Goal: Task Accomplishment & Management: Manage account settings

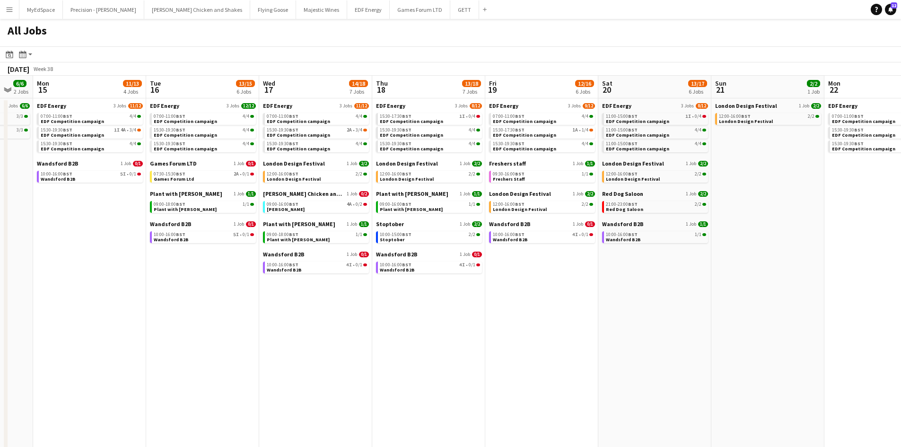
drag, startPoint x: 0, startPoint y: 0, endPoint x: 465, endPoint y: 329, distance: 569.8
click at [464, 329] on app-calendar-viewport "Sat 13 20/32 11 Jobs Sun 14 6/6 2 Jobs Mon 15 11/13 4 Jobs Tue 16 13/15 6 Jobs …" at bounding box center [450, 401] width 901 height 650
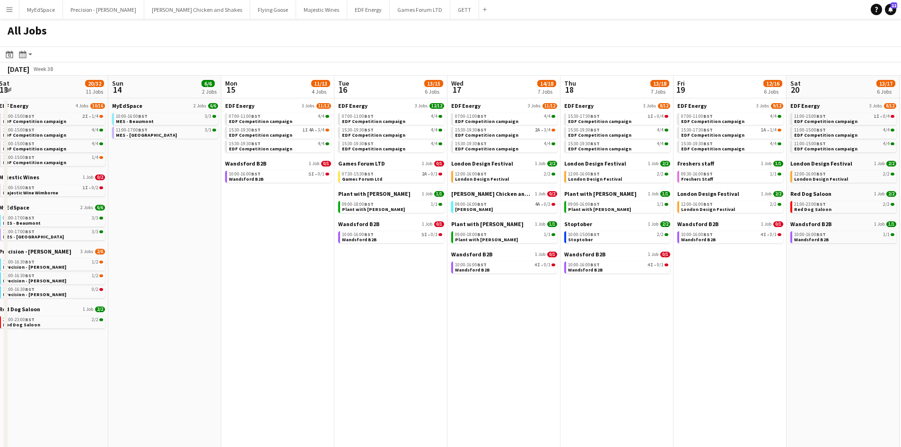
drag, startPoint x: 186, startPoint y: 342, endPoint x: 465, endPoint y: 329, distance: 279.4
click at [465, 329] on app-calendar-viewport "Thu 11 16/18 5 Jobs Fri 12 18/22 7 Jobs Sat 13 20/32 11 Jobs Sun 14 6/6 2 Jobs …" at bounding box center [450, 401] width 901 height 650
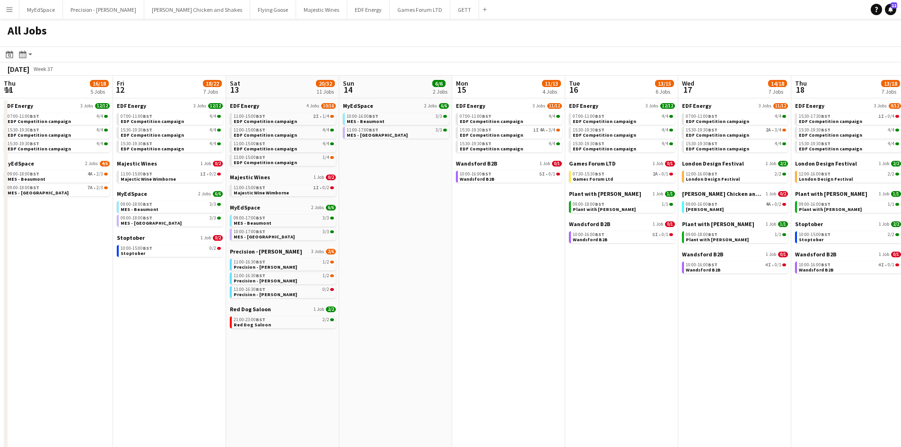
drag, startPoint x: 437, startPoint y: 320, endPoint x: 481, endPoint y: 323, distance: 44.5
click at [482, 322] on app-calendar-viewport "Tue 9 19/22 7 Jobs Wed 10 22/22 7 Jobs Thu 11 16/18 5 Jobs Fri 12 18/22 7 Jobs …" at bounding box center [450, 401] width 901 height 650
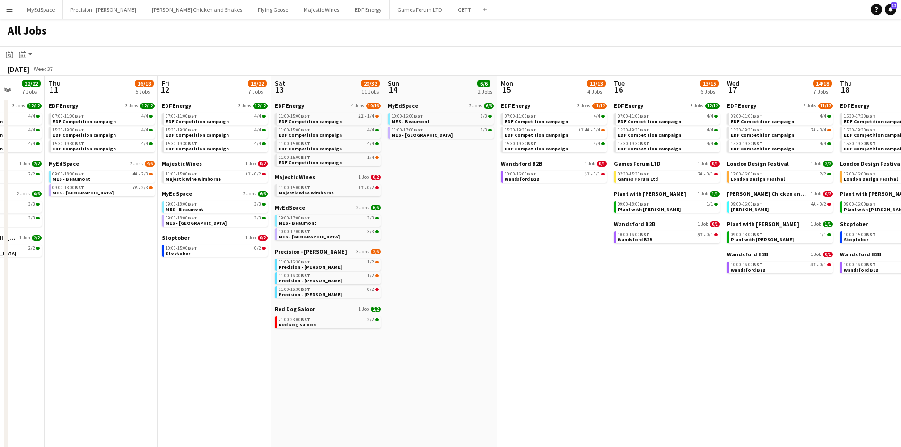
drag, startPoint x: 179, startPoint y: 318, endPoint x: 464, endPoint y: 318, distance: 284.7
click at [464, 318] on app-calendar-viewport "Mon 8 21/22 6 Jobs Tue 9 19/22 7 Jobs Wed 10 22/22 7 Jobs Thu 11 16/18 5 Jobs F…" at bounding box center [450, 401] width 901 height 650
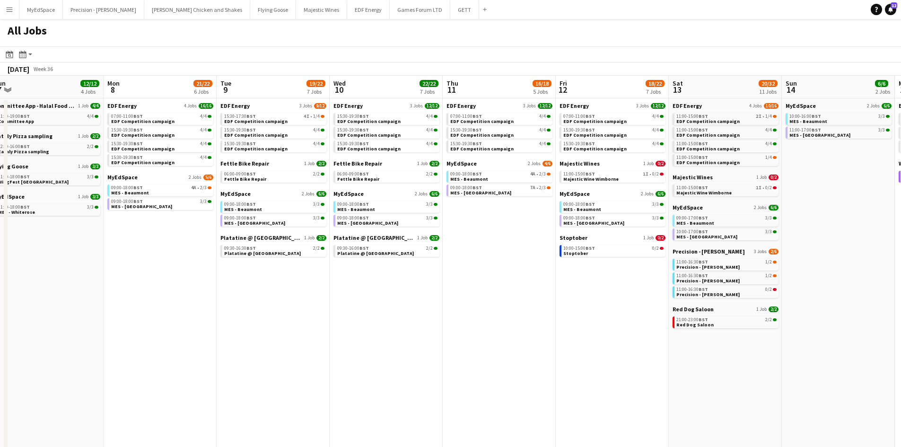
drag, startPoint x: 167, startPoint y: 320, endPoint x: 395, endPoint y: 324, distance: 228.0
click at [393, 323] on app-calendar-viewport "Fri 5 19/21 7 Jobs Sat 6 32/37 13 Jobs Sun 7 12/12 4 Jobs Mon 8 21/22 6 Jobs Tu…" at bounding box center [450, 401] width 901 height 650
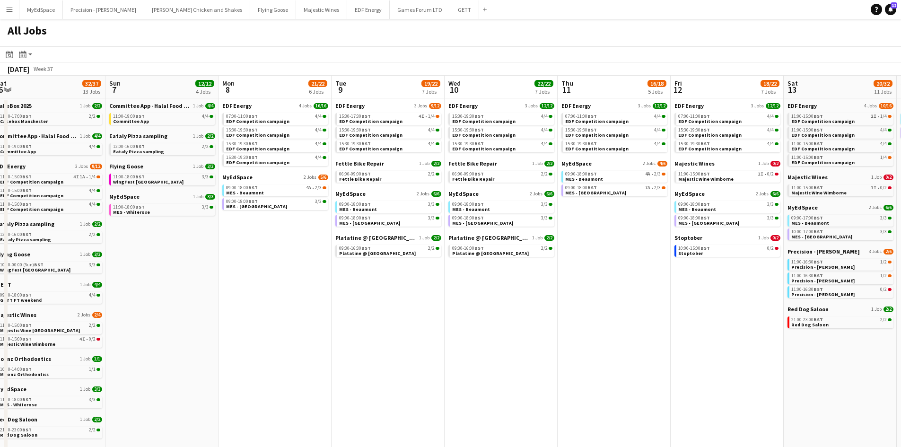
click at [422, 311] on app-calendar-viewport "Thu 4 27/27 11 Jobs Fri 5 19/21 7 Jobs Sat 6 32/37 13 Jobs Sun 7 12/12 4 Jobs M…" at bounding box center [450, 401] width 901 height 650
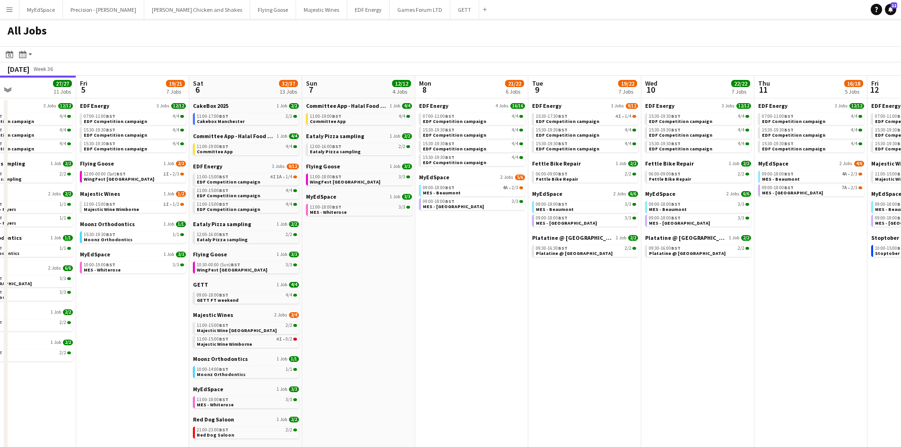
drag, startPoint x: 174, startPoint y: 302, endPoint x: 354, endPoint y: 302, distance: 179.7
click at [371, 302] on app-calendar-viewport "Tue 2 19/19 7 Jobs Wed 3 21/21 7 Jobs Thu 4 27/27 11 Jobs Fri 5 19/21 7 Jobs Sa…" at bounding box center [450, 401] width 901 height 650
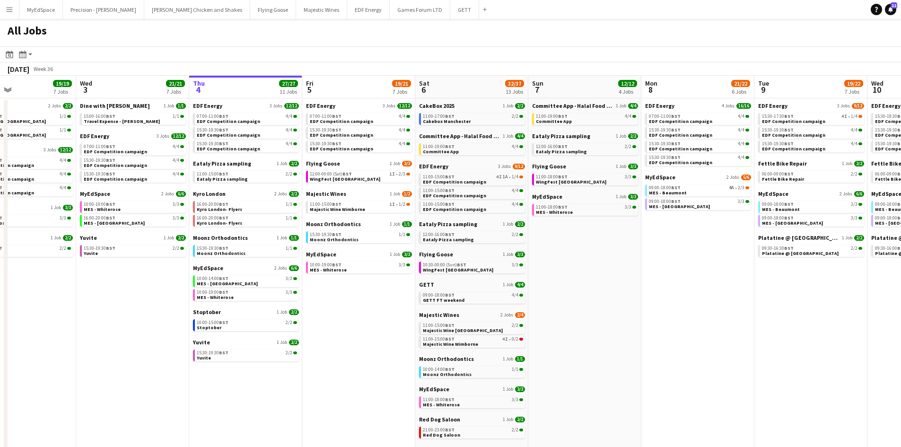
scroll to position [0, 247]
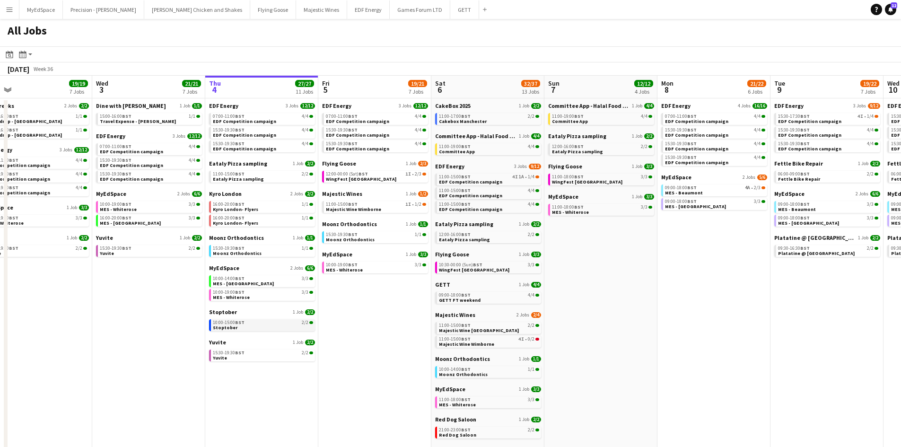
click at [268, 322] on div "10:00-15:00 BST 2/2" at bounding box center [263, 322] width 100 height 5
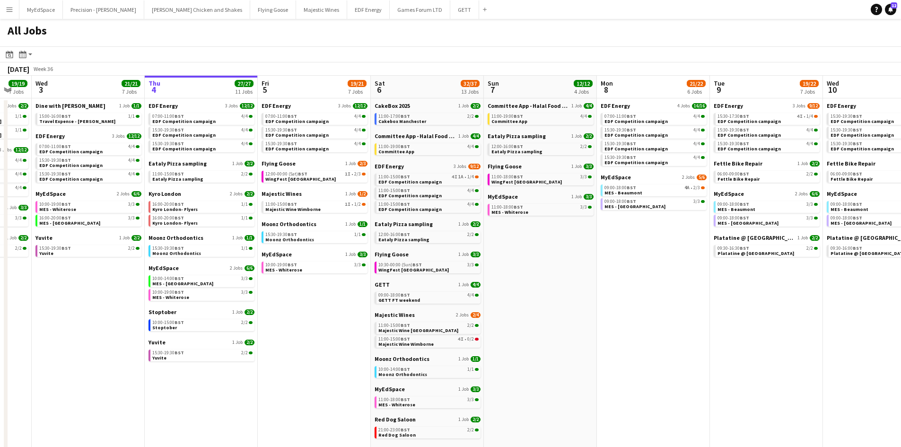
drag, startPoint x: 638, startPoint y: 274, endPoint x: 577, endPoint y: 266, distance: 61.1
click at [577, 266] on app-calendar-viewport "Sun 31 23/27 11 Jobs Mon 1 20/20 8 Jobs Tue 2 19/19 7 Jobs Wed 3 21/21 7 Jobs T…" at bounding box center [450, 401] width 901 height 650
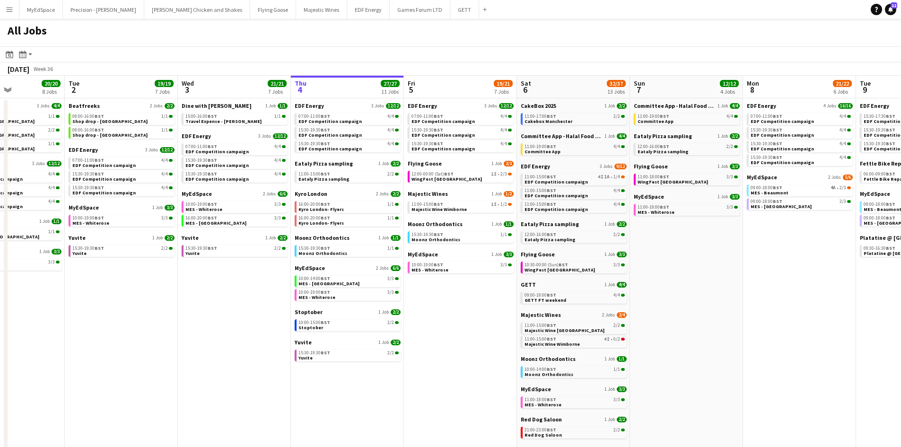
scroll to position [0, 274]
click at [455, 326] on app-calendar-viewport "Sat 30 42/44 28 Jobs Sun 31 23/27 11 Jobs Mon 1 20/20 8 Jobs Tue 2 19/19 7 Jobs…" at bounding box center [450, 401] width 901 height 650
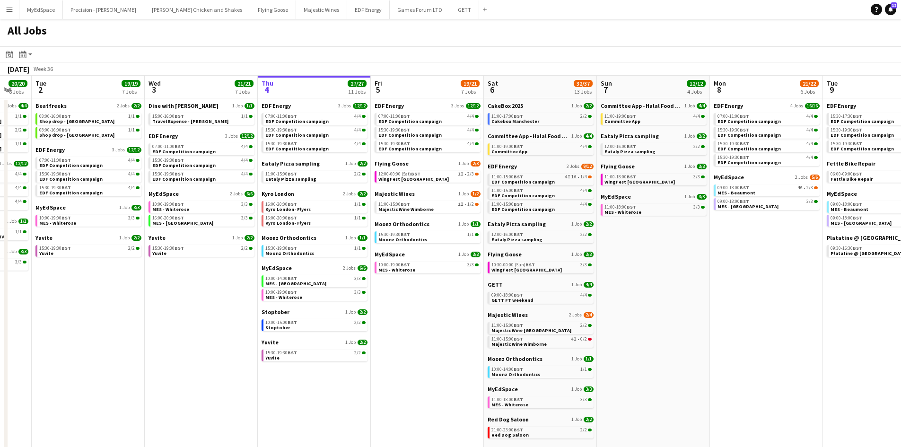
scroll to position [0, 315]
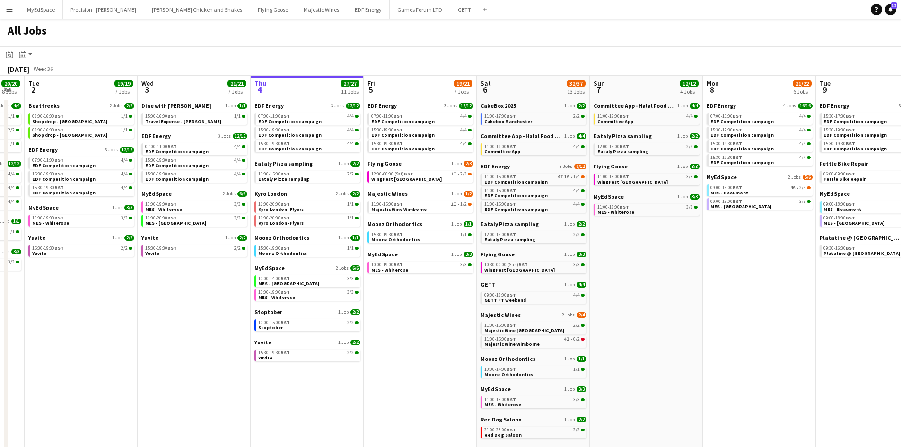
drag, startPoint x: 394, startPoint y: 290, endPoint x: 367, endPoint y: 289, distance: 27.0
click at [367, 289] on app-calendar-viewport "Sat 30 42/44 28 Jobs Sun 31 23/27 11 Jobs Mon 1 20/20 8 Jobs Tue 2 19/19 7 Jobs…" at bounding box center [450, 401] width 901 height 650
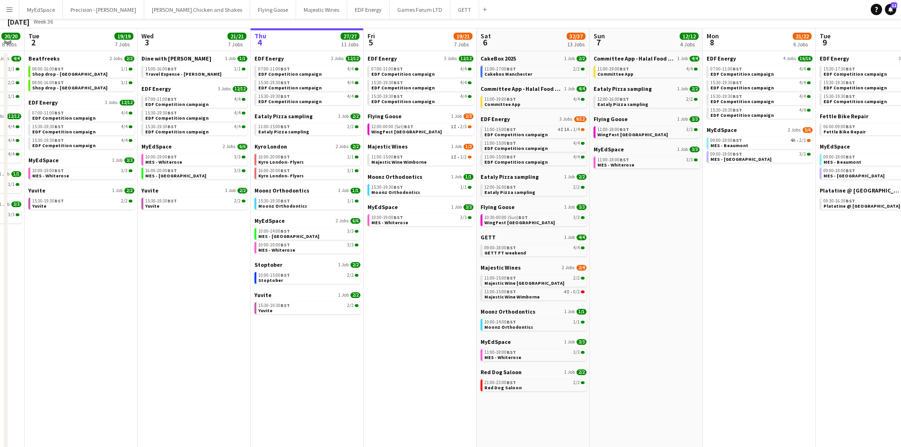
scroll to position [0, 0]
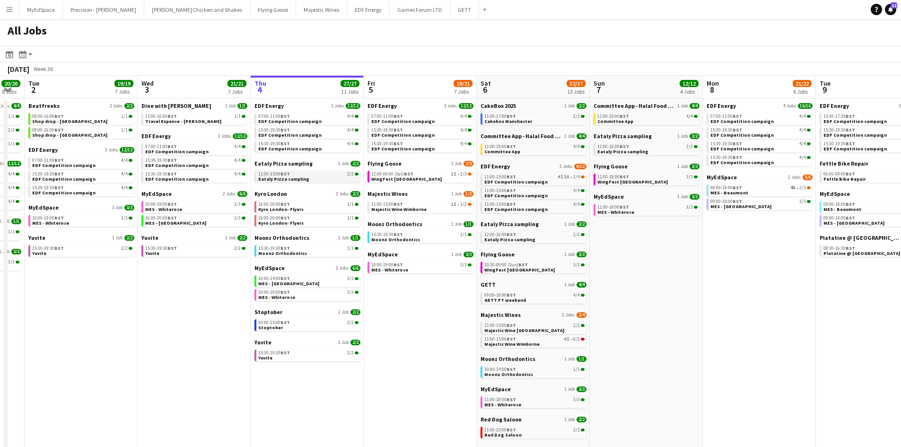
click at [315, 178] on link "11:00-15:00 BST 2/2 Eataly Pizza sampling" at bounding box center [308, 176] width 100 height 11
click at [312, 122] on span "EDF Competition campaign" at bounding box center [289, 121] width 63 height 6
click at [310, 211] on link "16:00-20:00 BST 1/1 Kyro London- Flyers" at bounding box center [308, 206] width 100 height 11
click at [322, 280] on div "10:00-14:00 BST 3/3" at bounding box center [308, 278] width 100 height 5
click at [290, 249] on div "15:30-19:30 BST 1/1" at bounding box center [308, 248] width 100 height 5
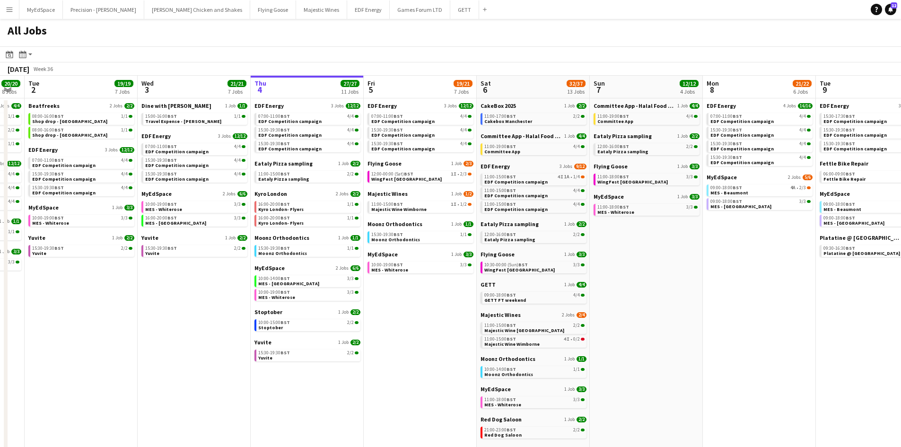
scroll to position [0, 350]
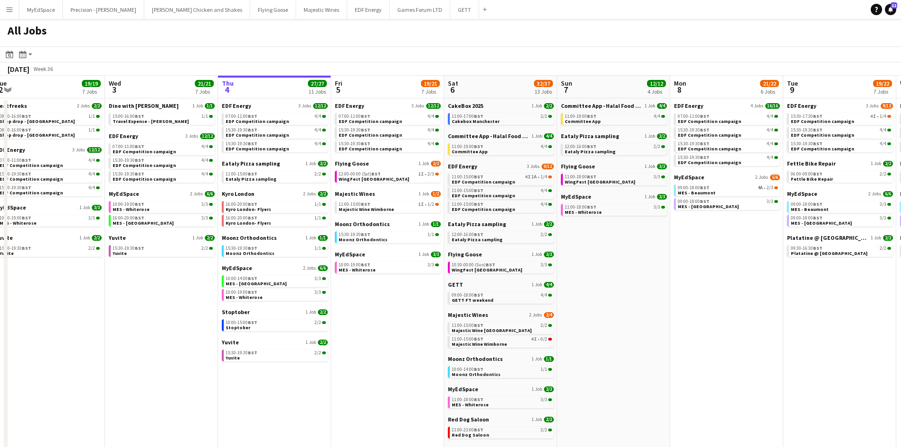
drag, startPoint x: 410, startPoint y: 294, endPoint x: 397, endPoint y: 294, distance: 12.3
click at [397, 294] on app-calendar-viewport "Sat 30 42/44 28 Jobs Sun 31 23/27 11 Jobs Mon 1 20/20 8 Jobs Tue 2 19/19 7 Jobs…" at bounding box center [450, 401] width 901 height 650
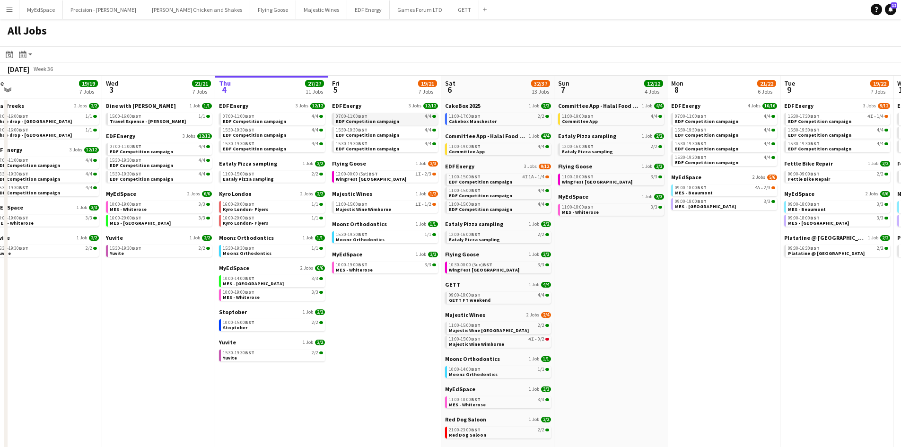
click at [383, 120] on span "EDF Competition campaign" at bounding box center [367, 121] width 63 height 6
click at [384, 175] on div "12:00-00:00 (Sat) BST 1I • 2/3" at bounding box center [386, 174] width 100 height 5
click at [403, 268] on link "10:00-19:00 BST 3/3 MES - Whiterose" at bounding box center [386, 267] width 100 height 11
click at [405, 209] on link "11:00-15:00 BST 1I • 1/2 Majestic Wine Wimborne" at bounding box center [386, 206] width 100 height 11
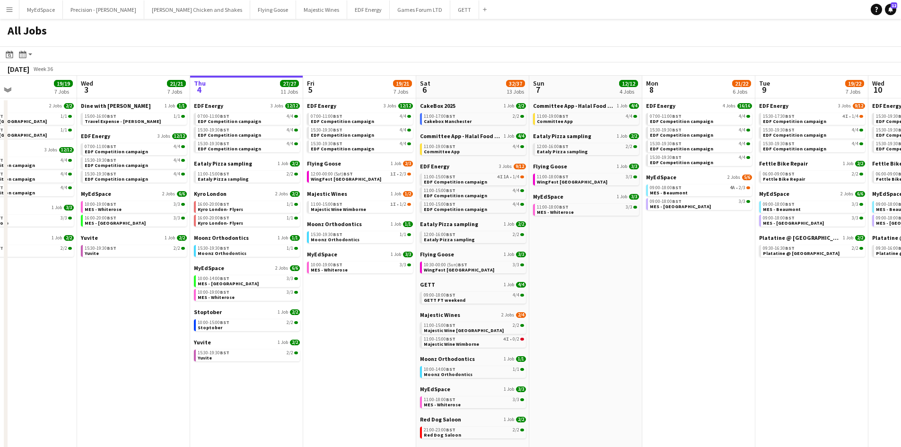
scroll to position [0, 376]
drag, startPoint x: 418, startPoint y: 291, endPoint x: 392, endPoint y: 287, distance: 26.3
click at [392, 287] on app-calendar-viewport "Sat 30 42/44 28 Jobs Sun 31 23/27 11 Jobs Mon 1 20/20 8 Jobs Tue 2 19/19 7 Jobs…" at bounding box center [450, 401] width 901 height 650
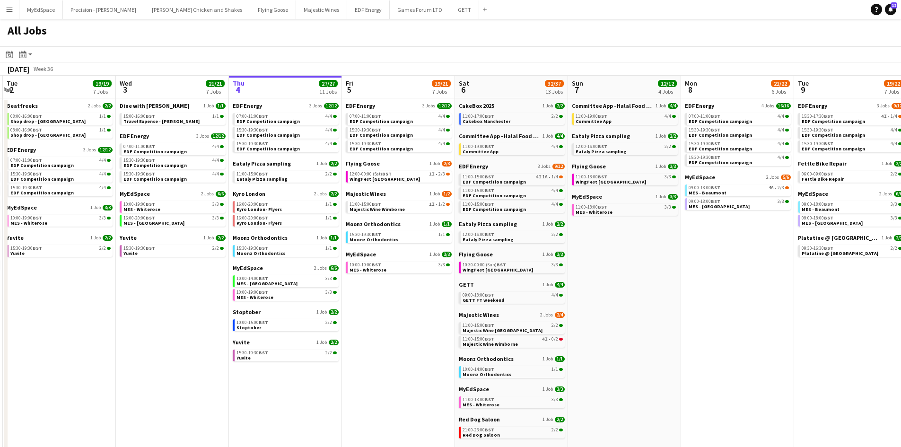
drag, startPoint x: 647, startPoint y: 319, endPoint x: 569, endPoint y: 321, distance: 78.5
click at [570, 321] on app-calendar-viewport "Sat 30 42/44 28 Jobs Sun 31 23/27 11 Jobs Mon 1 20/20 8 Jobs Tue 2 19/19 7 Jobs…" at bounding box center [450, 401] width 901 height 650
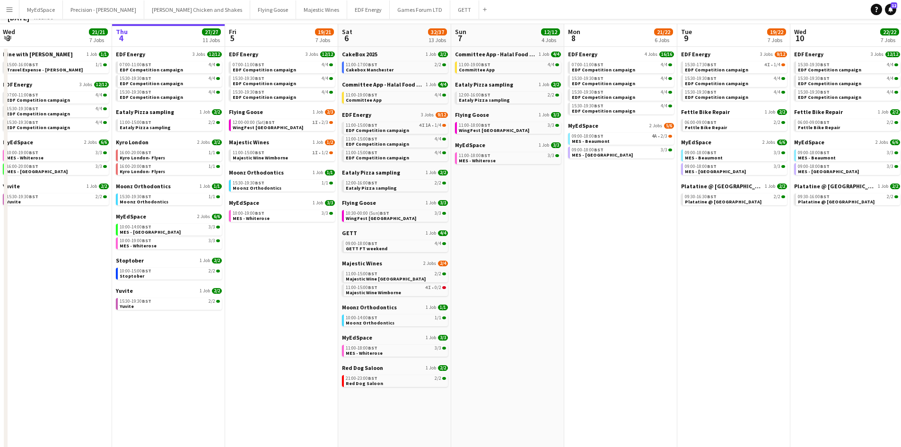
scroll to position [0, 0]
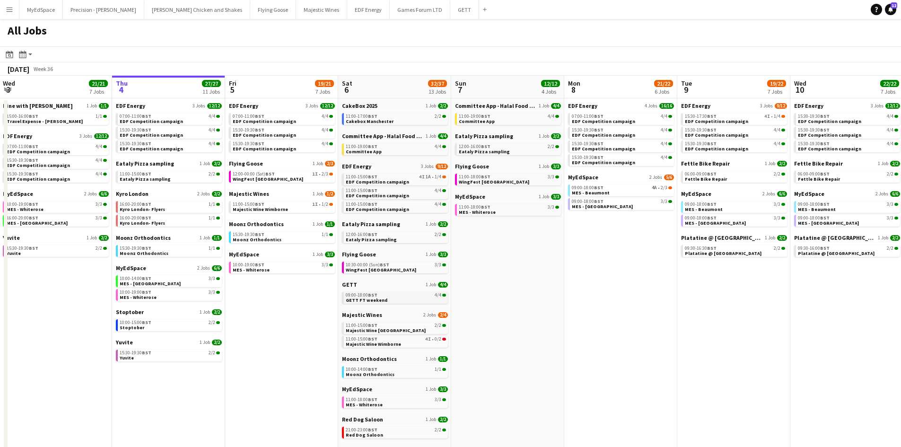
click at [388, 299] on link "09:00-18:00 BST 4/4 GETT FT weekend" at bounding box center [396, 297] width 100 height 11
click at [300, 173] on div "12:00-00:00 (Sat) BST 1I • 2/3" at bounding box center [283, 174] width 100 height 5
click at [168, 212] on app-calendar-brief-board "Kyro London 2 Jobs 2/2 16:00-20:00 BST 1/1 Kyro London- Flyers 16:00-20:00 BST …" at bounding box center [169, 208] width 106 height 36
click at [169, 211] on link "16:00-20:00 BST 1/1 Kyro London- Flyers" at bounding box center [170, 206] width 100 height 11
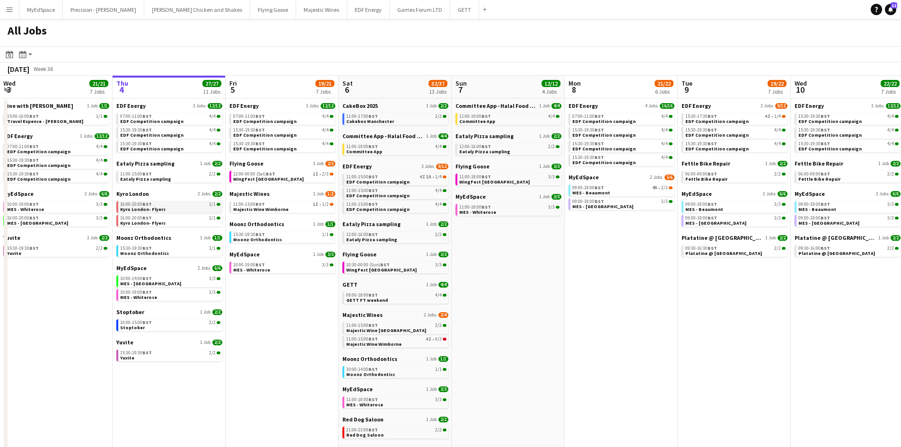
scroll to position [0, 339]
click at [382, 300] on span "GETT FT weekend" at bounding box center [368, 300] width 42 height 6
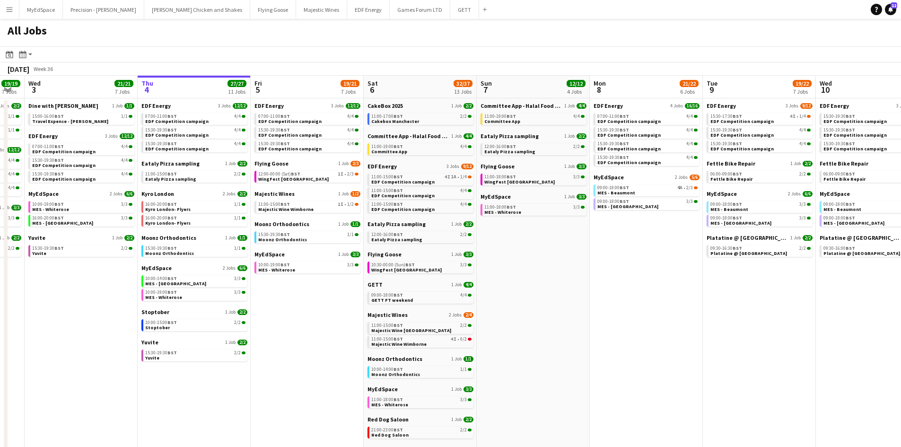
click at [322, 300] on app-calendar-viewport "Sun 31 23/27 11 Jobs Mon 1 20/20 8 Jobs Tue 2 19/19 7 Jobs Wed 3 21/21 7 Jobs T…" at bounding box center [450, 401] width 901 height 650
click at [456, 344] on link "11:00-15:00 BST 4I • 0/2 Majestic Wine Wimborne" at bounding box center [421, 341] width 100 height 11
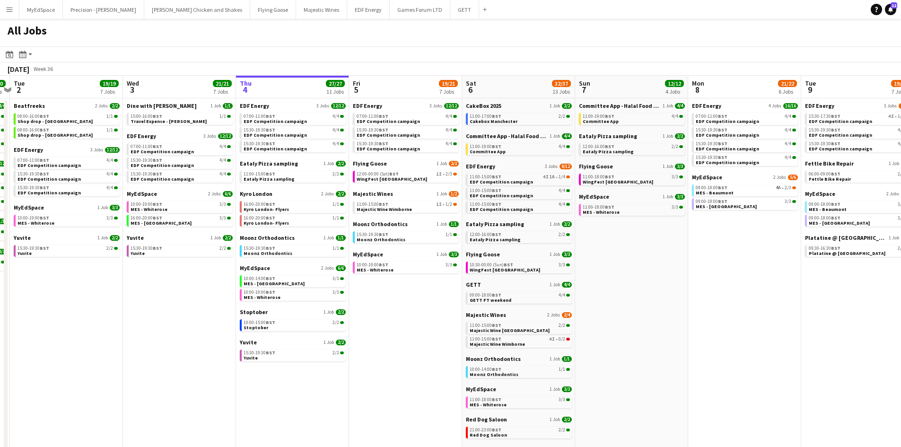
scroll to position [0, 208]
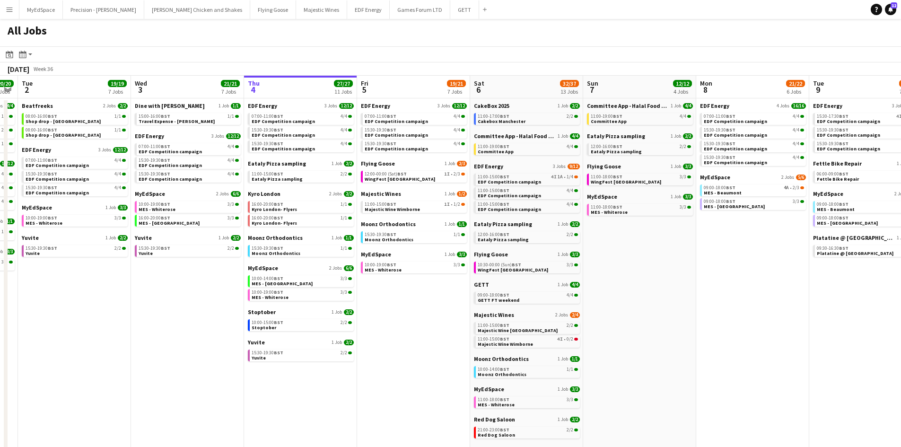
drag, startPoint x: 324, startPoint y: 323, endPoint x: 417, endPoint y: 320, distance: 92.7
click at [417, 320] on app-calendar-viewport "Sun 31 23/27 11 Jobs Mon 1 20/20 8 Jobs Tue 2 19/19 7 Jobs Wed 3 21/21 7 Jobs T…" at bounding box center [450, 401] width 901 height 650
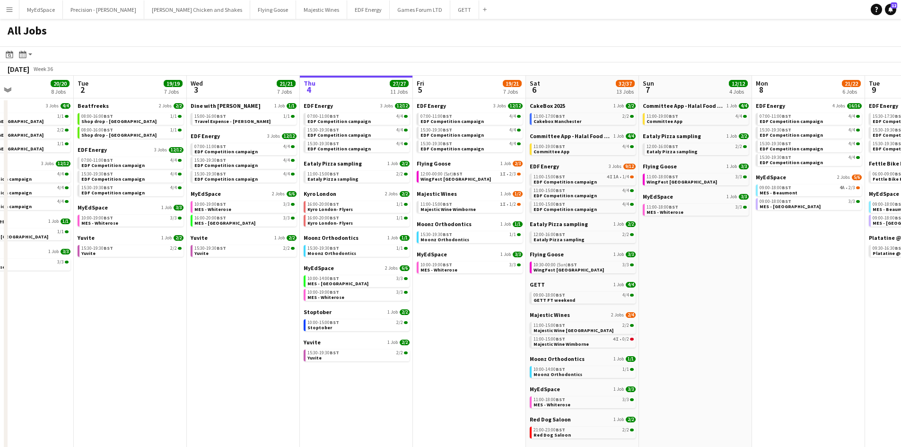
drag, startPoint x: 199, startPoint y: 294, endPoint x: 216, endPoint y: 293, distance: 17.0
click at [216, 293] on app-calendar-viewport "Sat 30 42/44 28 Jobs Sun 31 23/27 11 Jobs Mon 1 20/20 8 Jobs Tue 2 19/19 7 Jobs…" at bounding box center [450, 401] width 901 height 650
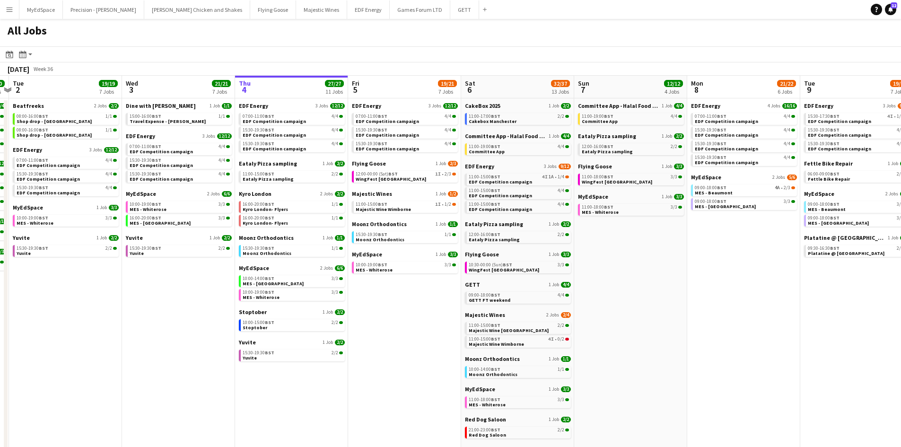
drag, startPoint x: 709, startPoint y: 326, endPoint x: 499, endPoint y: 315, distance: 211.2
click at [507, 313] on app-calendar-viewport "Sat 30 42/44 28 Jobs Sun 31 23/27 11 Jobs Mon 1 20/20 8 Jobs Tue 2 19/19 7 Jobs…" at bounding box center [450, 401] width 901 height 650
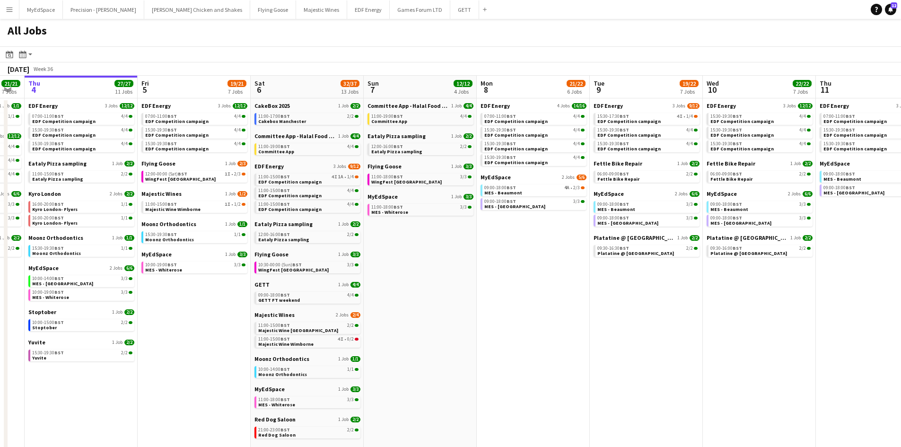
drag, startPoint x: 574, startPoint y: 319, endPoint x: 525, endPoint y: 322, distance: 49.7
click at [525, 322] on app-calendar-viewport "Mon 1 20/20 8 Jobs Tue 2 19/19 7 Jobs Wed 3 21/21 7 Jobs Thu 4 27/27 11 Jobs Fr…" at bounding box center [450, 401] width 901 height 650
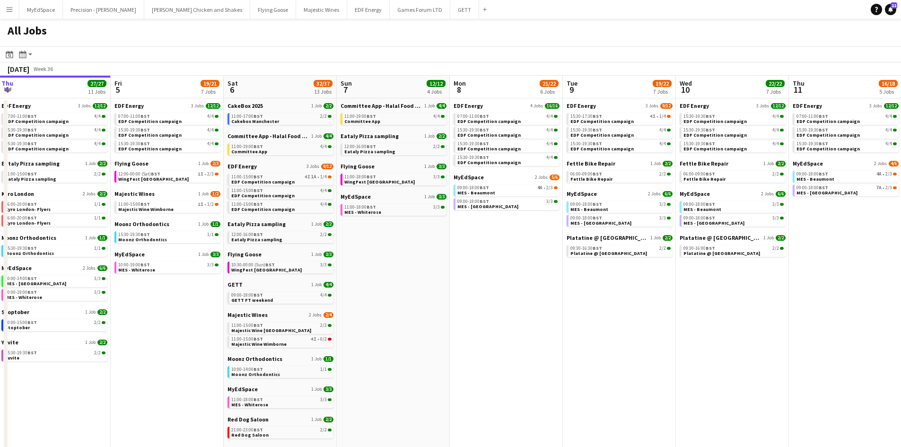
drag, startPoint x: 595, startPoint y: 311, endPoint x: 490, endPoint y: 303, distance: 105.8
click at [490, 303] on app-calendar-viewport "Mon 1 20/20 8 Jobs Tue 2 19/19 7 Jobs Wed 3 21/21 7 Jobs Thu 4 27/27 11 Jobs Fr…" at bounding box center [450, 401] width 901 height 650
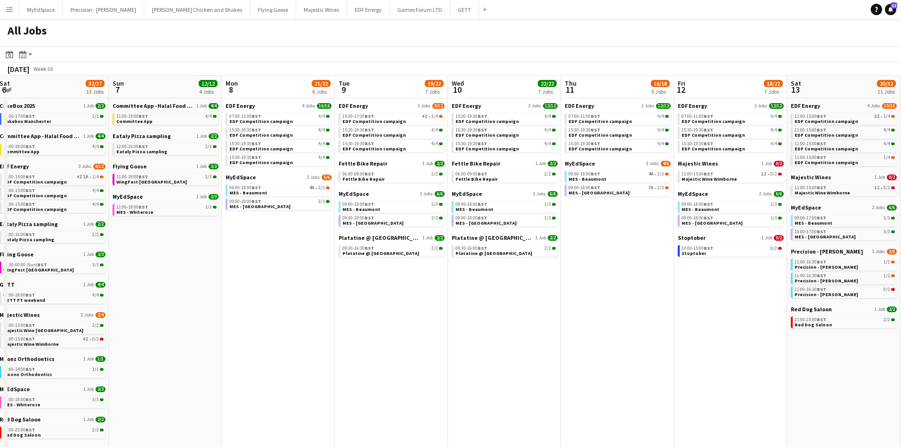
scroll to position [0, 363]
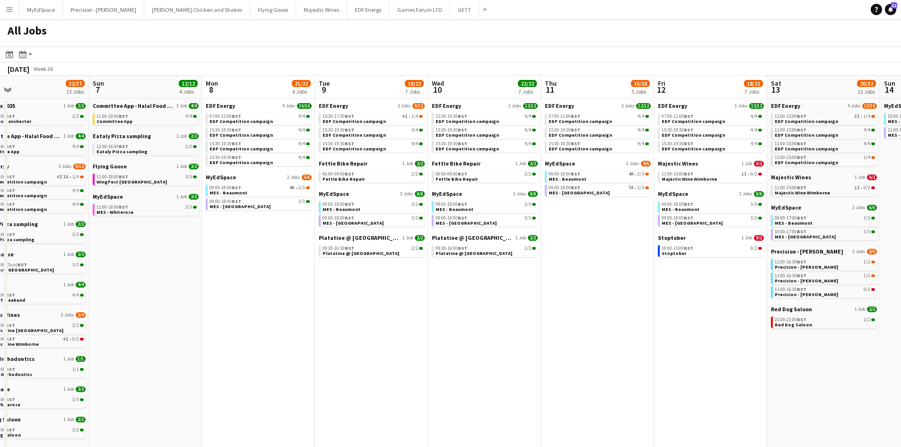
drag, startPoint x: 574, startPoint y: 297, endPoint x: 529, endPoint y: 298, distance: 45.0
click at [529, 298] on app-calendar-viewport "Wed 3 21/21 7 Jobs Thu 4 27/27 11 Jobs Fri 5 19/21 7 Jobs Sat 6 32/37 13 Jobs S…" at bounding box center [450, 401] width 901 height 650
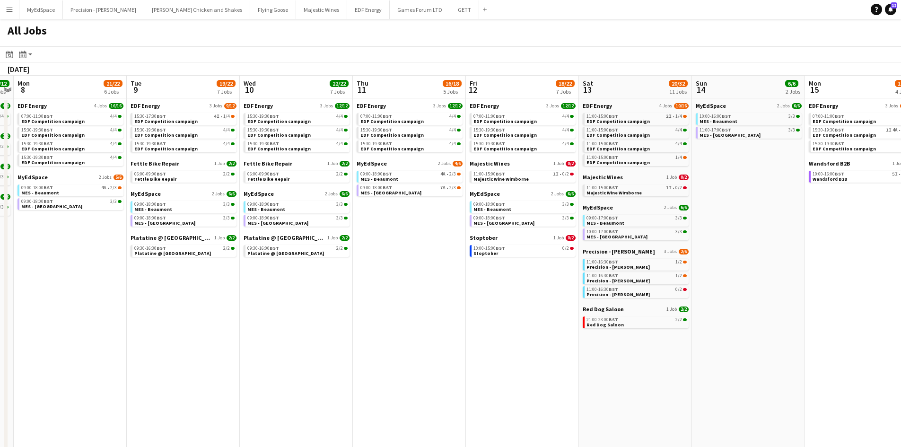
drag, startPoint x: 612, startPoint y: 311, endPoint x: 311, endPoint y: 267, distance: 304.9
click at [304, 266] on app-calendar-viewport "Fri 5 19/21 7 Jobs Sat 6 32/37 13 Jobs Sun 7 12/12 4 Jobs Mon 8 21/22 6 Jobs Tu…" at bounding box center [450, 401] width 901 height 650
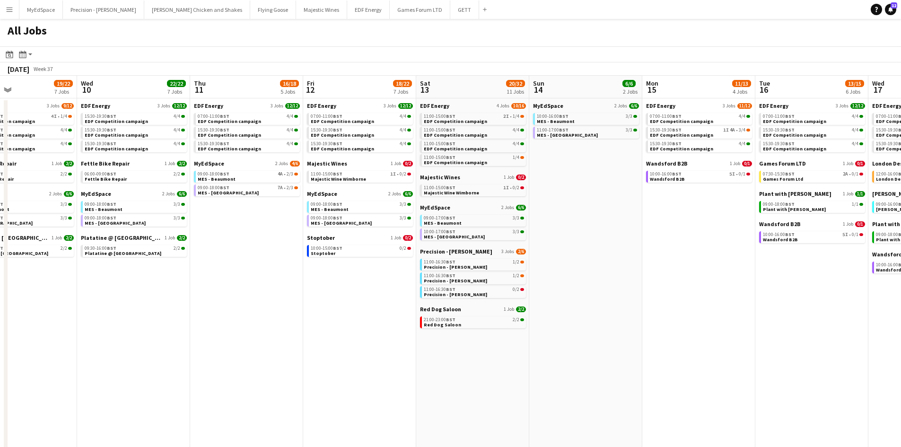
drag, startPoint x: 402, startPoint y: 348, endPoint x: 332, endPoint y: 334, distance: 70.4
click at [332, 334] on app-calendar-viewport "Sat 6 32/37 13 Jobs Sun 7 12/12 4 Jobs Mon 8 21/22 6 Jobs Tue 9 19/22 7 Jobs We…" at bounding box center [450, 401] width 901 height 650
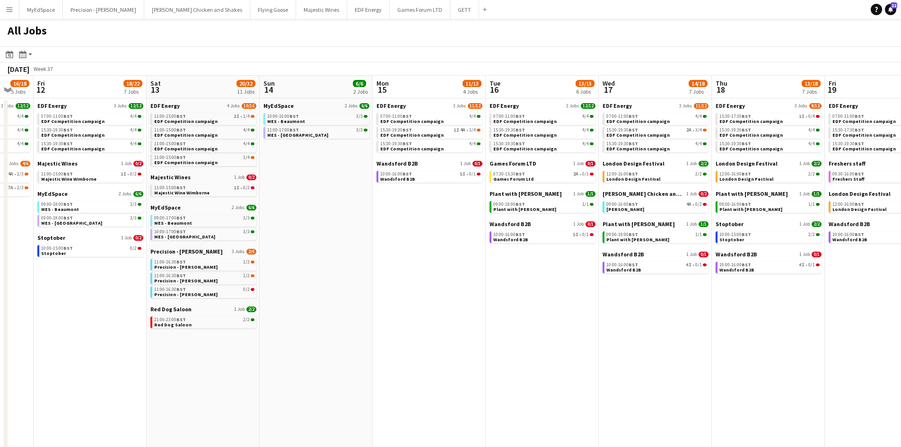
drag, startPoint x: 622, startPoint y: 343, endPoint x: 561, endPoint y: 365, distance: 64.3
click at [360, 332] on app-calendar-viewport "Tue 9 19/22 7 Jobs Wed 10 22/22 7 Jobs Thu 11 16/18 5 Jobs Fri 12 18/22 7 Jobs …" at bounding box center [450, 401] width 901 height 650
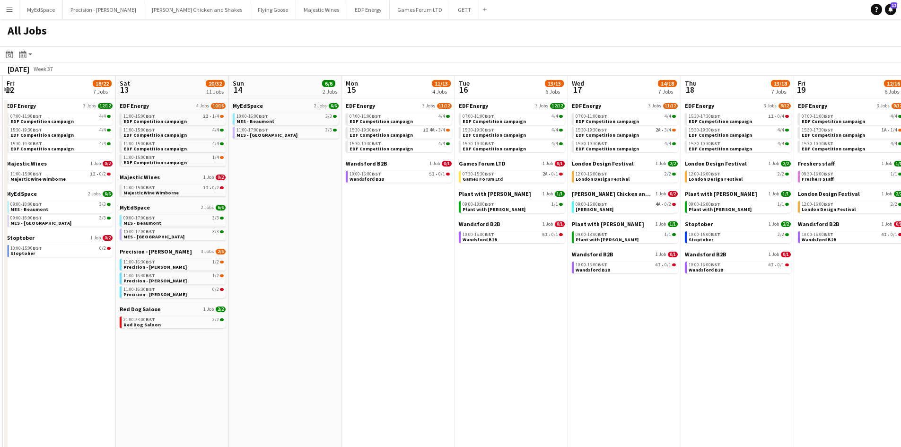
drag, startPoint x: 598, startPoint y: 369, endPoint x: 379, endPoint y: 344, distance: 220.4
click at [379, 344] on app-calendar-viewport "Tue 9 19/22 7 Jobs Wed 10 22/22 7 Jobs Thu 11 16/18 5 Jobs Fri 12 18/22 7 Jobs …" at bounding box center [450, 401] width 901 height 650
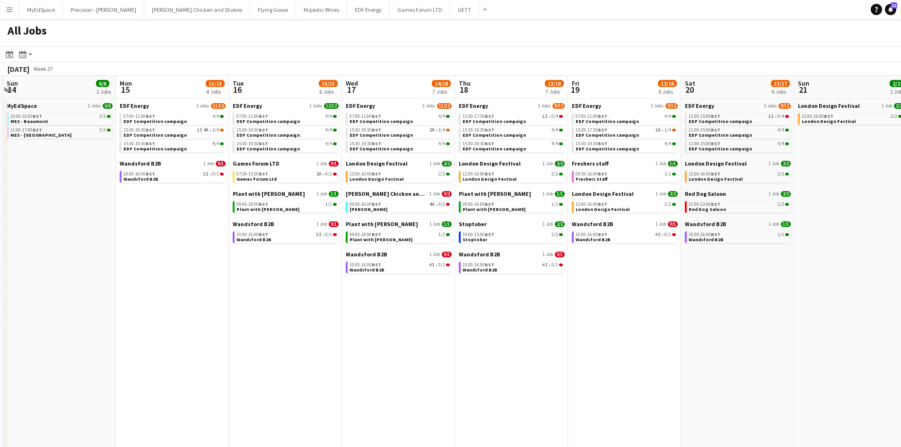
scroll to position [0, 340]
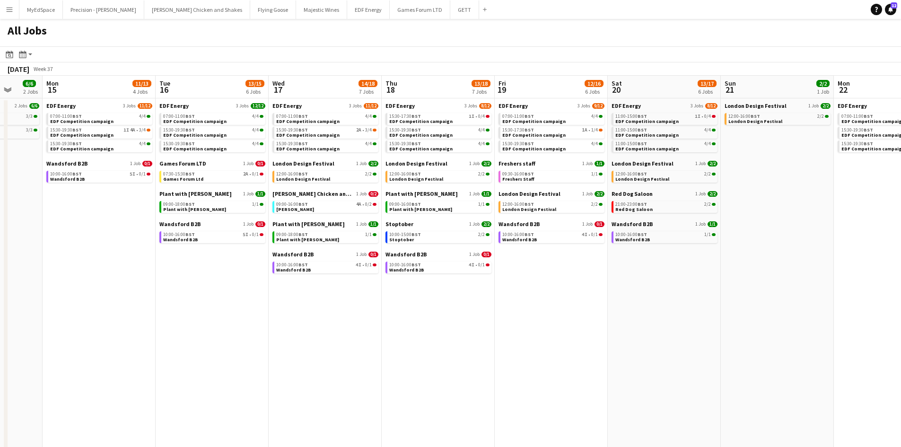
click at [354, 330] on app-calendar-viewport "Fri 12 18/22 7 Jobs Sat 13 20/32 11 Jobs Sun 14 6/6 2 Jobs Mon 15 11/13 4 Jobs …" at bounding box center [450, 401] width 901 height 650
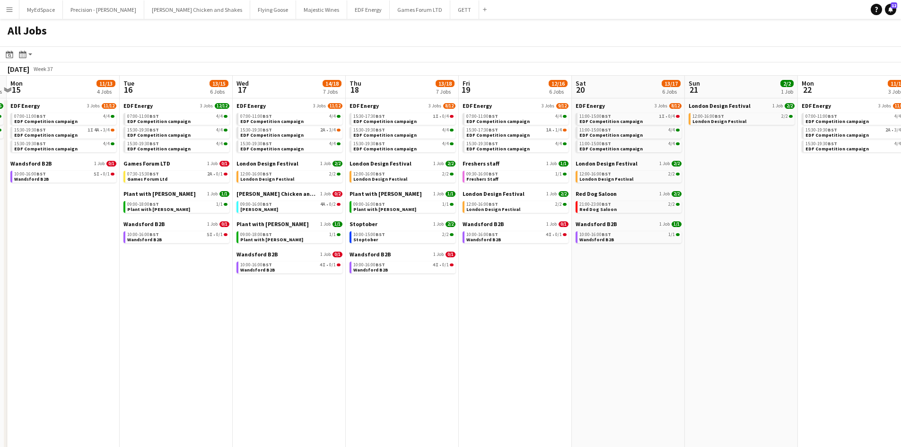
drag, startPoint x: 299, startPoint y: 328, endPoint x: 268, endPoint y: 344, distance: 34.9
click at [266, 342] on app-calendar-viewport "Fri 12 18/22 7 Jobs Sat 13 20/32 11 Jobs Sun 14 6/6 2 Jobs Mon 15 11/13 4 Jobs …" at bounding box center [450, 401] width 901 height 650
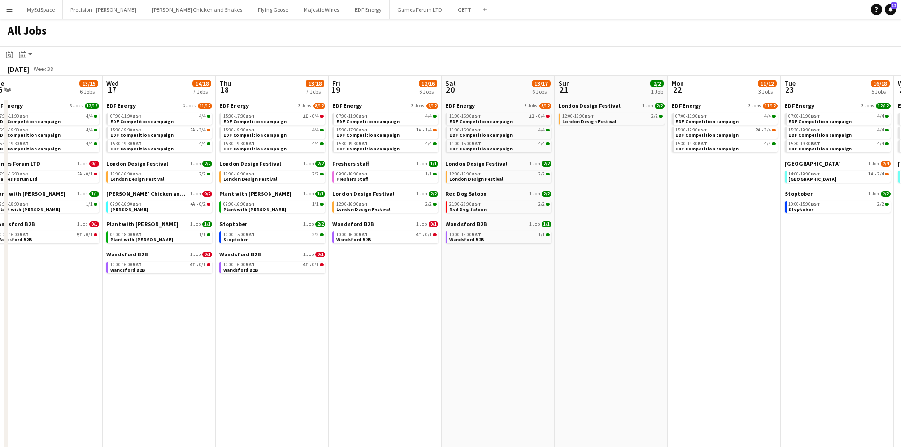
drag, startPoint x: 526, startPoint y: 324, endPoint x: 458, endPoint y: 324, distance: 68.6
click at [458, 324] on app-calendar-viewport "Sat 13 20/32 11 Jobs Sun 14 6/6 2 Jobs Mon 15 11/13 4 Jobs Tue 16 13/15 6 Jobs …" at bounding box center [450, 401] width 901 height 650
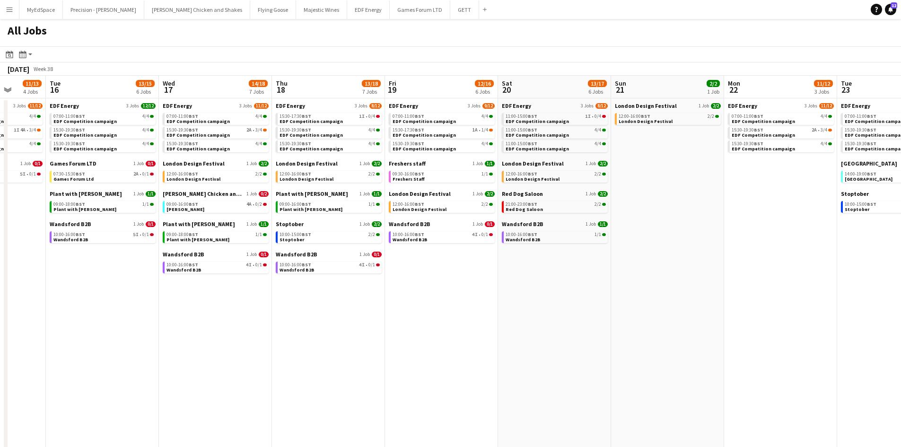
drag, startPoint x: 510, startPoint y: 333, endPoint x: 581, endPoint y: 345, distance: 72.5
click at [579, 345] on app-calendar-viewport "Sat 13 20/32 11 Jobs Sun 14 6/6 2 Jobs Mon 15 11/13 4 Jobs Tue 16 13/15 6 Jobs …" at bounding box center [450, 401] width 901 height 650
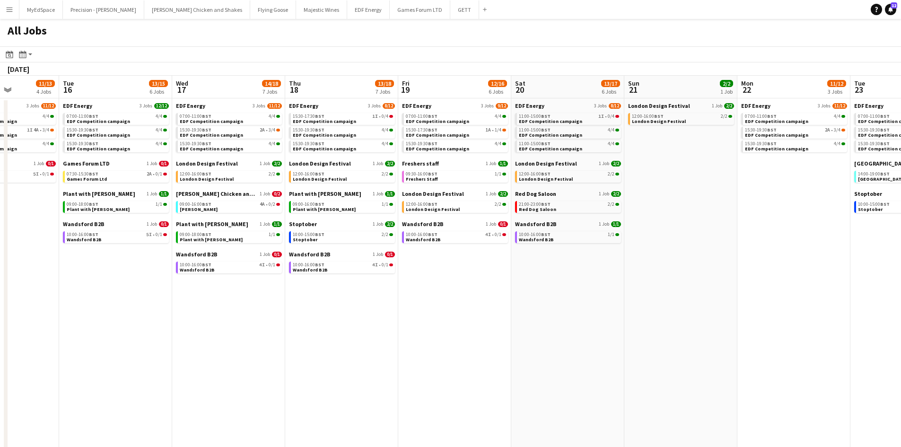
scroll to position [0, 216]
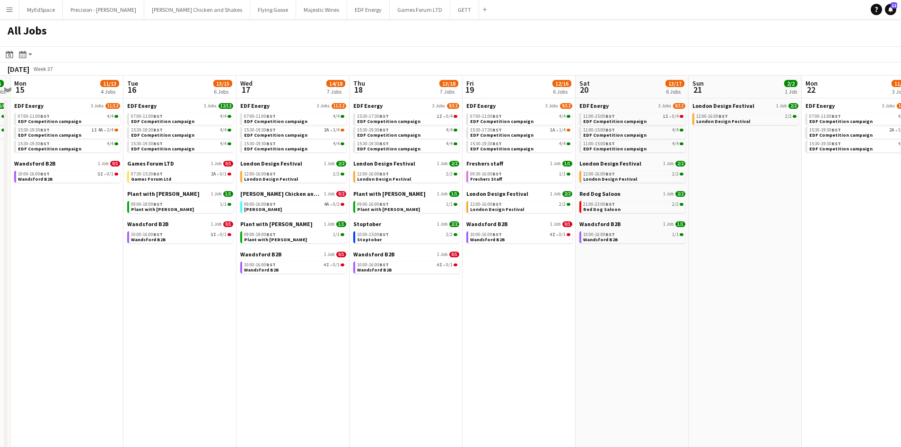
click at [418, 315] on app-calendar-viewport "Sat 13 20/32 11 Jobs Sun 14 6/6 2 Jobs Mon 15 11/13 4 Jobs Tue 16 13/15 6 Jobs …" at bounding box center [450, 401] width 901 height 650
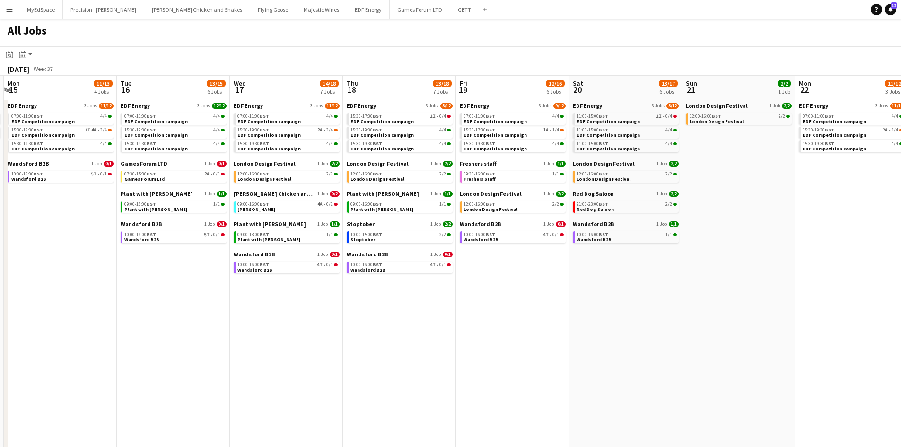
drag, startPoint x: 394, startPoint y: 344, endPoint x: 429, endPoint y: 354, distance: 36.8
click at [431, 354] on app-calendar-viewport "Sat 13 20/32 11 Jobs Sun 14 6/6 2 Jobs Mon 15 11/13 4 Jobs Tue 16 13/15 6 Jobs …" at bounding box center [450, 401] width 901 height 650
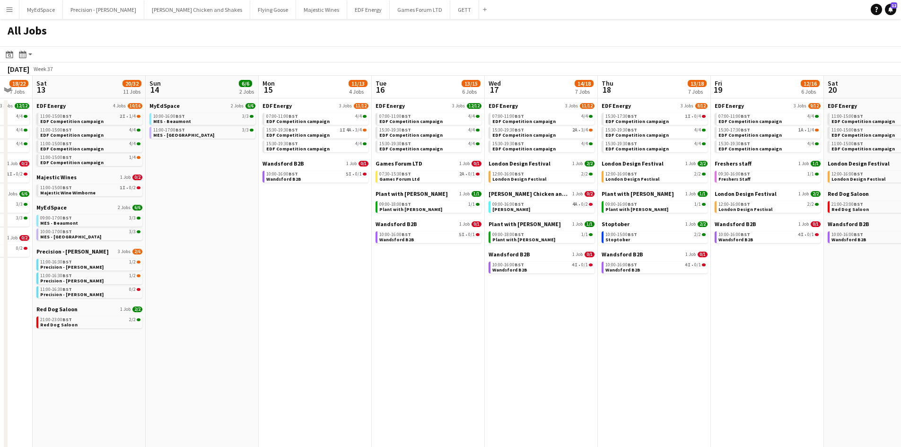
drag, startPoint x: 268, startPoint y: 329, endPoint x: 357, endPoint y: 331, distance: 89.4
click at [364, 331] on app-calendar-viewport "Thu 11 16/18 5 Jobs Fri 12 18/22 7 Jobs Sat 13 20/32 11 Jobs Sun 14 6/6 2 Jobs …" at bounding box center [450, 401] width 901 height 650
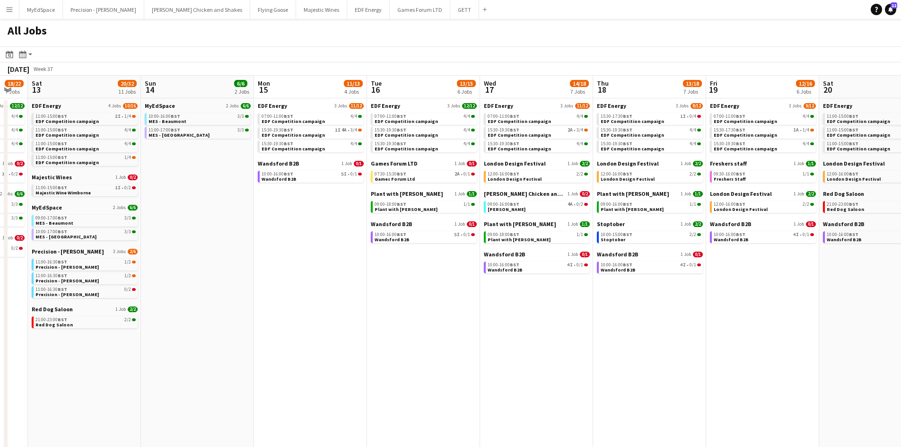
scroll to position [0, 235]
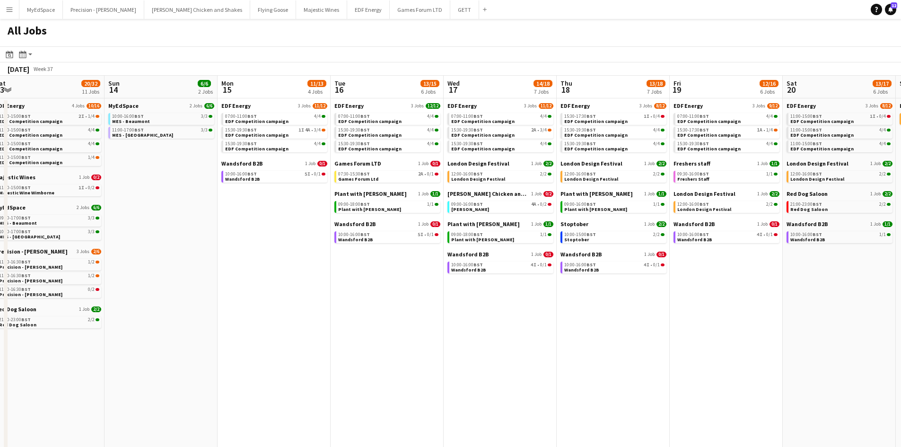
drag, startPoint x: 447, startPoint y: 373, endPoint x: 411, endPoint y: 369, distance: 36.7
click at [411, 369] on app-calendar-viewport "Thu 11 16/18 5 Jobs Fri 12 18/22 7 Jobs Sat 13 20/32 11 Jobs Sun 14 6/6 2 Jobs …" at bounding box center [450, 401] width 901 height 650
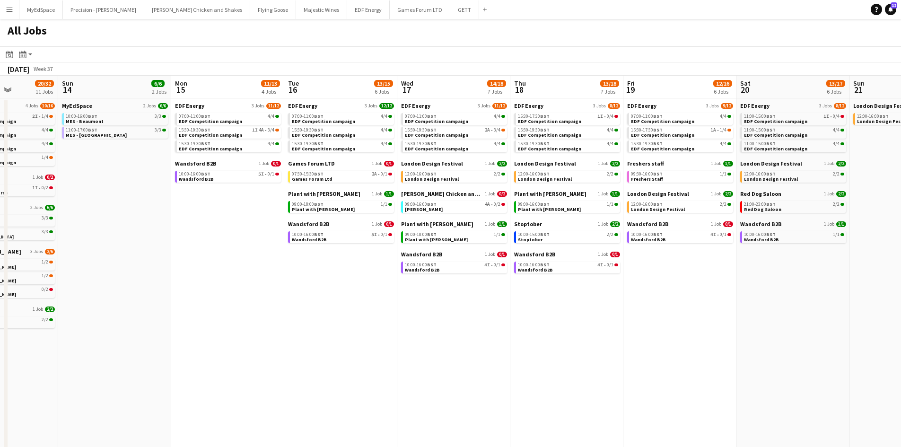
drag, startPoint x: 403, startPoint y: 262, endPoint x: 365, endPoint y: 262, distance: 38.8
click at [365, 262] on app-calendar-viewport "Thu 11 16/18 5 Jobs Fri 12 18/22 7 Jobs Sat 13 20/32 11 Jobs Sun 14 6/6 2 Jobs …" at bounding box center [450, 401] width 901 height 650
click at [335, 176] on link "07:30-15:30 BST 2A • 0/1 Games Forum Ltd" at bounding box center [341, 176] width 100 height 11
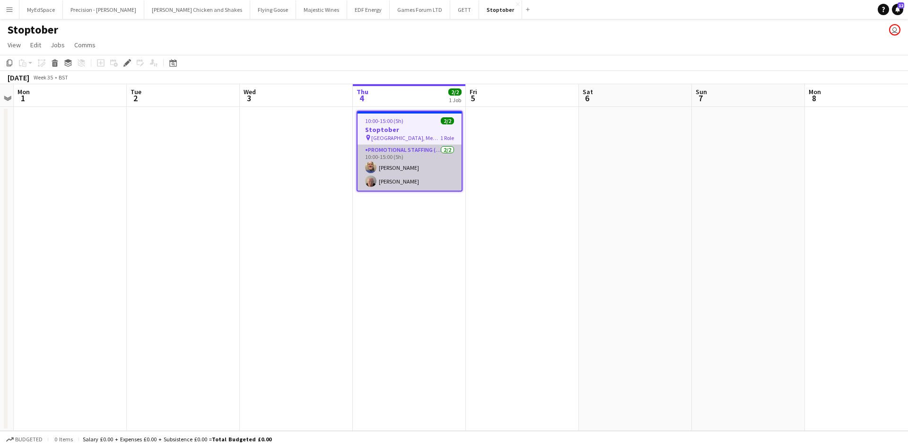
drag, startPoint x: 400, startPoint y: 185, endPoint x: 413, endPoint y: 190, distance: 13.5
click at [400, 185] on app-card-role "Promotional Staffing (Brand Ambassadors) 2/2 10:00-15:00 (5h) Andrew Chaloner J…" at bounding box center [410, 168] width 104 height 46
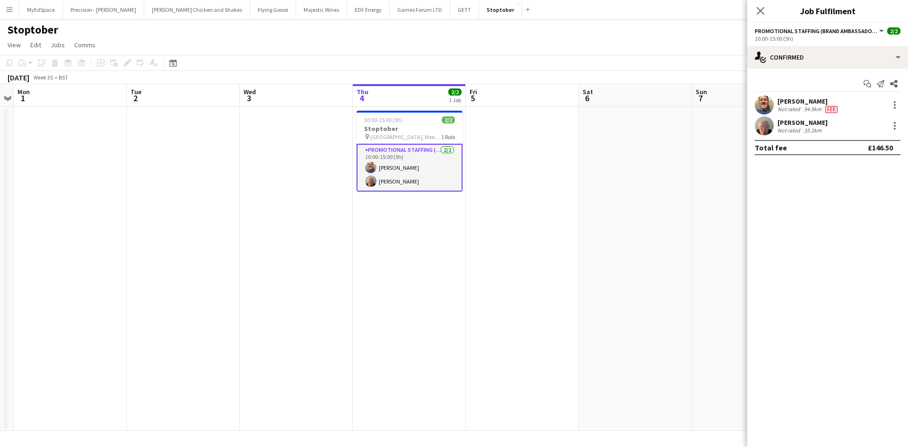
click at [822, 123] on div "Joanne Fuller" at bounding box center [803, 122] width 50 height 9
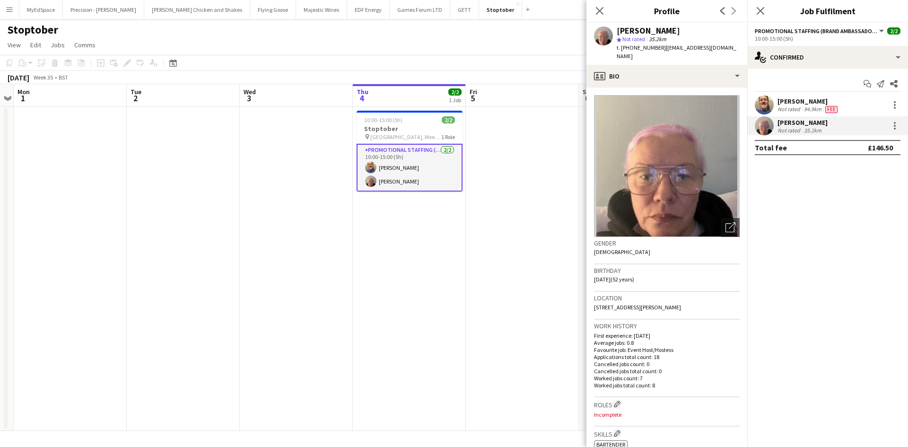
drag, startPoint x: 634, startPoint y: 48, endPoint x: 661, endPoint y: 53, distance: 27.5
click at [661, 53] on div "Joanne Fuller star Not rated 35.2km t. +4407817418234 | jfuller1972@hotmail.co.…" at bounding box center [666, 44] width 161 height 42
copy span "7817418234"
click at [329, 314] on app-date-cell at bounding box center [296, 269] width 113 height 324
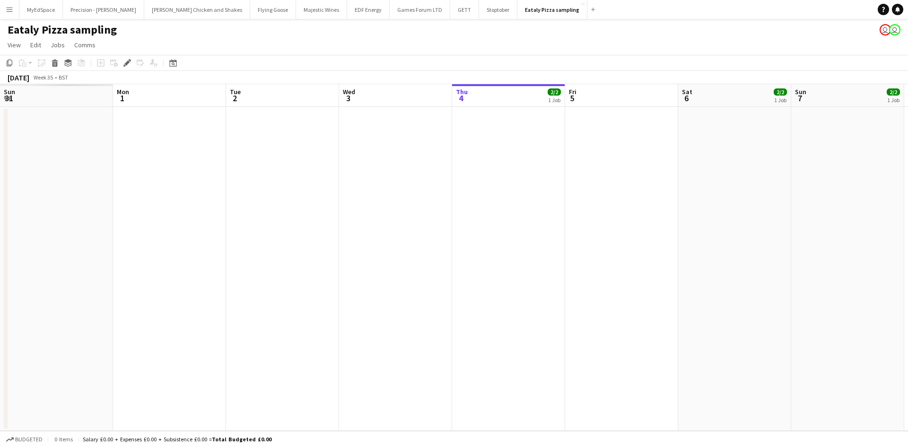
scroll to position [0, 325]
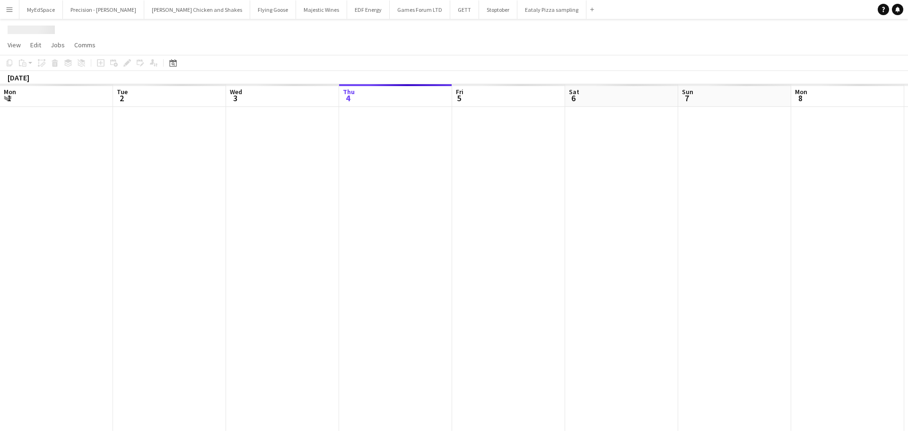
scroll to position [0, 325]
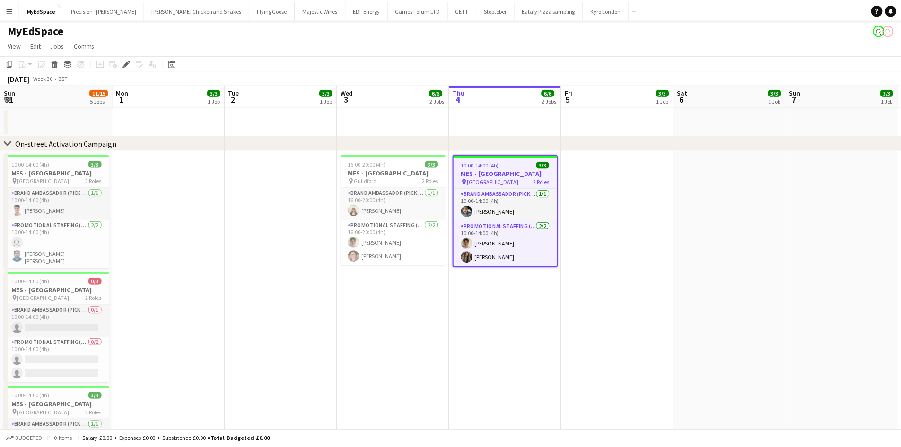
scroll to position [0, 325]
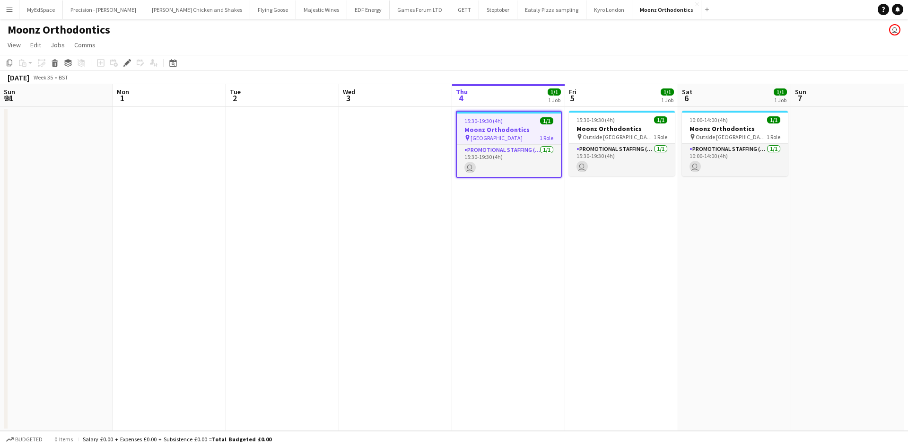
scroll to position [0, 325]
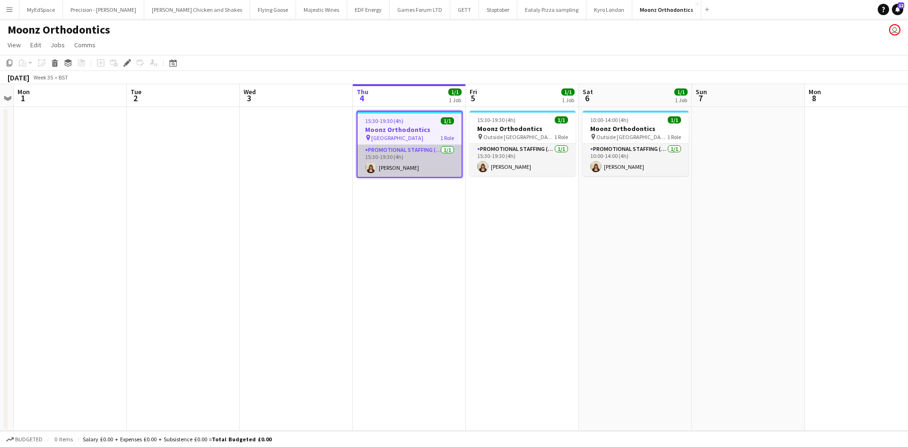
click at [392, 166] on app-card-role "Promotional Staffing (Brand Ambassadors) [DATE] 15:30-19:30 (4h) [PERSON_NAME]" at bounding box center [410, 161] width 104 height 32
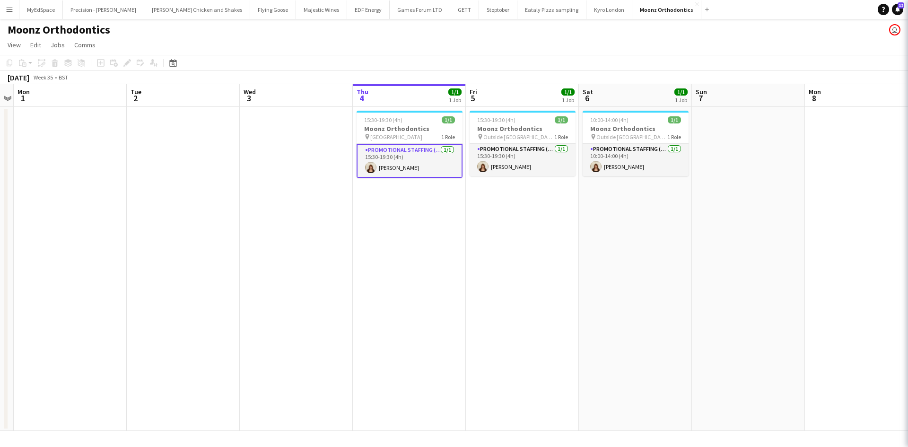
scroll to position [0, 325]
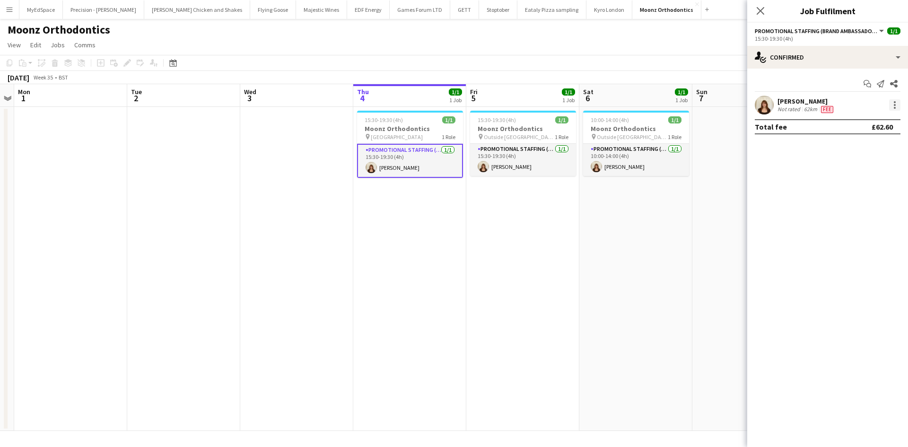
click at [894, 105] on div at bounding box center [895, 105] width 2 height 2
click at [861, 122] on span "Edit fee" at bounding box center [863, 122] width 59 height 9
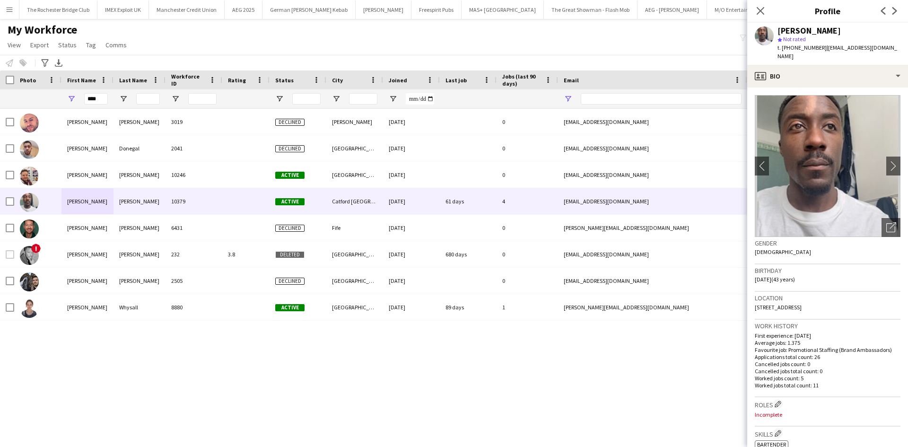
scroll to position [0, 279]
click at [606, 95] on input "Email Filter Input" at bounding box center [661, 98] width 161 height 11
click at [106, 100] on input "****" at bounding box center [96, 98] width 24 height 11
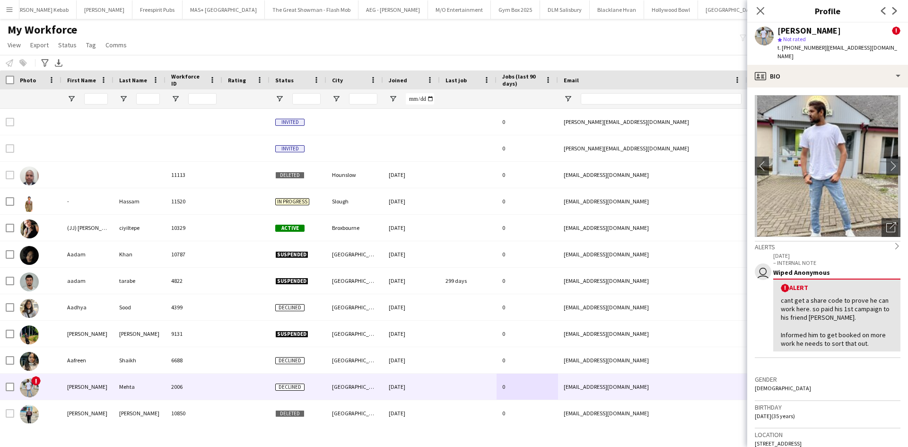
click at [670, 53] on div "My Workforce View Views Default view New view Update view Delete view Edit name…" at bounding box center [454, 39] width 908 height 32
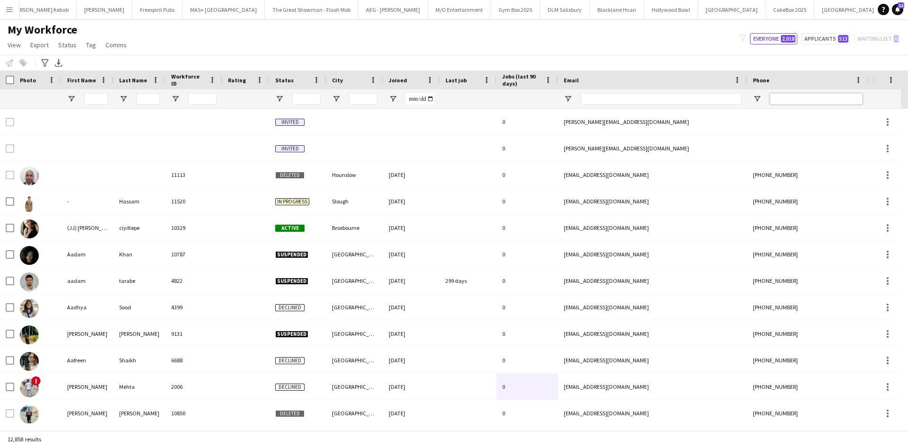
click at [779, 101] on input "Phone Filter Input" at bounding box center [816, 98] width 93 height 11
paste input "**********"
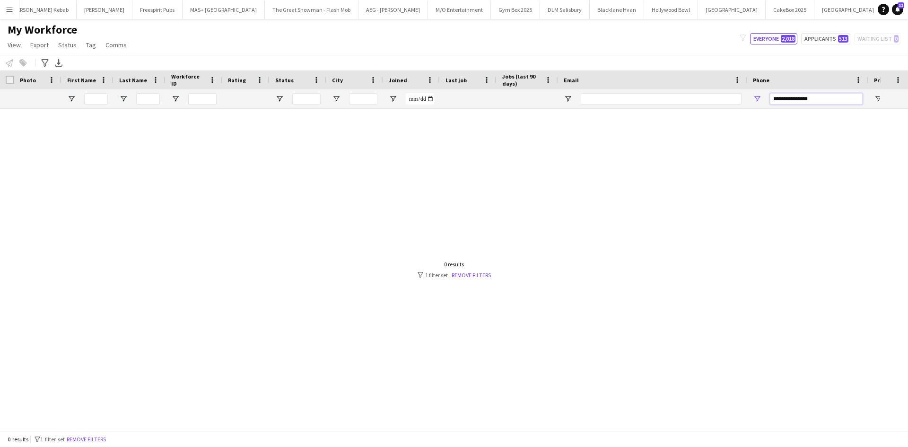
click at [785, 99] on input "**********" at bounding box center [816, 98] width 93 height 11
type input "**********"
click at [808, 102] on input "**********" at bounding box center [816, 98] width 93 height 11
drag, startPoint x: 808, startPoint y: 96, endPoint x: 709, endPoint y: 93, distance: 98.9
click at [709, 93] on div at bounding box center [512, 98] width 1025 height 19
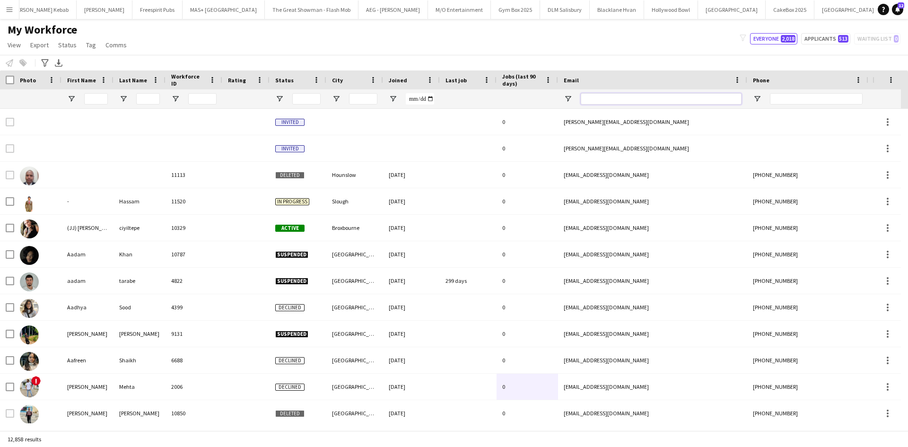
click at [627, 101] on input "Email Filter Input" at bounding box center [661, 98] width 161 height 11
drag, startPoint x: 627, startPoint y: 99, endPoint x: 793, endPoint y: 95, distance: 166.5
click at [793, 95] on input "Phone Filter Input" at bounding box center [816, 98] width 93 height 11
paste input "**********"
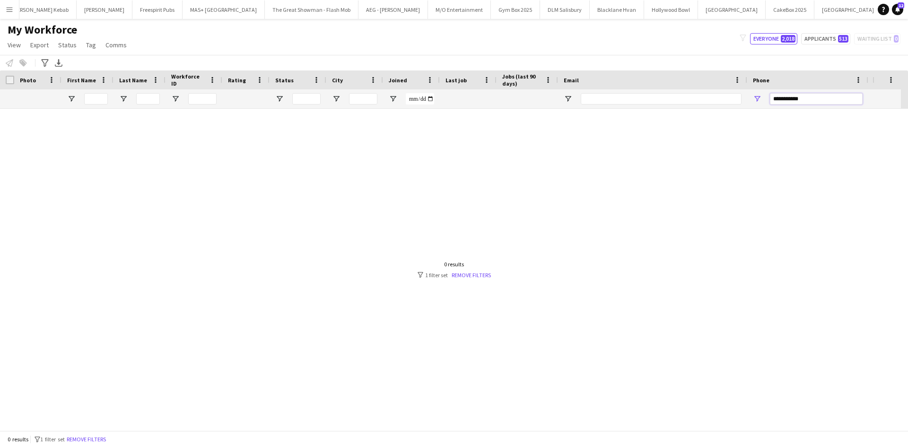
click at [772, 99] on input "**********" at bounding box center [816, 98] width 93 height 11
type input "**********"
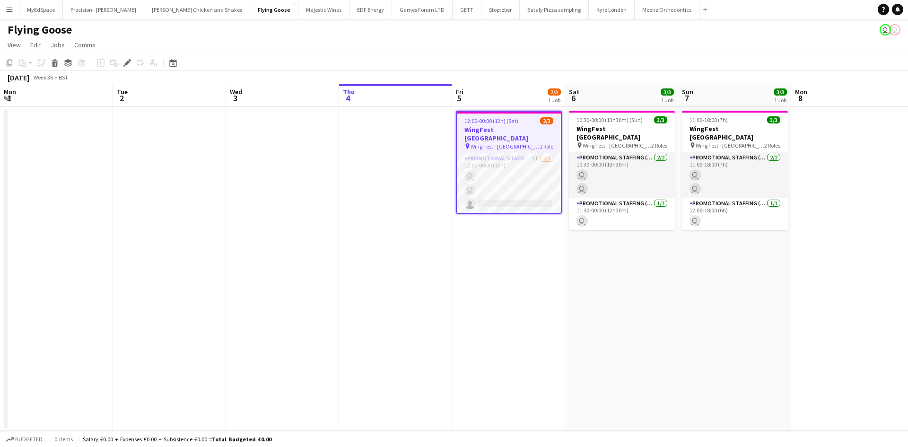
scroll to position [0, 325]
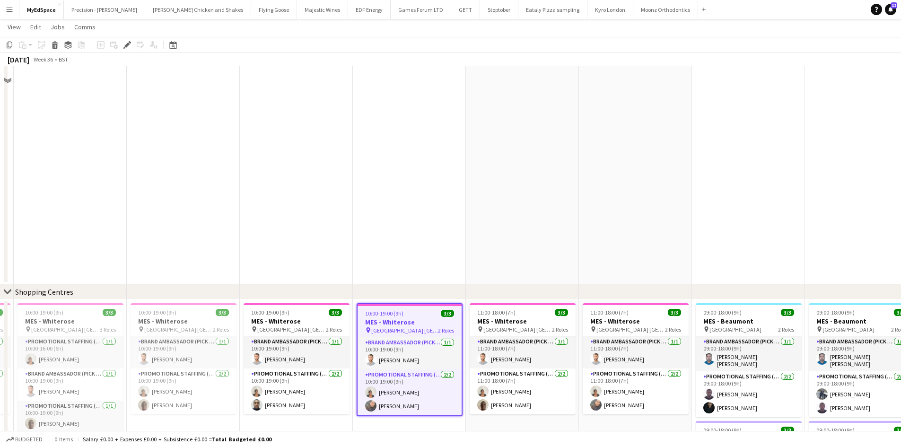
scroll to position [499, 0]
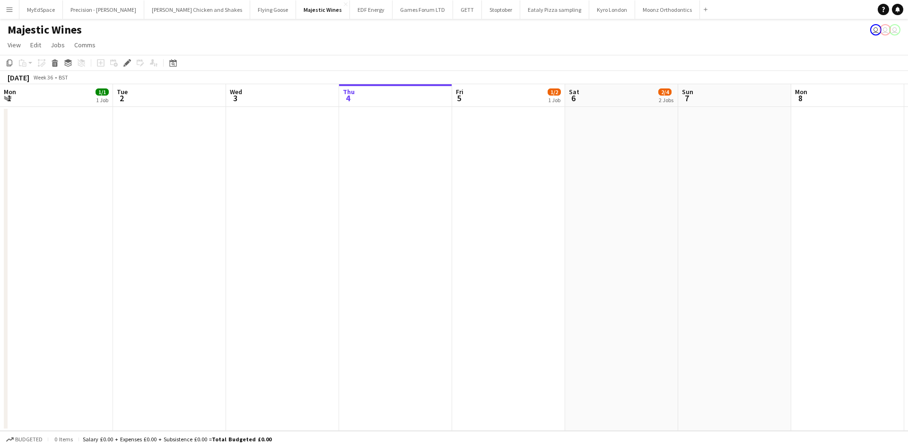
scroll to position [0, 325]
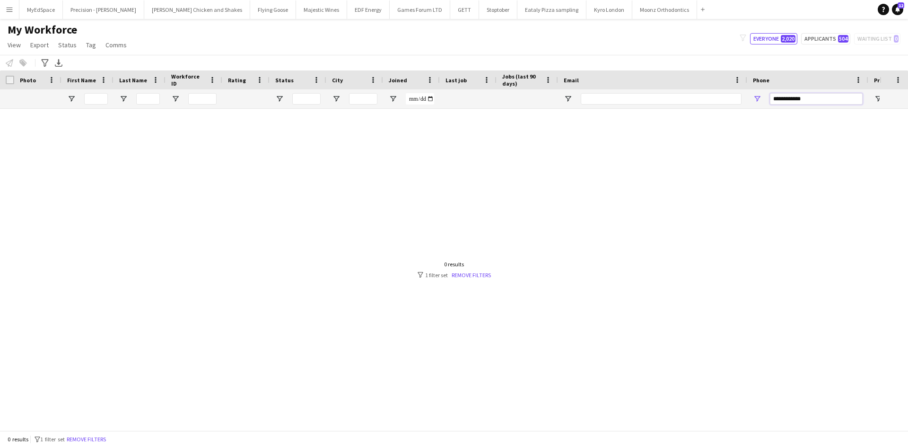
click at [823, 96] on input "**********" at bounding box center [816, 98] width 93 height 11
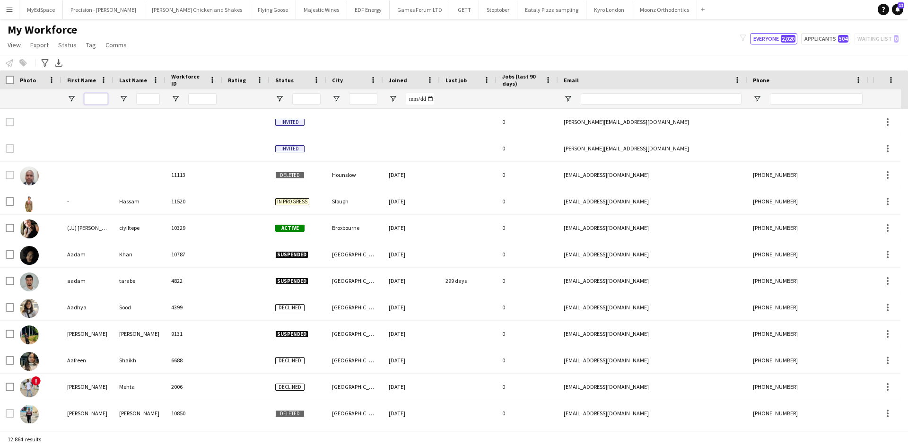
drag, startPoint x: 90, startPoint y: 97, endPoint x: 106, endPoint y: 97, distance: 16.1
click at [90, 97] on input "First Name Filter Input" at bounding box center [96, 98] width 24 height 11
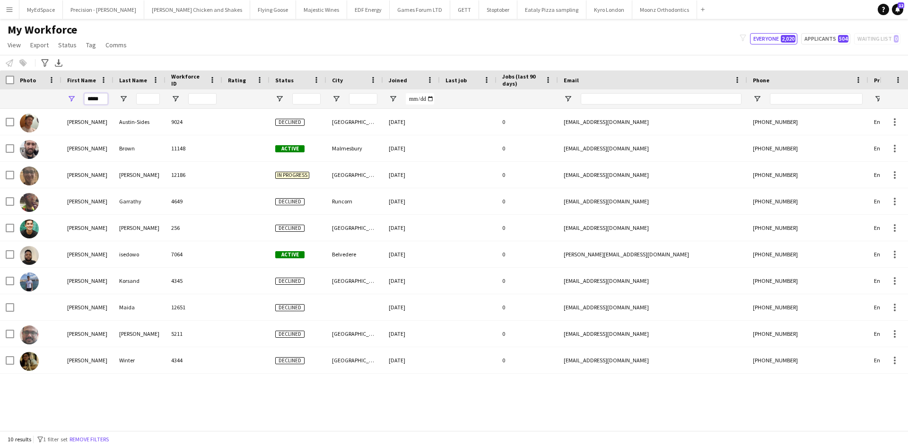
type input "*****"
click at [140, 100] on input "Last Name Filter Input" at bounding box center [148, 98] width 24 height 11
click at [365, 96] on input "City Filter Input" at bounding box center [363, 98] width 28 height 11
type input "****"
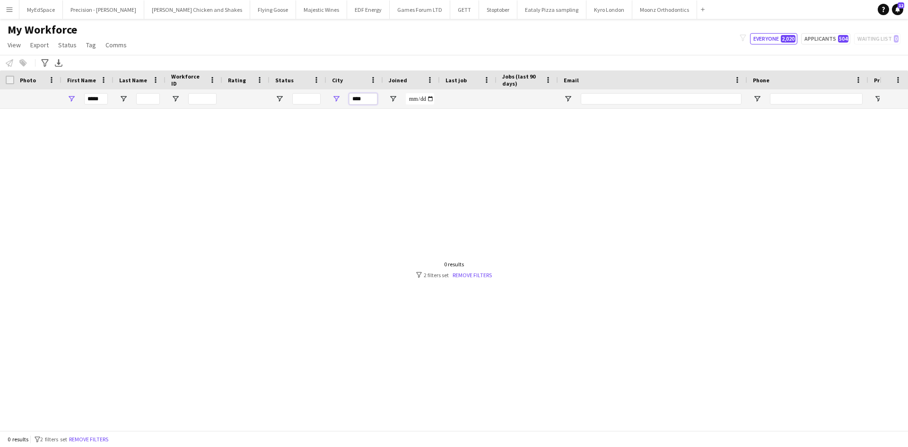
drag, startPoint x: 373, startPoint y: 100, endPoint x: 292, endPoint y: 94, distance: 80.6
click at [292, 94] on div "***** ****" at bounding box center [512, 98] width 1025 height 19
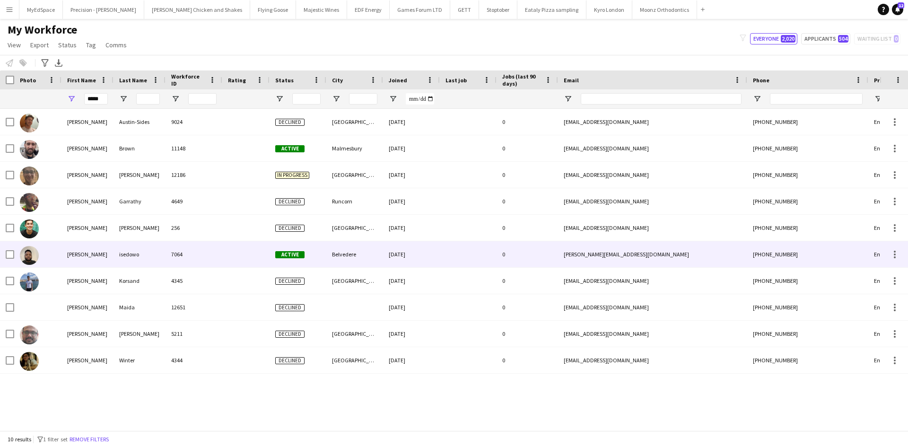
click at [75, 255] on div "Jacob" at bounding box center [87, 254] width 52 height 26
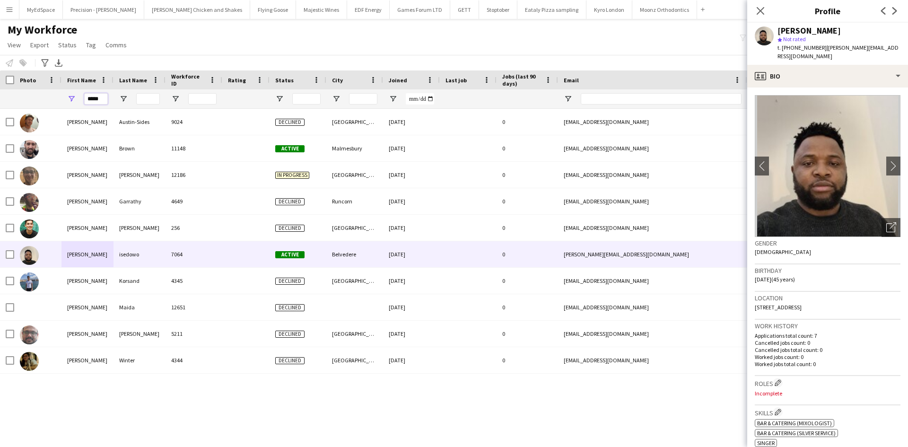
click at [98, 98] on input "*****" at bounding box center [96, 98] width 24 height 11
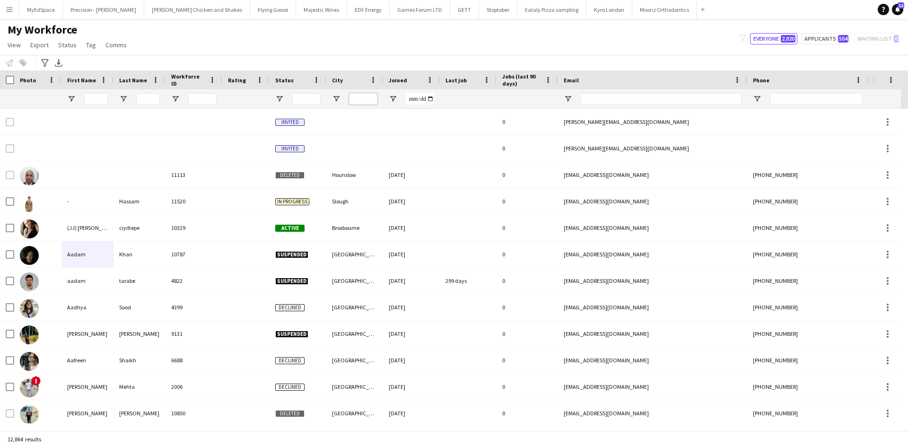
click at [367, 102] on input "City Filter Input" at bounding box center [363, 98] width 28 height 11
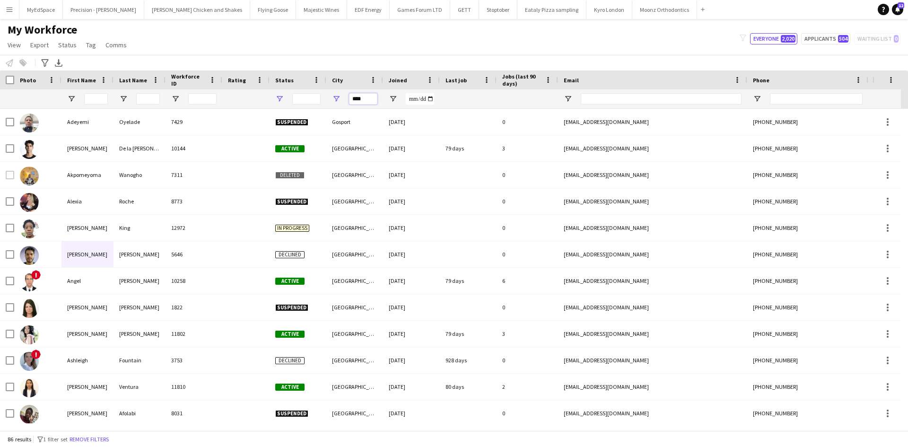
type input "****"
click at [278, 96] on span "Open Filter Menu" at bounding box center [279, 99] width 9 height 9
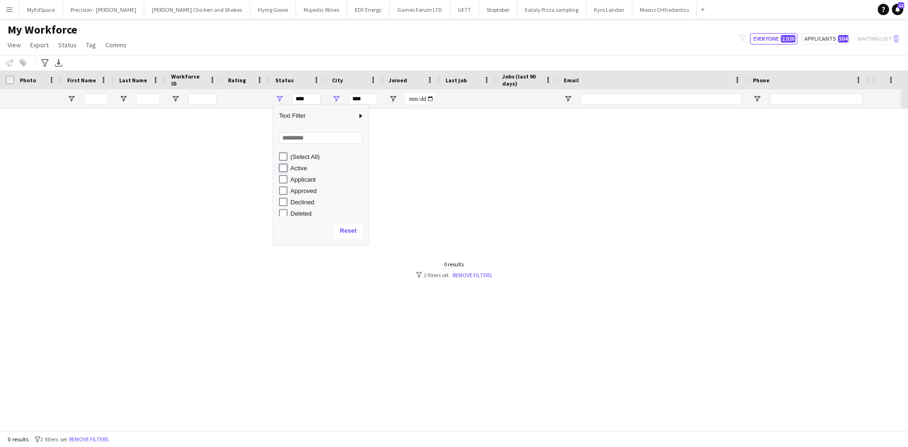
type input "**********"
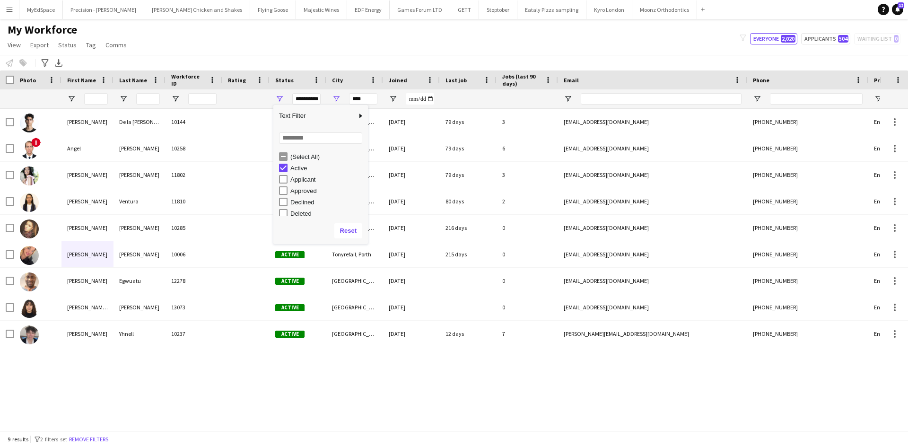
click at [263, 41] on div "My Workforce View Views Default view New view Update view Delete view Edit name…" at bounding box center [454, 39] width 908 height 32
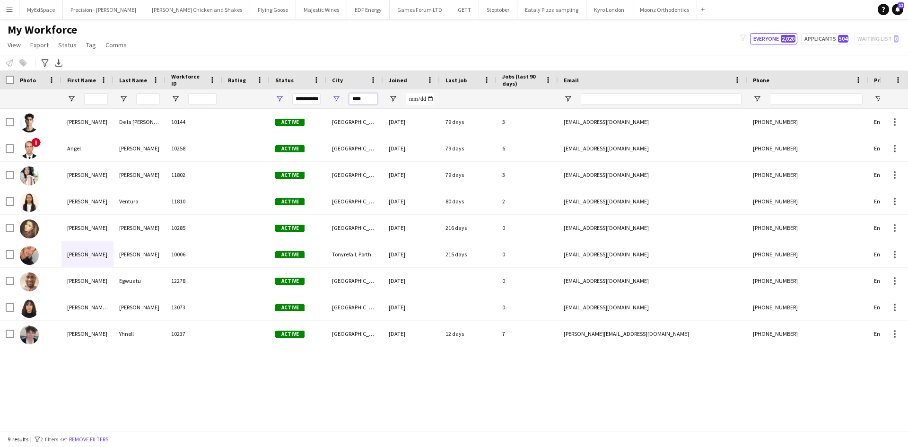
click at [361, 95] on input "****" at bounding box center [363, 98] width 28 height 11
click at [362, 95] on input "****" at bounding box center [363, 98] width 28 height 11
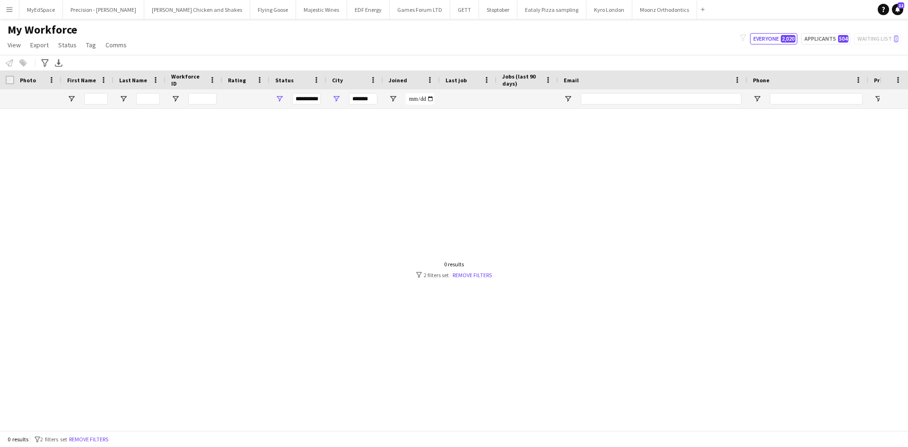
drag, startPoint x: 267, startPoint y: 91, endPoint x: 274, endPoint y: 94, distance: 7.6
click at [273, 94] on div "**********" at bounding box center [512, 98] width 1025 height 19
click at [281, 98] on span "Open Filter Menu" at bounding box center [279, 99] width 9 height 9
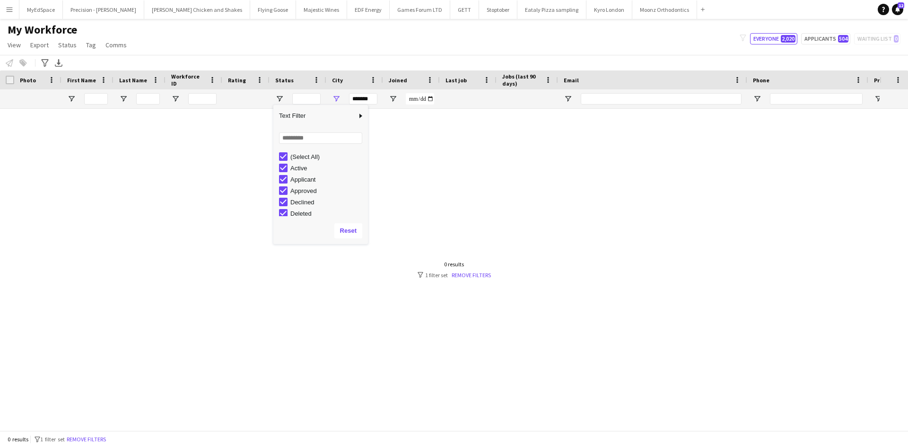
click at [350, 37] on div "My Workforce View Views Default view New view Update view Delete view Edit name…" at bounding box center [454, 39] width 908 height 32
click at [443, 25] on div "My Workforce View Views Default view New view Update view Delete view Edit name…" at bounding box center [454, 39] width 908 height 32
click at [359, 95] on input "*******" at bounding box center [363, 98] width 28 height 11
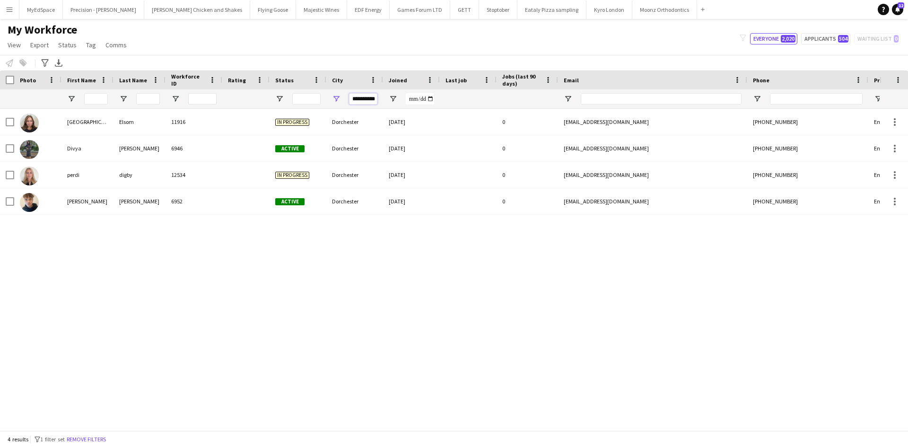
scroll to position [0, 1]
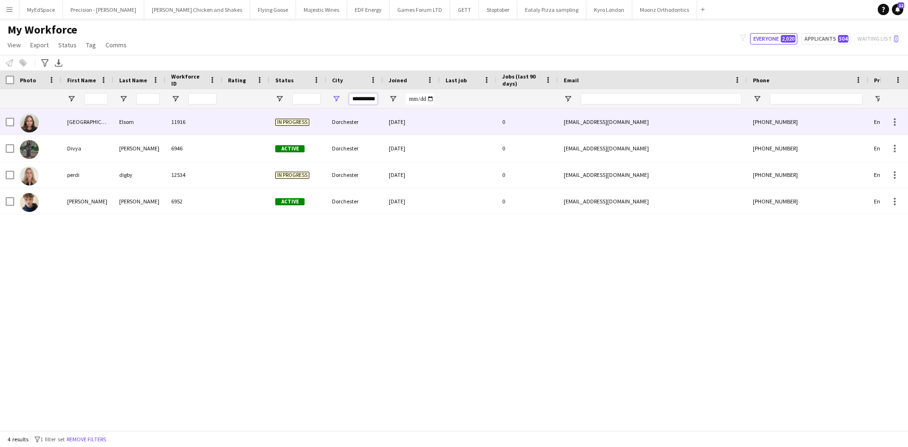
type input "**********"
click at [87, 120] on div "Adelaide" at bounding box center [87, 122] width 52 height 26
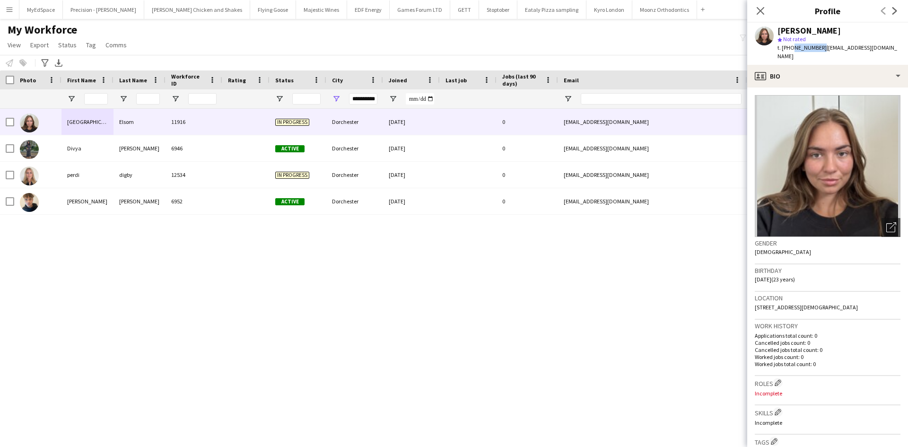
drag, startPoint x: 792, startPoint y: 48, endPoint x: 818, endPoint y: 48, distance: 26.0
click at [818, 48] on span "t. +447958472625" at bounding box center [802, 47] width 49 height 7
copy span "7958472625"
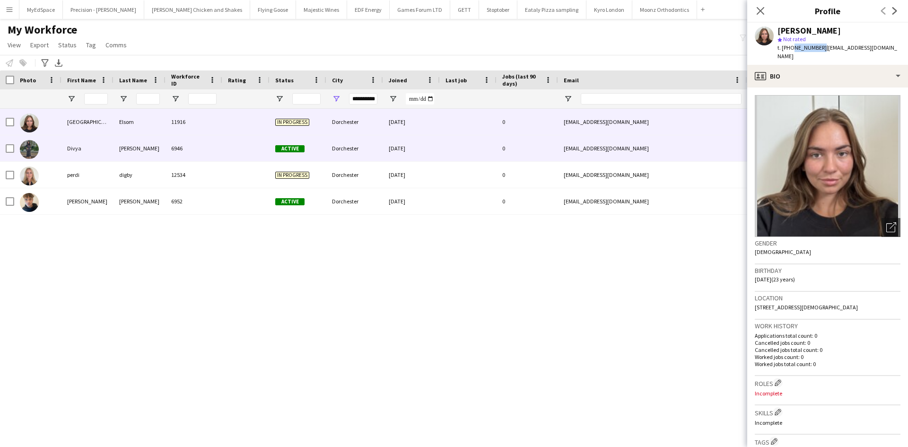
click at [68, 151] on div "Divya" at bounding box center [87, 148] width 52 height 26
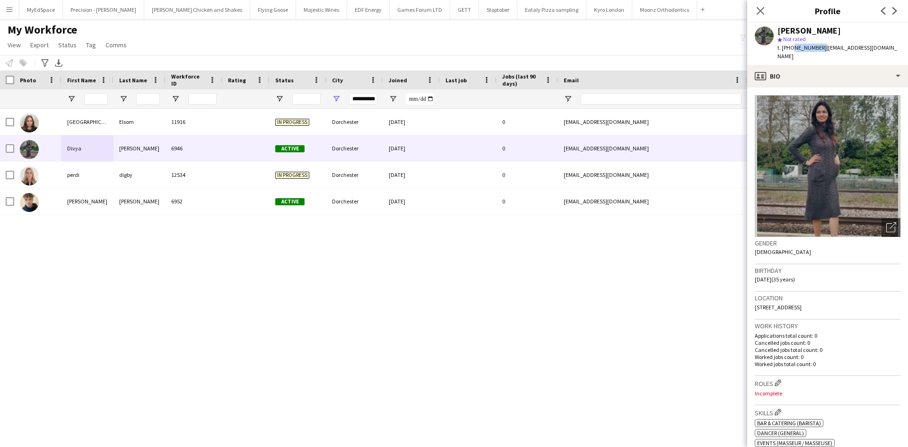
drag, startPoint x: 791, startPoint y: 47, endPoint x: 818, endPoint y: 49, distance: 27.0
click at [818, 49] on span "t. +447810595660" at bounding box center [802, 47] width 49 height 7
copy span "7810595660"
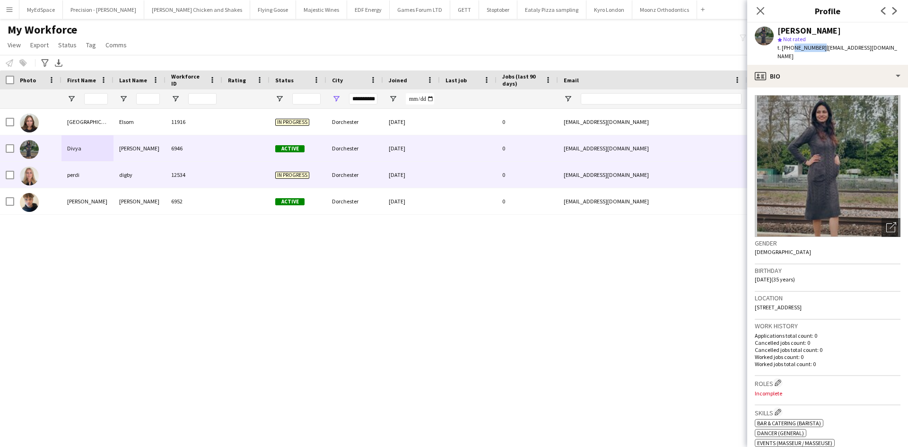
click at [83, 174] on div "perdi" at bounding box center [87, 175] width 52 height 26
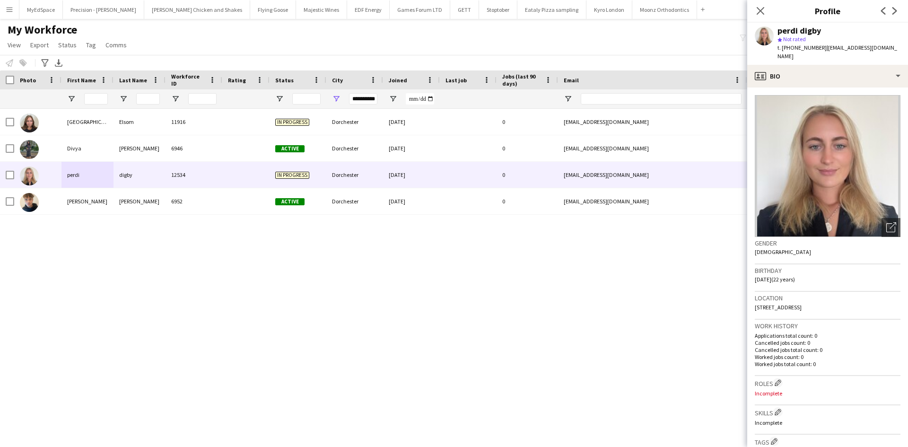
drag, startPoint x: 794, startPoint y: 48, endPoint x: 821, endPoint y: 46, distance: 27.5
click at [821, 46] on span "t. +4407972290214" at bounding box center [802, 47] width 49 height 7
copy span "7972290214"
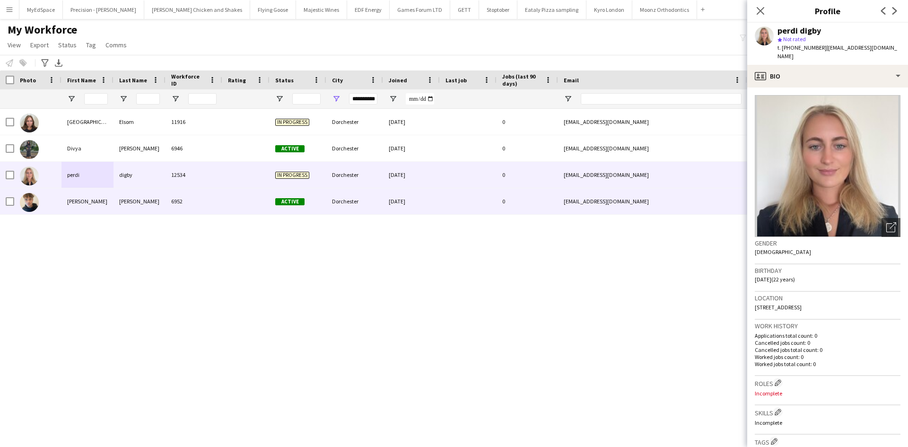
click at [76, 203] on div "Roni" at bounding box center [87, 201] width 52 height 26
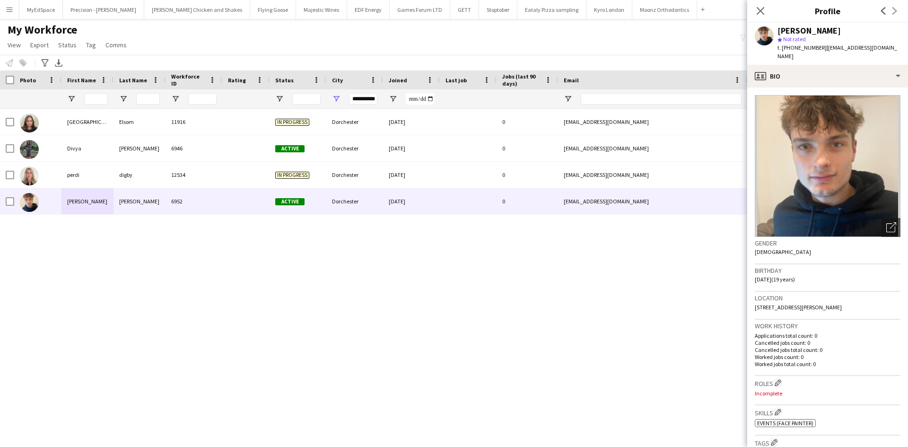
drag, startPoint x: 794, startPoint y: 49, endPoint x: 821, endPoint y: 46, distance: 27.1
click at [821, 46] on span "t. +4407882048944" at bounding box center [802, 47] width 49 height 7
copy span "7882048944"
click at [376, 101] on div "**********" at bounding box center [354, 98] width 57 height 19
click at [376, 100] on input "**********" at bounding box center [363, 98] width 28 height 11
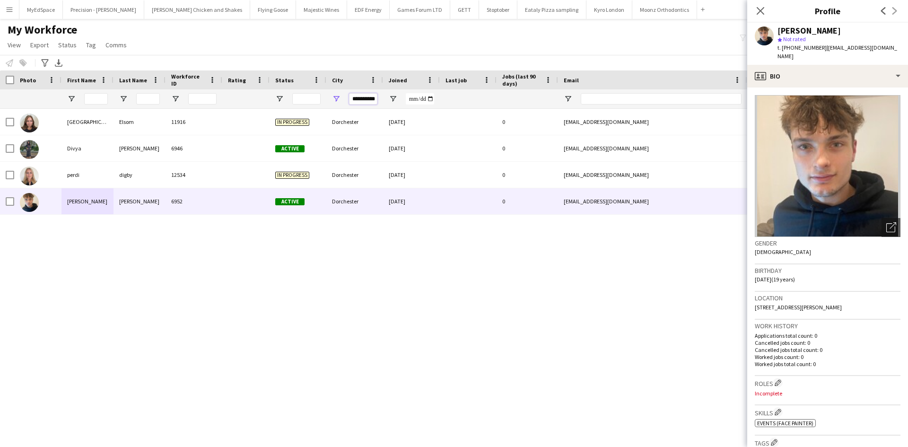
click at [375, 100] on input "**********" at bounding box center [363, 98] width 28 height 11
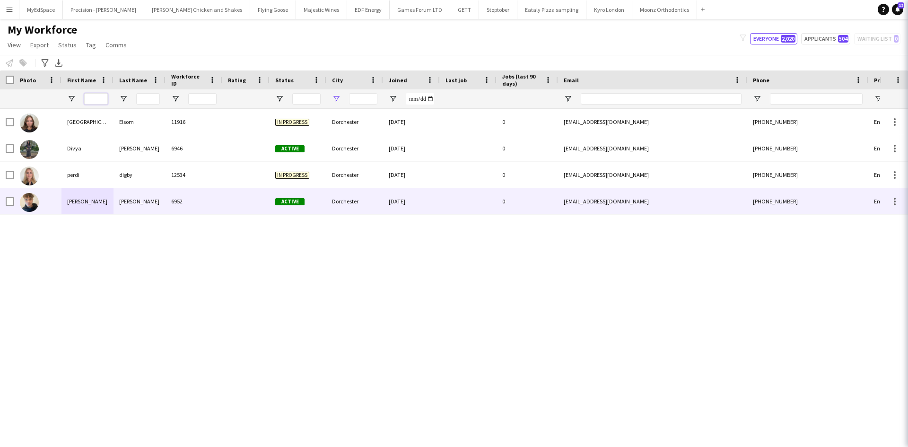
click at [103, 94] on input "First Name Filter Input" at bounding box center [96, 98] width 24 height 11
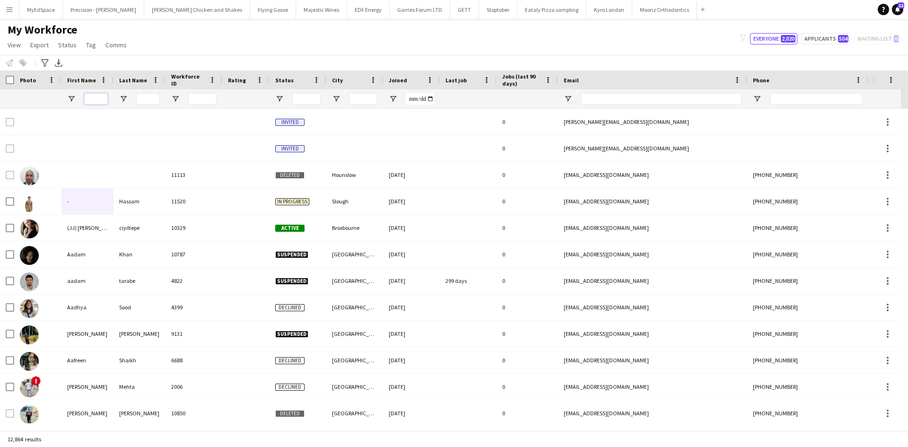
type input "*"
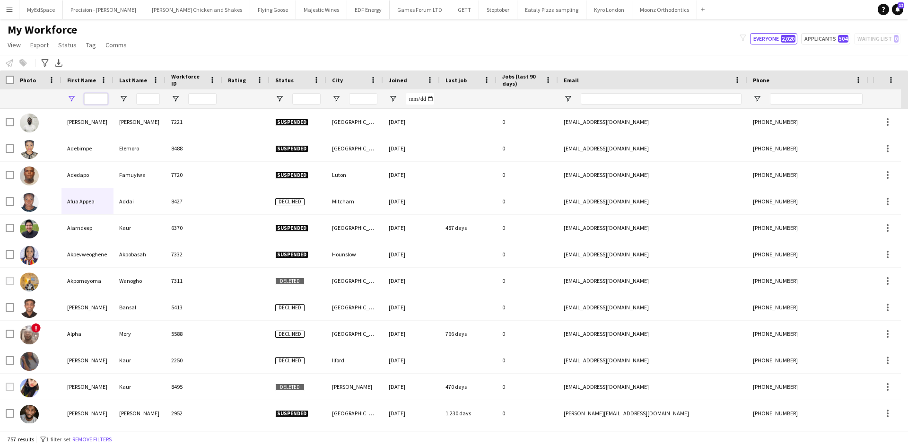
type input "*"
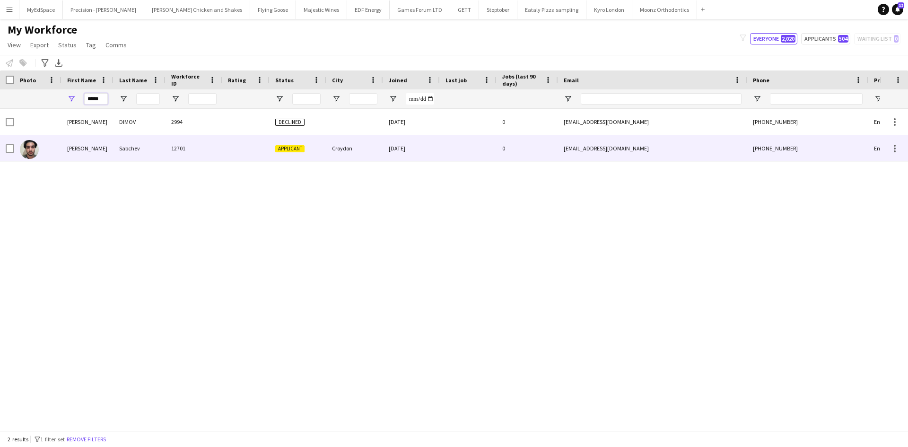
type input "*****"
click at [132, 147] on div "Sabchev" at bounding box center [140, 148] width 52 height 26
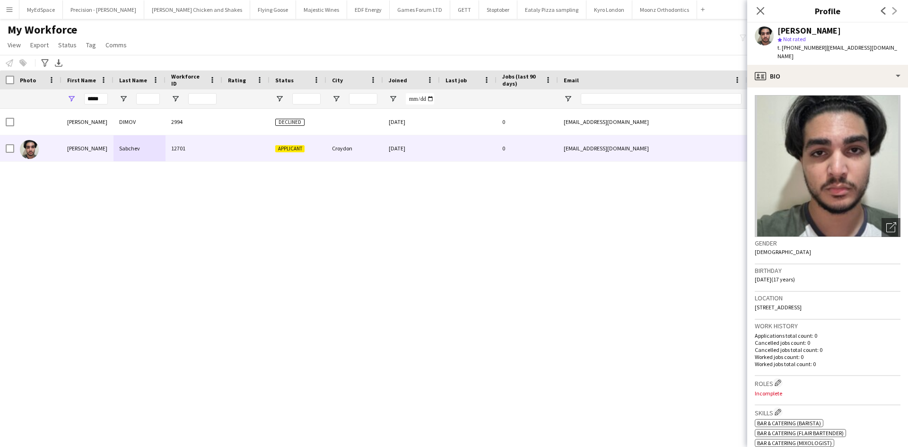
click at [400, 222] on div "PETAR DIMOV 2994 Declined 14-04-2022 0 pepidimov1990@gmail.com +447597110585 Em…" at bounding box center [440, 266] width 880 height 315
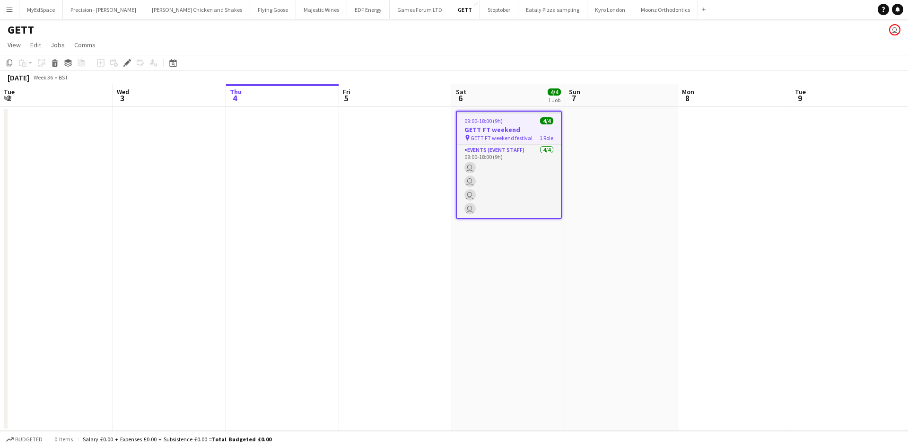
scroll to position [0, 325]
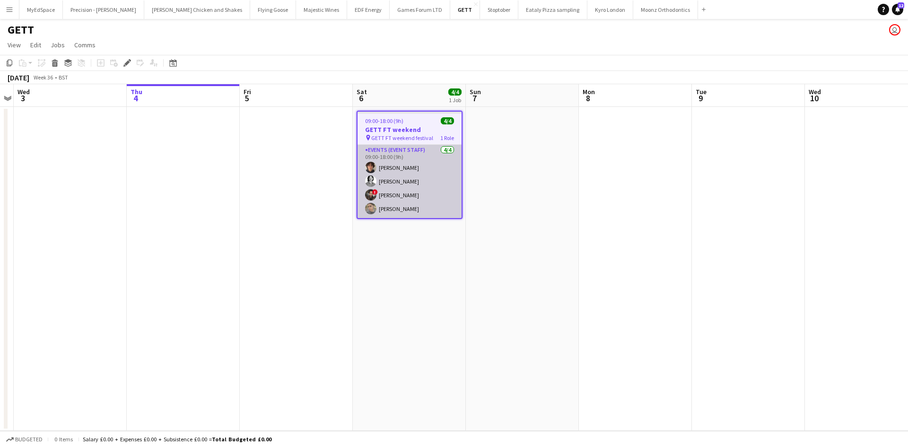
drag, startPoint x: 398, startPoint y: 164, endPoint x: 405, endPoint y: 177, distance: 15.0
click at [398, 164] on app-card-role "Events (Event Staff) [DATE] 09:00-18:00 (9h) [PERSON_NAME] [PERSON_NAME] ! [PER…" at bounding box center [410, 181] width 104 height 73
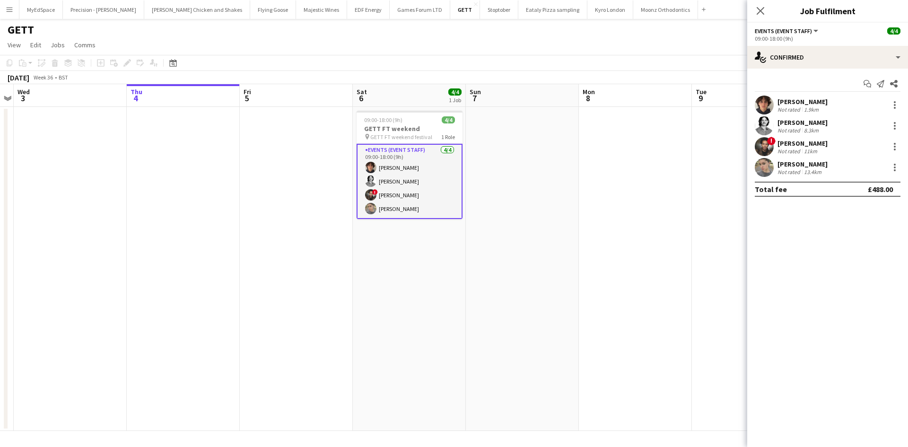
click at [810, 104] on div "Oliver Tickner-Bellau" at bounding box center [803, 101] width 50 height 9
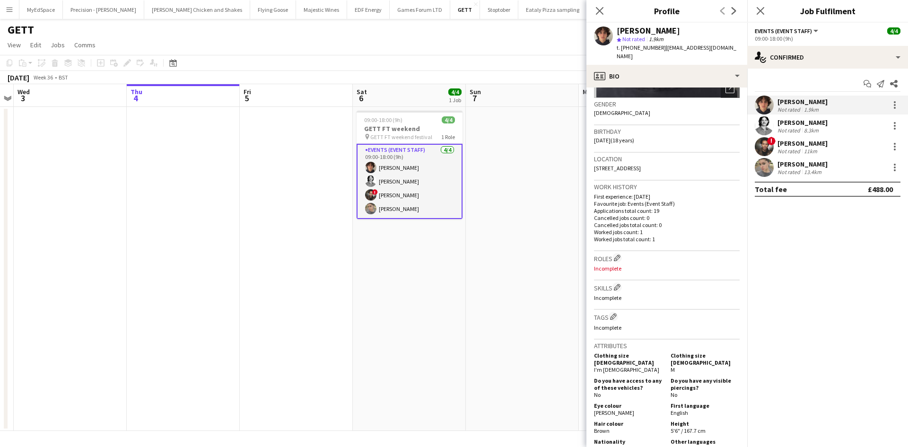
scroll to position [142, 0]
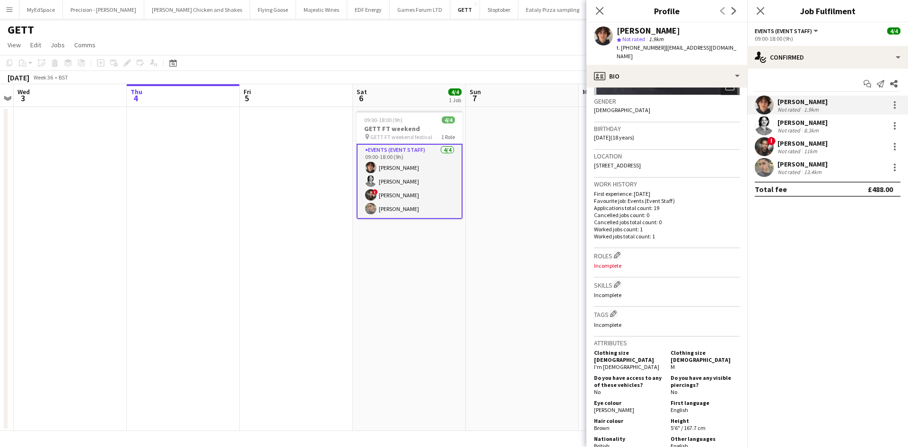
drag, startPoint x: 780, startPoint y: 122, endPoint x: 774, endPoint y: 135, distance: 14.4
click at [780, 123] on div "Eoin Dunlea" at bounding box center [803, 122] width 50 height 9
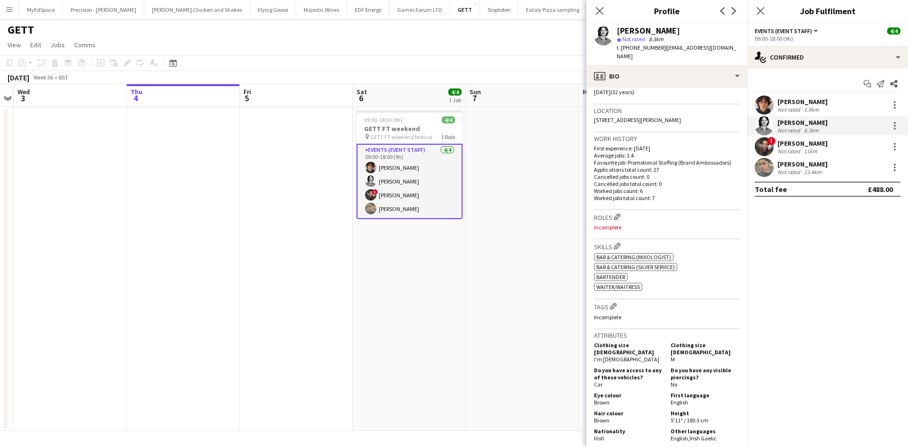
scroll to position [189, 0]
click at [785, 135] on div "Eoin Dunlea Not rated 8.3km" at bounding box center [827, 125] width 161 height 19
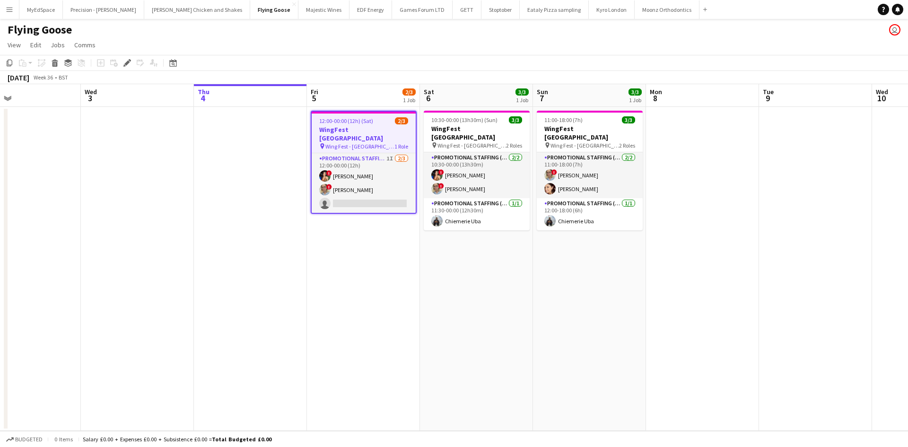
drag, startPoint x: 470, startPoint y: 261, endPoint x: 418, endPoint y: 264, distance: 52.1
click at [418, 264] on app-calendar-viewport "Sat 30 3/3 1 Job Sun 31 3/3 1 Job Mon 1 Tue 2 Wed 3 Thu 4 Fri 5 2/3 1 Job Sat 6…" at bounding box center [454, 257] width 908 height 347
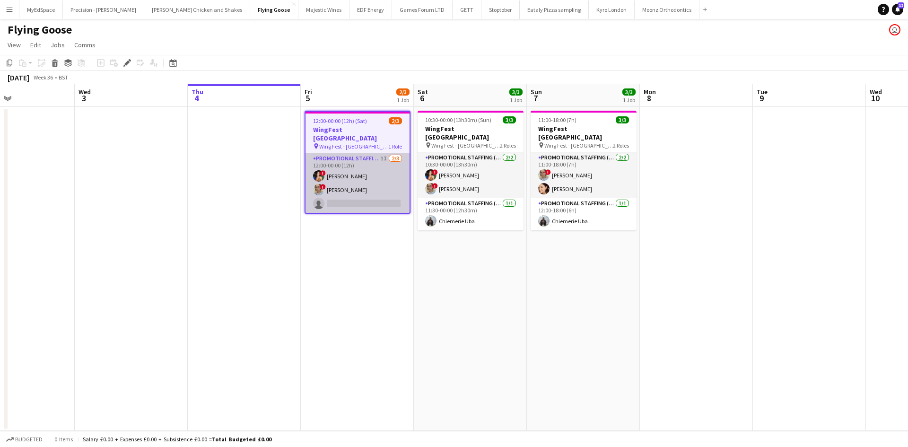
drag, startPoint x: 357, startPoint y: 167, endPoint x: 363, endPoint y: 178, distance: 12.3
click at [357, 167] on app-card-role "Promotional Staffing (Brand Ambassadors) 1I [DATE] 12:00-00:00 (12h) ! [PERSON_…" at bounding box center [358, 183] width 104 height 60
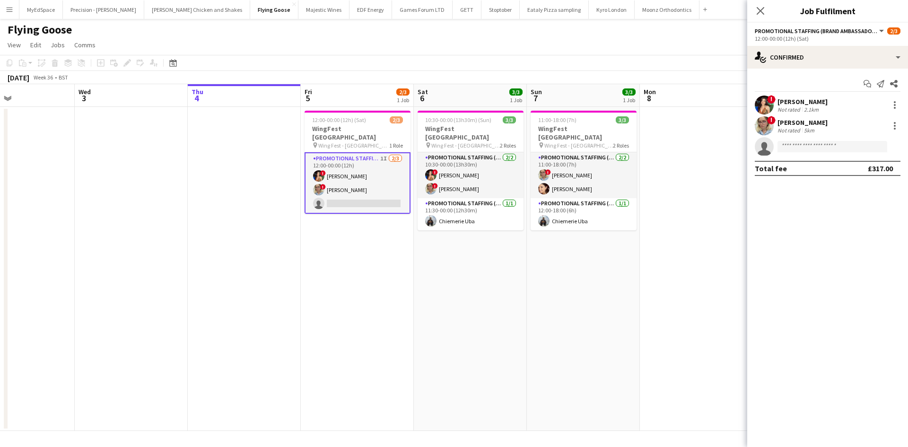
click at [785, 108] on div "Not rated" at bounding box center [790, 109] width 25 height 7
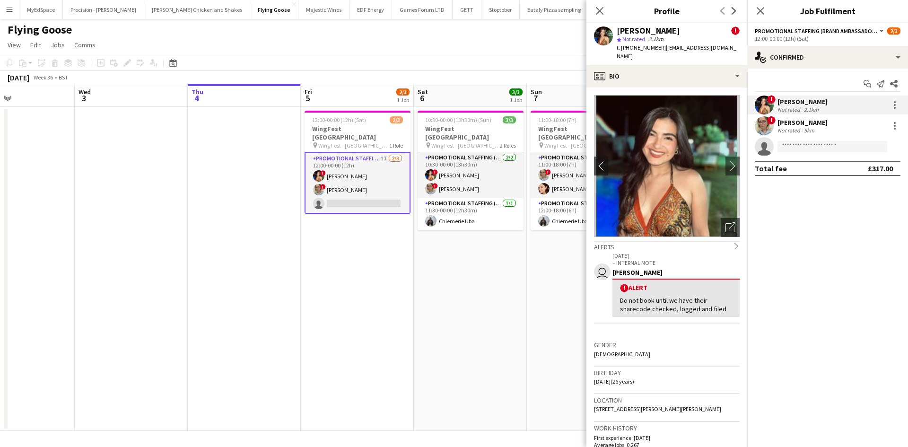
drag, startPoint x: 630, startPoint y: 47, endPoint x: 660, endPoint y: 50, distance: 29.9
click at [660, 50] on span "t. [PHONE_NUMBER]" at bounding box center [641, 47] width 49 height 7
copy span "07535857432"
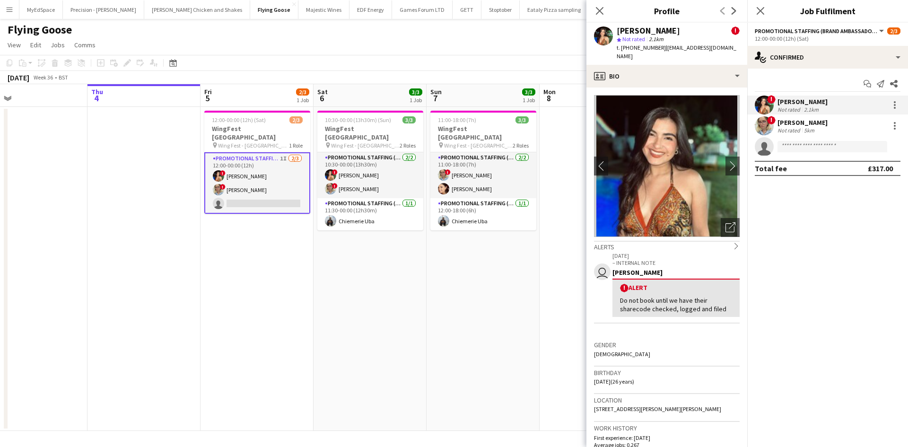
drag, startPoint x: 420, startPoint y: 232, endPoint x: 303, endPoint y: 227, distance: 116.9
click at [300, 221] on app-calendar-viewport "Sat 30 3/3 1 Job Sun 31 3/3 1 Job Mon 1 Tue 2 Wed 3 Thu 4 Fri 5 2/3 1 Job Sat 6…" at bounding box center [454, 257] width 908 height 347
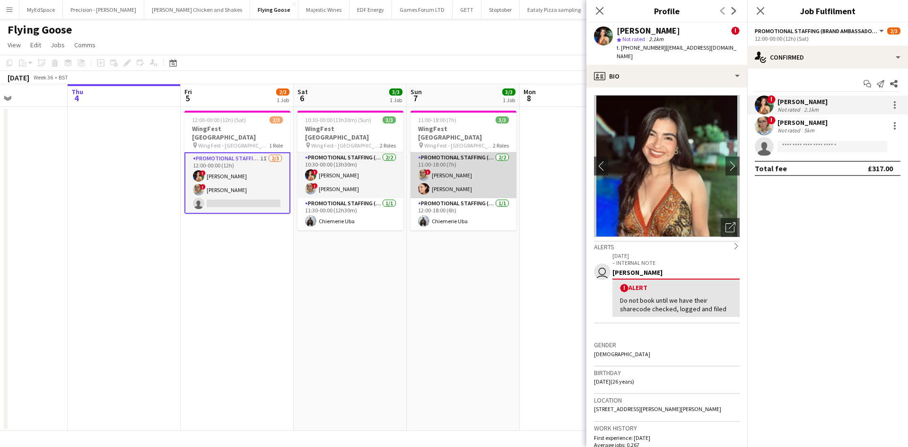
click at [447, 180] on app-card-role "Promotional Staffing (Brand Ambassadors) [DATE] 11:00-18:00 (7h) ! [PERSON_NAME…" at bounding box center [464, 175] width 106 height 46
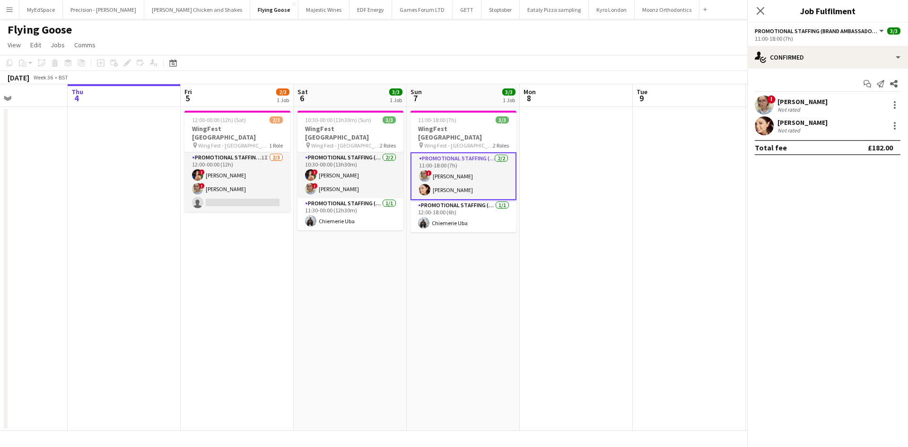
scroll to position [0, 271]
click at [798, 130] on div "Not rated" at bounding box center [790, 130] width 25 height 7
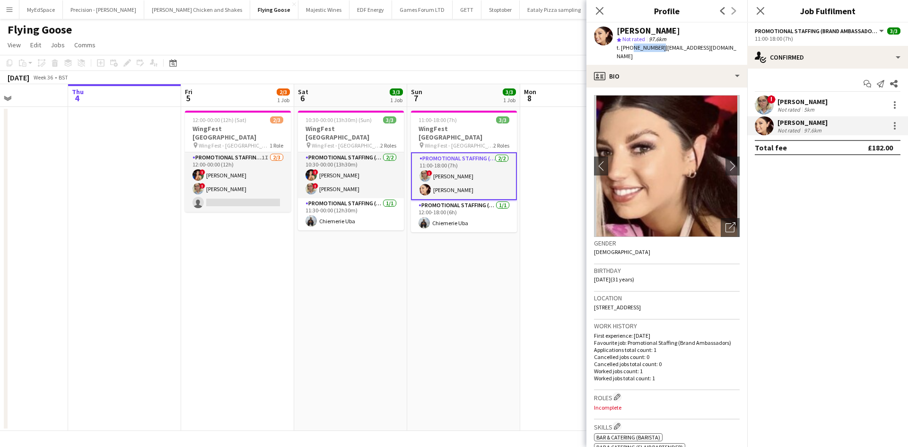
drag, startPoint x: 631, startPoint y: 49, endPoint x: 658, endPoint y: 48, distance: 27.0
click at [658, 48] on span "t. +447506793444" at bounding box center [641, 47] width 49 height 7
copy span "7506793444"
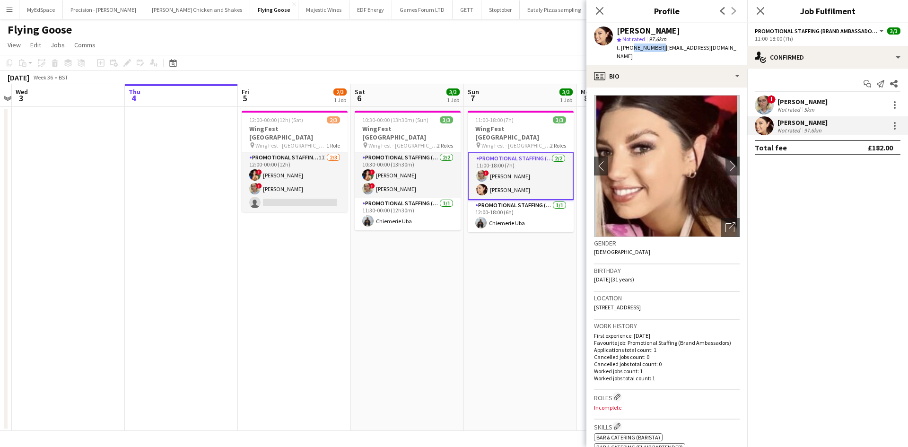
drag, startPoint x: 329, startPoint y: 288, endPoint x: 389, endPoint y: 285, distance: 60.2
click at [389, 285] on app-calendar-viewport "Mon 1 Tue 2 Wed 3 Thu 4 Fri 5 2/3 1 Job Sat 6 3/3 1 Job Sun 7 3/3 1 Job Mon 8 T…" at bounding box center [454, 257] width 908 height 347
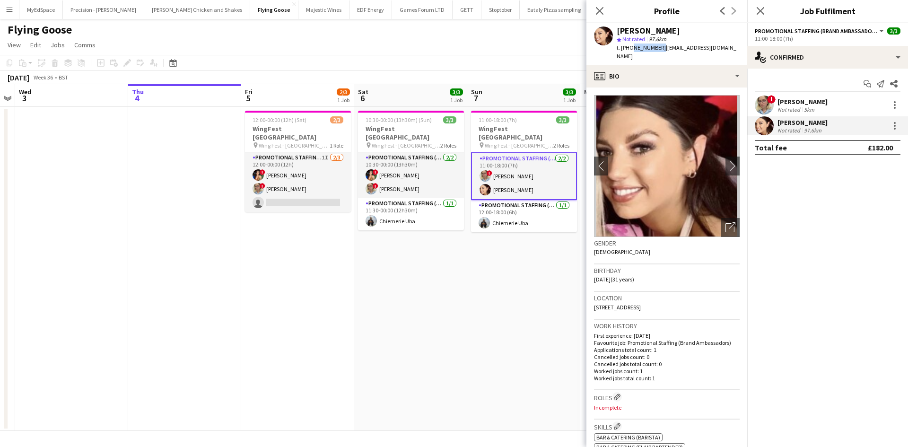
scroll to position [0, 310]
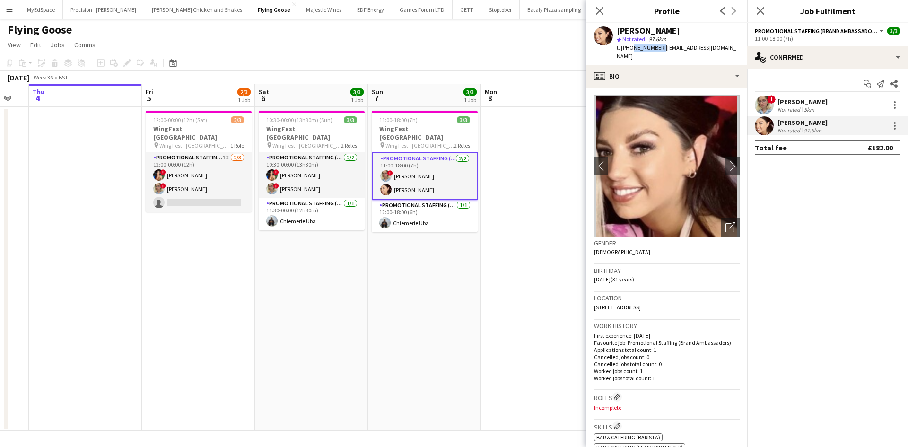
drag, startPoint x: 489, startPoint y: 292, endPoint x: 391, endPoint y: 278, distance: 99.4
click at [390, 279] on app-calendar-viewport "Mon 1 Tue 2 Wed 3 Thu 4 Fri 5 2/3 1 Job Sat 6 3/3 1 Job Sun 7 3/3 1 Job Mon 8 T…" at bounding box center [454, 257] width 908 height 347
click at [471, 271] on app-date-cell "11:00-18:00 (7h) 3/3 WingFest Bristol pin Wing Fest - Bristol 2 Roles Promotion…" at bounding box center [424, 269] width 113 height 324
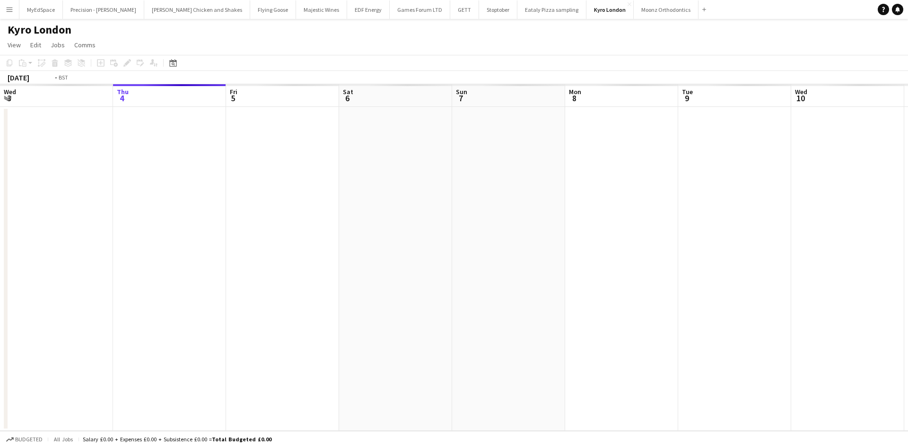
scroll to position [0, 325]
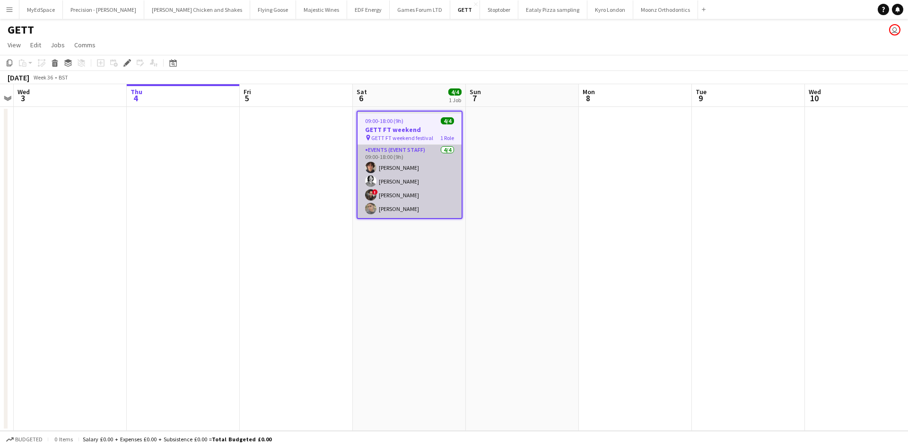
click at [405, 162] on app-card-role "Events (Event Staff) [DATE] 09:00-18:00 (9h) [PERSON_NAME] [PERSON_NAME] ! [PER…" at bounding box center [410, 181] width 104 height 73
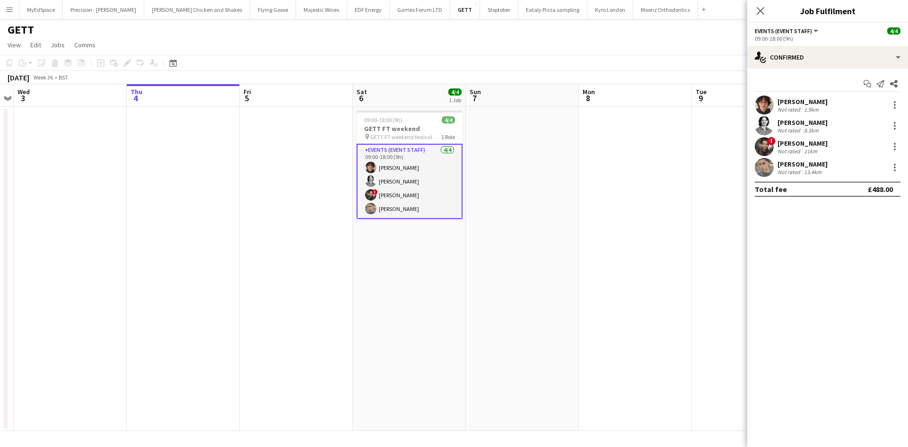
click at [826, 111] on div "Not rated 1.9km" at bounding box center [803, 109] width 50 height 7
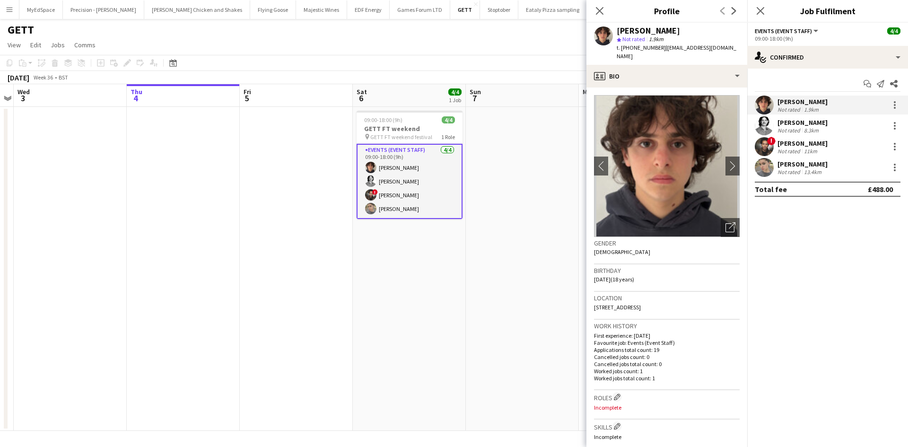
drag, startPoint x: 546, startPoint y: 247, endPoint x: 490, endPoint y: 229, distance: 58.6
click at [490, 230] on app-calendar-viewport "Sun 31 Mon 1 Tue 2 Wed 3 Thu 4 Fri 5 Sat 6 4/4 1 Job Sun 7 Mon 8 Tue 9 Wed 10 T…" at bounding box center [454, 257] width 908 height 347
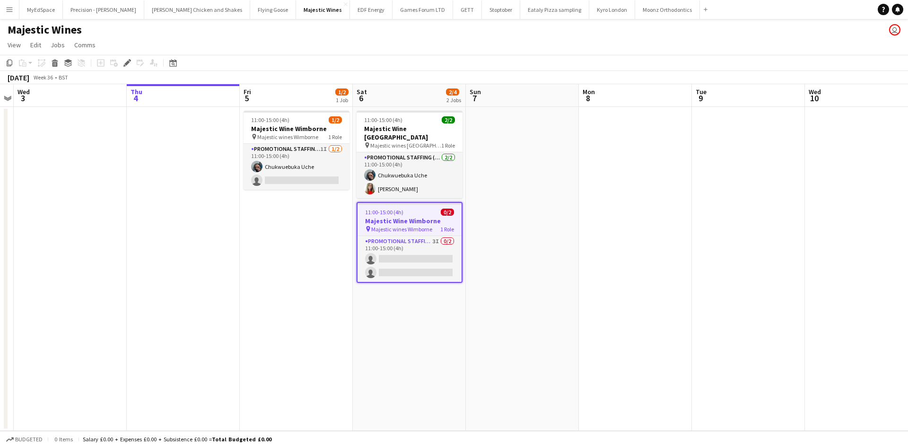
scroll to position [0, 341]
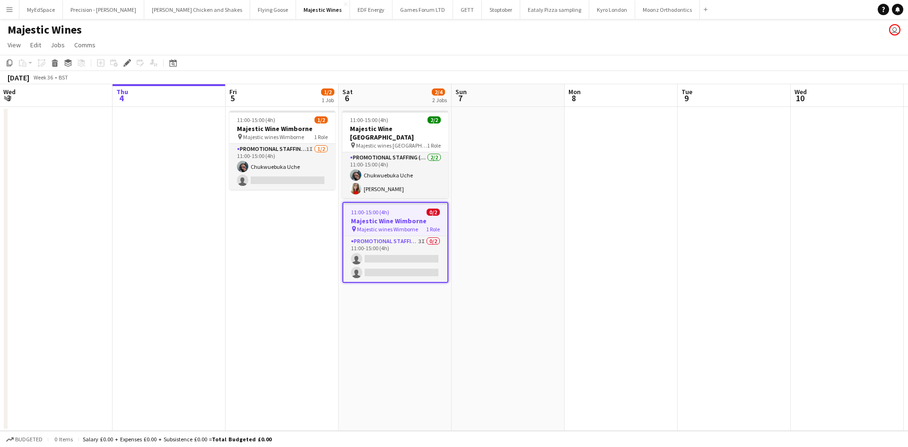
drag, startPoint x: 461, startPoint y: 332, endPoint x: 445, endPoint y: 332, distance: 15.6
click at [445, 332] on app-calendar-viewport "Sun 31 Mon 1 1/1 1 Job Tue 2 Wed 3 Thu 4 Fri 5 1/2 1 Job Sat 6 2/4 2 Jobs Sun 7…" at bounding box center [454, 257] width 908 height 347
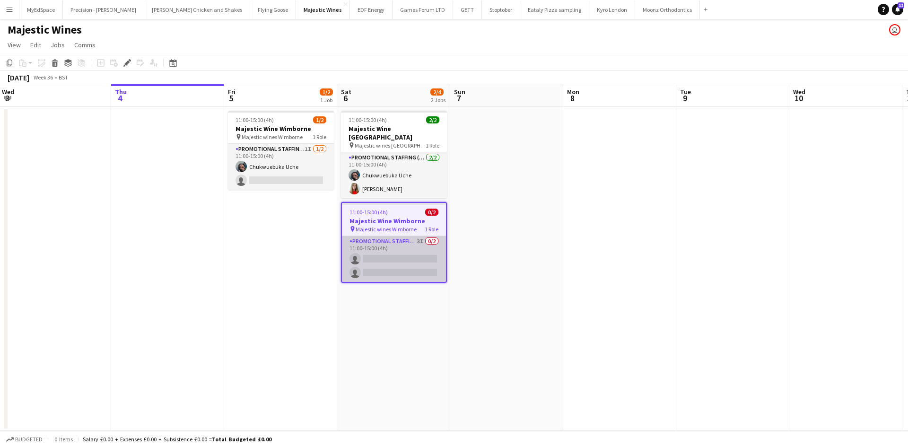
drag, startPoint x: 418, startPoint y: 233, endPoint x: 412, endPoint y: 232, distance: 5.7
click at [418, 236] on app-card-role "Promotional Staffing (Flyering Staff) 3I 0/2 11:00-15:00 (4h) single-neutral-ac…" at bounding box center [394, 259] width 104 height 46
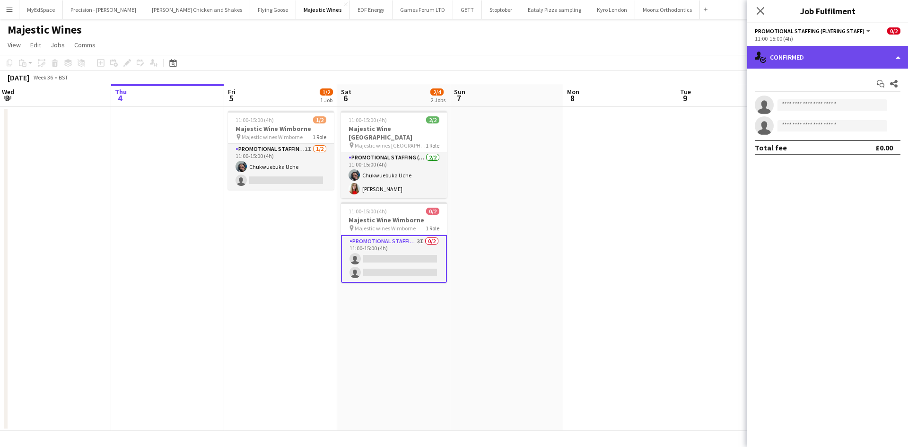
click at [880, 61] on div "single-neutral-actions-check-2 Confirmed" at bounding box center [827, 57] width 161 height 23
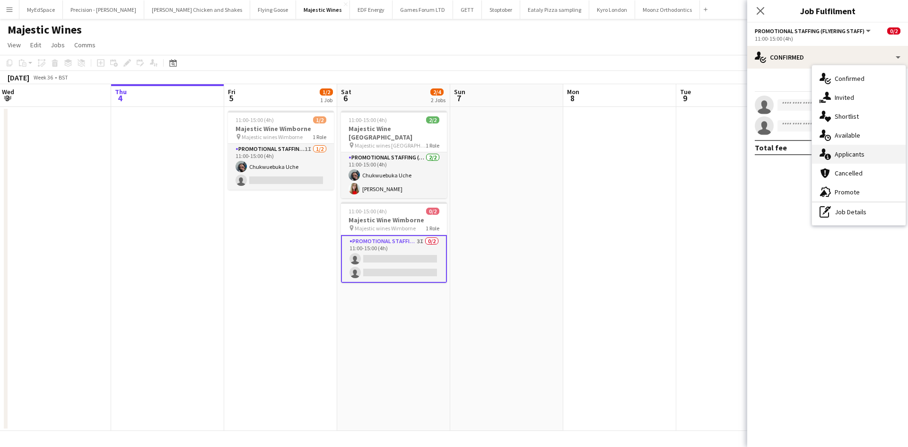
click at [868, 152] on div "single-neutral-actions-information Applicants" at bounding box center [859, 154] width 94 height 19
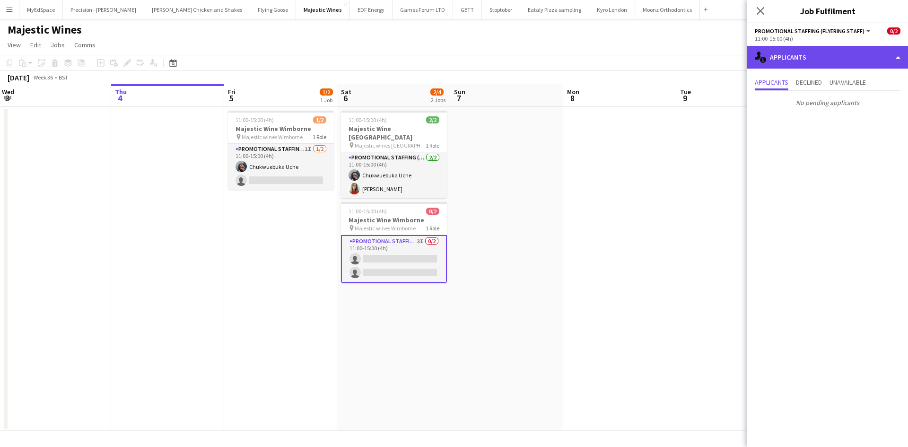
click at [826, 64] on div "single-neutral-actions-information Applicants" at bounding box center [827, 57] width 161 height 23
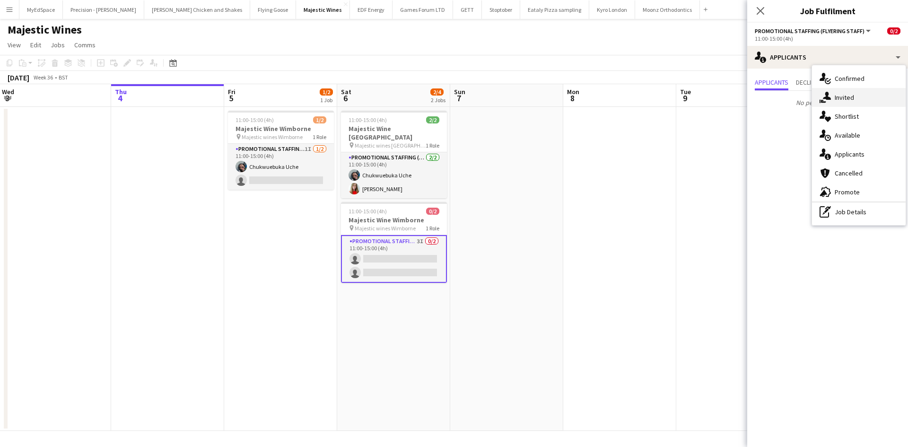
click at [857, 98] on div "single-neutral-actions-share-1 Invited" at bounding box center [859, 97] width 94 height 19
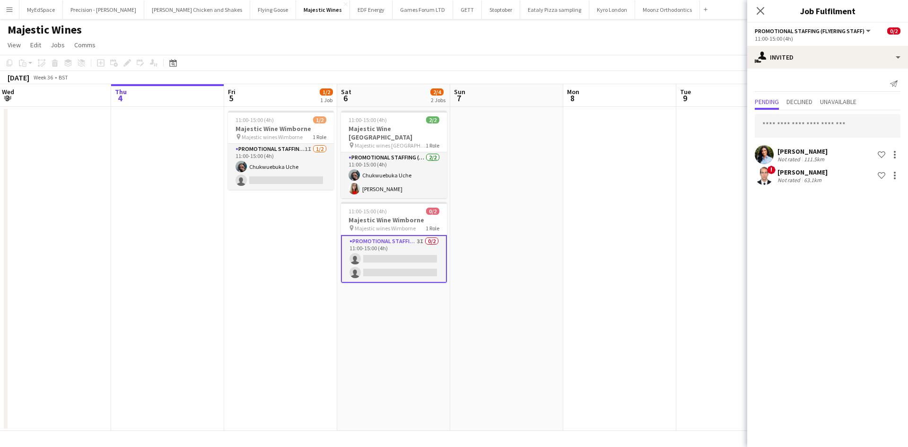
click at [550, 312] on app-date-cell at bounding box center [506, 269] width 113 height 324
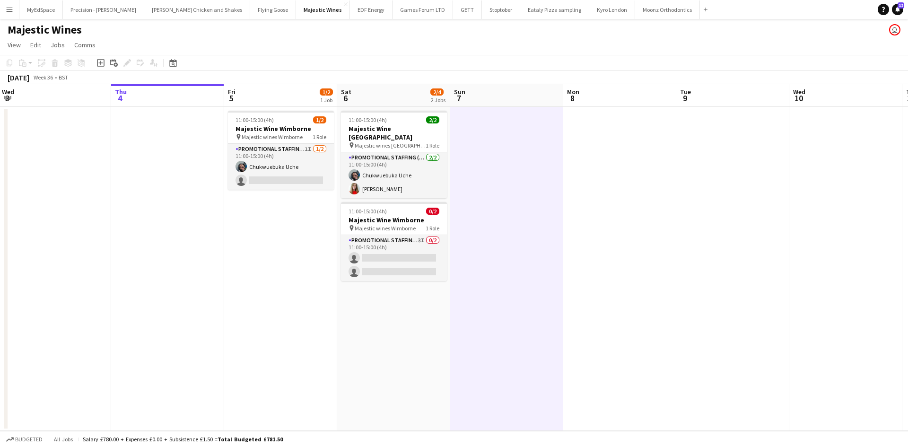
scroll to position [0, 387]
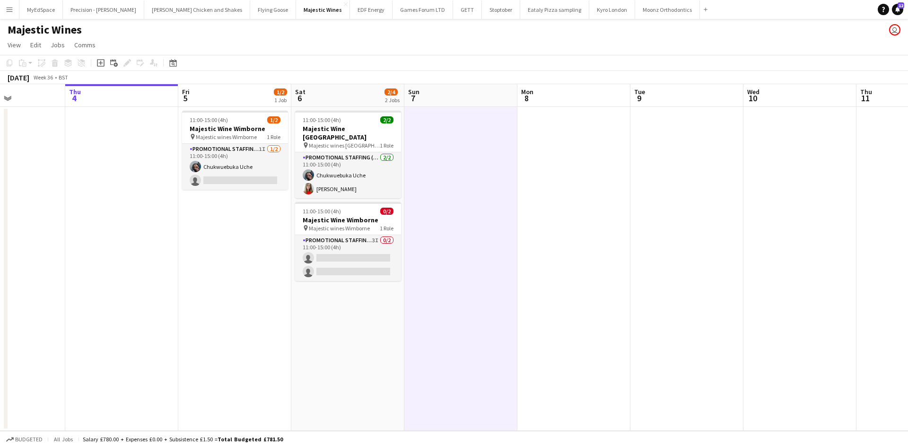
drag, startPoint x: 384, startPoint y: 329, endPoint x: 359, endPoint y: 324, distance: 25.1
click at [359, 324] on app-calendar-viewport "Sun 31 Mon 1 1/1 1 Job Tue 2 Wed 3 Thu 4 Fri 5 1/2 1 Job Sat 6 2/4 2 Jobs Sun 7…" at bounding box center [454, 257] width 908 height 347
drag, startPoint x: 304, startPoint y: 305, endPoint x: 323, endPoint y: 307, distance: 18.7
click at [322, 307] on app-calendar-viewport "Sun 31 Mon 1 1/1 1 Job Tue 2 Wed 3 Thu 4 Fri 5 1/2 1 Job Sat 6 2/4 2 Jobs Sun 7…" at bounding box center [454, 257] width 908 height 347
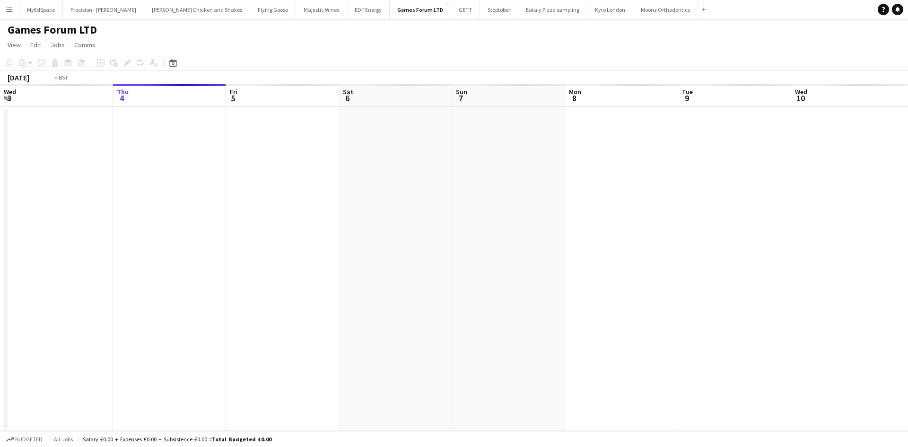
scroll to position [0, 325]
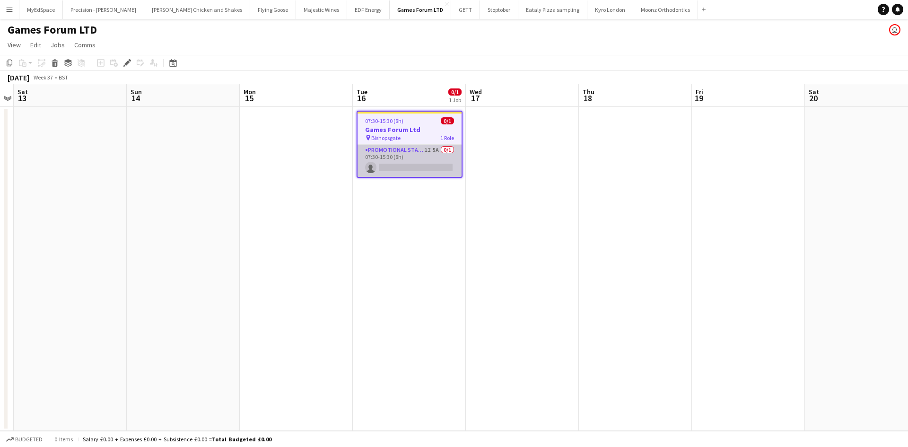
click at [436, 154] on app-card-role "Promotional Staffing (Brand Ambassadors) 1I 5A 0/1 07:30-15:30 (8h) single-neut…" at bounding box center [410, 161] width 104 height 32
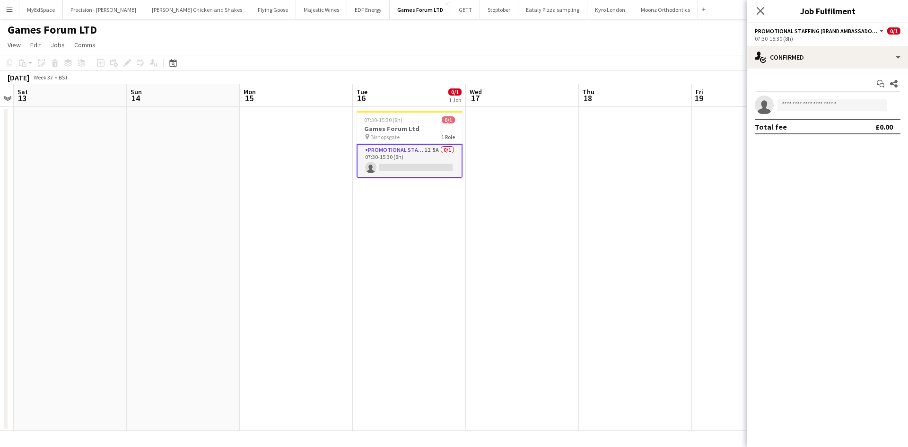
drag, startPoint x: 435, startPoint y: 153, endPoint x: 663, endPoint y: 315, distance: 279.5
click at [664, 315] on app-date-cell at bounding box center [635, 269] width 113 height 324
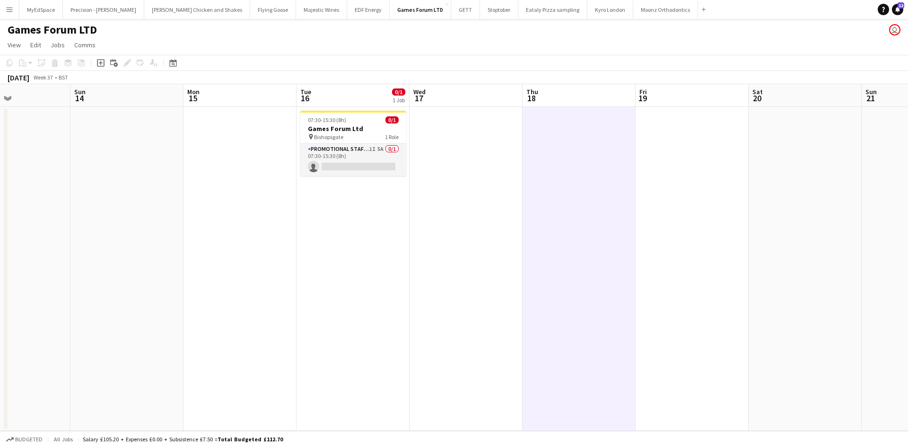
drag, startPoint x: 411, startPoint y: 173, endPoint x: 342, endPoint y: 172, distance: 69.1
click at [342, 171] on app-calendar-viewport "Wed 10 Thu 11 Fri 12 Sat 13 Sun 14 Mon 15 Tue 16 0/1 1 Job Wed 17 Thu 18 Fri 19…" at bounding box center [454, 257] width 908 height 347
click at [376, 149] on app-card-role "Promotional Staffing (Brand Ambassadors) 1I 5A 0/1 07:30-15:30 (8h) single-neut…" at bounding box center [351, 160] width 106 height 32
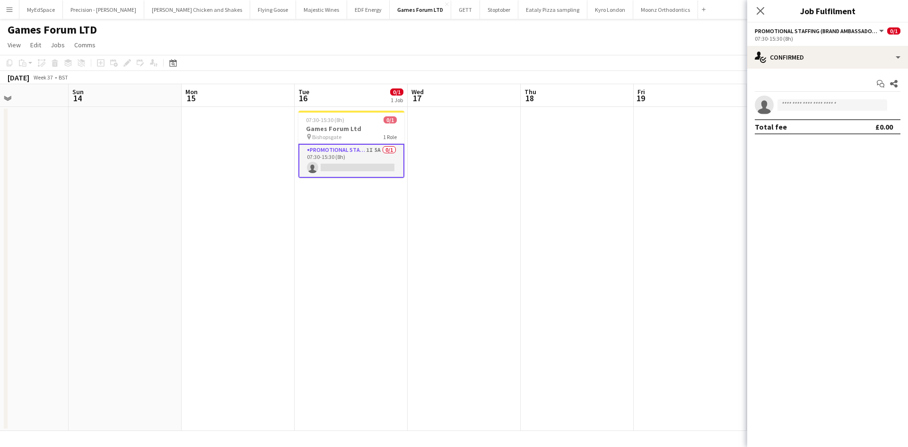
scroll to position [0, 383]
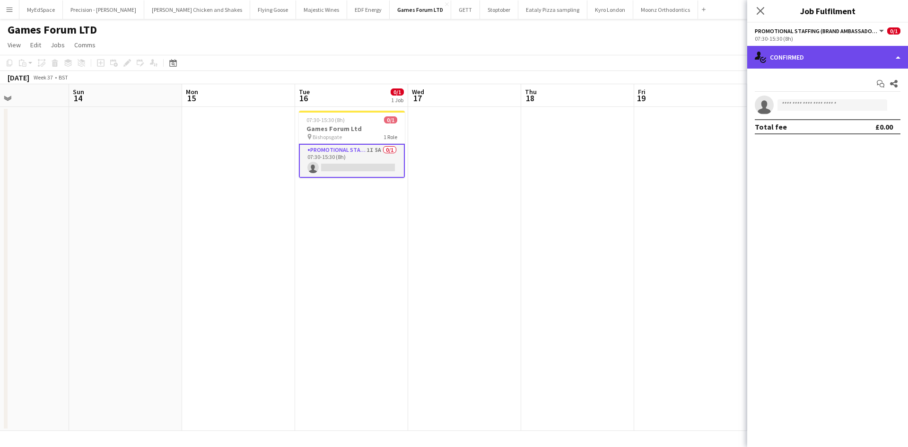
drag, startPoint x: 789, startPoint y: 51, endPoint x: 793, endPoint y: 78, distance: 26.7
click at [789, 52] on div "single-neutral-actions-check-2 Confirmed" at bounding box center [827, 57] width 161 height 23
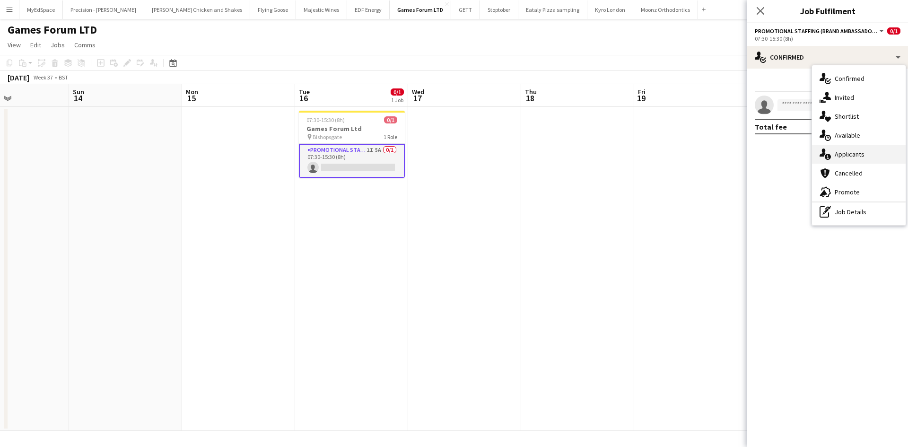
click at [859, 162] on div "single-neutral-actions-information Applicants" at bounding box center [859, 154] width 94 height 19
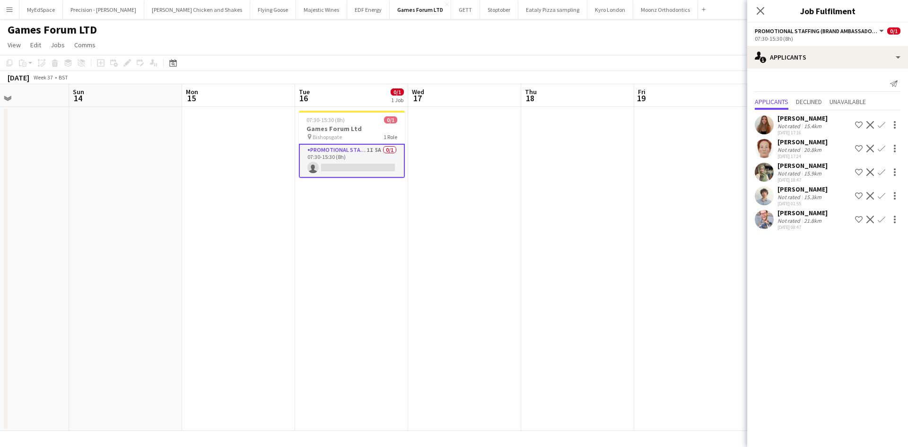
click at [800, 193] on div "Jay Crosthwaite" at bounding box center [803, 189] width 50 height 9
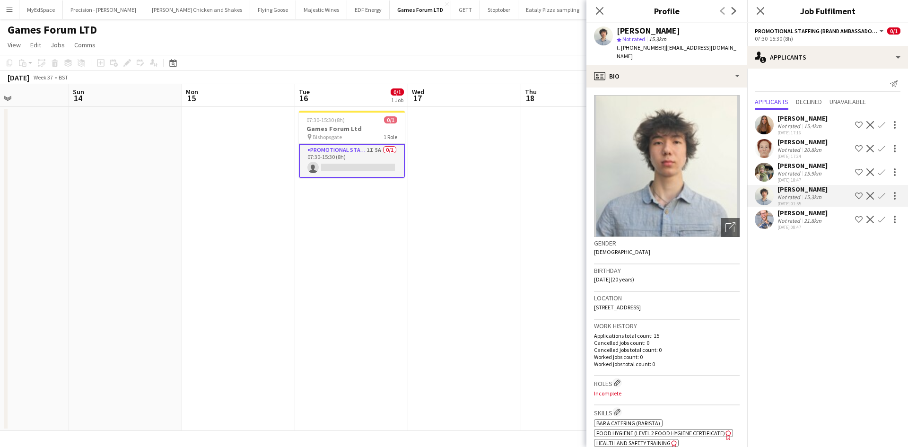
click at [819, 216] on div "[PERSON_NAME]" at bounding box center [803, 213] width 50 height 9
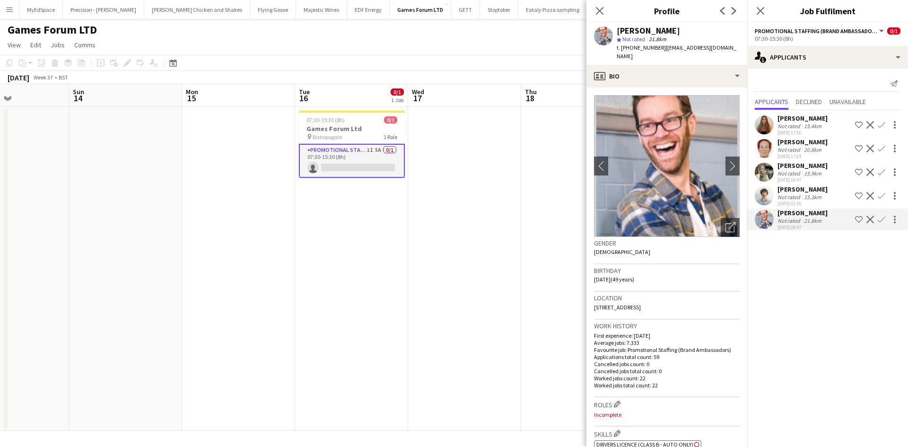
click at [886, 221] on button "Confirm" at bounding box center [881, 219] width 11 height 11
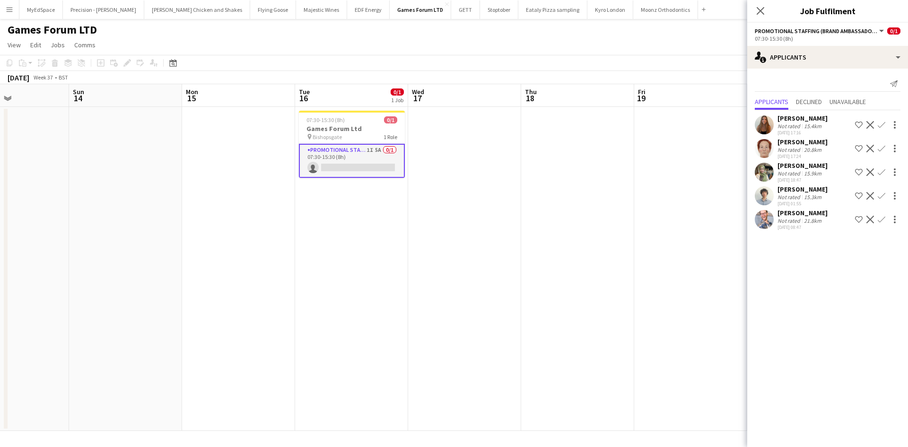
click at [883, 218] on app-icon "Confirm" at bounding box center [882, 220] width 8 height 8
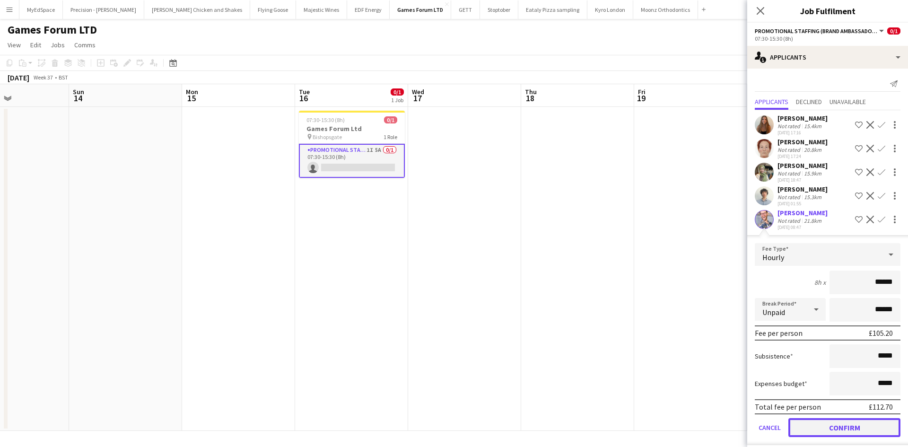
click at [844, 428] on button "Confirm" at bounding box center [844, 427] width 112 height 19
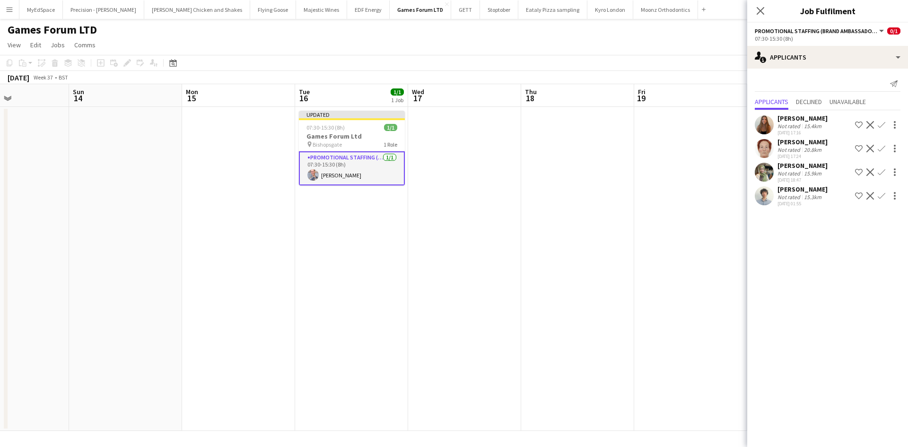
click at [649, 273] on app-date-cell at bounding box center [690, 269] width 113 height 324
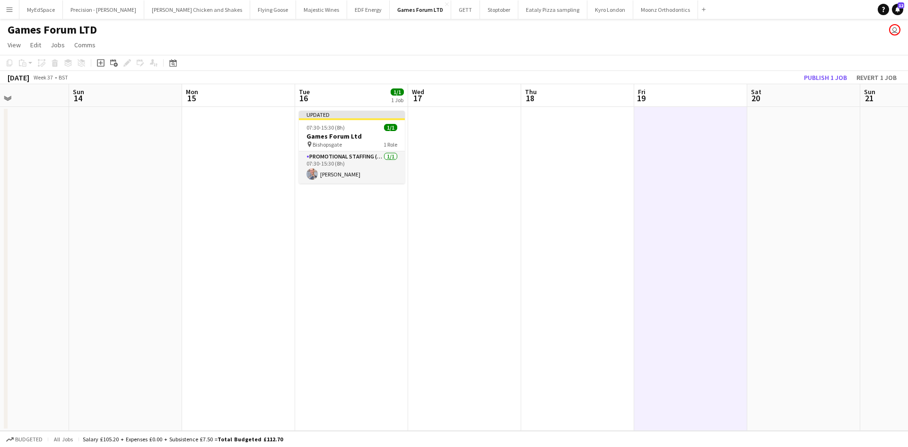
scroll to position [0, 383]
click at [818, 77] on button "Publish 1 job" at bounding box center [825, 77] width 51 height 12
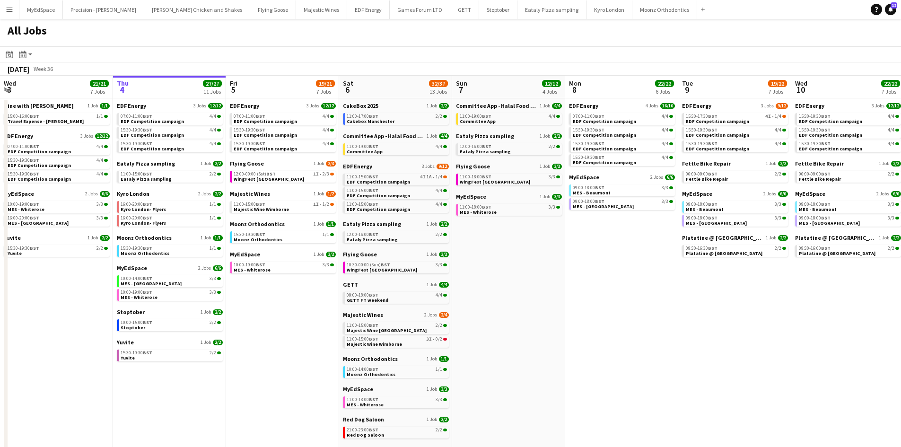
drag, startPoint x: 517, startPoint y: 311, endPoint x: 497, endPoint y: 311, distance: 20.3
click at [508, 311] on app-calendar-viewport "Mon 1 20/20 8 Jobs Tue 2 19/19 7 Jobs Wed 3 21/21 7 Jobs Thu 4 27/27 11 Jobs Fr…" at bounding box center [450, 401] width 901 height 650
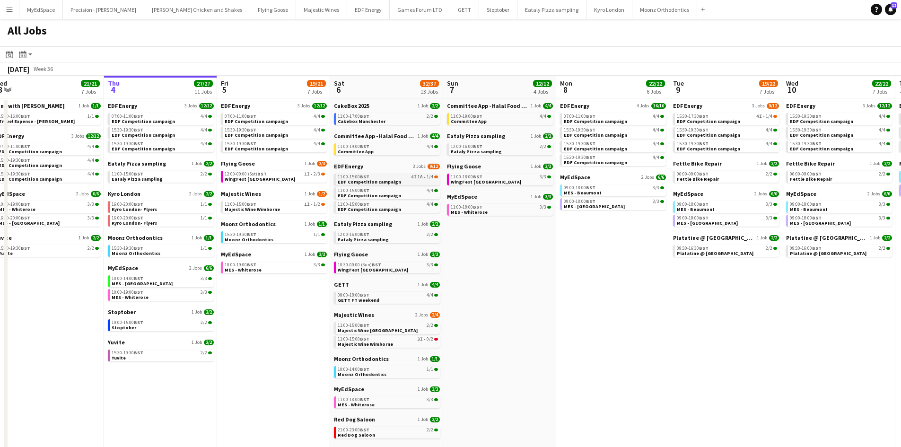
click at [410, 175] on div "11:00-15:00 BST 4I 1A • 1/4" at bounding box center [388, 177] width 100 height 5
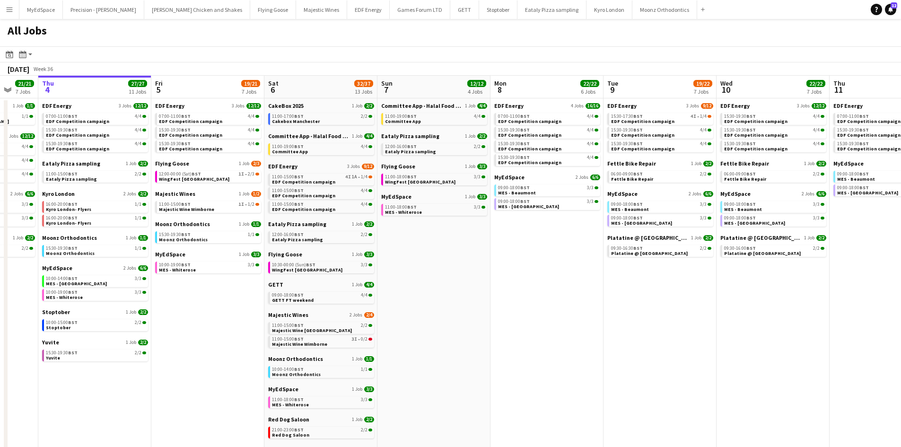
drag, startPoint x: 459, startPoint y: 267, endPoint x: 448, endPoint y: 263, distance: 11.5
click at [448, 263] on app-calendar-viewport "Mon 1 20/20 8 Jobs Tue 2 19/19 7 Jobs Wed 3 21/21 7 Jobs Thu 4 27/27 11 Jobs Fr…" at bounding box center [450, 401] width 901 height 650
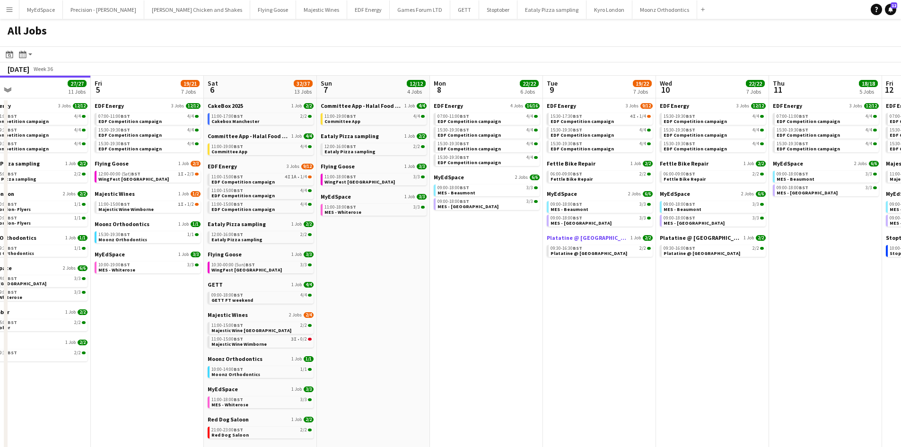
drag, startPoint x: 569, startPoint y: 262, endPoint x: 309, endPoint y: 238, distance: 260.8
click at [268, 231] on app-calendar-viewport "Mon 1 20/20 8 Jobs Tue 2 19/19 7 Jobs Wed 3 21/21 7 Jobs Thu 4 27/27 11 Jobs Fr…" at bounding box center [450, 401] width 901 height 650
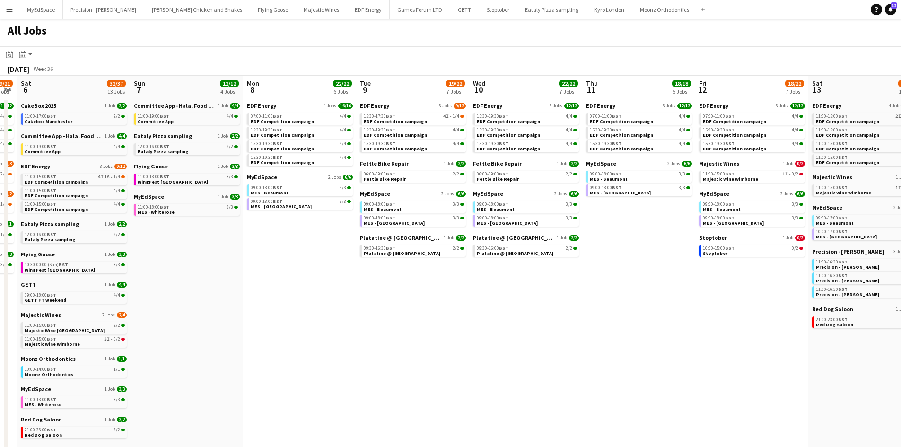
click at [313, 261] on app-all-jobs "All Jobs Date picker [DATE] [DATE] [DATE] M [DATE] T [DATE] W [DATE] T [DATE] F…" at bounding box center [450, 372] width 901 height 707
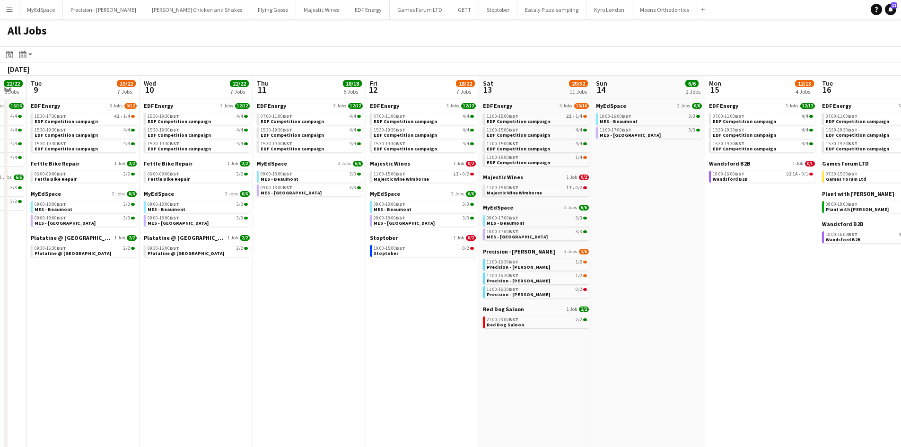
scroll to position [0, 320]
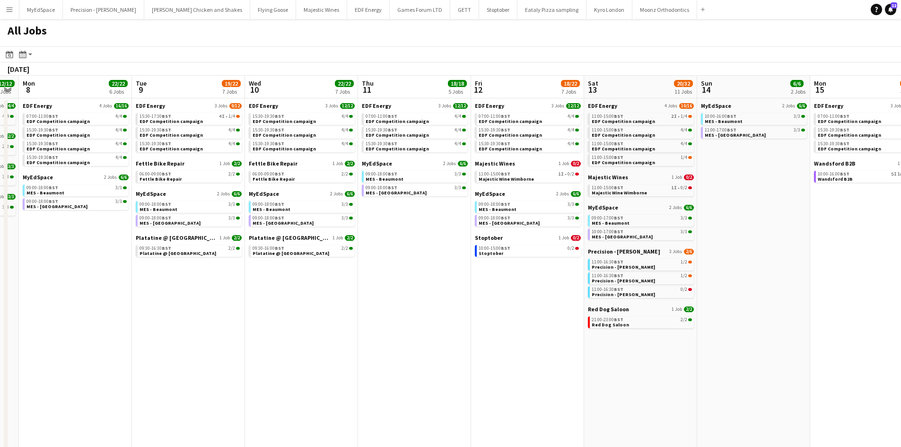
drag, startPoint x: 497, startPoint y: 310, endPoint x: 311, endPoint y: 291, distance: 187.3
click at [289, 289] on app-calendar-viewport "Fri 5 19/21 7 Jobs Sat 6 32/37 13 Jobs Sun 7 12/12 4 Jobs Mon 8 22/22 6 Jobs Tu…" at bounding box center [450, 401] width 901 height 650
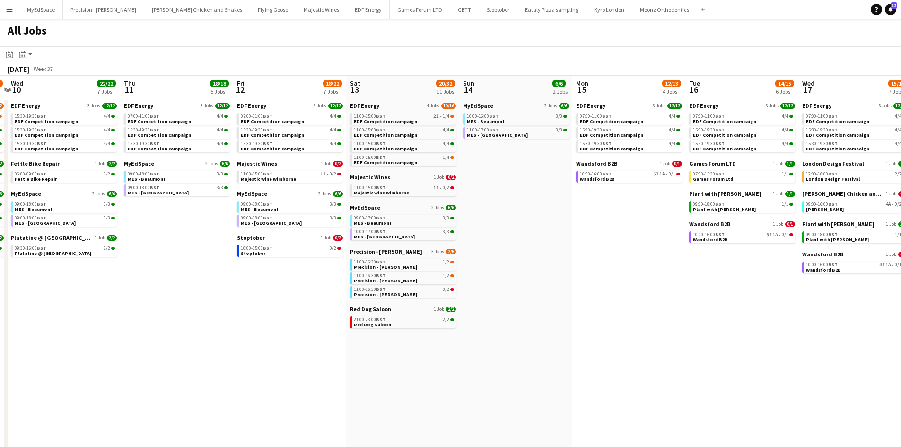
click at [365, 272] on app-all-jobs "All Jobs Date picker [DATE] [DATE] [DATE] M [DATE] T [DATE] W [DATE] T [DATE] F…" at bounding box center [450, 372] width 901 height 707
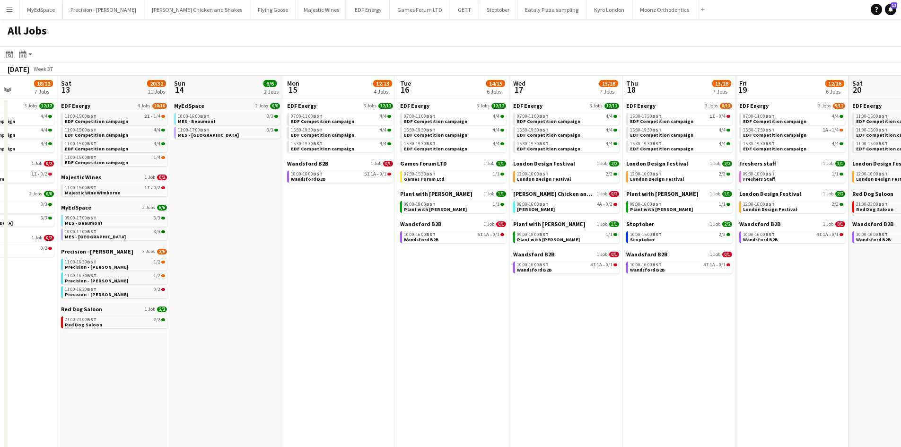
drag, startPoint x: 456, startPoint y: 302, endPoint x: 282, endPoint y: 287, distance: 174.7
click at [283, 287] on app-calendar-viewport "Tue 9 19/22 7 Jobs Wed 10 22/22 7 Jobs Thu 11 18/18 5 Jobs Fri 12 18/22 7 Jobs …" at bounding box center [450, 401] width 901 height 650
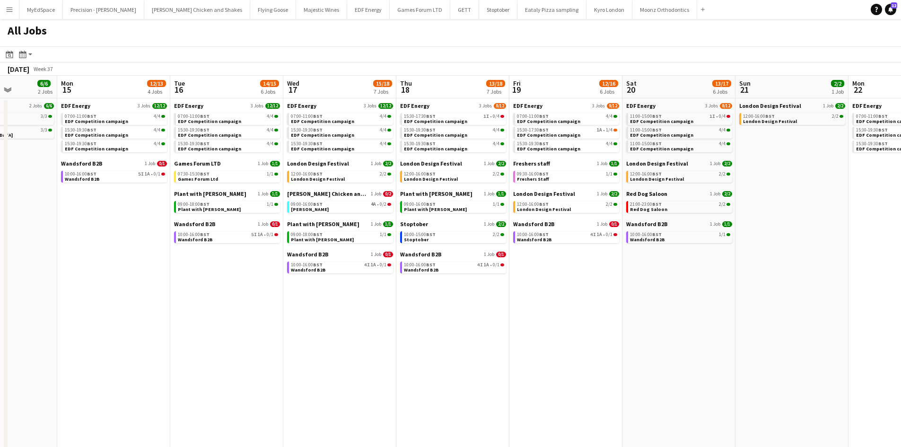
scroll to position [0, 279]
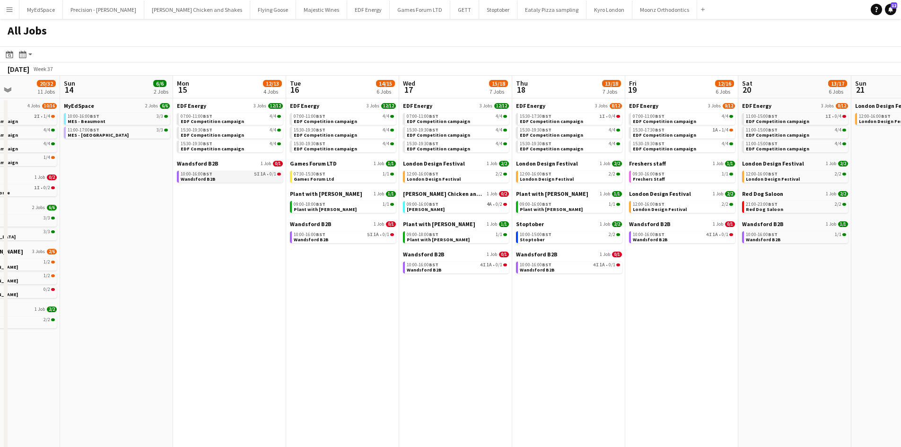
click at [261, 175] on span "1A" at bounding box center [263, 174] width 5 height 5
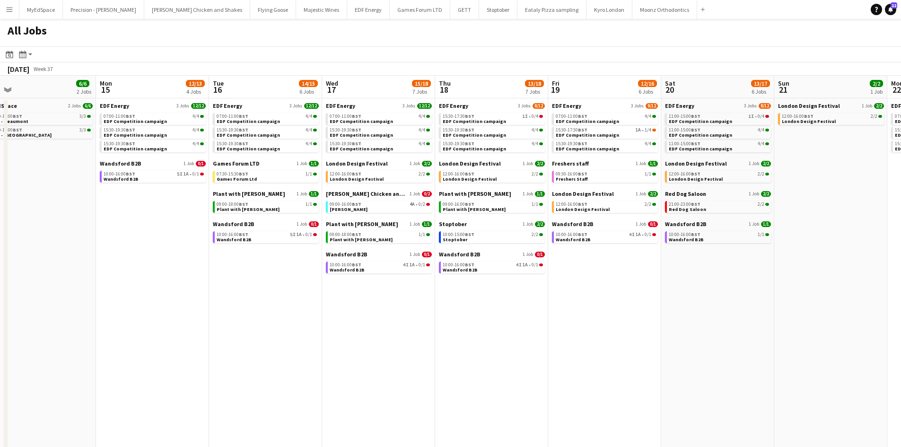
drag, startPoint x: 641, startPoint y: 354, endPoint x: 555, endPoint y: 344, distance: 86.7
click at [555, 344] on app-calendar-viewport "Thu 11 18/18 5 Jobs Fri 12 18/22 7 Jobs Sat 13 20/32 11 Jobs Sun 14 6/6 2 Jobs …" at bounding box center [450, 401] width 901 height 650
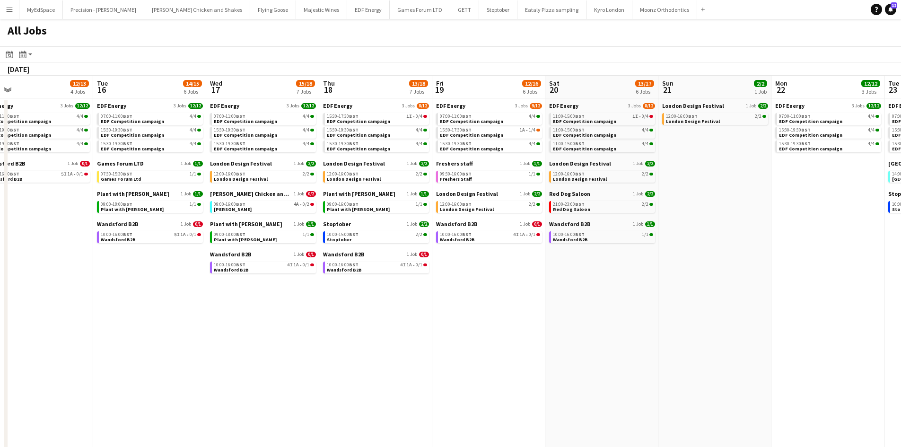
click at [453, 306] on app-all-jobs "All Jobs Date picker [DATE] [DATE] [DATE] M [DATE] T [DATE] W [DATE] T [DATE] F…" at bounding box center [450, 372] width 901 height 707
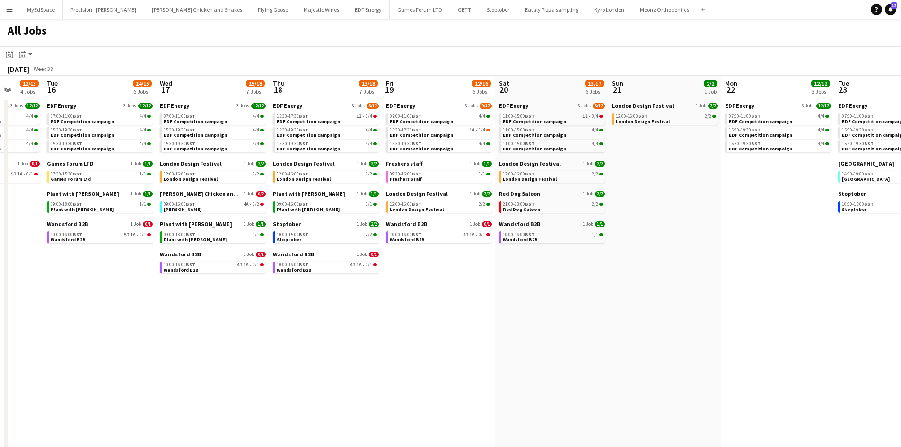
drag, startPoint x: 697, startPoint y: 329, endPoint x: 368, endPoint y: 282, distance: 332.5
click at [368, 281] on app-calendar-viewport "Sat 13 20/32 11 Jobs Sun 14 6/6 2 Jobs Mon 15 12/13 4 Jobs Tue 16 14/15 6 Jobs …" at bounding box center [450, 401] width 901 height 650
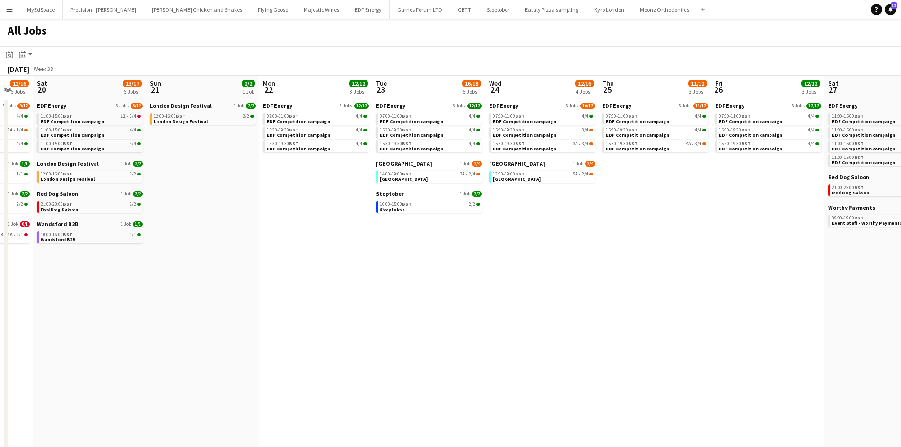
scroll to position [0, 438]
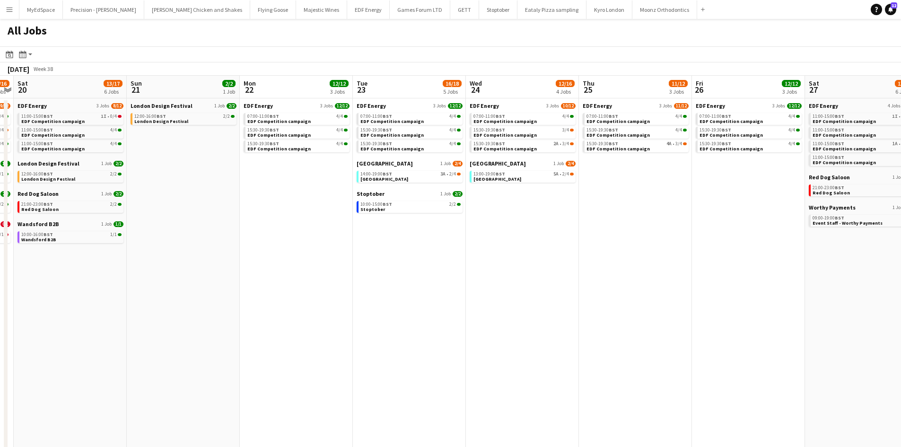
drag, startPoint x: 597, startPoint y: 297, endPoint x: 549, endPoint y: 289, distance: 49.3
click at [549, 289] on app-calendar-viewport "Tue 16 14/15 6 Jobs Wed 17 15/18 7 Jobs Thu 18 13/18 7 Jobs Fri 19 12/16 6 Jobs…" at bounding box center [450, 401] width 901 height 650
click at [453, 179] on link "14:00-19:00 BST 3A • 2/4 Southend Airport" at bounding box center [410, 176] width 100 height 11
drag, startPoint x: 436, startPoint y: 191, endPoint x: 635, endPoint y: 219, distance: 201.0
click at [634, 218] on app-calendar-viewport "Tue 16 14/15 6 Jobs Wed 17 15/18 7 Jobs Thu 18 13/18 7 Jobs Fri 19 12/16 6 Jobs…" at bounding box center [450, 401] width 901 height 650
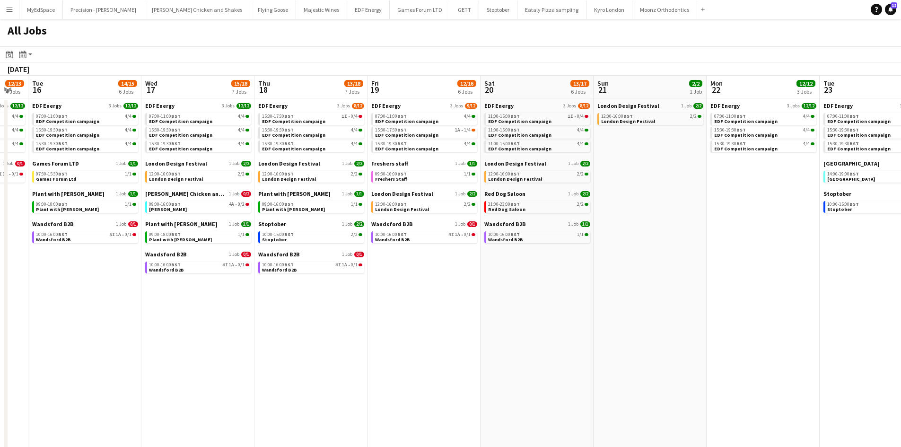
drag, startPoint x: 472, startPoint y: 255, endPoint x: 348, endPoint y: 243, distance: 124.5
click at [545, 255] on app-calendar-viewport "Sat 13 20/32 11 Jobs Sun 14 6/6 2 Jobs Mon 15 12/13 4 Jobs Tue 16 14/15 6 Jobs …" at bounding box center [450, 401] width 901 height 650
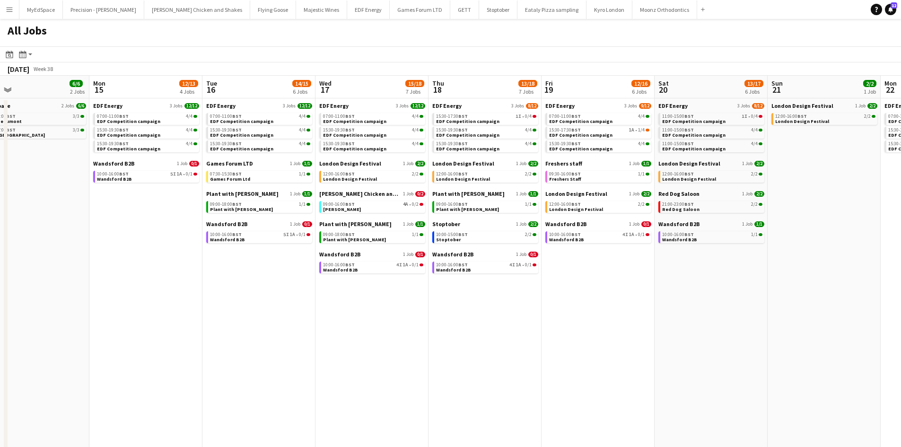
drag, startPoint x: 315, startPoint y: 243, endPoint x: 425, endPoint y: 238, distance: 109.8
click at [489, 243] on app-calendar-viewport "Fri 12 18/22 7 Jobs Sat 13 20/32 11 Jobs Sun 14 6/6 2 Jobs Mon 15 12/13 4 Jobs …" at bounding box center [450, 401] width 901 height 650
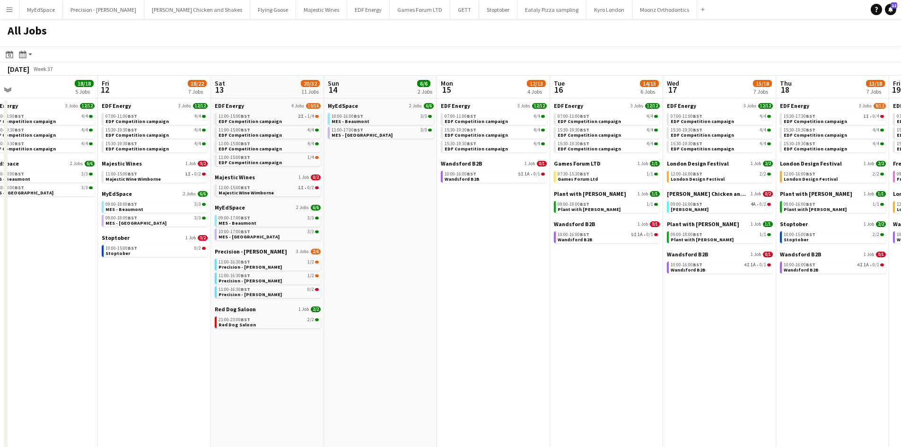
drag, startPoint x: 229, startPoint y: 228, endPoint x: 386, endPoint y: 228, distance: 157.5
click at [385, 228] on app-calendar-viewport "Tue 9 19/22 7 Jobs Wed 10 22/22 7 Jobs Thu 11 18/18 5 Jobs Fri 12 18/22 7 Jobs …" at bounding box center [450, 401] width 901 height 650
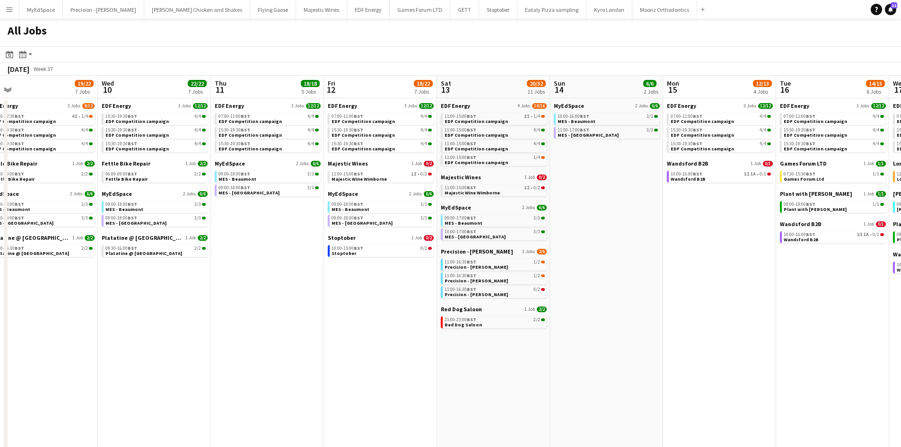
scroll to position [0, 283]
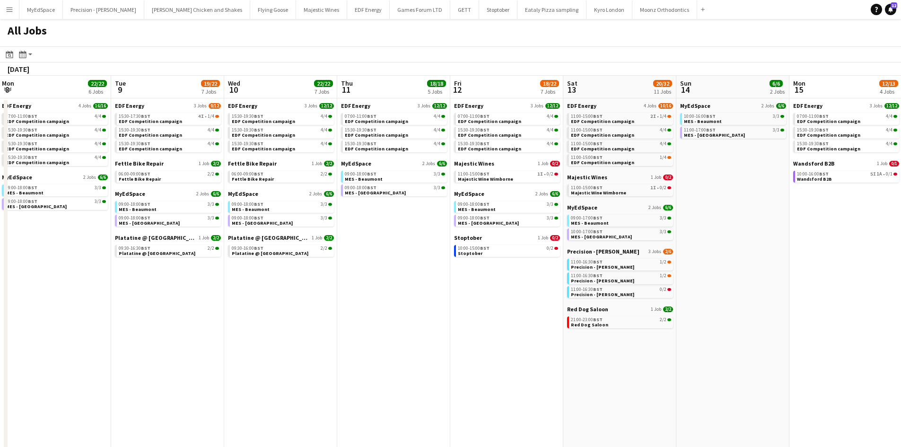
drag, startPoint x: 299, startPoint y: 270, endPoint x: 413, endPoint y: 292, distance: 115.8
click at [597, 290] on app-calendar-viewport "Sun 7 12/12 4 Jobs Mon 8 22/22 6 Jobs Tue 9 19/22 7 Jobs Wed 10 22/22 7 Jobs Th…" at bounding box center [450, 401] width 901 height 650
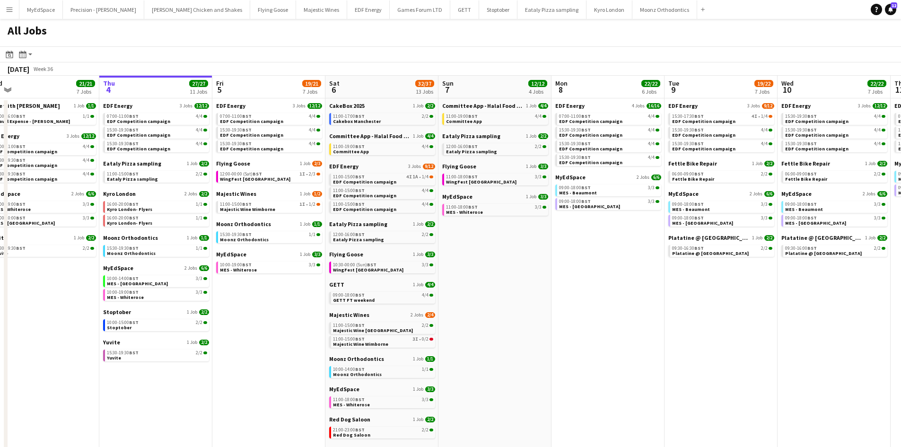
drag, startPoint x: 362, startPoint y: 295, endPoint x: 631, endPoint y: 295, distance: 269.1
click at [631, 295] on app-calendar-viewport "Mon 1 20/20 8 Jobs Tue 2 19/19 7 Jobs Wed 3 21/21 7 Jobs Thu 4 27/27 11 Jobs Fr…" at bounding box center [450, 401] width 901 height 650
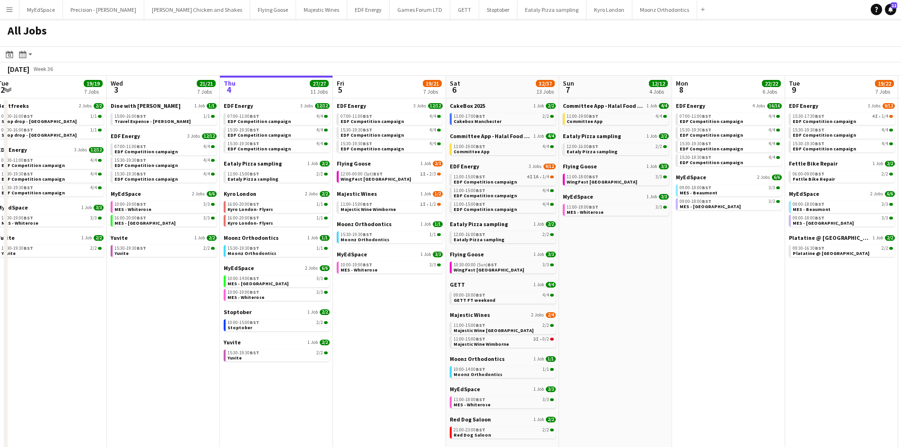
scroll to position [0, 437]
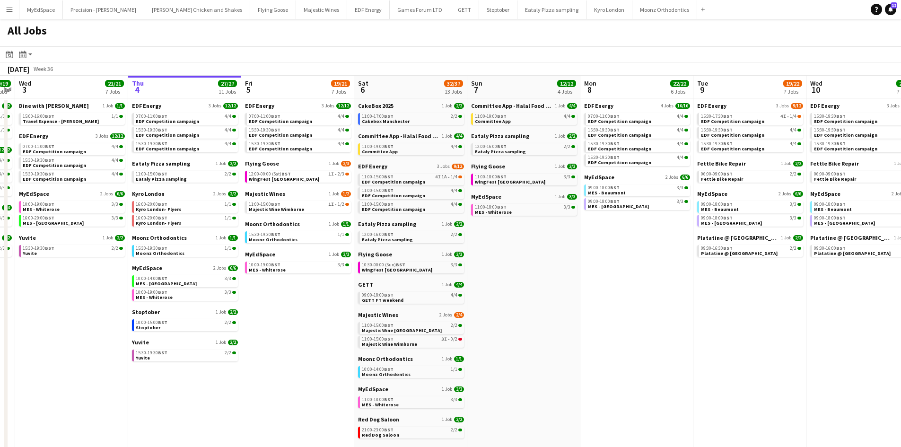
drag, startPoint x: 499, startPoint y: 304, endPoint x: 379, endPoint y: 282, distance: 121.2
click at [379, 282] on app-calendar-viewport "Sat 30 42/44 28 Jobs Sun 31 23/27 11 Jobs Mon 1 20/20 8 Jobs Tue 2 19/19 7 Jobs…" at bounding box center [450, 401] width 901 height 650
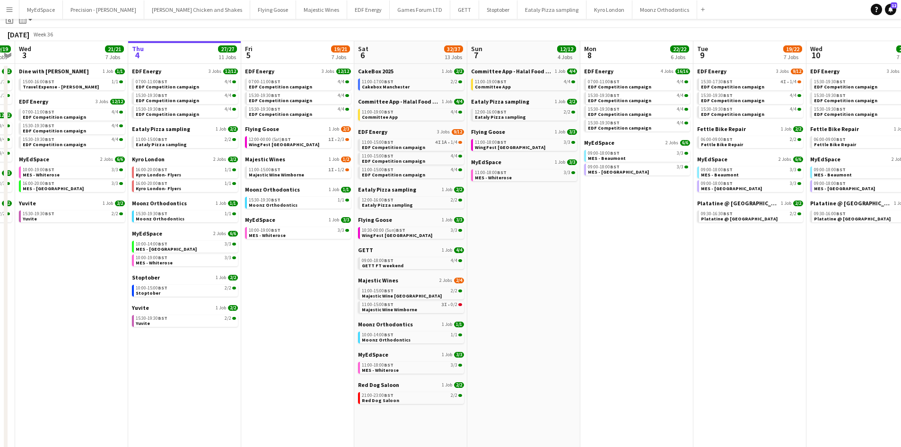
scroll to position [0, 0]
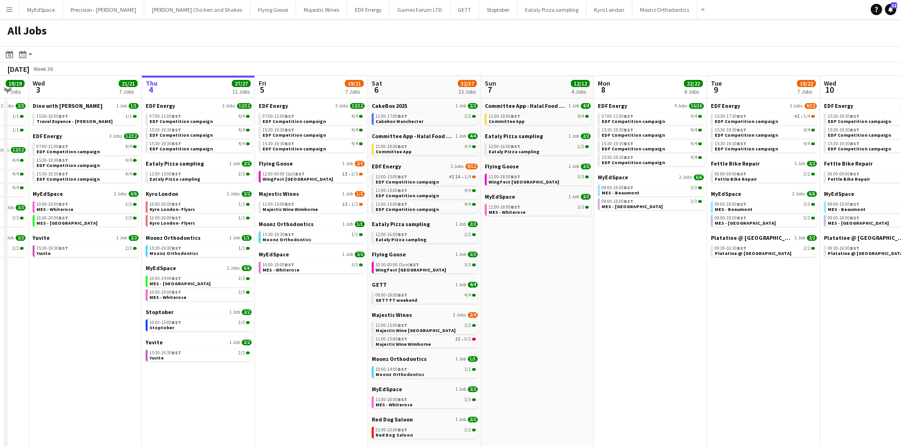
drag, startPoint x: 637, startPoint y: 368, endPoint x: 646, endPoint y: 362, distance: 10.6
click at [647, 362] on app-calendar-viewport "Sat 30 42/44 28 Jobs Sun 31 23/27 11 Jobs Mon 1 20/20 8 Jobs Tue 2 19/19 7 Jobs…" at bounding box center [450, 401] width 901 height 650
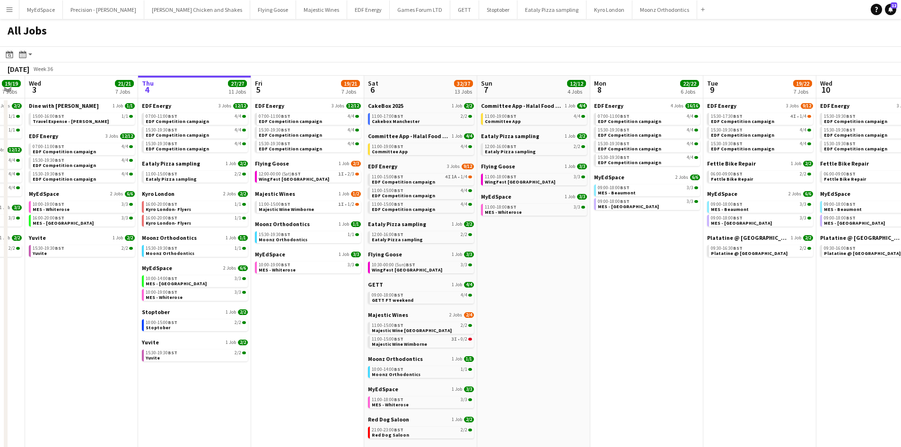
scroll to position [0, 431]
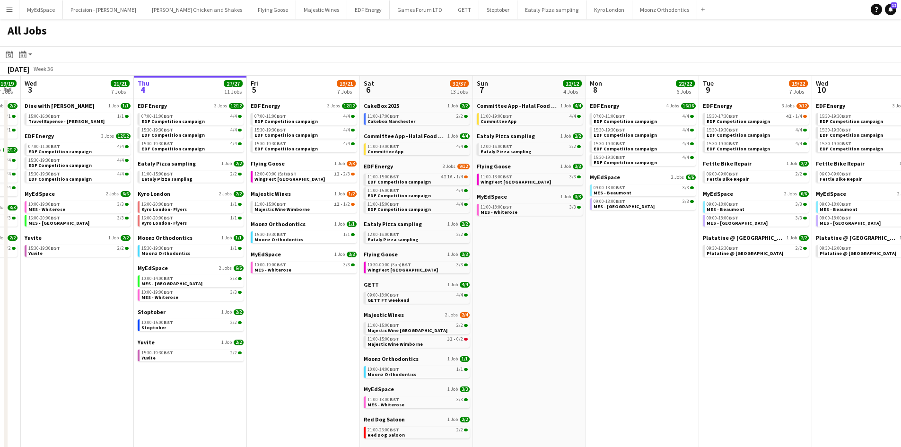
drag, startPoint x: 528, startPoint y: 279, endPoint x: 524, endPoint y: 281, distance: 4.9
click at [524, 281] on app-calendar-viewport "Sat 30 42/44 28 Jobs Sun 31 23/27 11 Jobs Mon 1 20/20 8 Jobs Tue 2 19/19 7 Jobs…" at bounding box center [450, 401] width 901 height 650
drag, startPoint x: 373, startPoint y: 289, endPoint x: 347, endPoint y: 287, distance: 26.1
click at [334, 287] on app-calendar-viewport "Sat 30 42/44 28 Jobs Sun 31 23/27 11 Jobs Mon 1 20/20 8 Jobs Tue 2 19/19 7 Jobs…" at bounding box center [450, 401] width 901 height 650
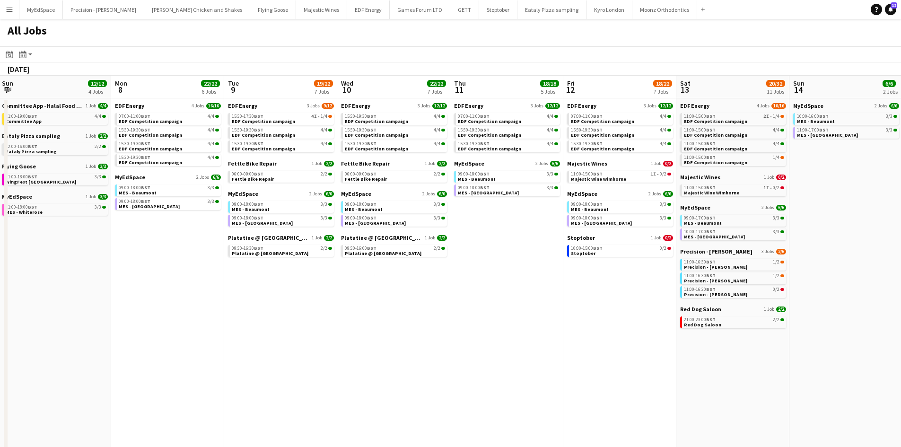
drag, startPoint x: 518, startPoint y: 272, endPoint x: 385, endPoint y: 254, distance: 133.7
click at [385, 254] on app-calendar-viewport "Thu 4 27/27 11 Jobs Fri 5 19/21 7 Jobs Sat 6 32/37 13 Jobs Sun 7 12/12 4 Jobs M…" at bounding box center [450, 401] width 901 height 650
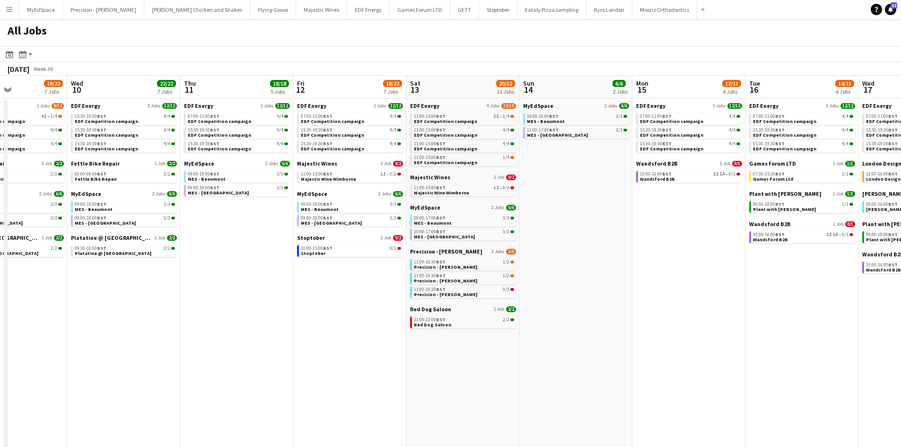
drag, startPoint x: 658, startPoint y: 276, endPoint x: 282, endPoint y: 248, distance: 377.1
click at [282, 248] on app-calendar-viewport "Sat 6 32/37 13 Jobs Sun 7 12/12 4 Jobs Mon 8 22/22 6 Jobs Tue 9 19/22 7 Jobs We…" at bounding box center [450, 401] width 901 height 650
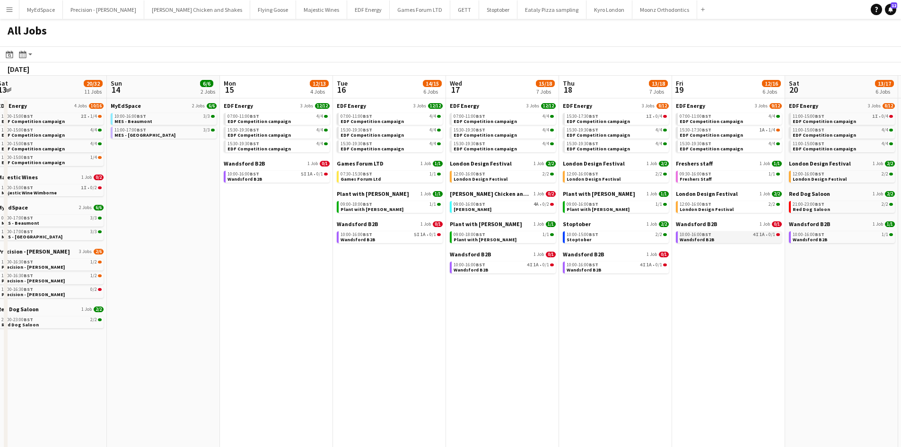
drag, startPoint x: 605, startPoint y: 251, endPoint x: 337, endPoint y: 234, distance: 268.2
click at [298, 234] on app-calendar-viewport "Tue 9 19/22 7 Jobs Wed 10 22/22 7 Jobs Thu 11 18/18 5 Jobs Fri 12 18/22 7 Jobs …" at bounding box center [450, 401] width 901 height 650
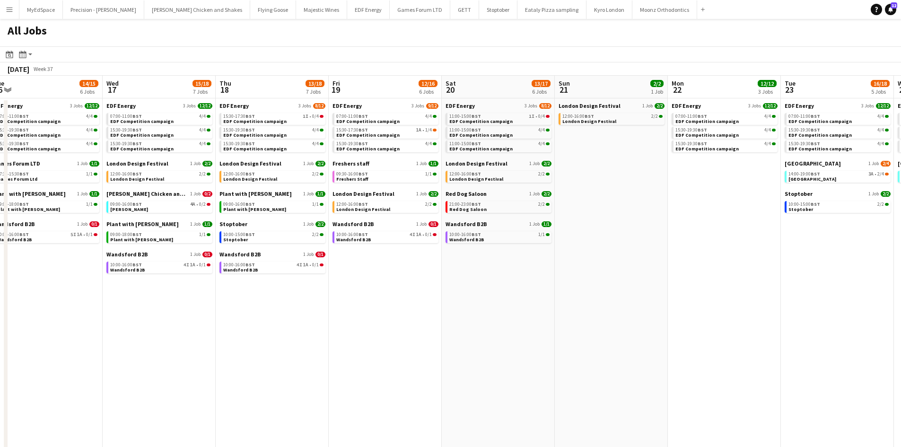
drag, startPoint x: 591, startPoint y: 253, endPoint x: 350, endPoint y: 237, distance: 240.8
click at [358, 237] on app-calendar-viewport "Sat 13 20/32 11 Jobs Sun 14 6/6 2 Jobs Mon 15 12/13 4 Jobs Tue 16 14/15 6 Jobs …" at bounding box center [450, 401] width 901 height 650
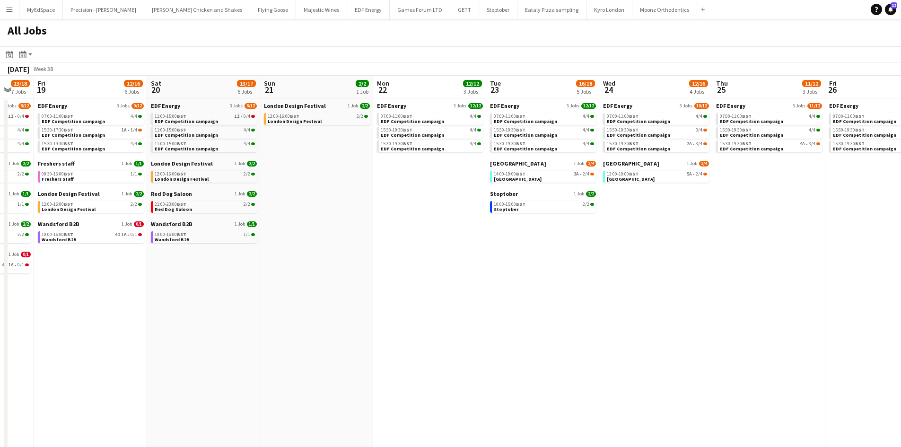
click at [428, 238] on app-all-jobs "All Jobs Date picker SEP 2025 SEP 2025 Monday M Tuesday T Wednesday W Thursday …" at bounding box center [450, 372] width 901 height 707
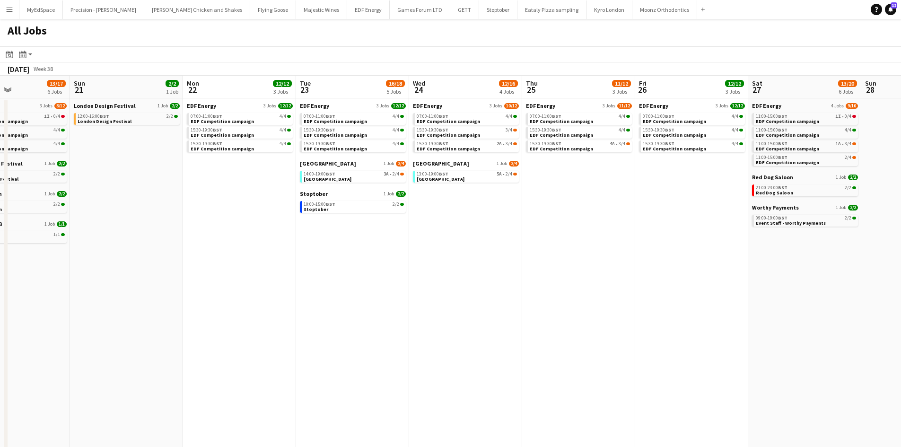
drag, startPoint x: 612, startPoint y: 251, endPoint x: 562, endPoint y: 241, distance: 50.2
drag, startPoint x: 663, startPoint y: 243, endPoint x: 454, endPoint y: 236, distance: 209.7
click at [368, 238] on app-calendar-viewport "Thu 18 13/18 7 Jobs Fri 19 12/16 6 Jobs Sat 20 13/17 6 Jobs Sun 21 2/2 1 Job Mo…" at bounding box center [450, 401] width 901 height 650
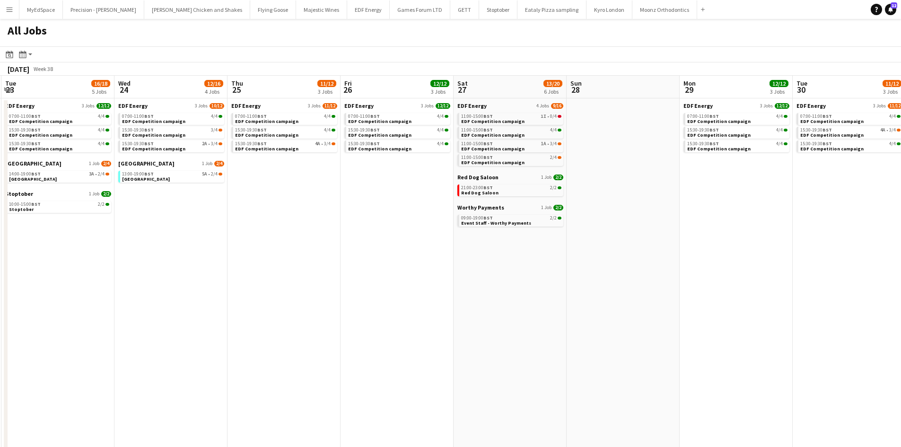
click at [377, 243] on app-all-jobs "All Jobs Date picker SEP 2025 SEP 2025 Monday M Tuesday T Wednesday W Thursday …" at bounding box center [450, 372] width 901 height 707
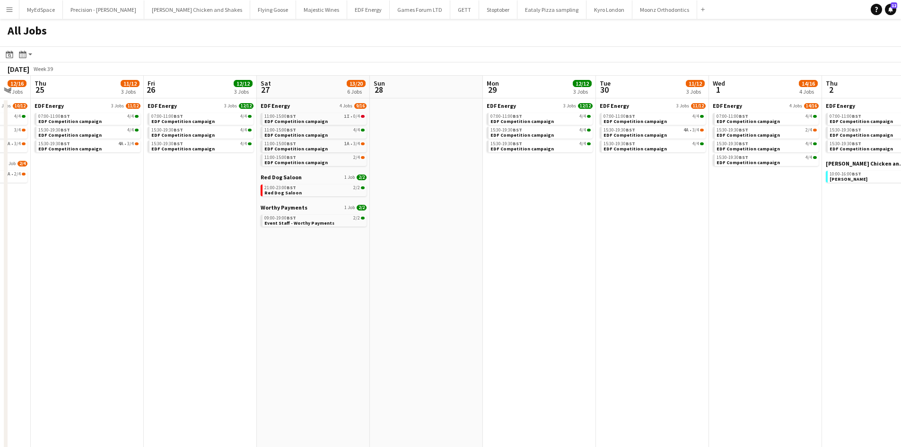
drag, startPoint x: 587, startPoint y: 243, endPoint x: 479, endPoint y: 236, distance: 108.0
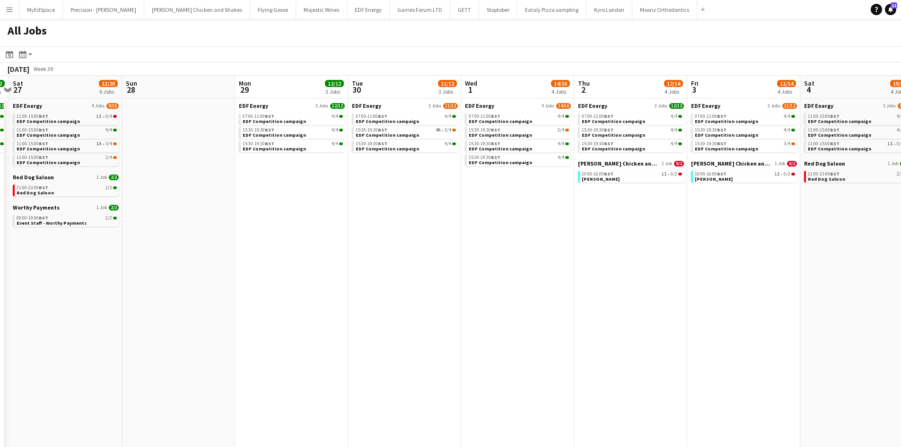
scroll to position [0, 350]
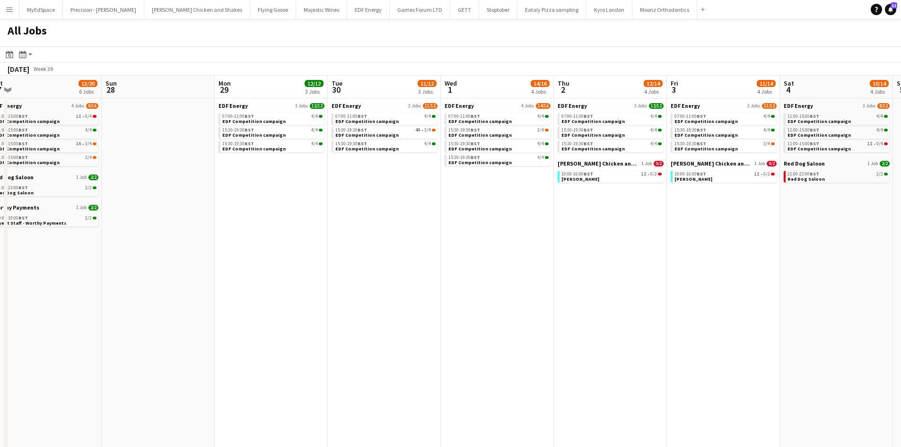
drag, startPoint x: 541, startPoint y: 243, endPoint x: 392, endPoint y: 244, distance: 149.0
click at [392, 244] on app-calendar-viewport "Wed 24 12/16 4 Jobs Thu 25 11/12 3 Jobs Fri 26 12/12 3 Jobs Sat 27 13/20 6 Jobs…" at bounding box center [450, 401] width 901 height 650
drag, startPoint x: 219, startPoint y: 237, endPoint x: 520, endPoint y: 233, distance: 301.8
click at [472, 233] on app-calendar-viewport "Wed 24 12/16 4 Jobs Thu 25 11/12 3 Jobs Fri 26 12/12 3 Jobs Sat 27 13/20 6 Jobs…" at bounding box center [450, 401] width 901 height 650
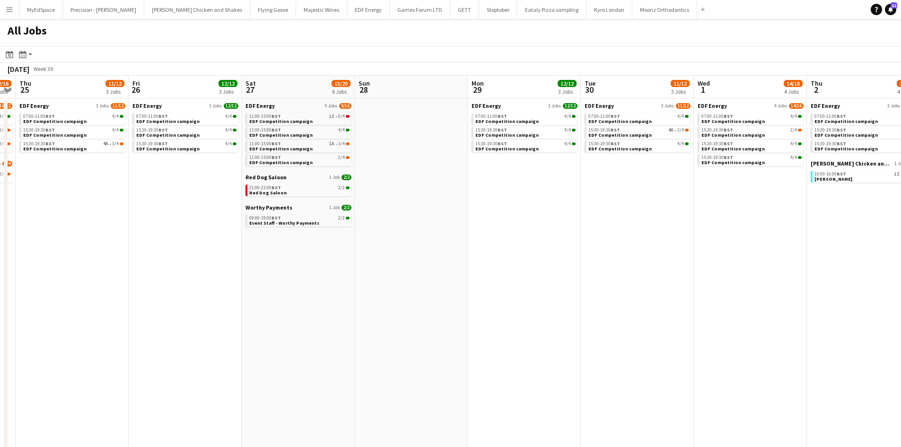
drag, startPoint x: 246, startPoint y: 322, endPoint x: 547, endPoint y: 309, distance: 301.1
click at [546, 309] on app-calendar-viewport "Mon 22 12/12 3 Jobs Tue 23 16/18 5 Jobs Wed 24 12/16 4 Jobs Thu 25 11/12 3 Jobs…" at bounding box center [450, 401] width 901 height 650
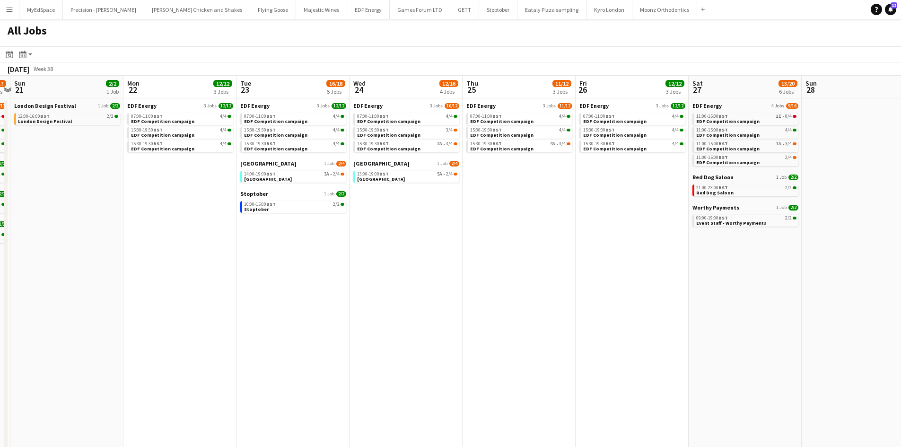
drag, startPoint x: 360, startPoint y: 307, endPoint x: 376, endPoint y: 308, distance: 16.1
click at [530, 307] on app-calendar-viewport "Fri 19 12/16 6 Jobs Sat 20 13/17 6 Jobs Sun 21 2/2 1 Job Mon 22 12/12 3 Jobs Tu…" at bounding box center [450, 401] width 901 height 650
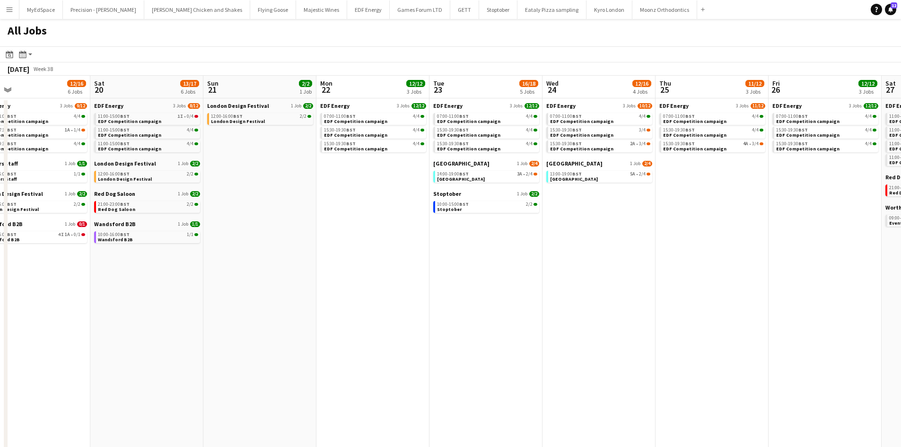
drag, startPoint x: 322, startPoint y: 317, endPoint x: 477, endPoint y: 321, distance: 155.7
click at [536, 321] on app-calendar-viewport "Wed 17 15/18 7 Jobs Thu 18 13/18 7 Jobs Fri 19 12/16 6 Jobs Sat 20 13/17 6 Jobs…" at bounding box center [450, 401] width 901 height 650
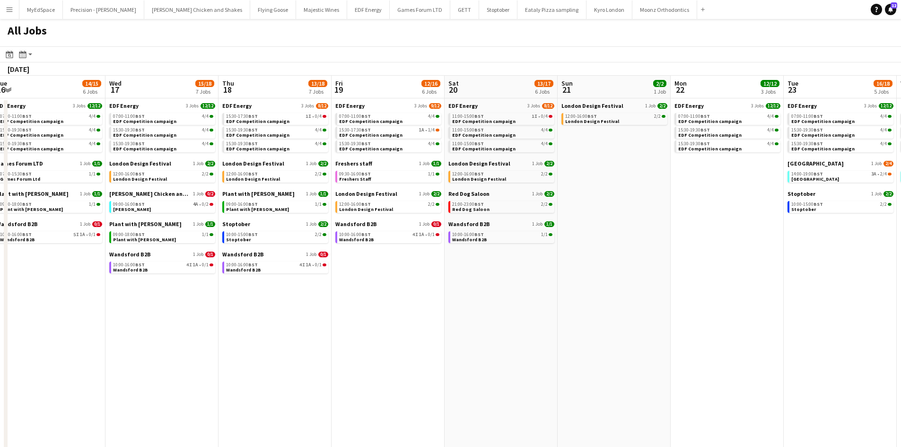
drag, startPoint x: 364, startPoint y: 320, endPoint x: 566, endPoint y: 316, distance: 202.0
click at [533, 319] on app-calendar-viewport "Sun 14 6/6 2 Jobs Mon 15 12/13 4 Jobs Tue 16 14/15 6 Jobs Wed 17 15/18 7 Jobs T…" at bounding box center [450, 401] width 901 height 650
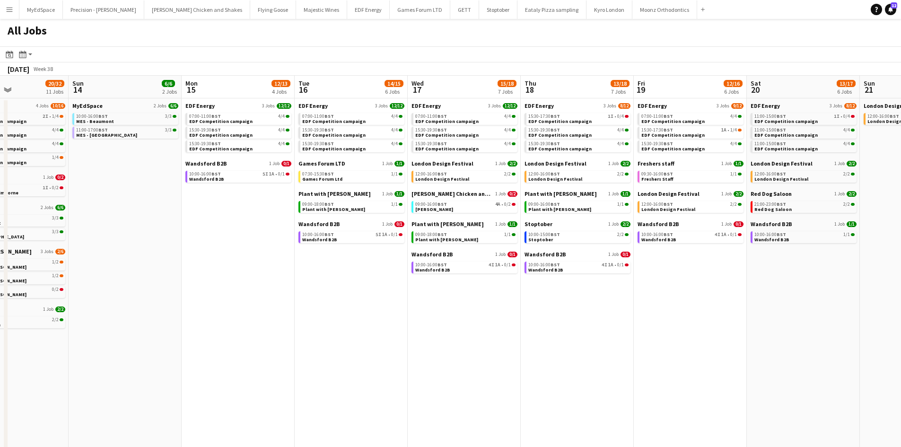
drag, startPoint x: 359, startPoint y: 314, endPoint x: 480, endPoint y: 314, distance: 121.1
click at [609, 314] on app-calendar-viewport "Thu 11 18/18 5 Jobs Fri 12 18/22 7 Jobs Sat 13 20/32 11 Jobs Sun 14 6/6 2 Jobs …" at bounding box center [450, 401] width 901 height 650
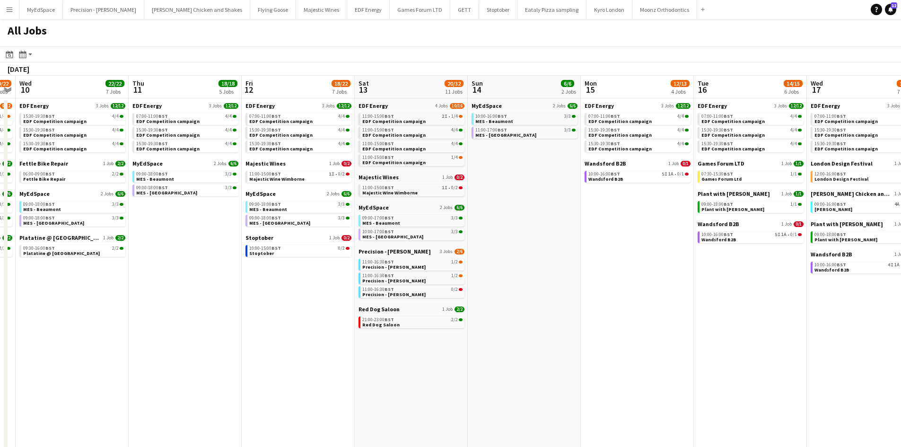
drag, startPoint x: 298, startPoint y: 314, endPoint x: 546, endPoint y: 315, distance: 247.8
click at [581, 314] on app-calendar-viewport "Sun 7 12/12 4 Jobs Mon 8 22/22 6 Jobs Tue 9 19/22 7 Jobs Wed 10 22/22 7 Jobs Th…" at bounding box center [450, 401] width 901 height 650
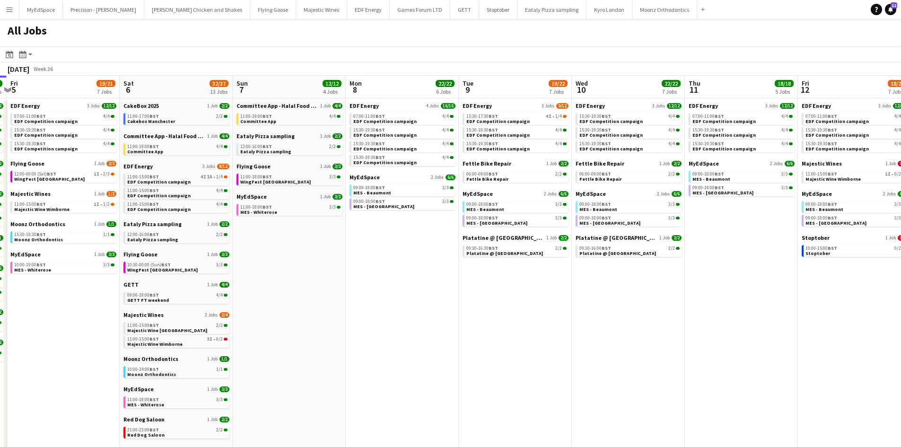
drag, startPoint x: 298, startPoint y: 330, endPoint x: 565, endPoint y: 329, distance: 266.8
click at [563, 330] on app-calendar-viewport "Wed 3 21/21 7 Jobs Thu 4 27/27 11 Jobs Fri 5 19/21 7 Jobs Sat 6 32/37 13 Jobs S…" at bounding box center [450, 401] width 901 height 650
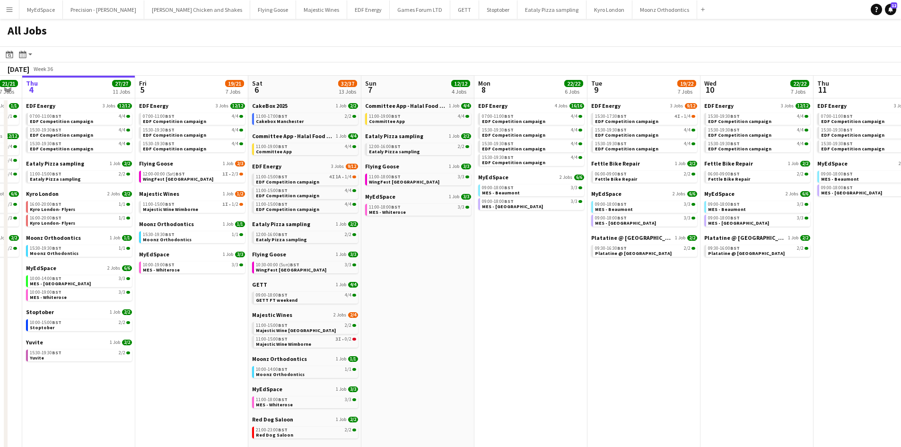
drag, startPoint x: 229, startPoint y: 324, endPoint x: 516, endPoint y: 317, distance: 287.7
click at [514, 317] on app-calendar-viewport "Tue 2 19/19 7 Jobs Wed 3 21/21 7 Jobs Thu 4 27/27 11 Jobs Fri 5 19/21 7 Jobs Sa…" at bounding box center [450, 401] width 901 height 650
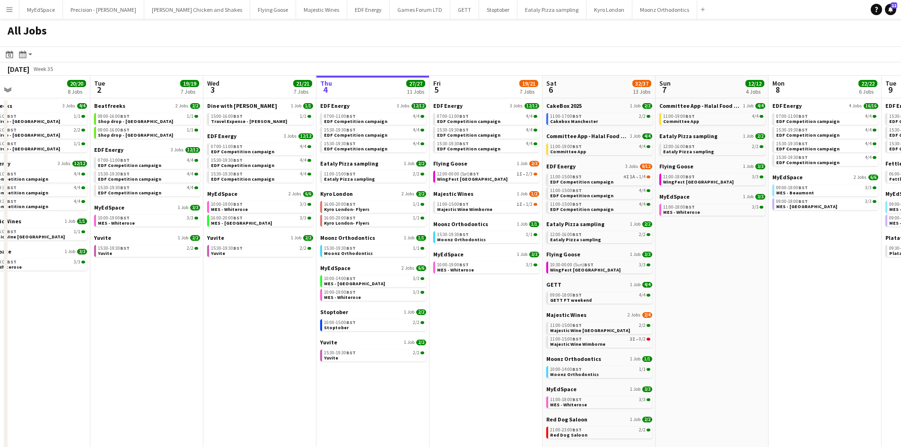
drag, startPoint x: 209, startPoint y: 317, endPoint x: 315, endPoint y: 317, distance: 105.9
click at [315, 317] on app-calendar-viewport "Sat 30 42/44 28 Jobs Sun 31 23/27 11 Jobs Mon 1 20/20 8 Jobs Tue 2 19/19 7 Jobs…" at bounding box center [450, 401] width 901 height 650
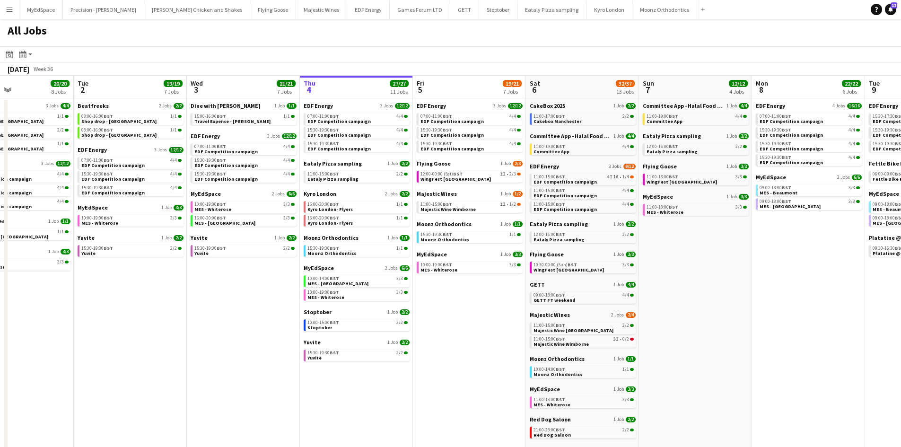
click at [382, 183] on div "Eataly Pizza sampling 1 Job 2/2 11:00-15:00 BST 2/2 Eataly Pizza sampling" at bounding box center [357, 175] width 106 height 30
click at [379, 178] on link "11:00-15:00 BST 2/2 Eataly Pizza sampling" at bounding box center [357, 176] width 100 height 11
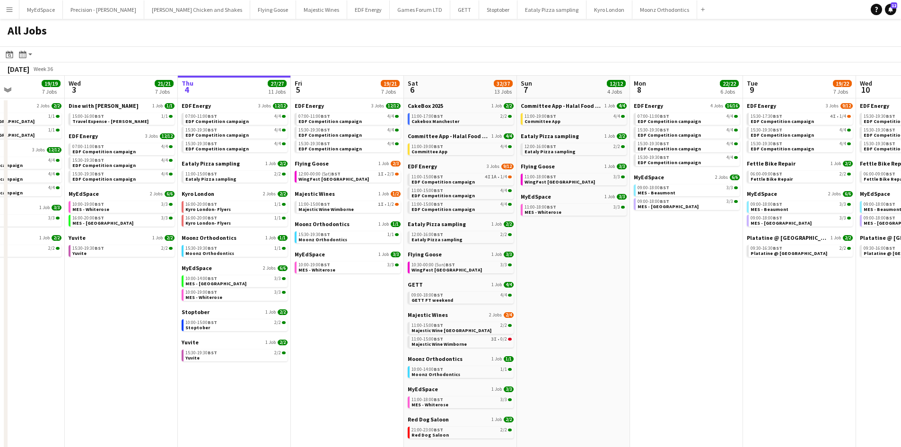
drag, startPoint x: 497, startPoint y: 320, endPoint x: 377, endPoint y: 320, distance: 119.7
click at [377, 320] on app-calendar-viewport "Sat 30 42/44 28 Jobs Sun 31 23/27 11 Jobs Mon 1 20/20 8 Jobs Tue 2 19/19 7 Jobs…" at bounding box center [450, 401] width 901 height 650
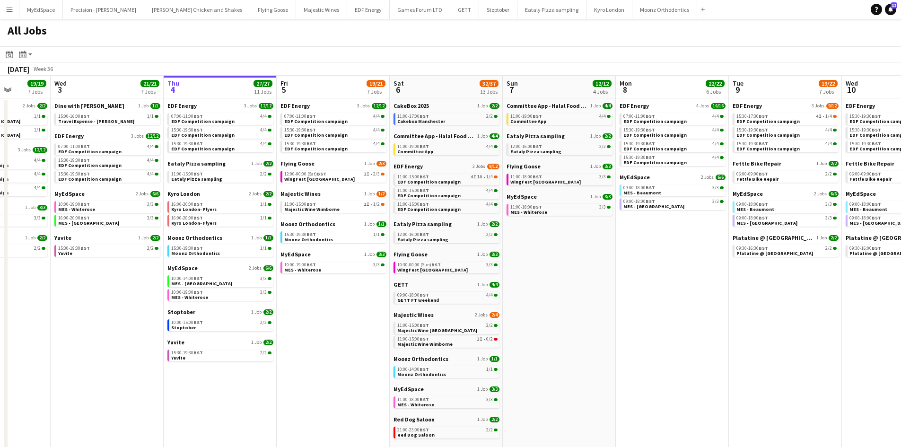
scroll to position [0, 403]
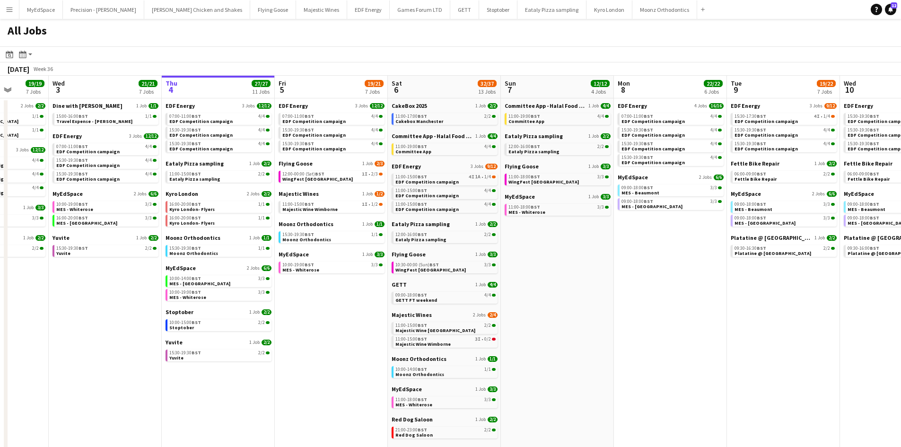
click at [687, 336] on app-date-cell "EDF Energy 4 Jobs 16/16 07:00-11:00 BST 4/4 EDF Competition campaign 15:30-19:3…" at bounding box center [670, 412] width 113 height 628
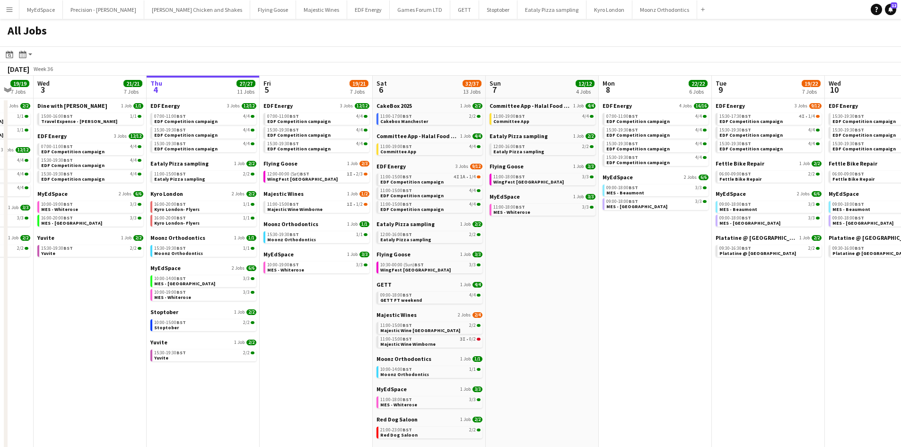
drag, startPoint x: 595, startPoint y: 310, endPoint x: 580, endPoint y: 310, distance: 15.1
click at [580, 310] on app-calendar-viewport "Sat 30 42/44 28 Jobs Sun 31 23/27 11 Jobs Mon 1 20/20 8 Jobs Tue 2 19/19 7 Jobs…" at bounding box center [450, 401] width 901 height 650
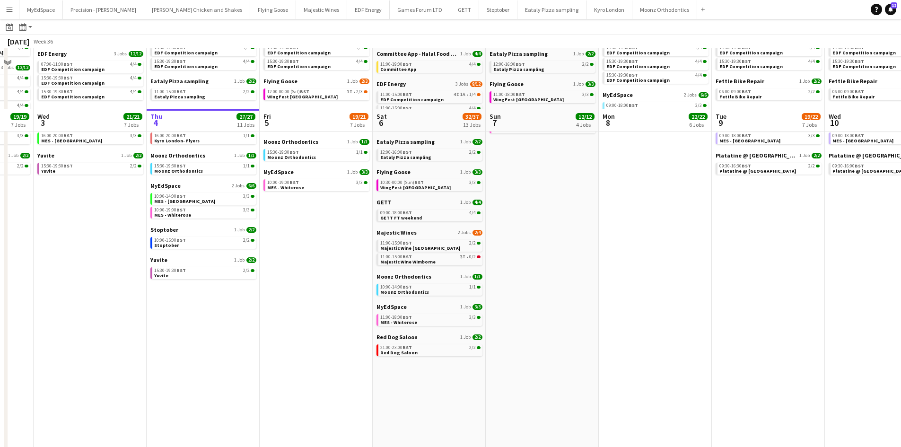
scroll to position [0, 0]
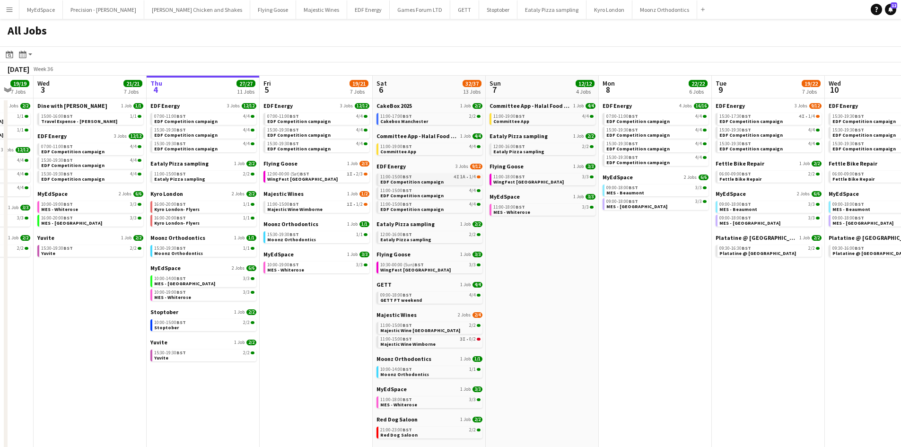
click at [464, 179] on span "1A" at bounding box center [462, 177] width 5 height 5
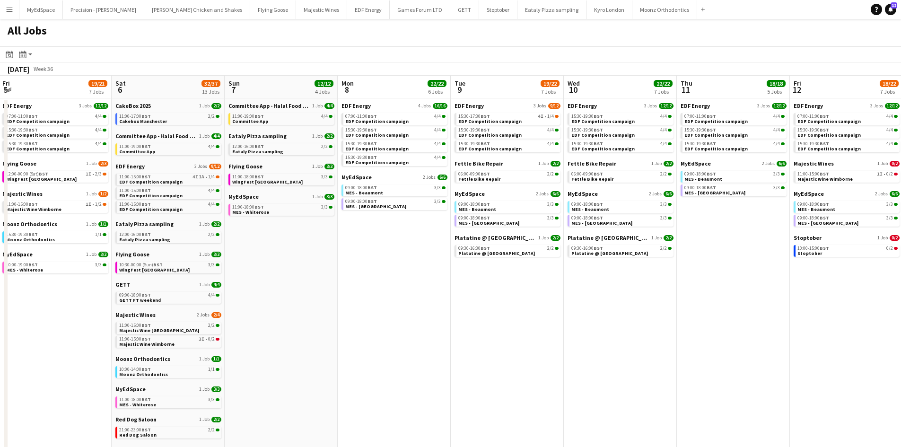
scroll to position [0, 358]
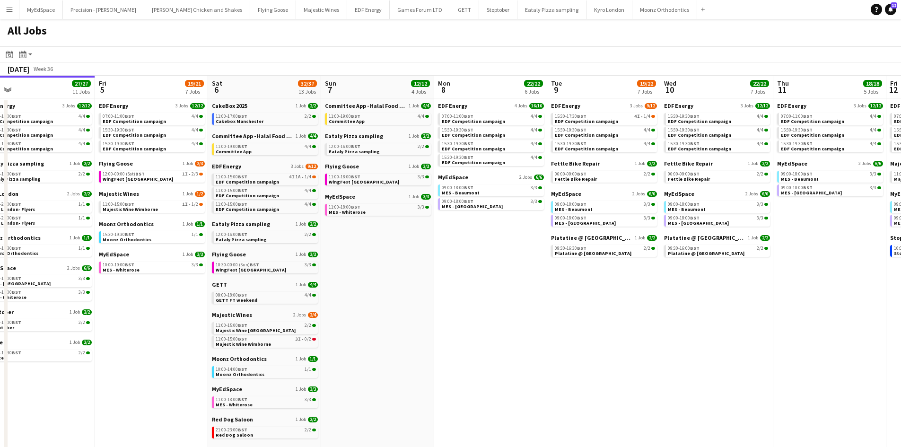
drag, startPoint x: 591, startPoint y: 293, endPoint x: 405, endPoint y: 267, distance: 187.7
click at [435, 284] on app-calendar-viewport "Mon 1 20/20 8 Jobs Tue 2 19/19 7 Jobs Wed 3 21/21 7 Jobs Thu 4 27/27 11 Jobs Fr…" at bounding box center [450, 401] width 901 height 650
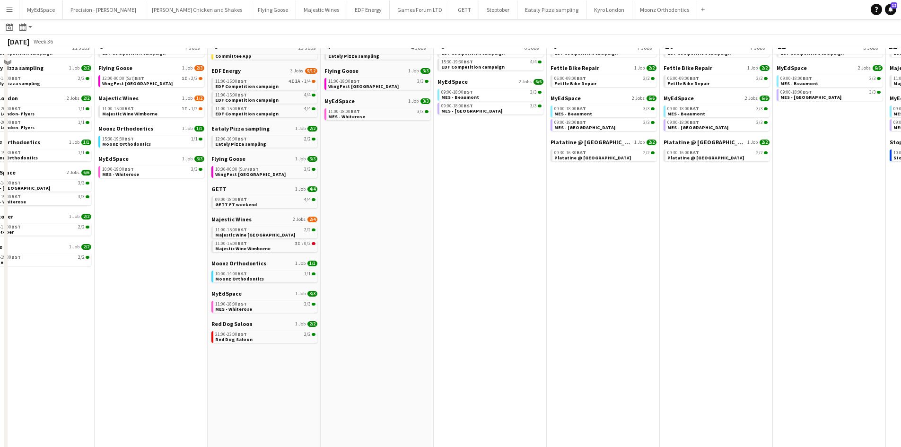
scroll to position [0, 0]
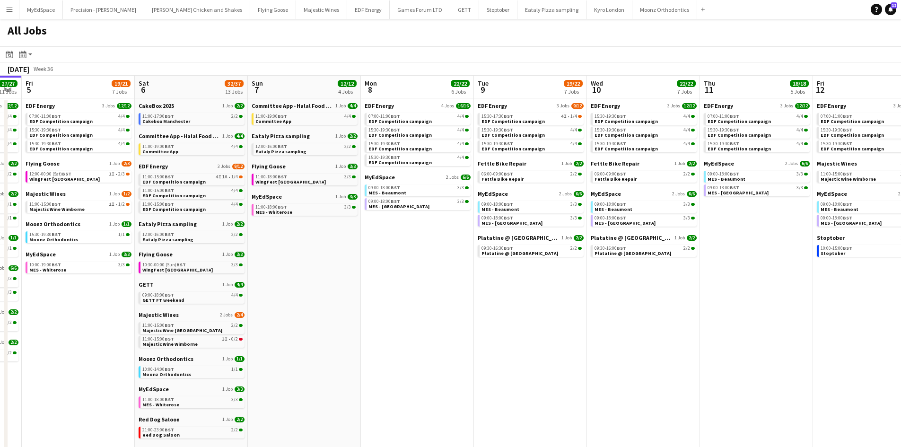
drag, startPoint x: 510, startPoint y: 298, endPoint x: 437, endPoint y: 287, distance: 73.8
click at [437, 287] on app-calendar-viewport "Mon 1 20/20 8 Jobs Tue 2 19/19 7 Jobs Wed 3 21/21 7 Jobs Thu 4 27/27 11 Jobs Fr…" at bounding box center [450, 401] width 901 height 650
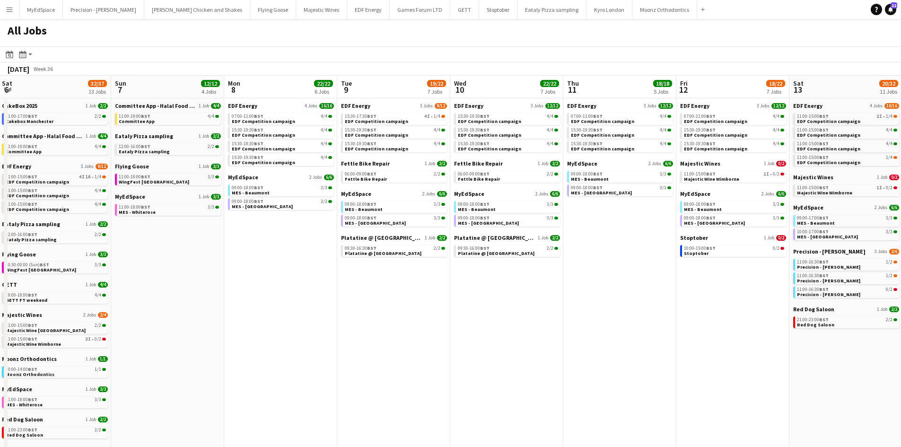
drag, startPoint x: 412, startPoint y: 308, endPoint x: 402, endPoint y: 308, distance: 10.4
click at [402, 308] on app-calendar-viewport "Wed 3 21/21 7 Jobs Thu 4 27/27 11 Jobs Fri 5 19/21 7 Jobs Sat 6 32/37 13 Jobs S…" at bounding box center [450, 401] width 901 height 650
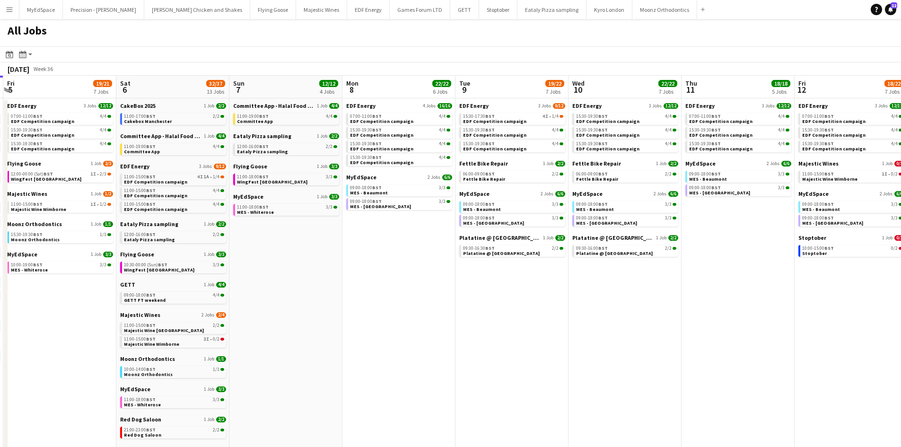
drag, startPoint x: 310, startPoint y: 300, endPoint x: 543, endPoint y: 300, distance: 232.7
click at [543, 300] on app-calendar-viewport "Wed 3 21/21 7 Jobs Thu 4 27/27 11 Jobs Fri 5 19/21 7 Jobs Sat 6 32/37 13 Jobs S…" at bounding box center [450, 401] width 901 height 650
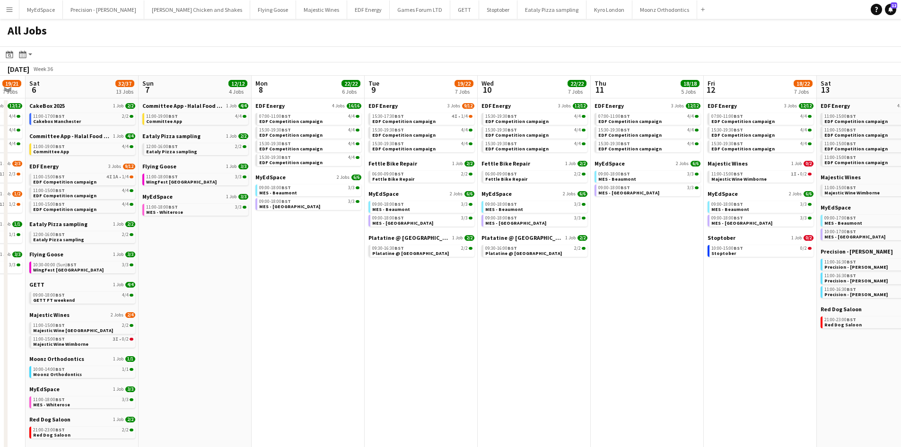
drag, startPoint x: 332, startPoint y: 289, endPoint x: 290, endPoint y: 284, distance: 42.4
click at [290, 284] on app-calendar-viewport "Tue 2 19/19 7 Jobs Wed 3 21/21 7 Jobs Thu 4 27/27 11 Jobs Fri 5 19/21 7 Jobs Sa…" at bounding box center [450, 401] width 901 height 650
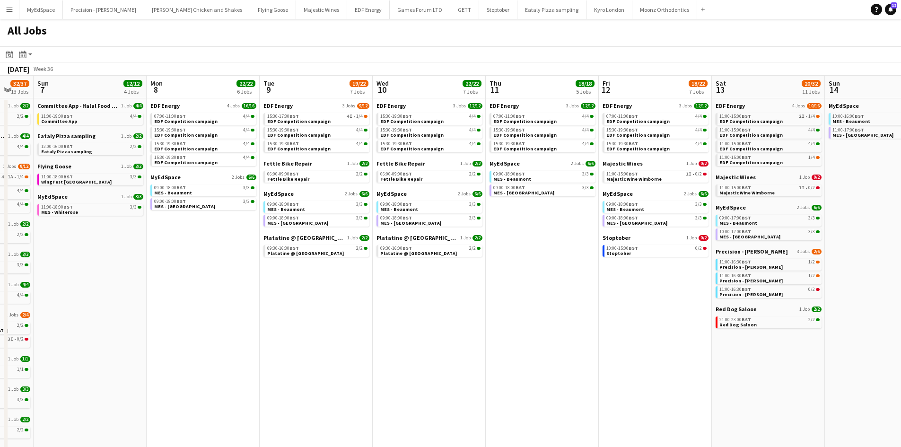
drag, startPoint x: 552, startPoint y: 293, endPoint x: 479, endPoint y: 293, distance: 73.3
click at [479, 293] on app-calendar-viewport "Thu 4 27/27 11 Jobs Fri 5 19/21 7 Jobs Sat 6 32/37 13 Jobs Sun 7 12/12 4 Jobs M…" at bounding box center [450, 401] width 901 height 650
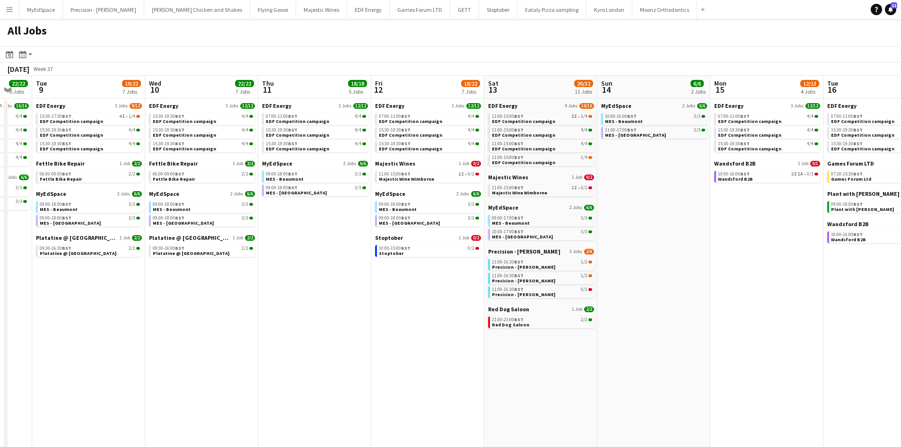
drag, startPoint x: 594, startPoint y: 301, endPoint x: 460, endPoint y: 284, distance: 135.0
click at [365, 278] on app-calendar-viewport "Sat 6 32/37 13 Jobs Sun 7 12/12 4 Jobs Mon 8 22/22 6 Jobs Tue 9 19/22 7 Jobs We…" at bounding box center [450, 401] width 901 height 650
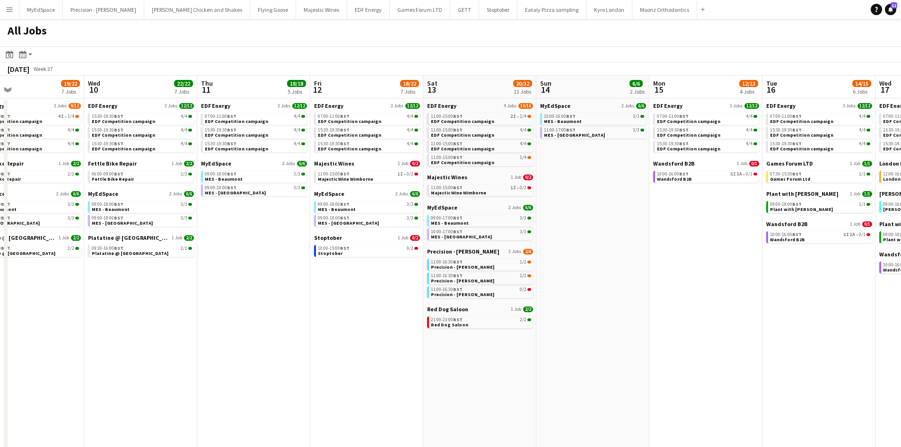
scroll to position [0, 368]
drag, startPoint x: 682, startPoint y: 302, endPoint x: 622, endPoint y: 305, distance: 60.1
click at [622, 305] on app-calendar-viewport "Sat 6 32/37 13 Jobs Sun 7 12/12 4 Jobs Mon 8 22/22 6 Jobs Tue 9 19/22 7 Jobs We…" at bounding box center [450, 401] width 901 height 650
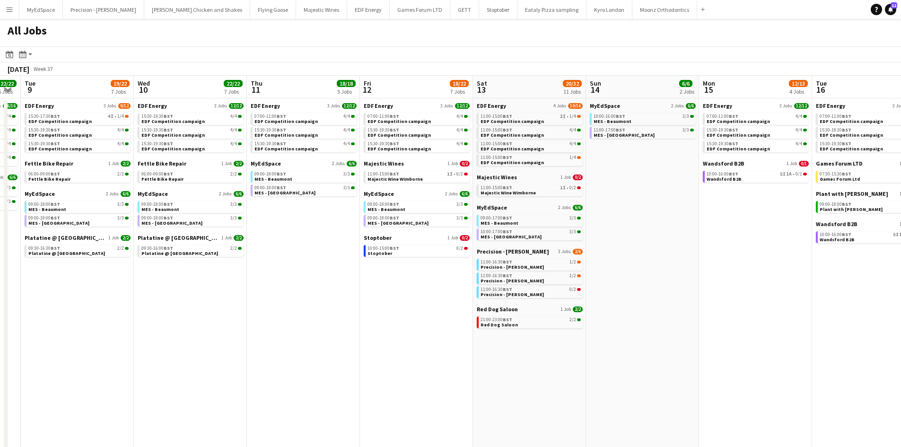
drag, startPoint x: 750, startPoint y: 240, endPoint x: 568, endPoint y: 256, distance: 183.2
click at [571, 248] on app-calendar-viewport "Sat 6 32/37 13 Jobs Sun 7 12/12 4 Jobs Mon 8 22/22 6 Jobs Tue 9 19/22 7 Jobs We…" at bounding box center [450, 401] width 901 height 650
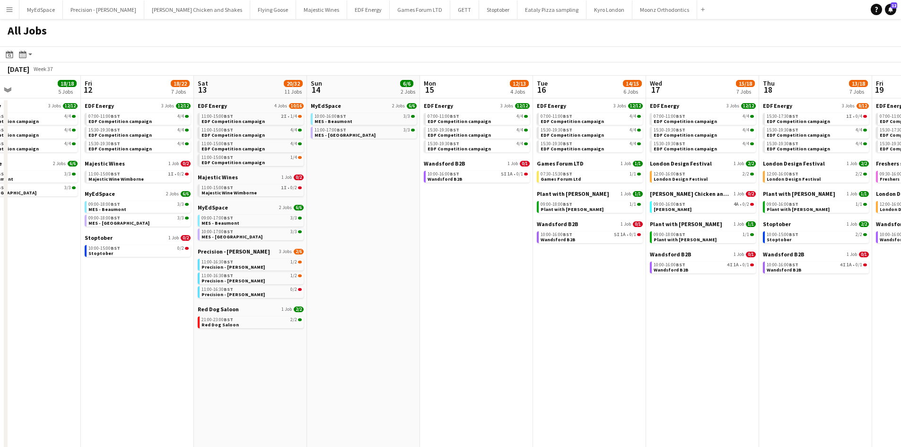
scroll to position [0, 392]
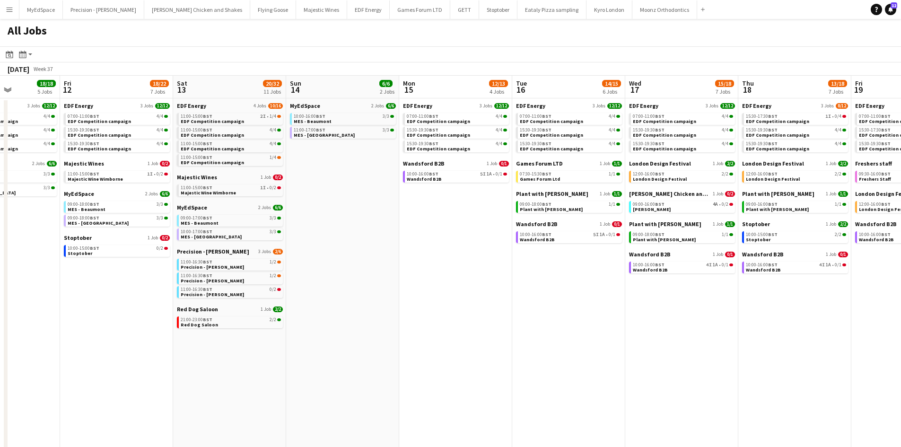
drag, startPoint x: 783, startPoint y: 337, endPoint x: 717, endPoint y: 331, distance: 66.9
click at [717, 331] on app-calendar-viewport "Mon 8 22/22 6 Jobs Tue 9 19/22 7 Jobs Wed 10 22/22 7 Jobs Thu 11 18/18 5 Jobs F…" at bounding box center [450, 401] width 901 height 650
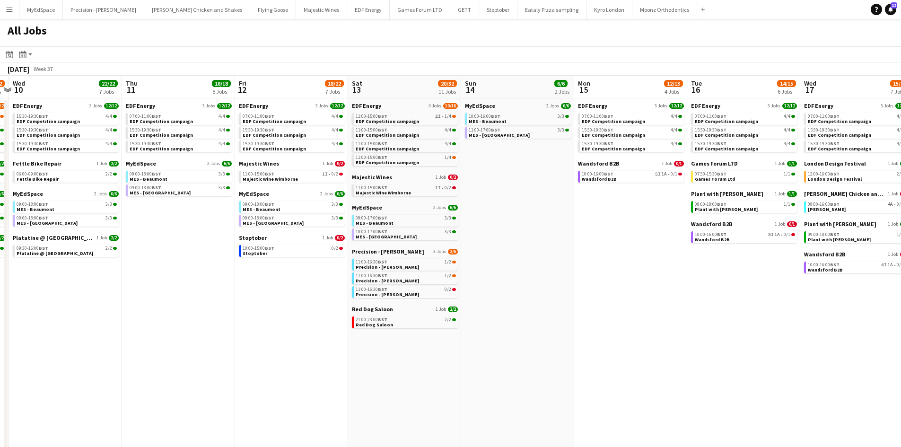
drag, startPoint x: 422, startPoint y: 376, endPoint x: 453, endPoint y: 385, distance: 31.9
click at [503, 376] on app-calendar-viewport "Mon 8 22/22 6 Jobs Tue 9 19/22 7 Jobs Wed 10 22/22 7 Jobs Thu 11 18/18 5 Jobs F…" at bounding box center [450, 401] width 901 height 650
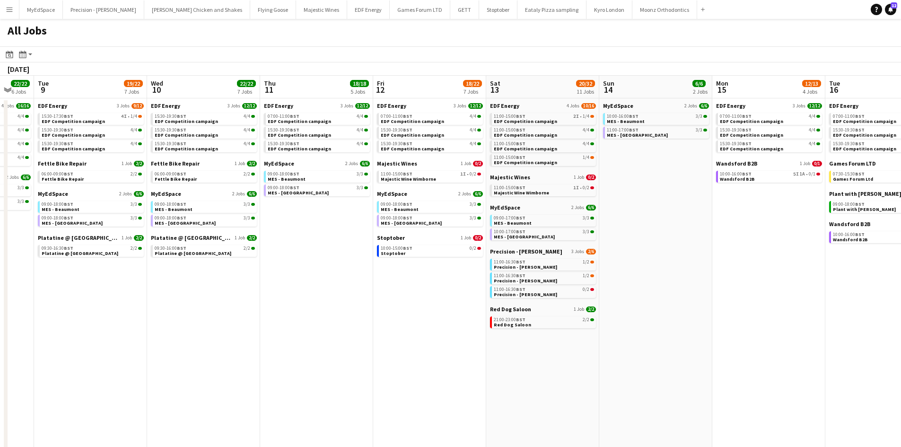
drag, startPoint x: 301, startPoint y: 389, endPoint x: 456, endPoint y: 353, distance: 159.4
click at [509, 341] on app-calendar-viewport "Sun 7 12/12 4 Jobs Mon 8 22/22 6 Jobs Tue 9 19/22 7 Jobs Wed 10 22/22 7 Jobs Th…" at bounding box center [450, 401] width 901 height 650
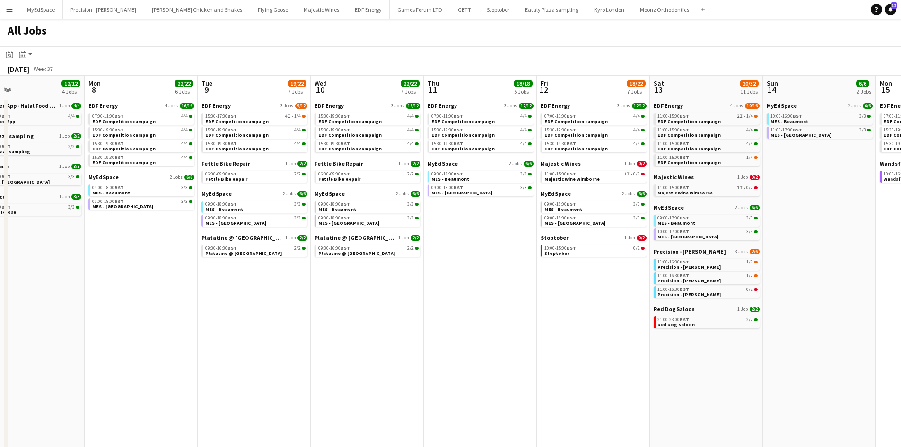
drag, startPoint x: 345, startPoint y: 359, endPoint x: 499, endPoint y: 339, distance: 155.5
click at [493, 339] on app-calendar-viewport "Fri 5 19/21 7 Jobs Sat 6 32/37 13 Jobs Sun 7 12/12 4 Jobs Mon 8 22/22 6 Jobs Tu…" at bounding box center [450, 401] width 901 height 650
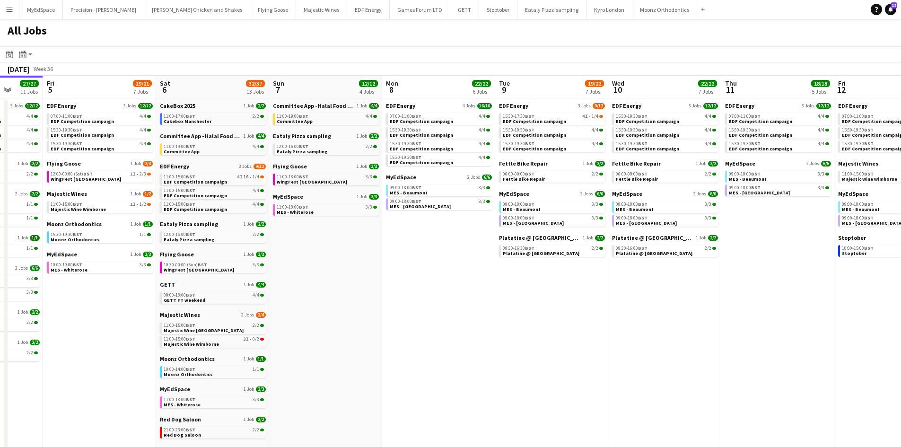
drag, startPoint x: 210, startPoint y: 378, endPoint x: 563, endPoint y: 317, distance: 358.1
click at [539, 317] on app-calendar-viewport "Tue 2 19/19 7 Jobs Wed 3 21/21 7 Jobs Thu 4 27/27 11 Jobs Fri 5 19/21 7 Jobs Sa…" at bounding box center [450, 401] width 901 height 650
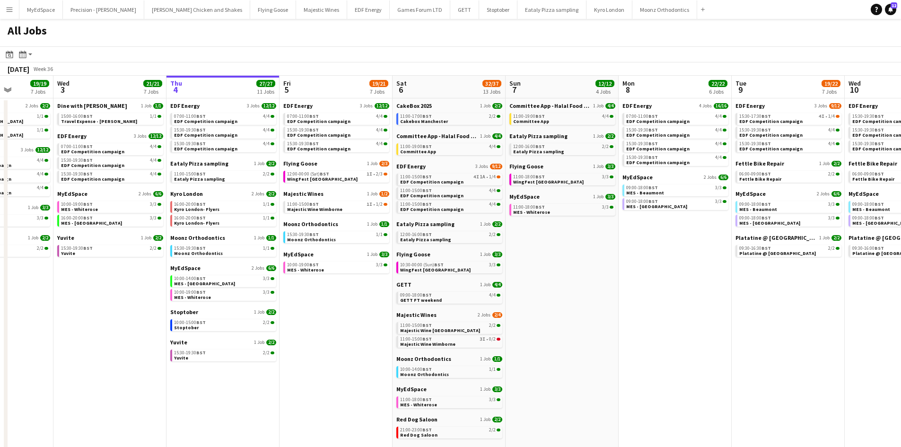
drag, startPoint x: 320, startPoint y: 358, endPoint x: 342, endPoint y: 350, distance: 23.0
click at [342, 350] on app-calendar-viewport "Sun 31 23/27 11 Jobs Mon 1 20/20 8 Jobs Tue 2 19/19 7 Jobs Wed 3 21/21 7 Jobs T…" at bounding box center [450, 401] width 901 height 650
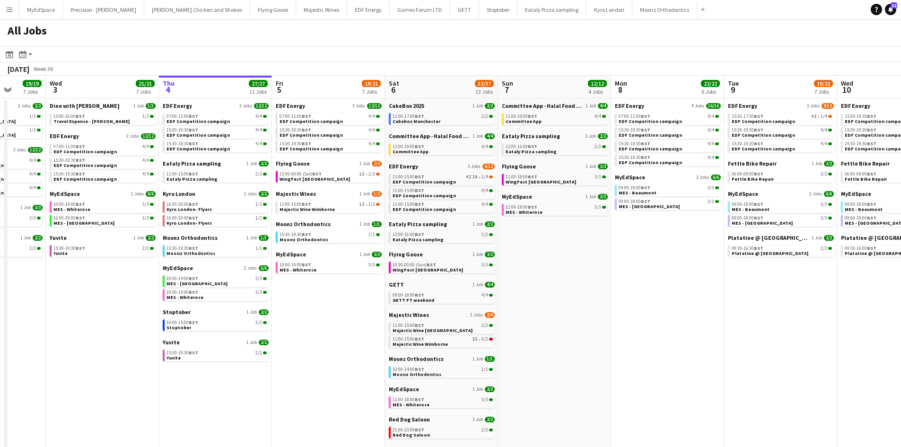
drag, startPoint x: 605, startPoint y: 317, endPoint x: 594, endPoint y: 320, distance: 12.2
click at [594, 320] on app-calendar-viewport "Sun 31 23/27 11 Jobs Mon 1 20/20 8 Jobs Tue 2 19/19 7 Jobs Wed 3 21/21 7 Jobs T…" at bounding box center [450, 401] width 901 height 650
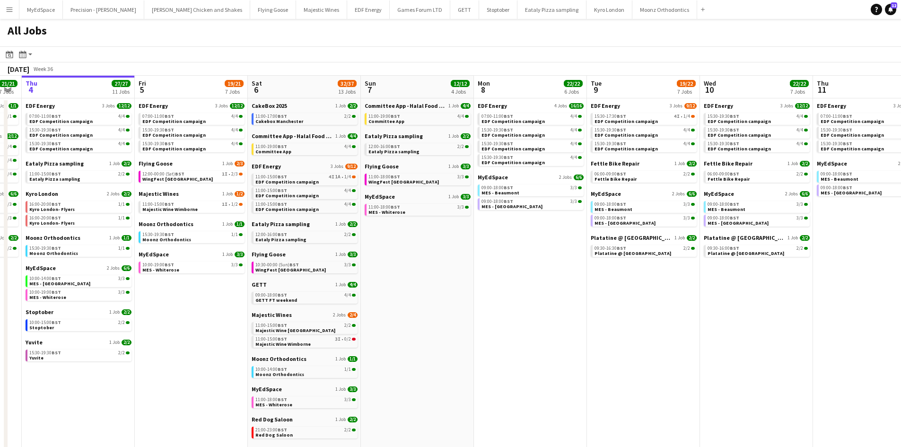
drag, startPoint x: 457, startPoint y: 296, endPoint x: 438, endPoint y: 296, distance: 18.4
click at [438, 296] on app-calendar-viewport "Sun 31 23/27 11 Jobs Mon 1 20/20 8 Jobs Tue 2 19/19 7 Jobs Wed 3 21/21 7 Jobs T…" at bounding box center [450, 401] width 901 height 650
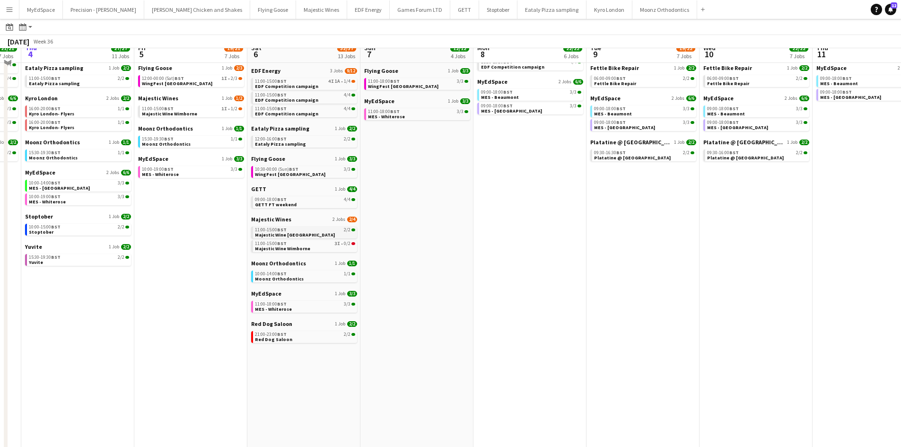
scroll to position [0, 0]
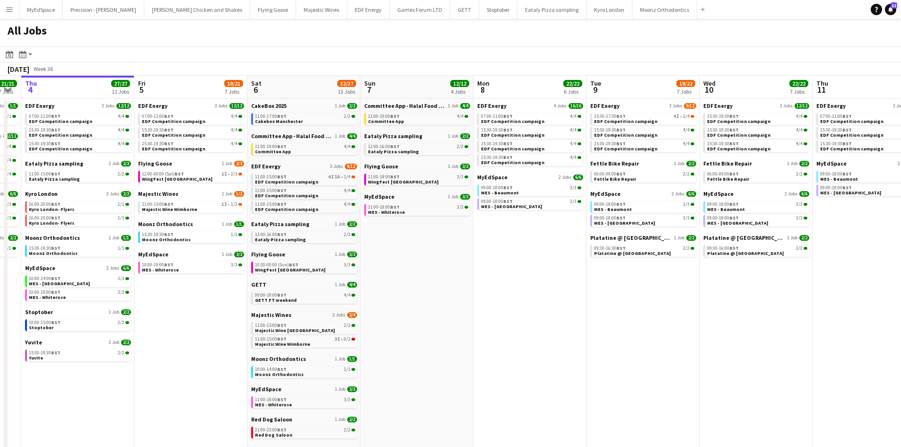
drag, startPoint x: 449, startPoint y: 308, endPoint x: 752, endPoint y: 344, distance: 305.3
click at [748, 344] on app-calendar-viewport "Sun 31 23/27 11 Jobs Mon 1 20/20 8 Jobs Tue 2 19/19 7 Jobs Wed 3 21/21 7 Jobs T…" at bounding box center [450, 401] width 901 height 650
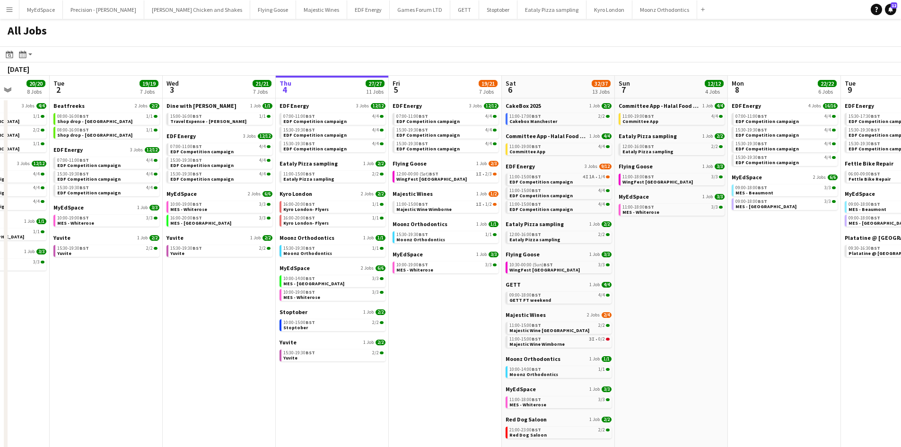
drag, startPoint x: 460, startPoint y: 335, endPoint x: 414, endPoint y: 324, distance: 46.9
click at [414, 324] on app-calendar-viewport "Sat 30 42/44 28 Jobs Sun 31 23/27 11 Jobs Mon 1 20/20 8 Jobs Tue 2 19/19 7 Jobs…" at bounding box center [450, 401] width 901 height 650
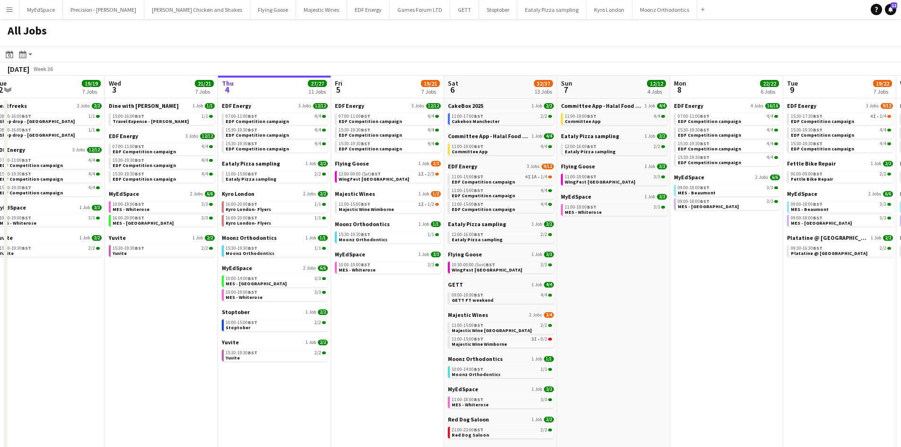
drag, startPoint x: 732, startPoint y: 315, endPoint x: 664, endPoint y: 302, distance: 69.3
click at [664, 302] on app-calendar-viewport "Sat 30 42/44 28 Jobs Sun 31 23/27 11 Jobs Mon 1 20/20 8 Jobs Tue 2 19/19 7 Jobs…" at bounding box center [450, 401] width 901 height 650
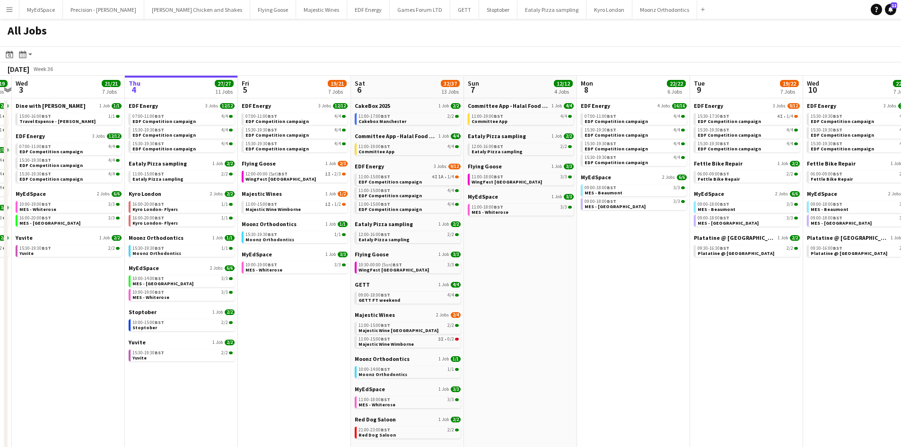
drag, startPoint x: 666, startPoint y: 344, endPoint x: 484, endPoint y: 340, distance: 182.1
click at [484, 340] on app-calendar-viewport "Sat 30 42/44 28 Jobs Sun 31 23/27 11 Jobs Mon 1 20/20 8 Jobs Tue 2 19/19 7 Jobs…" at bounding box center [450, 401] width 901 height 650
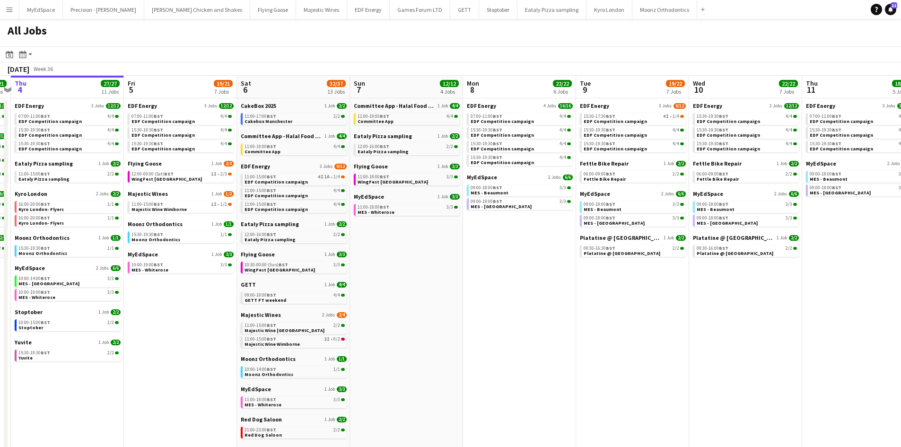
drag, startPoint x: 566, startPoint y: 245, endPoint x: 571, endPoint y: 245, distance: 5.2
click at [574, 245] on app-calendar-viewport "Mon 1 20/20 8 Jobs Tue 2 19/19 7 Jobs Wed 3 21/21 7 Jobs Thu 4 27/27 11 Jobs Fr…" at bounding box center [450, 401] width 901 height 650
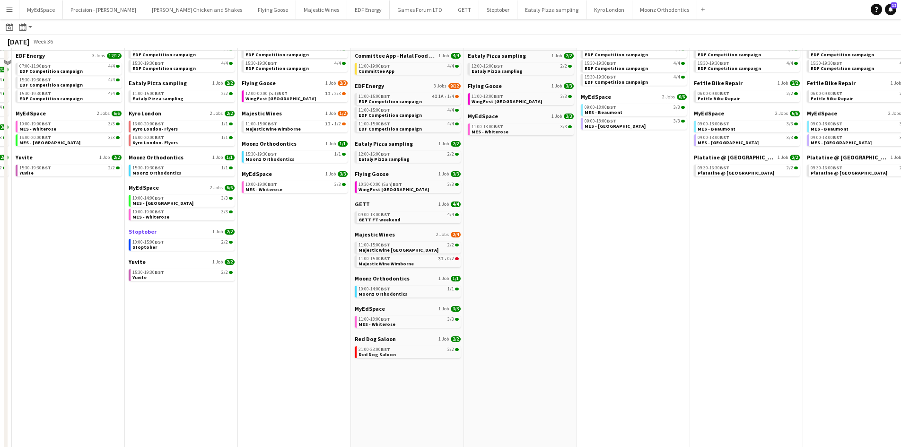
scroll to position [95, 0]
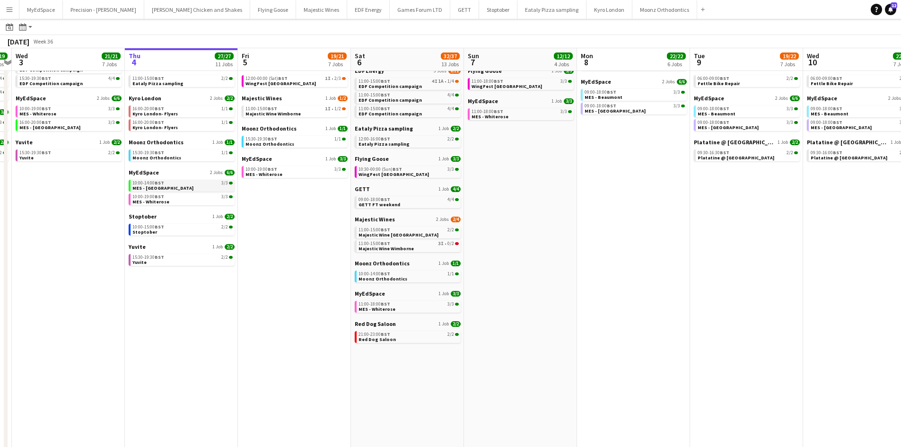
click at [180, 189] on span "MES - [GEOGRAPHIC_DATA]" at bounding box center [162, 188] width 61 height 6
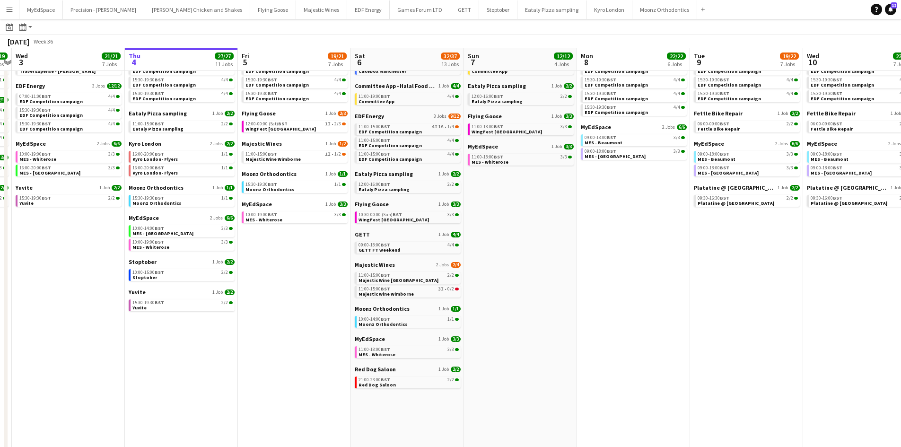
scroll to position [0, 0]
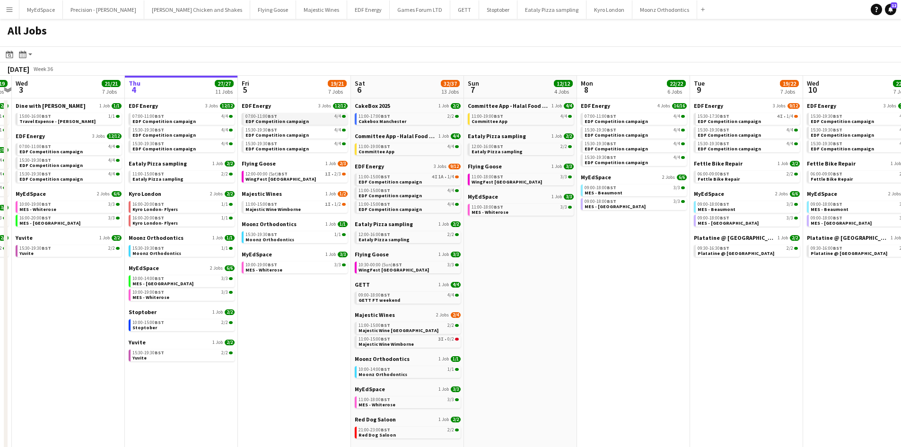
click at [273, 121] on span "EDF Competition campaign" at bounding box center [276, 121] width 63 height 6
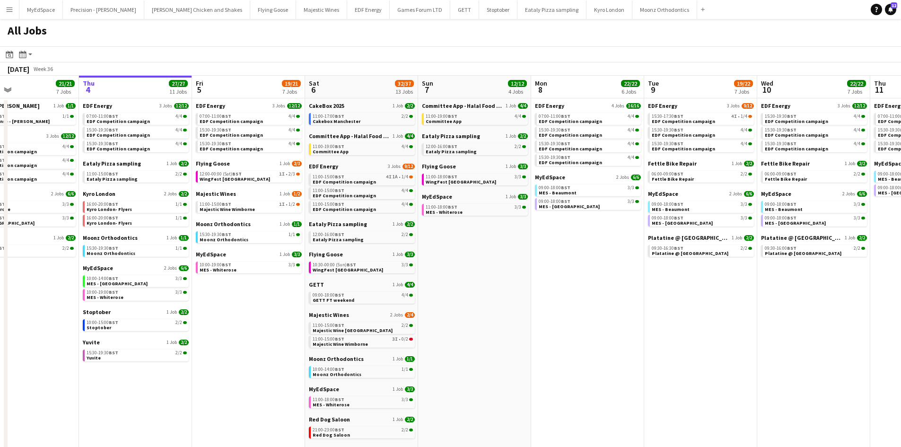
drag, startPoint x: 692, startPoint y: 295, endPoint x: 641, endPoint y: 290, distance: 51.8
click at [641, 290] on app-calendar-viewport "Mon 1 20/20 8 Jobs Tue 2 19/19 7 Jobs Wed 3 21/21 7 Jobs Thu 4 27/27 11 Jobs Fr…" at bounding box center [450, 401] width 901 height 650
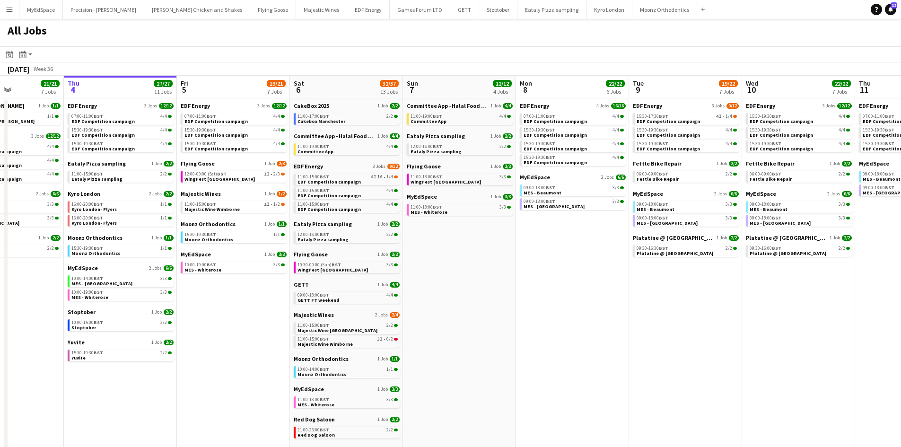
click at [472, 351] on app-calendar-viewport "Mon 1 20/20 8 Jobs Tue 2 19/19 7 Jobs Wed 3 21/21 7 Jobs Thu 4 27/27 11 Jobs Fr…" at bounding box center [450, 401] width 901 height 650
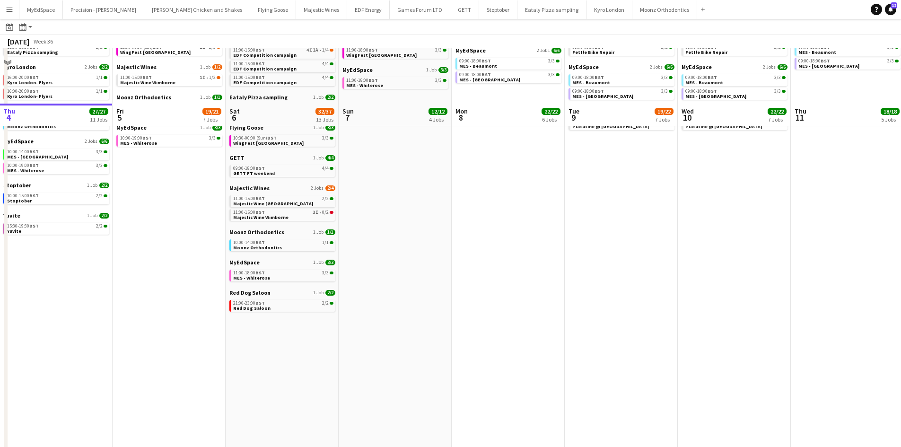
scroll to position [0, 0]
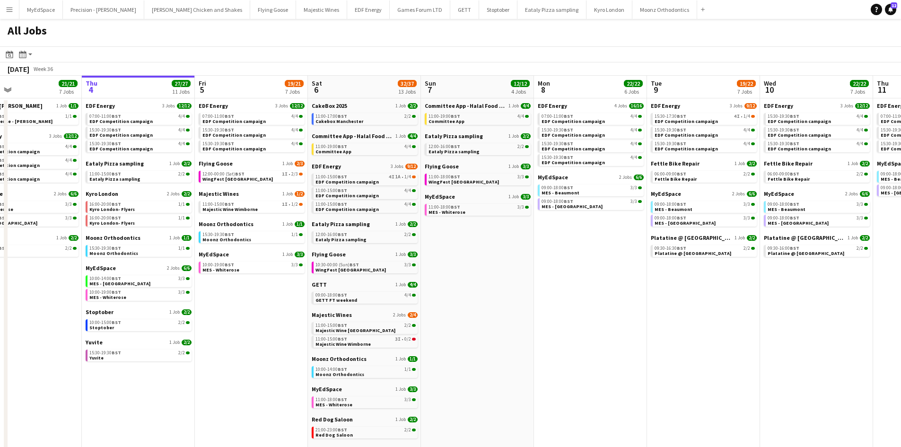
drag, startPoint x: 375, startPoint y: 293, endPoint x: 456, endPoint y: 315, distance: 84.1
click at [457, 312] on app-calendar-viewport "Mon 1 20/20 8 Jobs Tue 2 19/19 7 Jobs Wed 3 21/21 7 Jobs Thu 4 27/27 11 Jobs Fr…" at bounding box center [450, 401] width 901 height 650
click at [347, 122] on span "Cakebox Manchester" at bounding box center [339, 121] width 48 height 6
click at [357, 146] on div "11:00-19:00 BST 4/4" at bounding box center [365, 146] width 100 height 5
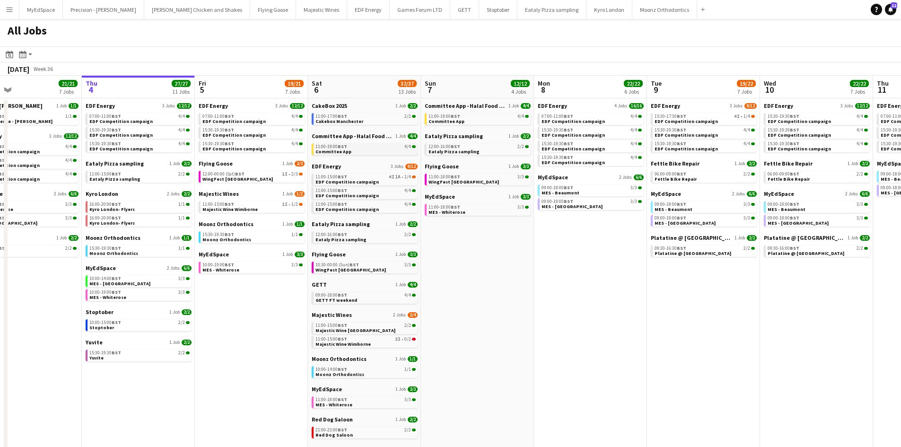
scroll to position [0, 258]
click at [349, 122] on span "Cakebox Manchester" at bounding box center [339, 121] width 48 height 6
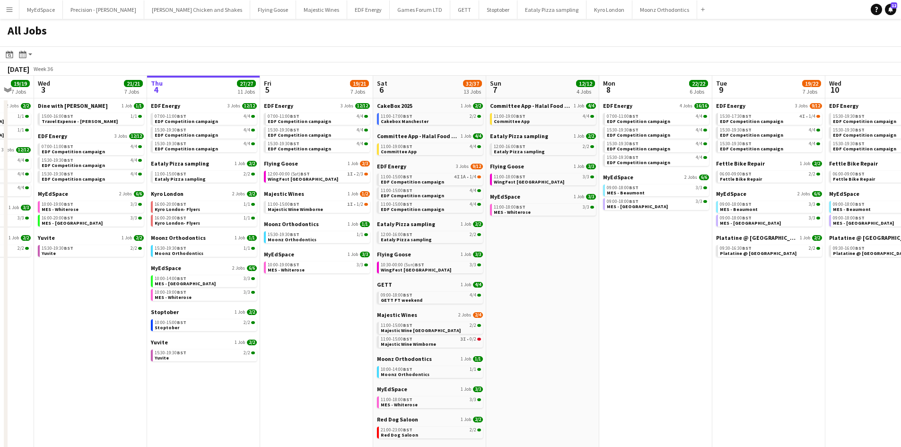
drag, startPoint x: 289, startPoint y: 284, endPoint x: 365, endPoint y: 284, distance: 75.7
click at [365, 284] on app-calendar-viewport "Mon 1 20/20 8 Jobs Tue 2 19/19 7 Jobs Wed 3 21/21 7 Jobs Thu 4 27/27 11 Jobs Fr…" at bounding box center [450, 401] width 901 height 650
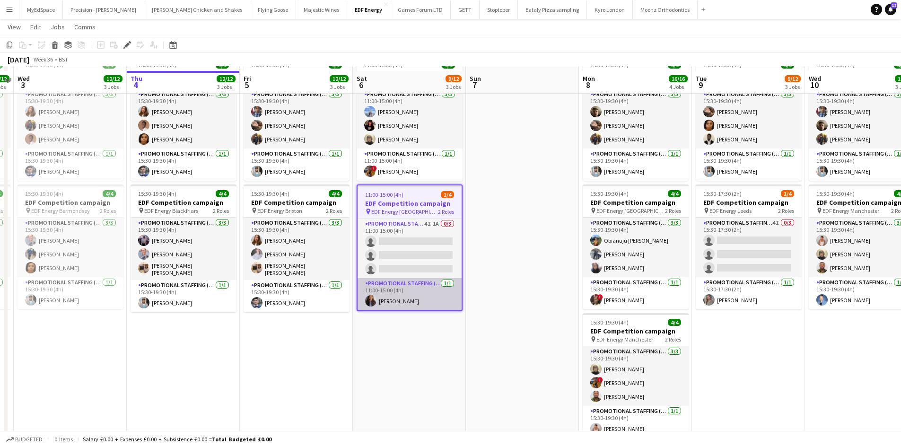
scroll to position [189, 0]
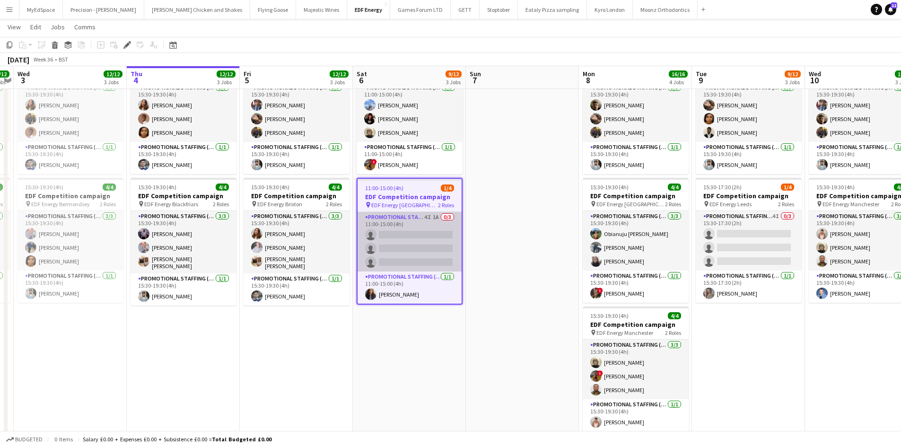
click at [434, 216] on app-card-role "Promotional Staffing (Flyering Staff) 4I 1A 0/3 11:00-15:00 (4h) single-neutral…" at bounding box center [410, 242] width 104 height 60
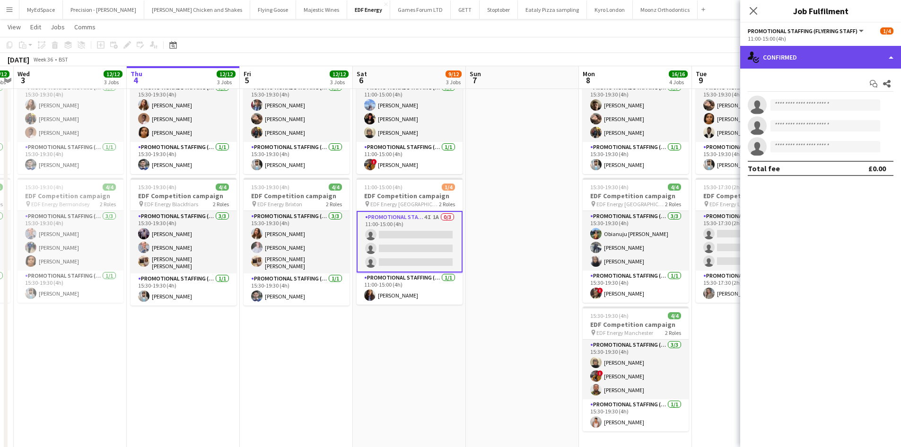
click at [832, 55] on div "single-neutral-actions-check-2 Confirmed" at bounding box center [820, 57] width 161 height 23
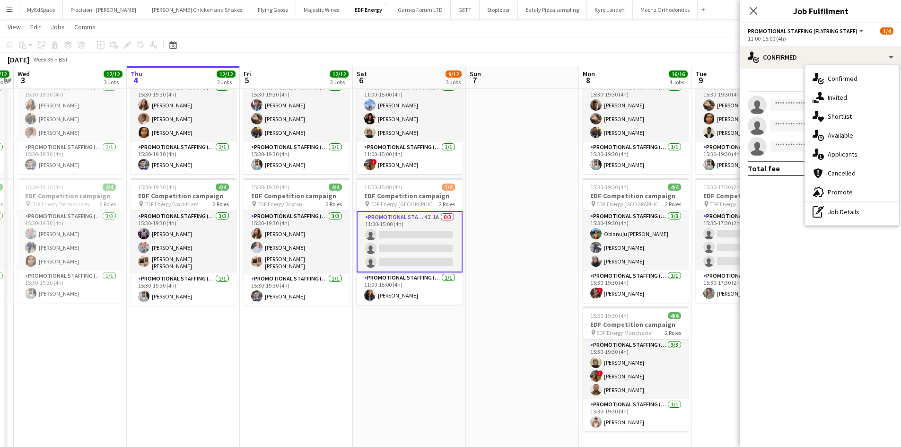
click at [851, 153] on span "Applicants" at bounding box center [843, 154] width 30 height 9
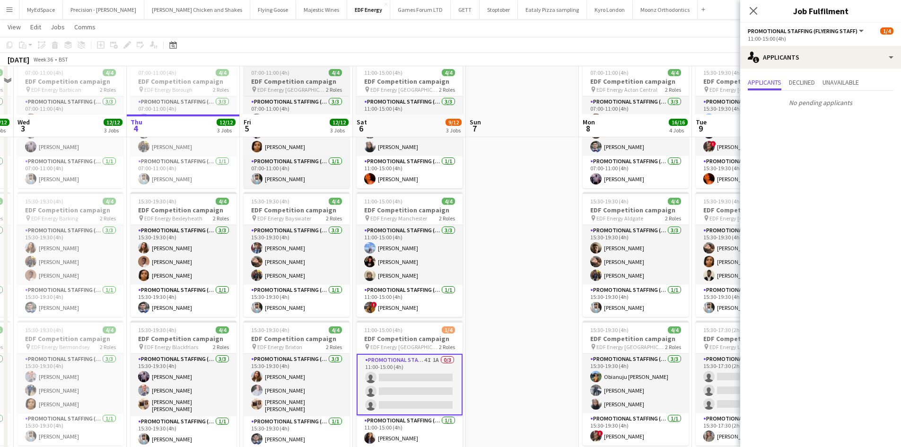
scroll to position [0, 0]
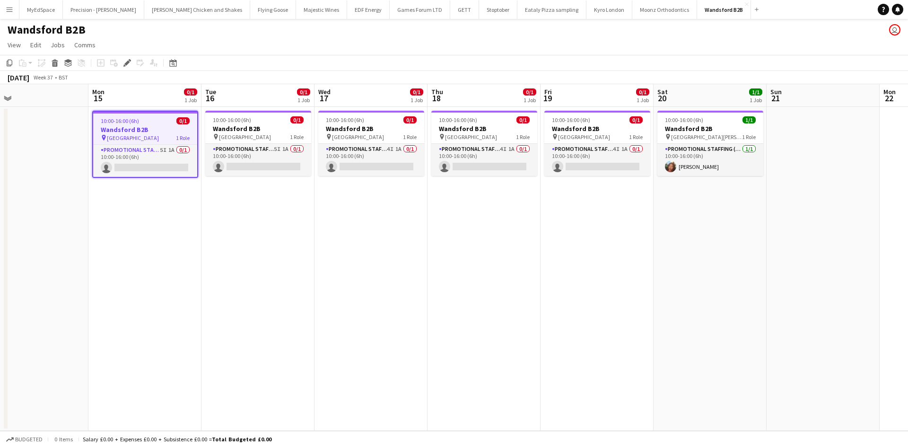
drag, startPoint x: 468, startPoint y: 226, endPoint x: 228, endPoint y: 217, distance: 239.5
click at [236, 211] on app-calendar-viewport "Thu 11 Fri 12 Sat 13 Sun 14 Mon 15 0/1 1 Job Tue 16 0/1 1 Job Wed 17 0/1 1 Job …" at bounding box center [454, 257] width 908 height 347
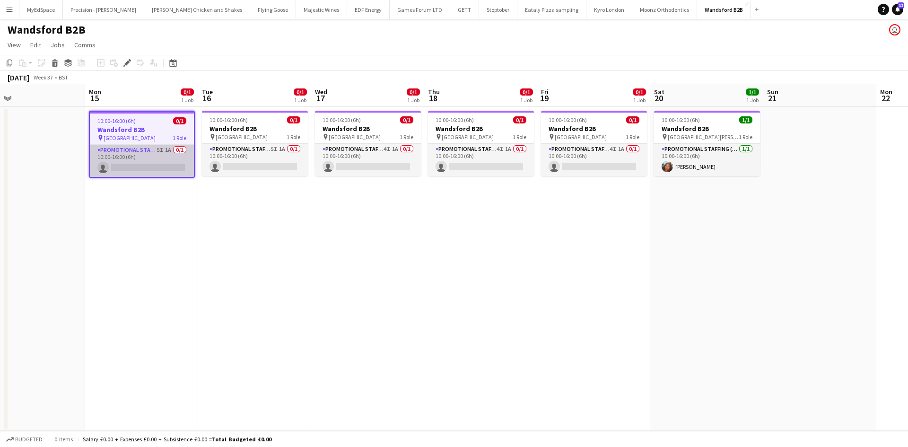
click at [166, 148] on app-card-role "Promotional Staffing (Brand Ambassadors) 5I 1A 0/1 10:00-16:00 (6h) single-neut…" at bounding box center [142, 161] width 104 height 32
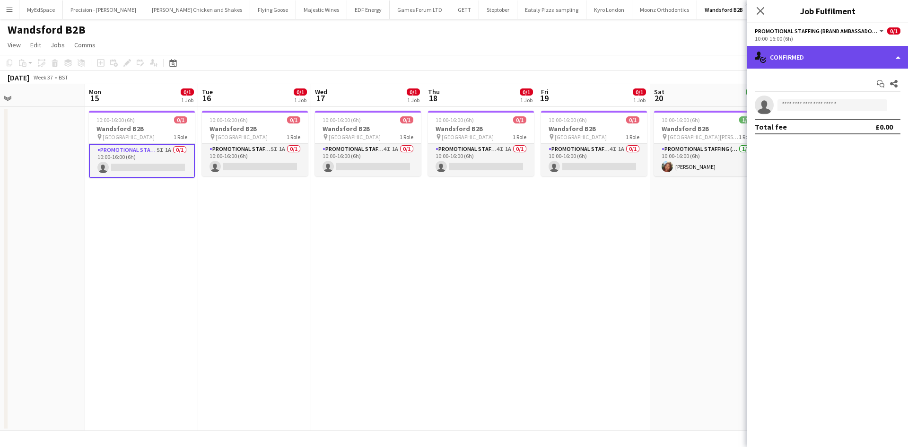
drag, startPoint x: 783, startPoint y: 60, endPoint x: 787, endPoint y: 65, distance: 6.4
click at [783, 59] on div "single-neutral-actions-check-2 Confirmed" at bounding box center [827, 57] width 161 height 23
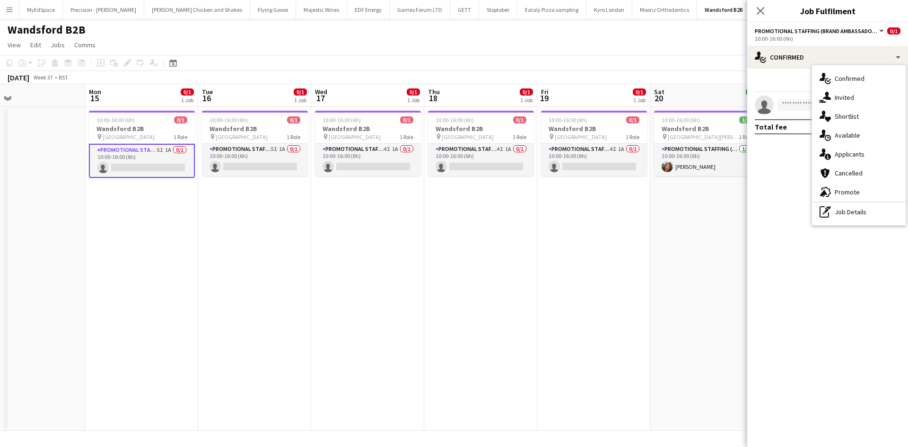
drag, startPoint x: 864, startPoint y: 152, endPoint x: 871, endPoint y: 154, distance: 7.9
click at [865, 151] on div "single-neutral-actions-information Applicants" at bounding box center [859, 154] width 94 height 19
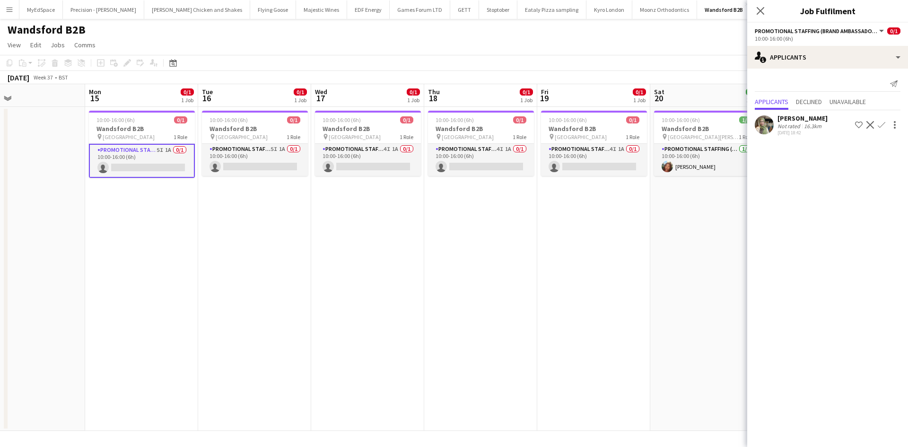
click at [804, 123] on div "16.3km" at bounding box center [812, 125] width 21 height 7
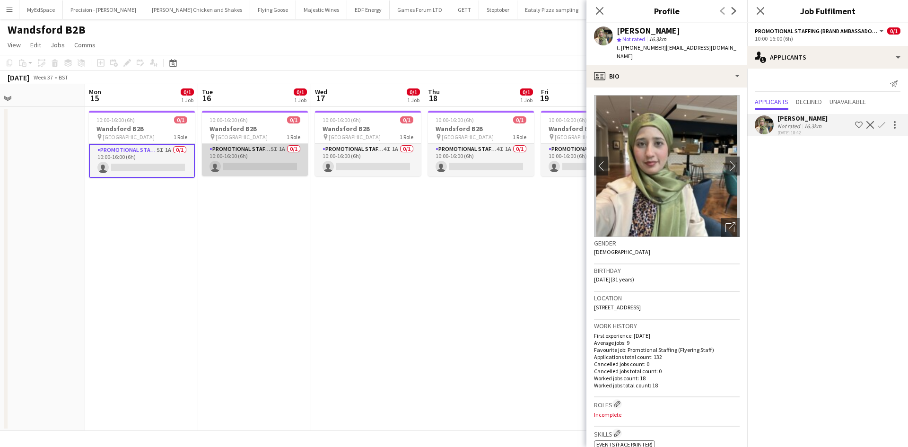
drag, startPoint x: 284, startPoint y: 152, endPoint x: 300, endPoint y: 168, distance: 23.1
click at [284, 152] on app-card-role "Promotional Staffing (Brand Ambassadors) 5I 1A 0/1 10:00-16:00 (6h) single-neut…" at bounding box center [255, 160] width 106 height 32
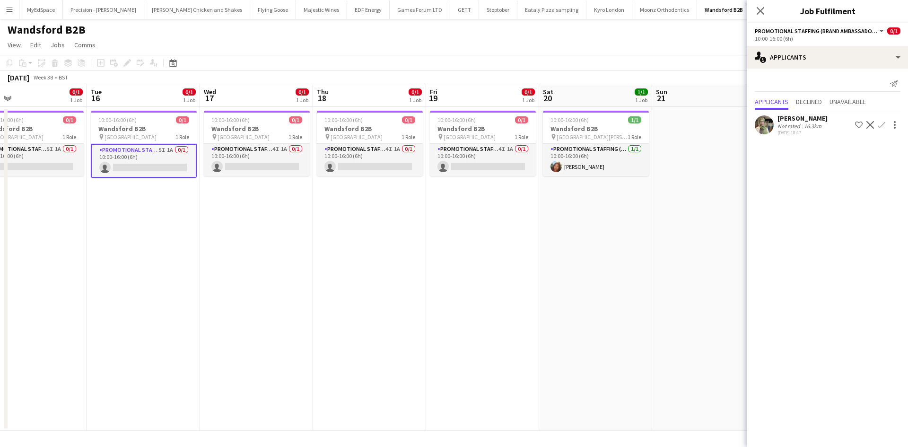
scroll to position [0, 292]
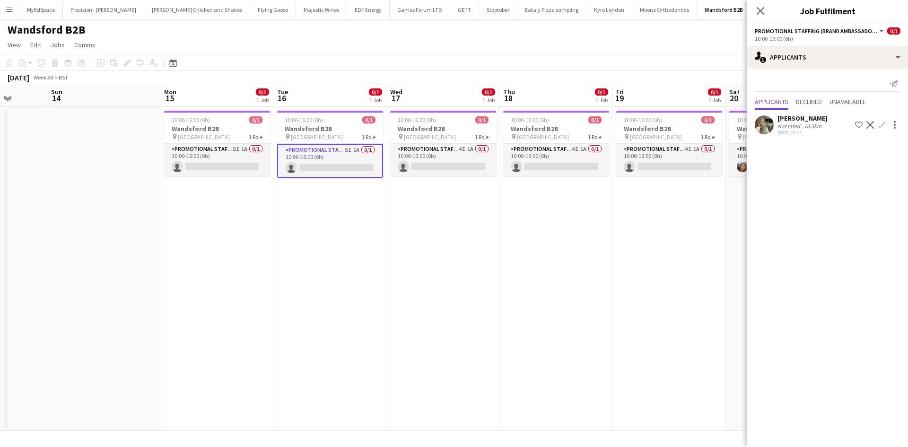
drag, startPoint x: 297, startPoint y: 226, endPoint x: 271, endPoint y: 225, distance: 26.5
click at [271, 225] on app-calendar-viewport "Thu 11 Fri 12 Sat 13 Sun 14 Mon 15 0/1 1 Job Tue 16 0/1 1 Job Wed 17 0/1 1 Job …" at bounding box center [454, 257] width 908 height 347
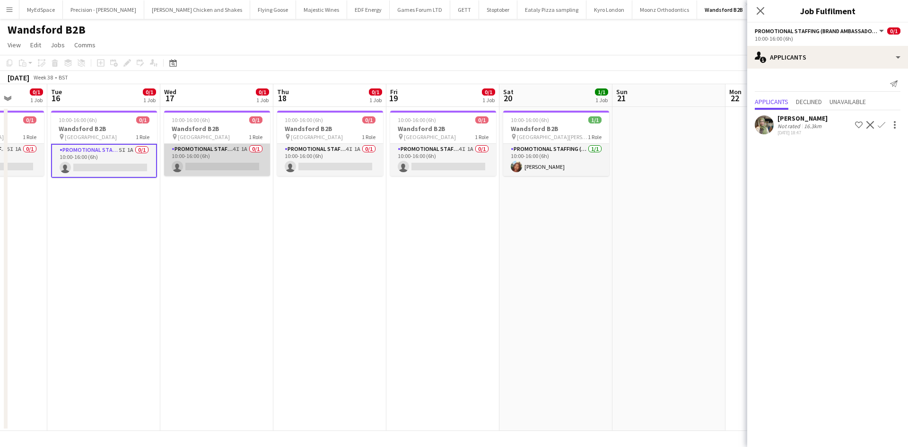
click at [241, 149] on app-card-role "Promotional Staffing (Brand Ambassadors) 4I 1A 0/1 10:00-16:00 (6h) single-neut…" at bounding box center [217, 160] width 106 height 32
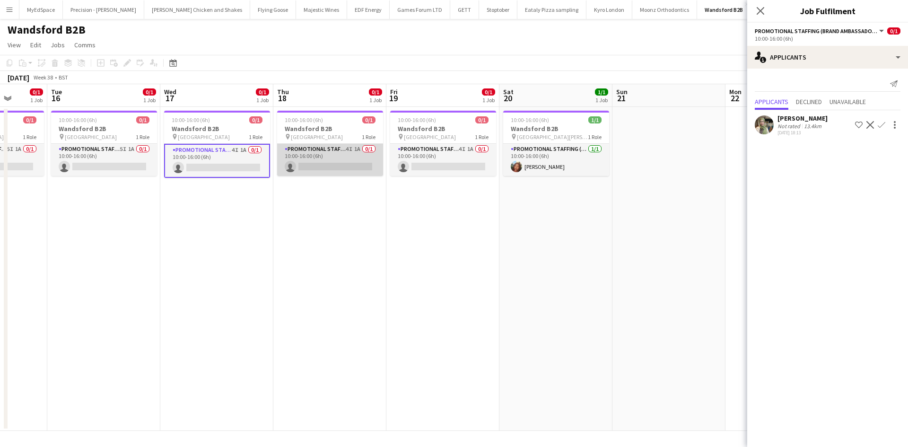
click at [364, 149] on app-card-role "Promotional Staffing (Brand Ambassadors) 4I 1A 0/1 10:00-16:00 (6h) single-neut…" at bounding box center [330, 160] width 106 height 32
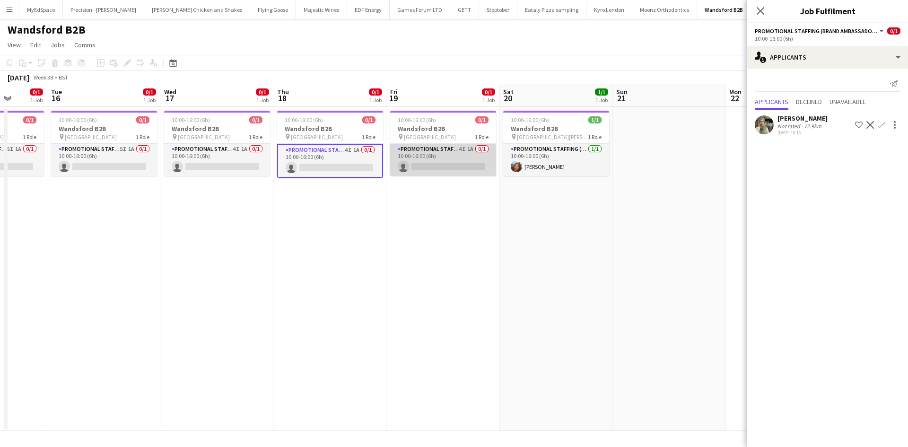
click at [468, 146] on app-card-role "Promotional Staffing (Brand Ambassadors) 4I 1A 0/1 10:00-16:00 (6h) single-neut…" at bounding box center [443, 160] width 106 height 32
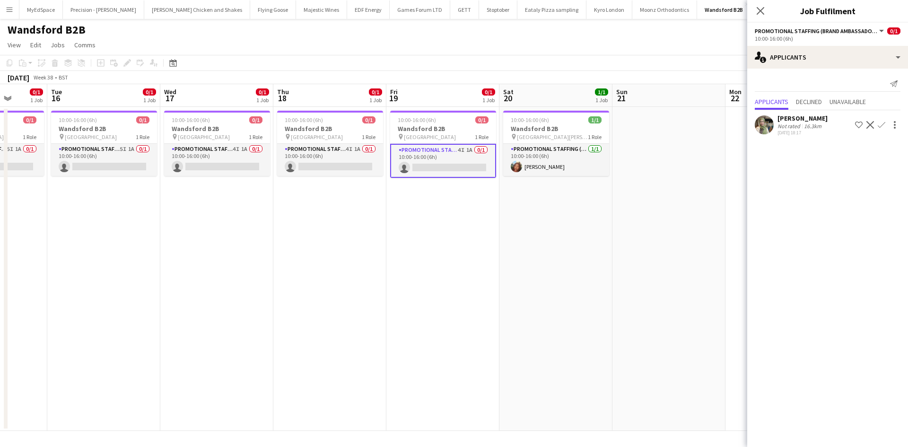
click at [674, 215] on app-date-cell at bounding box center [668, 269] width 113 height 324
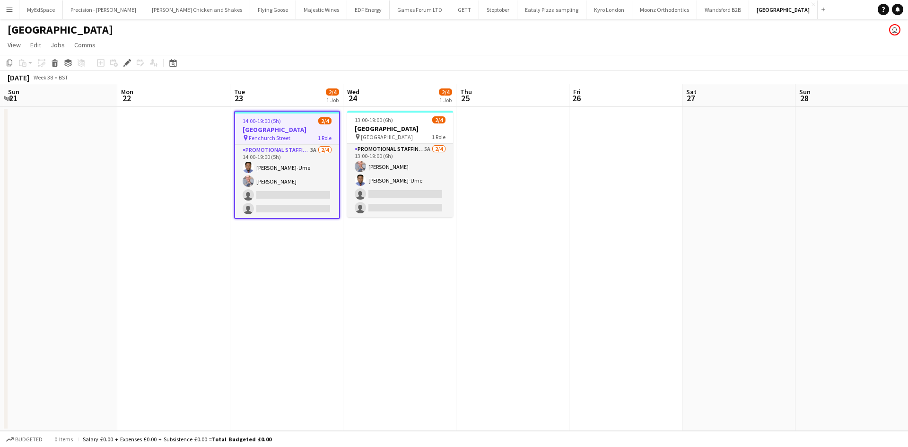
drag, startPoint x: 484, startPoint y: 298, endPoint x: 358, endPoint y: 275, distance: 128.3
click at [358, 275] on app-calendar-viewport "Wed 17 Thu 18 Fri 19 Sat 20 Sun 21 Mon 22 Tue 23 2/4 1 Job Wed 24 2/4 1 Job Thu…" at bounding box center [454, 257] width 908 height 347
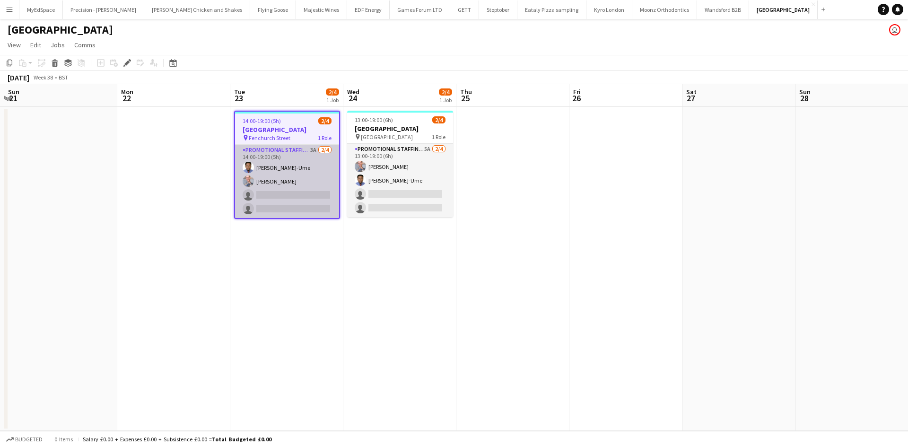
scroll to position [0, 452]
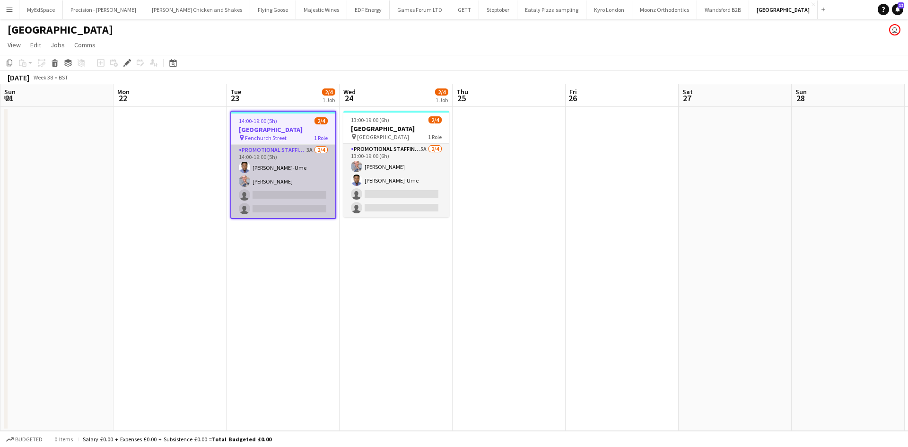
drag, startPoint x: 315, startPoint y: 146, endPoint x: 316, endPoint y: 154, distance: 7.7
click at [315, 149] on app-card-role "Promotional Staffing (Brand Ambassadors) 3A 2/4 14:00-19:00 (5h) Fidelis Ejike-…" at bounding box center [283, 181] width 104 height 73
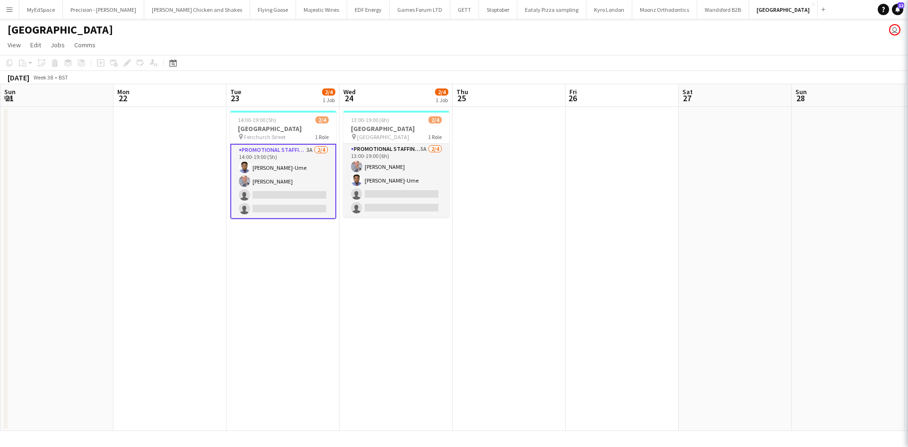
scroll to position [0, 451]
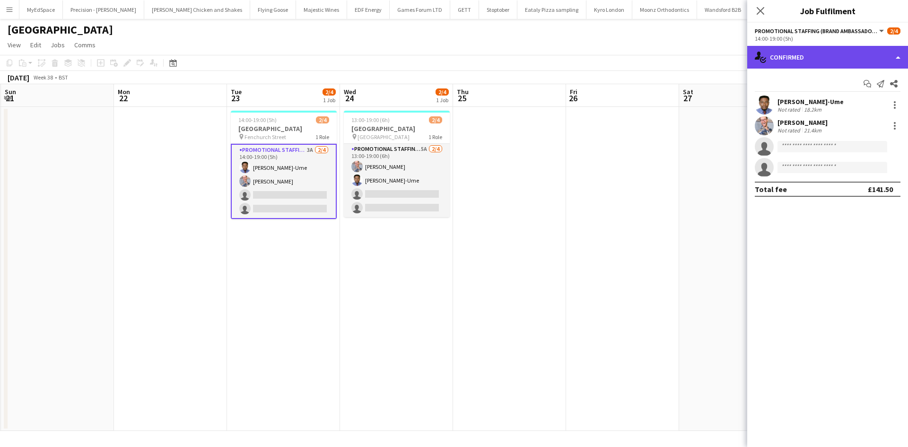
click at [815, 56] on div "single-neutral-actions-check-2 Confirmed" at bounding box center [827, 57] width 161 height 23
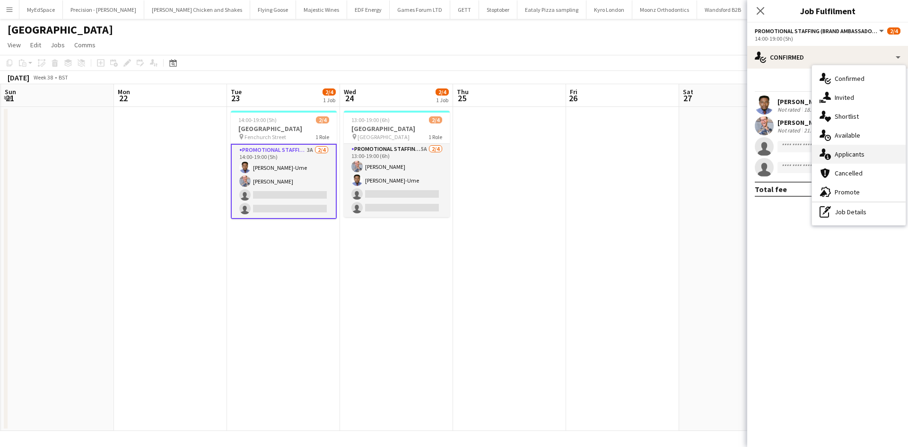
click at [849, 160] on div "single-neutral-actions-information Applicants" at bounding box center [859, 154] width 94 height 19
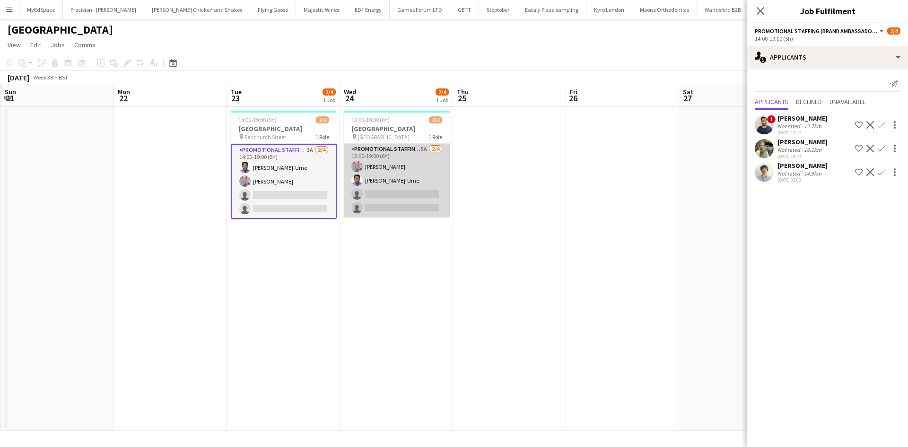
click at [422, 146] on app-card-role "Promotional Staffing (Brand Ambassadors) 5A 2/4 13:00-19:00 (6h) SIMON GREIFF F…" at bounding box center [397, 180] width 106 height 73
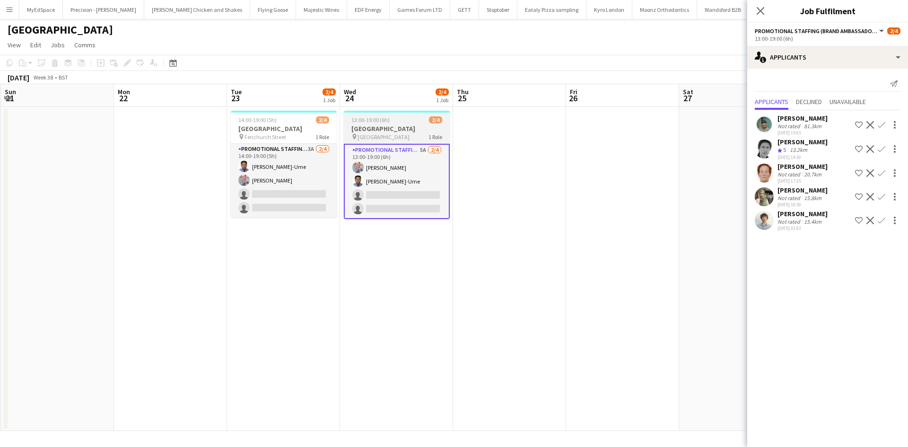
click at [390, 128] on h3 "Southend Airport" at bounding box center [397, 128] width 106 height 9
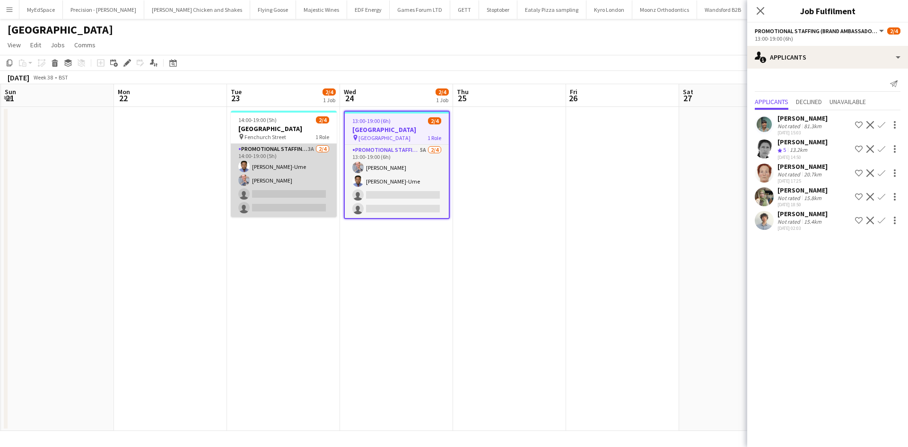
click at [312, 147] on app-card-role "Promotional Staffing (Brand Ambassadors) 3A 2/4 14:00-19:00 (5h) Fidelis Ejike-…" at bounding box center [284, 180] width 106 height 73
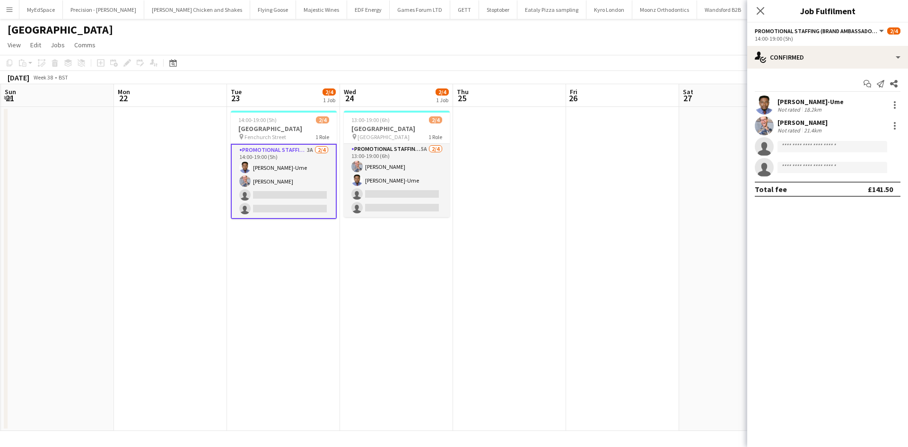
click at [595, 208] on app-date-cell at bounding box center [622, 269] width 113 height 324
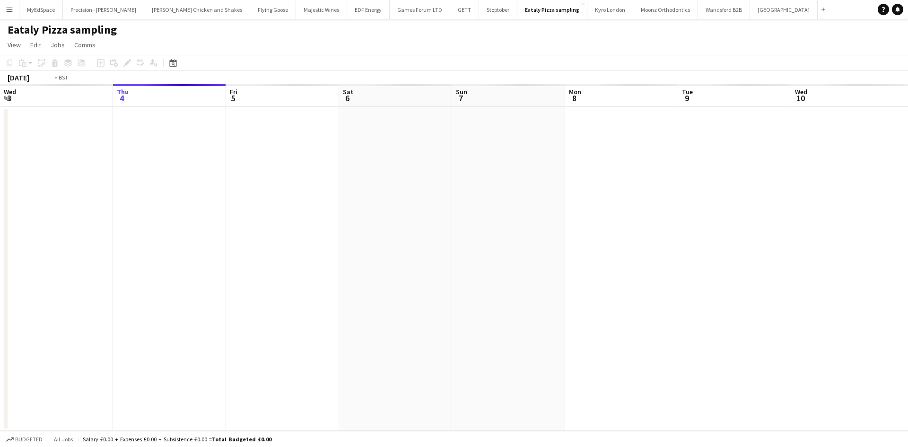
scroll to position [0, 325]
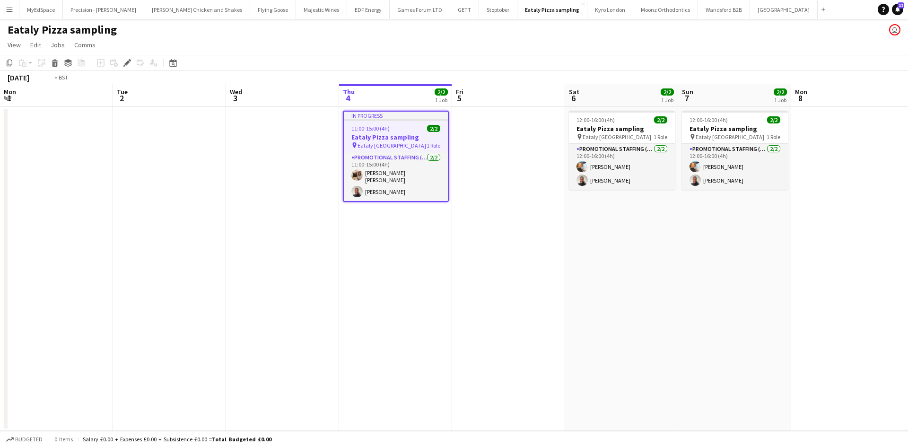
drag, startPoint x: 409, startPoint y: 211, endPoint x: 382, endPoint y: 220, distance: 28.3
click at [383, 220] on app-calendar-viewport "Fri 29 Sat 30 Sun 31 Mon 1 Tue 2 Wed 3 Thu 4 2/2 1 Job Fri 5 Sat 6 2/2 1 Job Su…" at bounding box center [454, 257] width 908 height 347
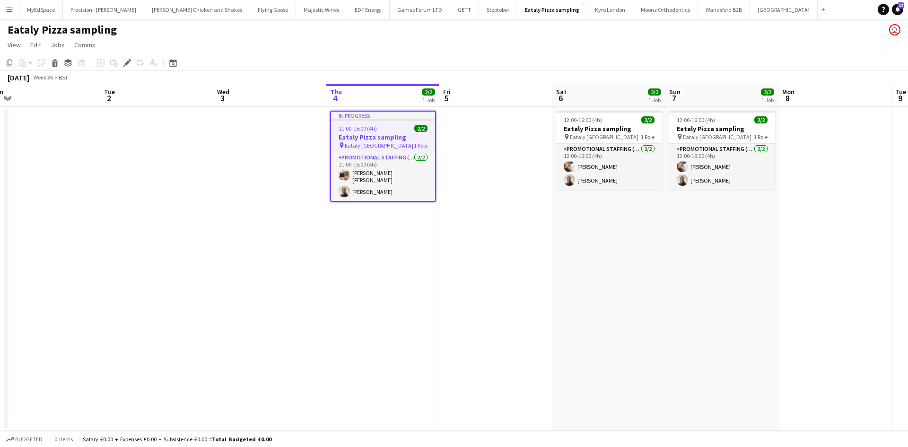
scroll to position [0, 434]
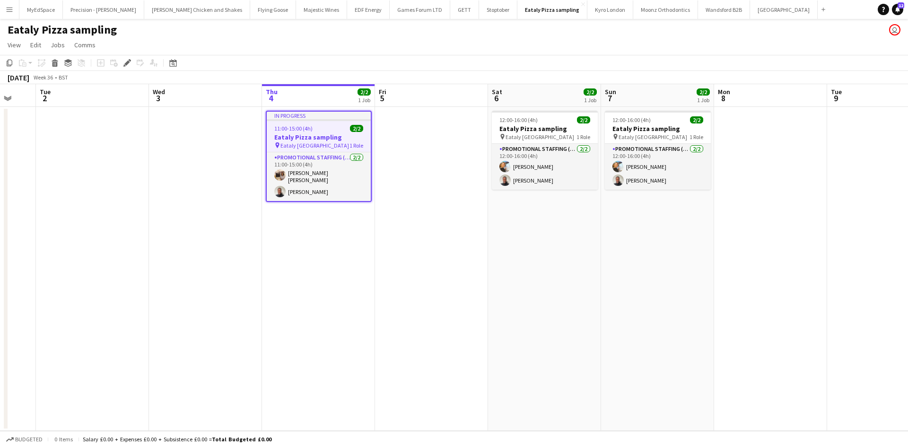
drag, startPoint x: 339, startPoint y: 223, endPoint x: 210, endPoint y: 136, distance: 155.6
click at [282, 221] on app-calendar-viewport "Fri 29 Sat 30 Sun 31 Mon 1 Tue 2 Wed 3 Thu 4 2/2 1 Job Fri 5 Sat 6 2/2 1 Job Su…" at bounding box center [454, 257] width 908 height 347
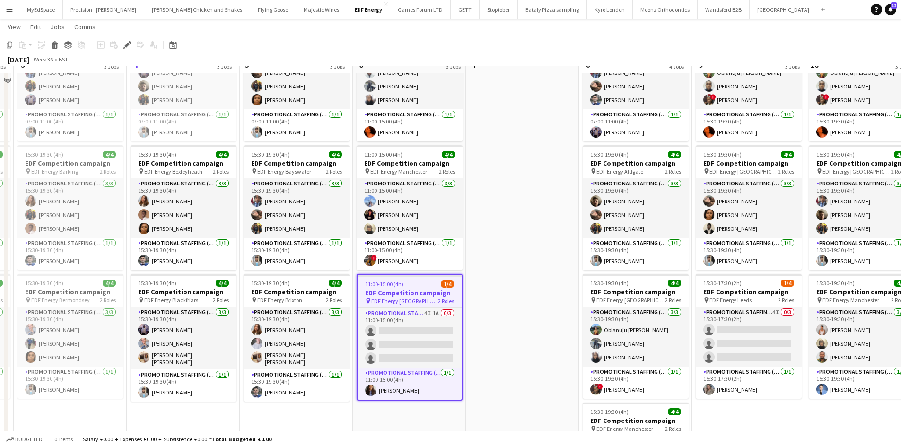
scroll to position [95, 0]
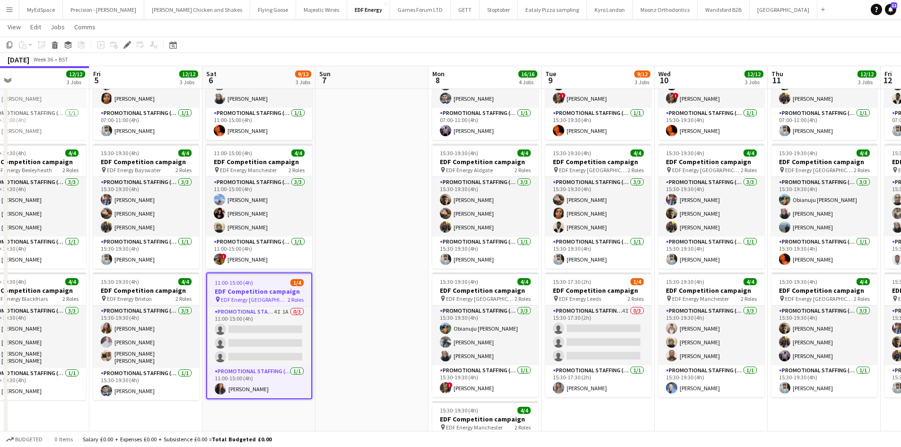
drag, startPoint x: 575, startPoint y: 313, endPoint x: 372, endPoint y: 270, distance: 207.9
click at [372, 270] on app-calendar-viewport "Sun 31 Mon 1 12/12 3 Jobs Tue 2 12/12 3 Jobs Wed 3 12/12 3 Jobs Thu 4 12/12 3 J…" at bounding box center [450, 261] width 901 height 639
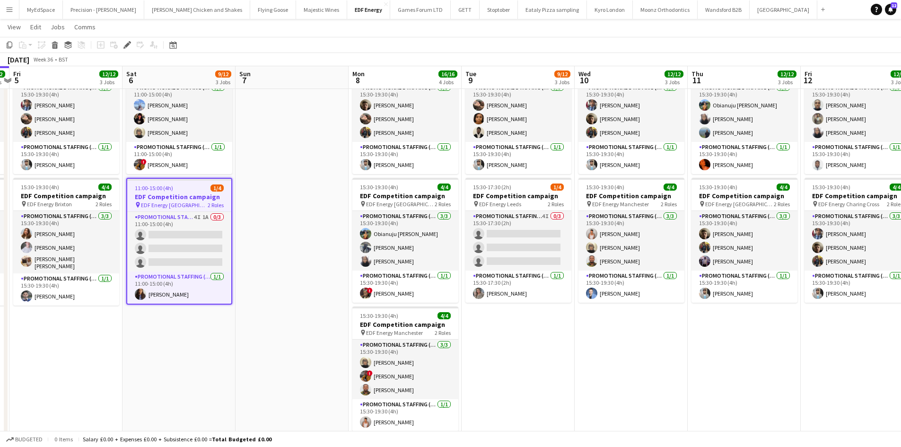
scroll to position [0, 351]
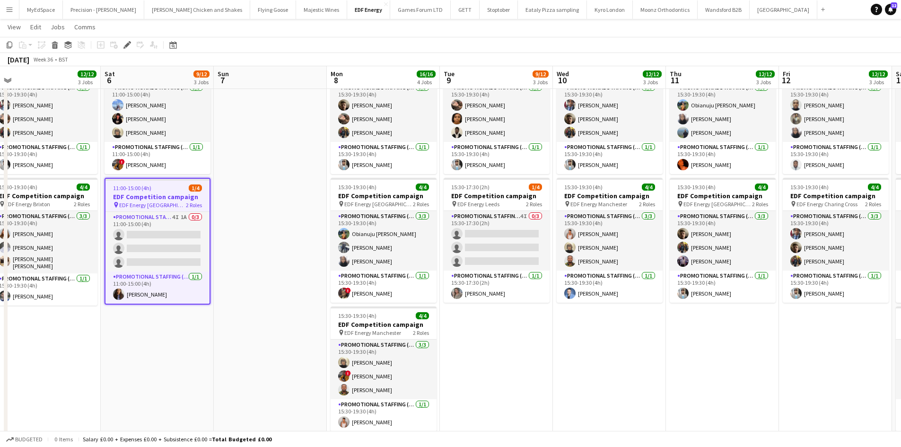
drag, startPoint x: 318, startPoint y: 295, endPoint x: 270, endPoint y: 288, distance: 49.3
click at [270, 288] on app-calendar-viewport "Tue 2 12/12 3 Jobs Wed 3 12/12 3 Jobs Thu 4 12/12 3 Jobs Fri 5 12/12 3 Jobs Sat…" at bounding box center [450, 167] width 901 height 639
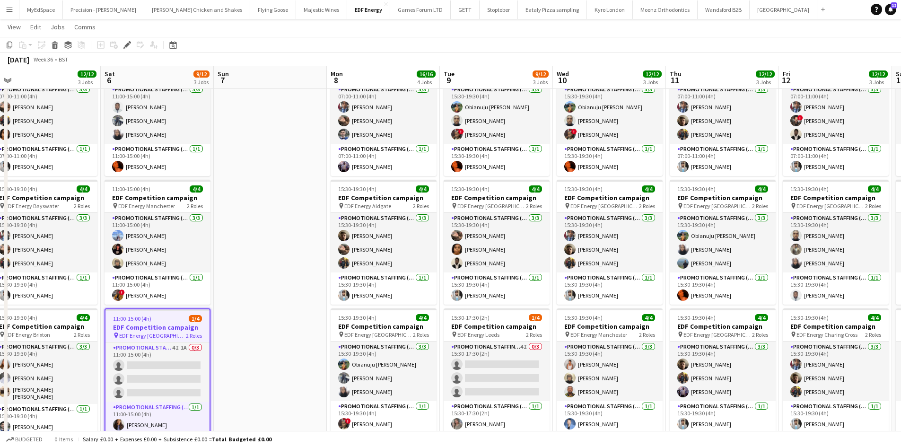
scroll to position [0, 0]
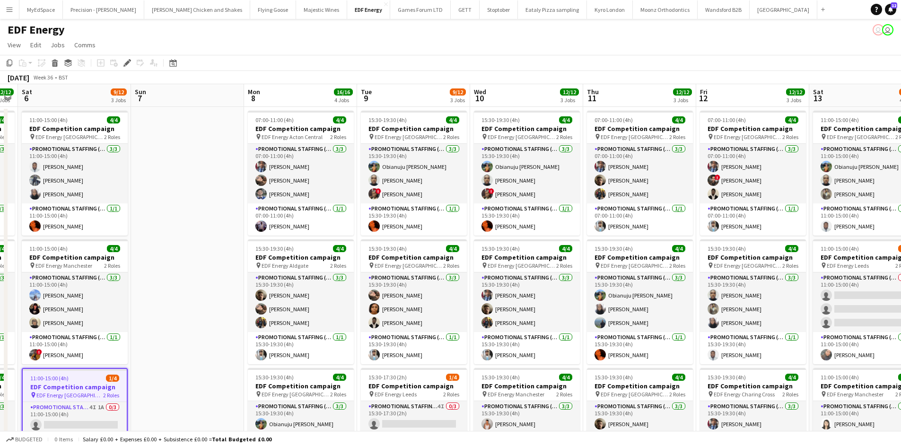
drag, startPoint x: 311, startPoint y: 323, endPoint x: 213, endPoint y: 303, distance: 99.4
click at [207, 302] on app-calendar-viewport "Tue 2 12/12 3 Jobs Wed 3 12/12 3 Jobs Thu 4 12/12 3 Jobs Fri 5 12/12 3 Jobs Sat…" at bounding box center [450, 380] width 901 height 593
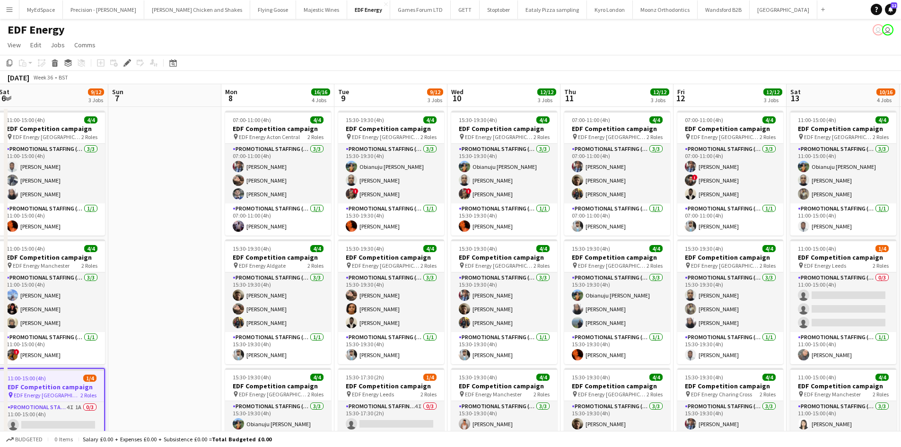
scroll to position [0, 474]
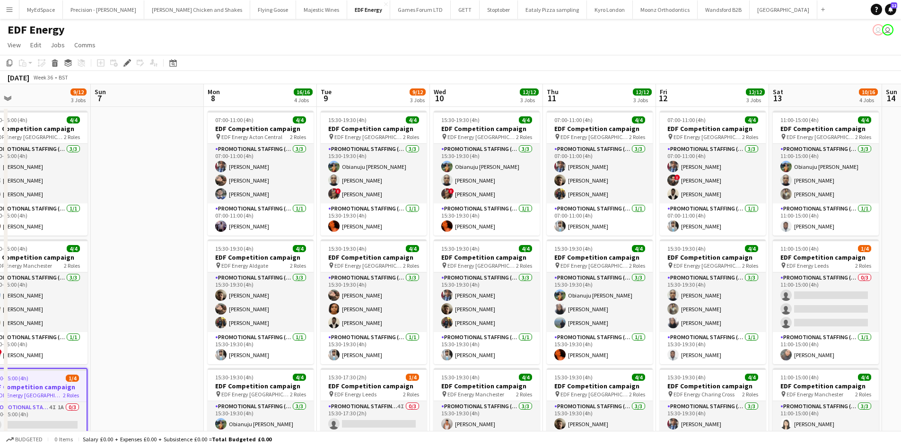
drag, startPoint x: 204, startPoint y: 237, endPoint x: 188, endPoint y: 234, distance: 16.9
click at [187, 235] on app-calendar-viewport "Tue 2 12/12 3 Jobs Wed 3 12/12 3 Jobs Thu 4 12/12 3 Jobs Fri 5 12/12 3 Jobs Sat…" at bounding box center [450, 380] width 901 height 593
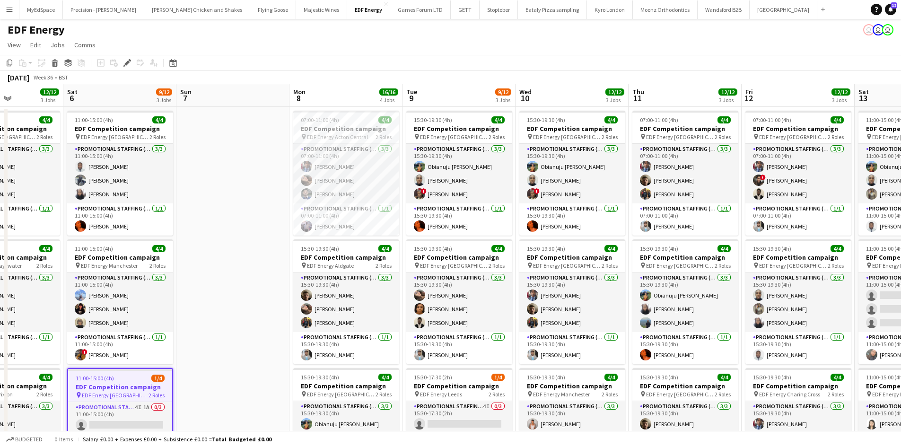
scroll to position [0, 327]
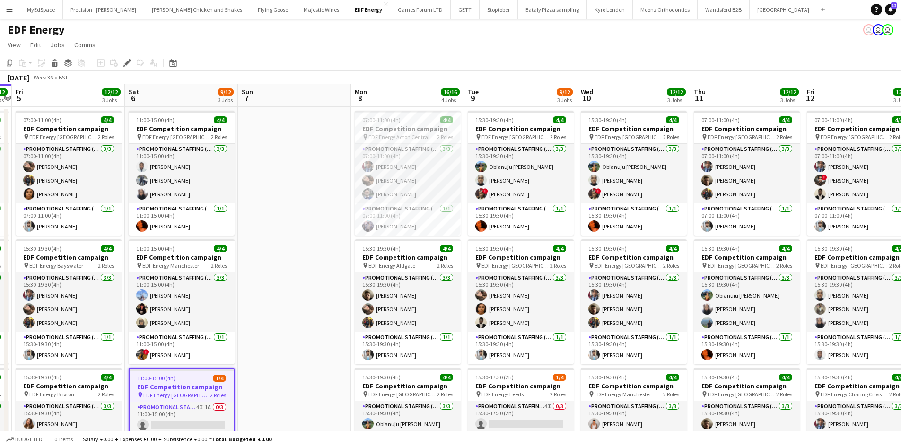
drag, startPoint x: 149, startPoint y: 181, endPoint x: 289, endPoint y: 184, distance: 140.0
click at [289, 184] on app-calendar-viewport "Tue 2 12/12 3 Jobs Wed 3 12/12 3 Jobs Thu 4 12/12 3 Jobs Fri 5 12/12 3 Jobs Sat…" at bounding box center [450, 380] width 901 height 593
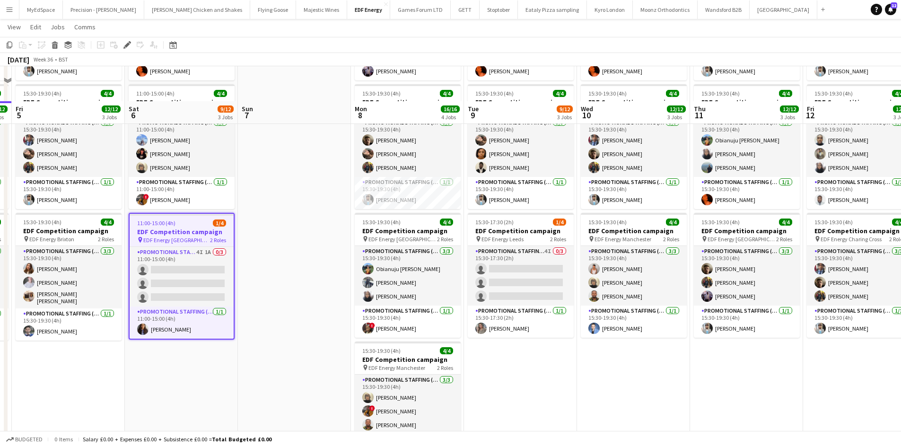
scroll to position [142, 0]
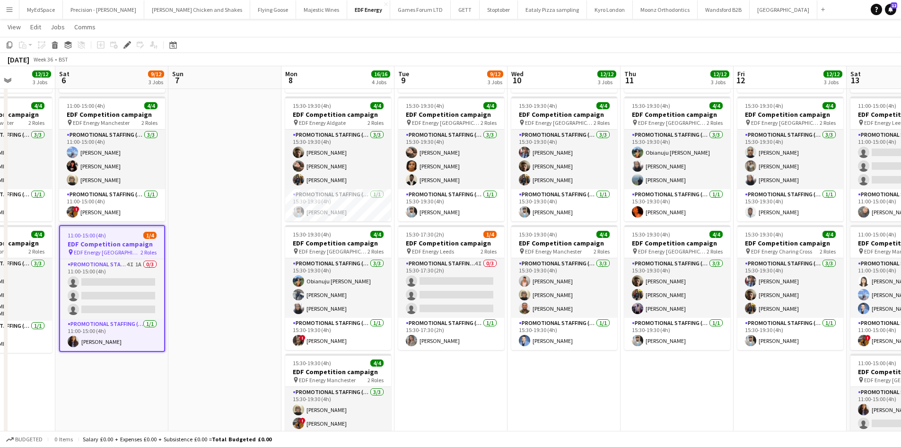
drag, startPoint x: 553, startPoint y: 379, endPoint x: 417, endPoint y: 360, distance: 137.5
click at [461, 370] on app-calendar-viewport "Tue 2 12/12 3 Jobs Wed 3 12/12 3 Jobs Thu 4 12/12 3 Jobs Fri 5 12/12 3 Jobs Sat…" at bounding box center [450, 214] width 901 height 639
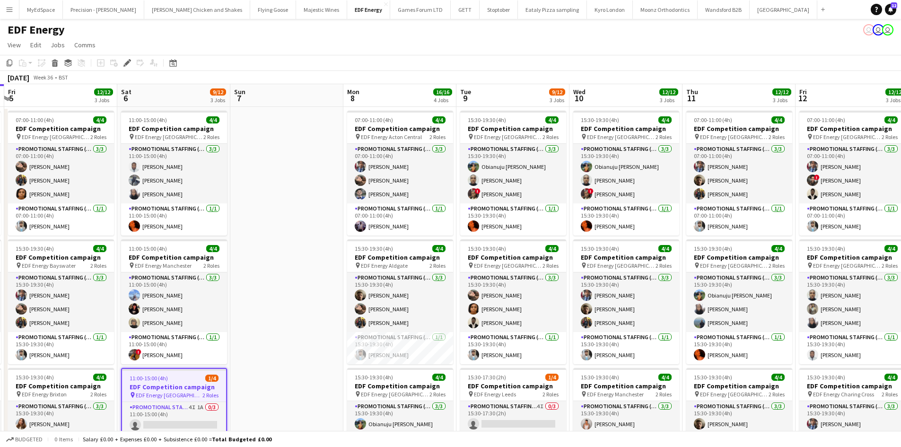
scroll to position [0, 250]
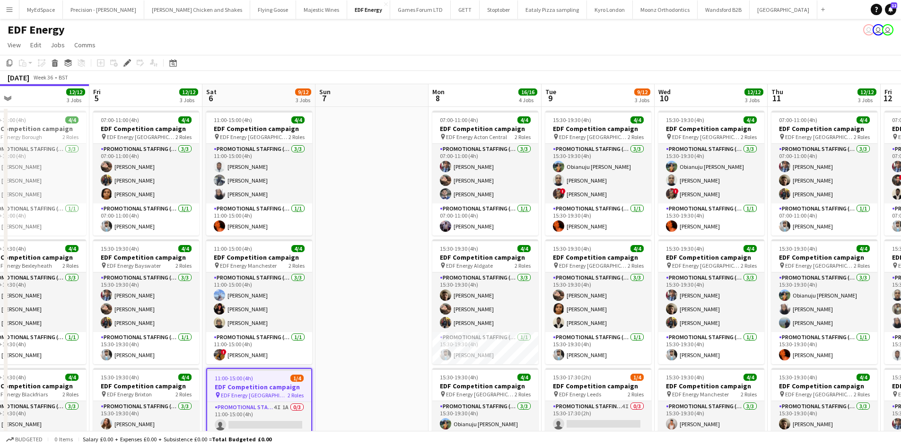
drag, startPoint x: 261, startPoint y: 262, endPoint x: 394, endPoint y: 267, distance: 133.0
click at [394, 267] on app-calendar-viewport "Tue 2 12/12 3 Jobs Wed 3 12/12 3 Jobs Thu 4 12/12 3 Jobs Fri 5 12/12 3 Jobs Sat…" at bounding box center [450, 380] width 901 height 593
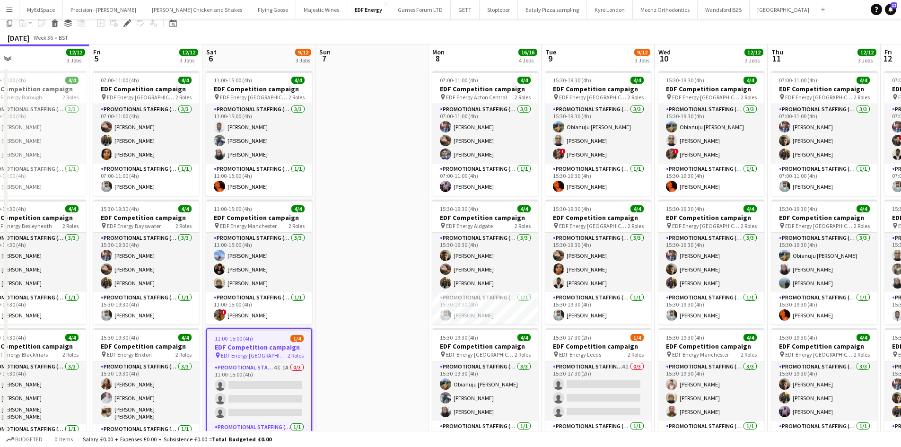
scroll to position [0, 0]
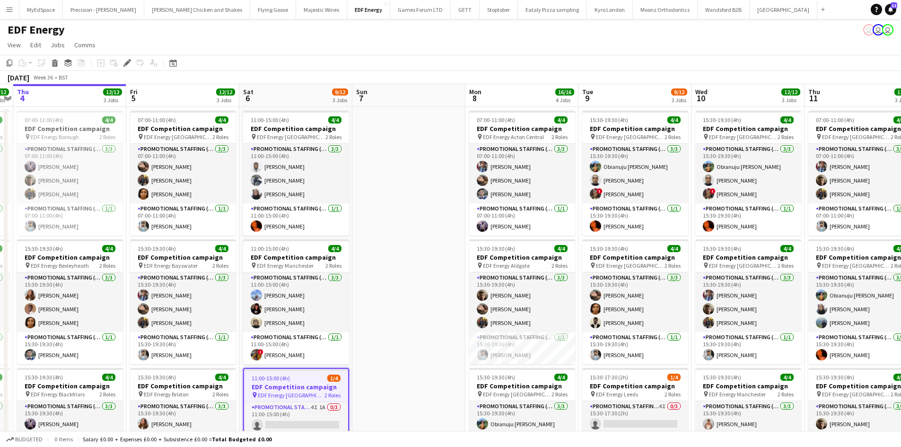
drag, startPoint x: 362, startPoint y: 269, endPoint x: 400, endPoint y: 258, distance: 39.2
click at [400, 258] on app-calendar-viewport "Tue 2 12/12 3 Jobs Wed 3 12/12 3 Jobs Thu 4 12/12 3 Jobs Fri 5 12/12 3 Jobs Sat…" at bounding box center [450, 380] width 901 height 593
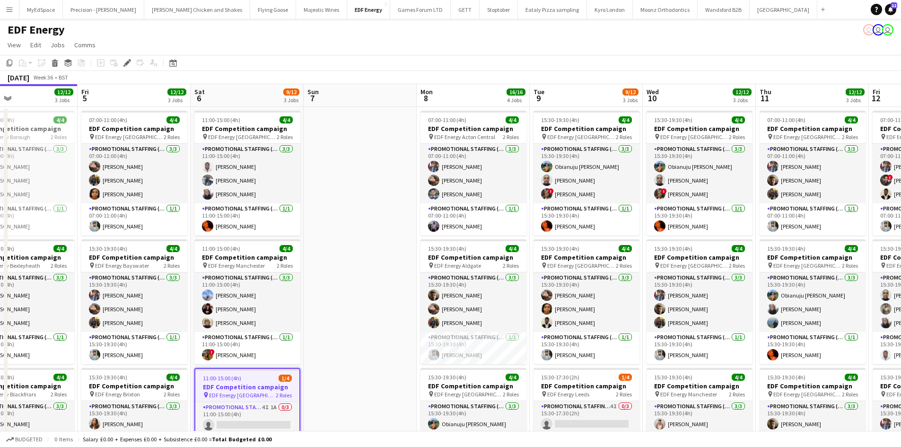
click at [369, 249] on app-calendar-viewport "Tue 2 12/12 3 Jobs Wed 3 12/12 3 Jobs Thu 4 12/12 3 Jobs Fri 5 12/12 3 Jobs Sat…" at bounding box center [450, 380] width 901 height 593
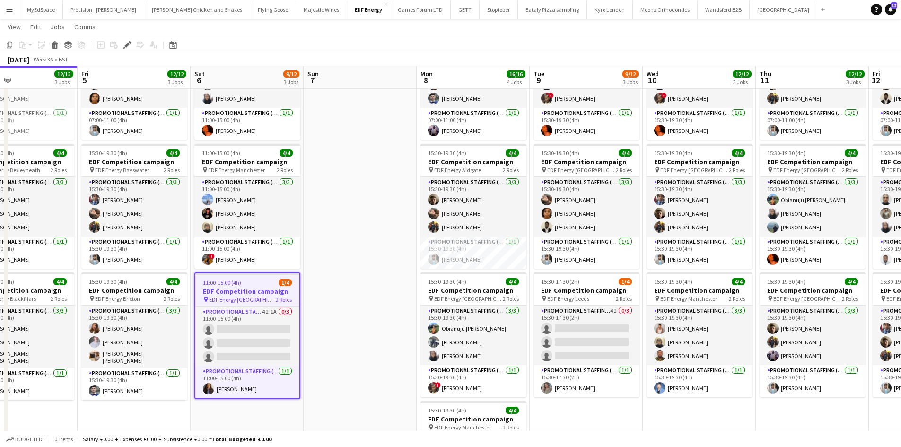
scroll to position [0, 252]
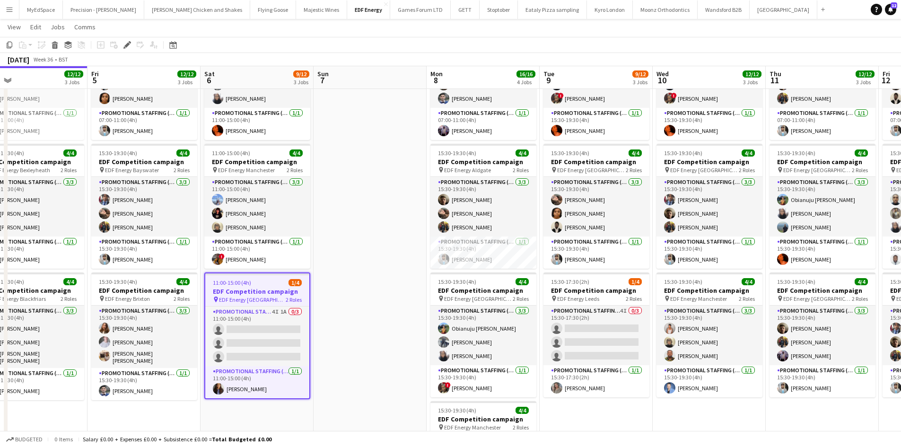
drag, startPoint x: 253, startPoint y: 397, endPoint x: 262, endPoint y: 396, distance: 10.0
click at [262, 396] on app-calendar-viewport "Tue 2 12/12 3 Jobs Wed 3 12/12 3 Jobs Thu 4 12/12 3 Jobs Fri 5 12/12 3 Jobs Sat…" at bounding box center [450, 261] width 901 height 639
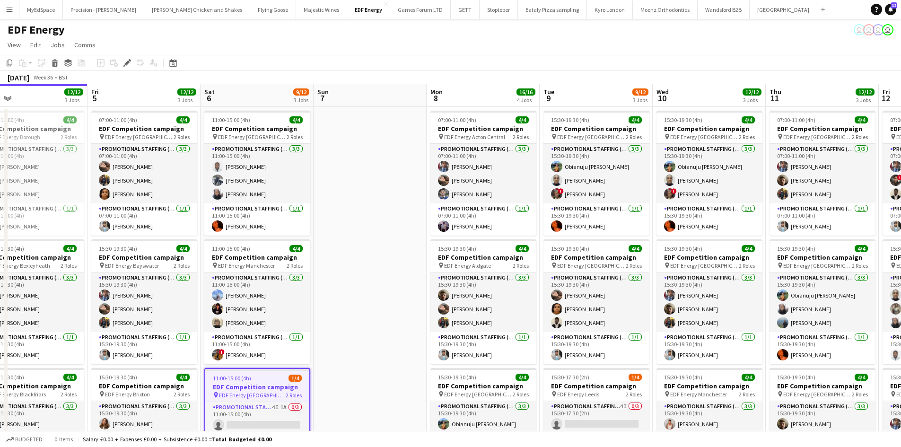
scroll to position [0, 307]
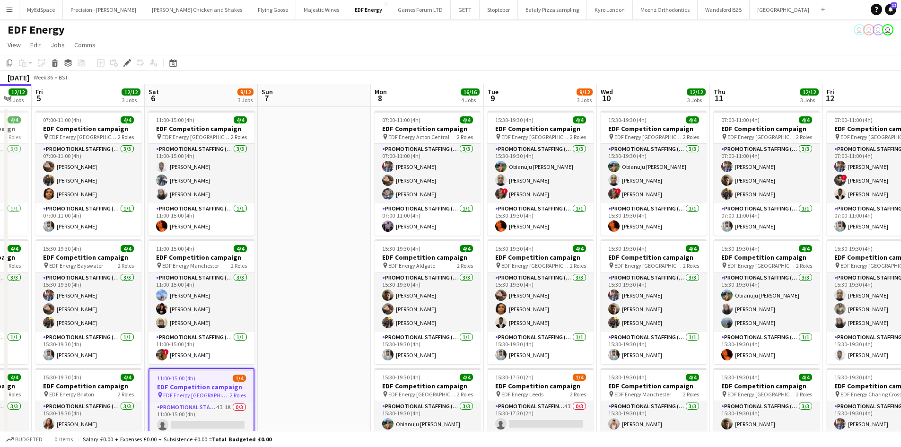
drag, startPoint x: 405, startPoint y: 283, endPoint x: 350, endPoint y: 275, distance: 56.3
click at [350, 275] on app-calendar-viewport "Tue 2 12/12 3 Jobs Wed 3 12/12 3 Jobs Thu 4 12/12 3 Jobs Fri 5 12/12 3 Jobs Sat…" at bounding box center [450, 380] width 901 height 593
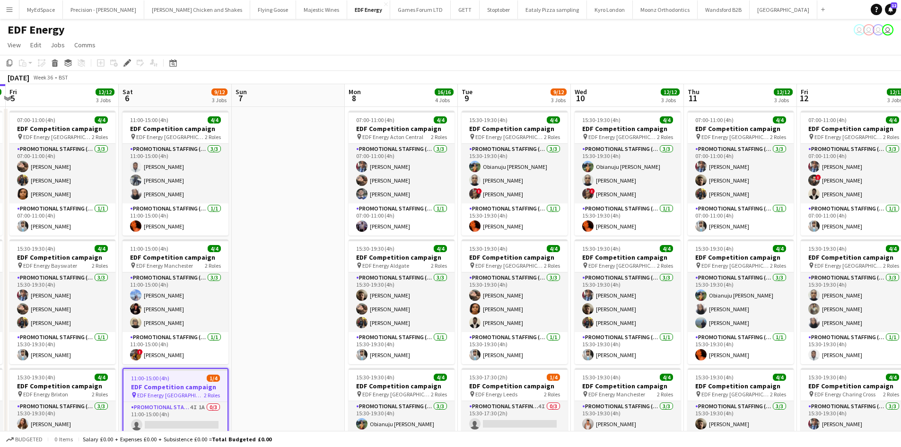
drag, startPoint x: 335, startPoint y: 300, endPoint x: 309, endPoint y: 301, distance: 26.0
click at [309, 301] on app-calendar-viewport "Tue 2 12/12 3 Jobs Wed 3 12/12 3 Jobs Thu 4 12/12 3 Jobs Fri 5 12/12 3 Jobs Sat…" at bounding box center [450, 380] width 901 height 593
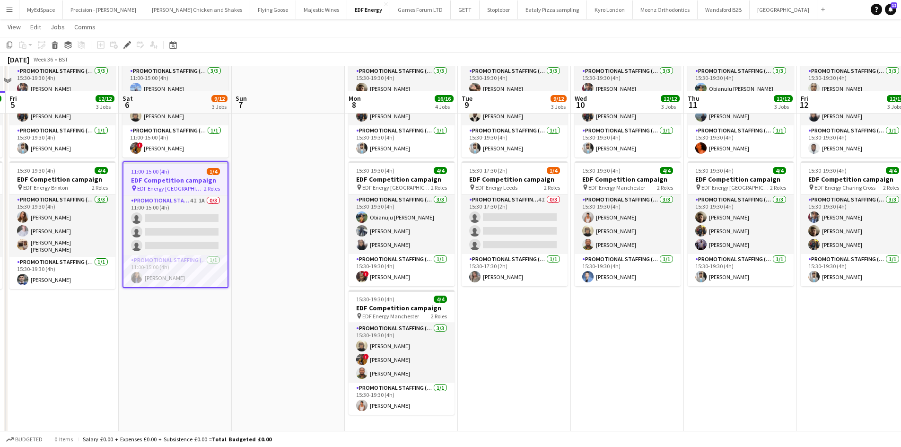
scroll to position [245, 0]
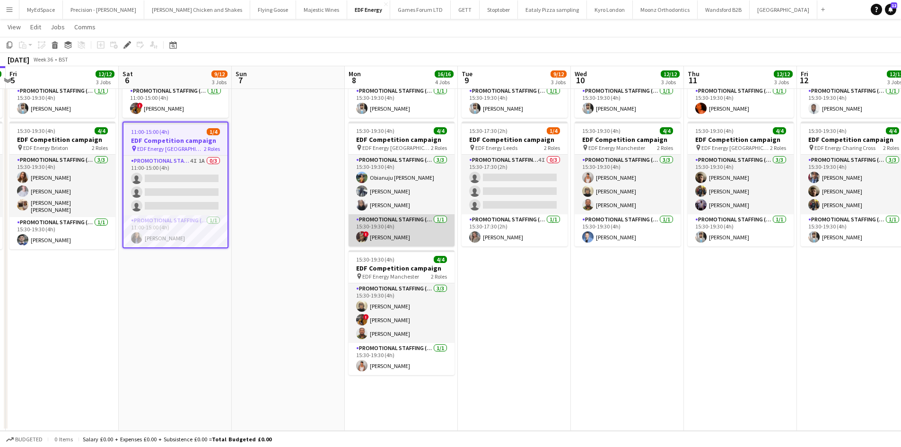
click at [408, 240] on app-card-role "Promotional Staffing (Team Leader) 1/1 15:30-19:30 (4h) ! Sadia Mustapha" at bounding box center [402, 230] width 106 height 32
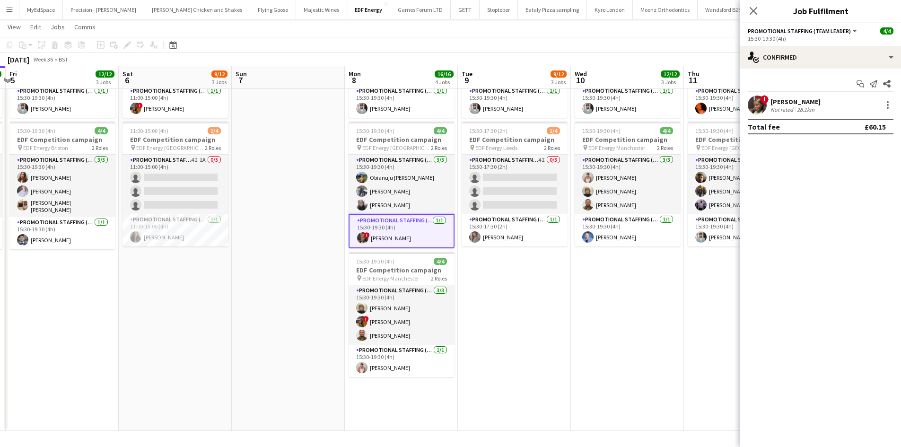
click at [802, 100] on div "[PERSON_NAME]" at bounding box center [795, 101] width 50 height 9
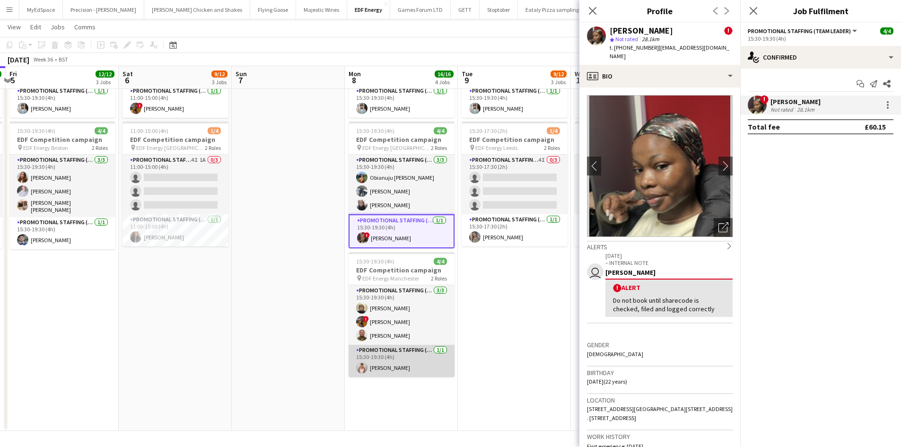
click at [388, 373] on app-card-role "Promotional Staffing (Team Leader) 1/1 15:30-19:30 (4h) Jessica Montogmery" at bounding box center [402, 361] width 106 height 32
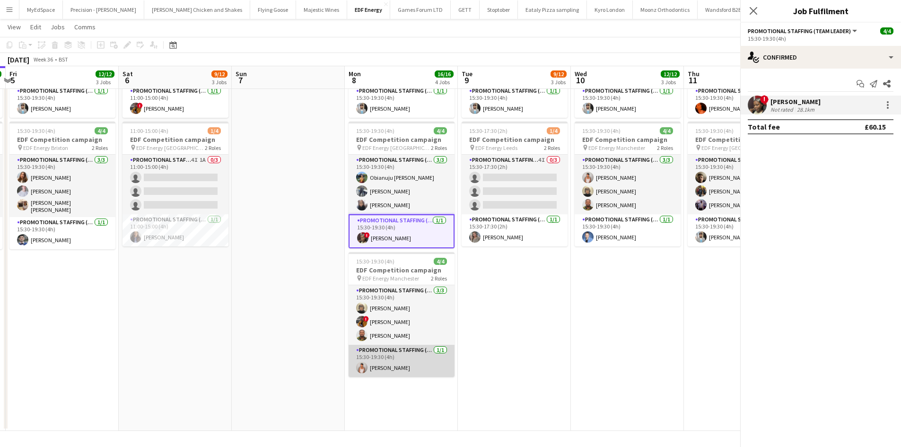
scroll to position [0, 333]
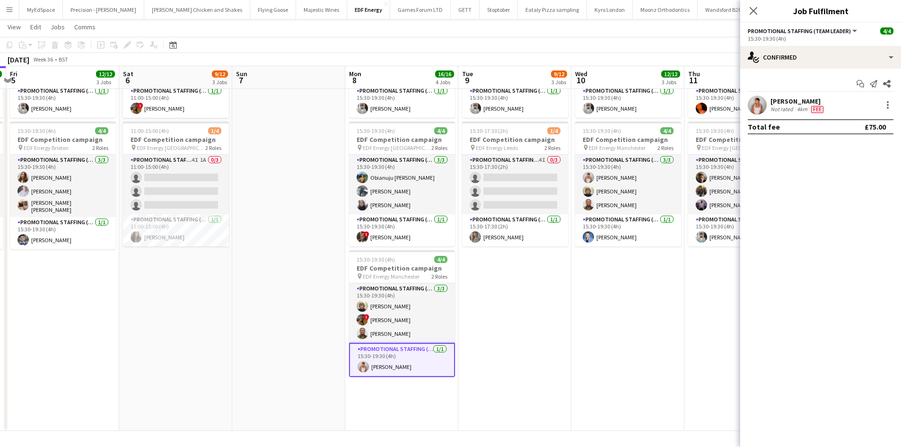
click at [789, 115] on app-confirmed-crew "Jessica Montogmery Not rated 4km Fee Total fee £75.00" at bounding box center [820, 115] width 161 height 39
click at [811, 105] on div "Jessica Montogmery" at bounding box center [797, 101] width 55 height 9
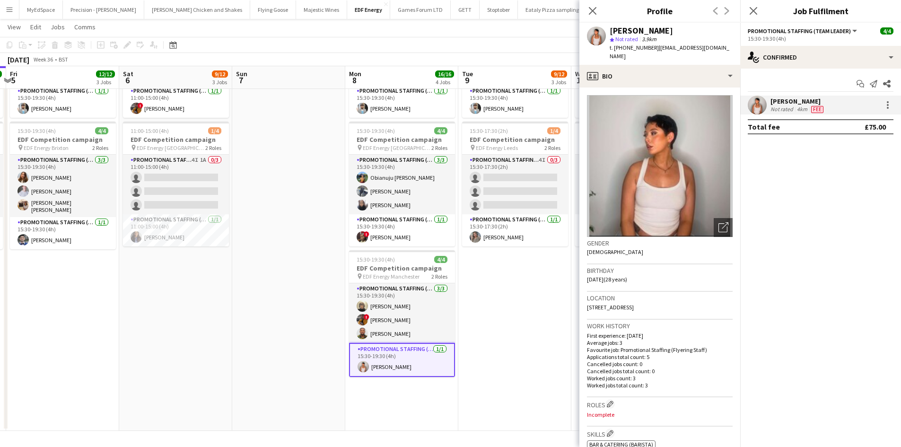
scroll to position [47, 0]
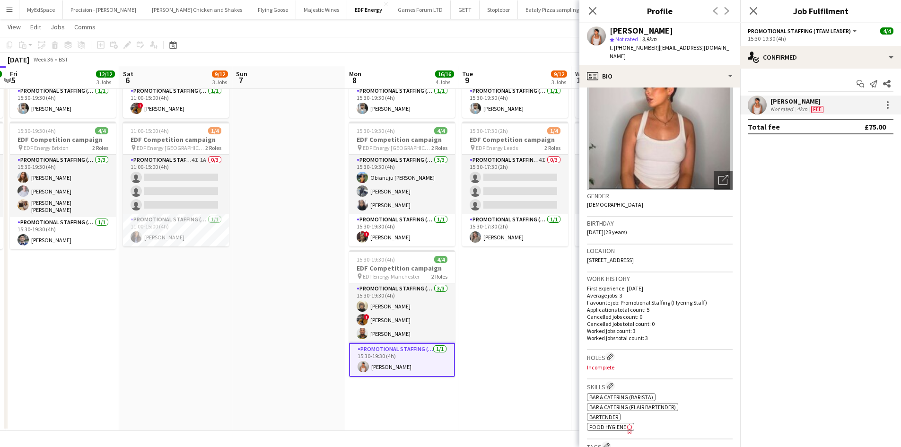
drag, startPoint x: 624, startPoint y: 46, endPoint x: 652, endPoint y: 48, distance: 27.9
click at [652, 48] on div "t. +447518927355 | jessica_1113@hotmail.co.uk" at bounding box center [671, 52] width 123 height 17
copy span "7518927355"
drag, startPoint x: 386, startPoint y: 238, endPoint x: 381, endPoint y: 239, distance: 5.3
click at [386, 238] on app-card-role "Promotional Staffing (Team Leader) 1/1 15:30-19:30 (4h) ! Sadia Mustapha" at bounding box center [402, 230] width 106 height 32
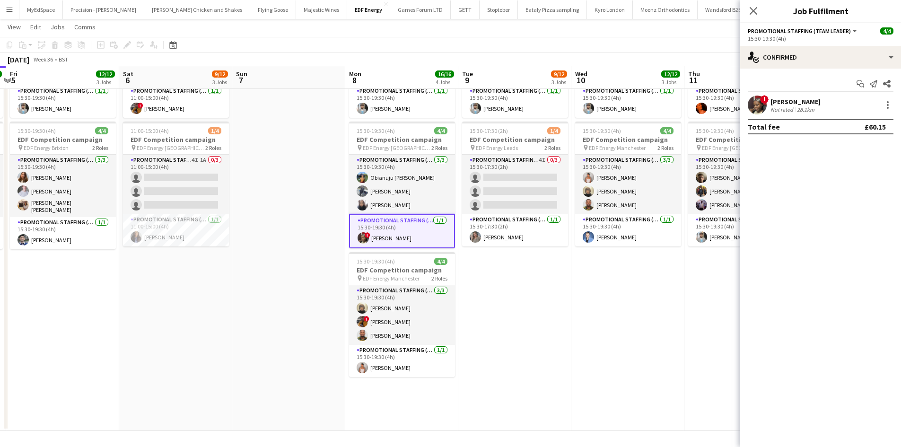
click at [781, 95] on div "Start chat Send notification Share ! Sadia Mustapha Not rated 28.1km Total fee …" at bounding box center [820, 105] width 161 height 73
click at [783, 100] on div "[PERSON_NAME]" at bounding box center [795, 101] width 50 height 9
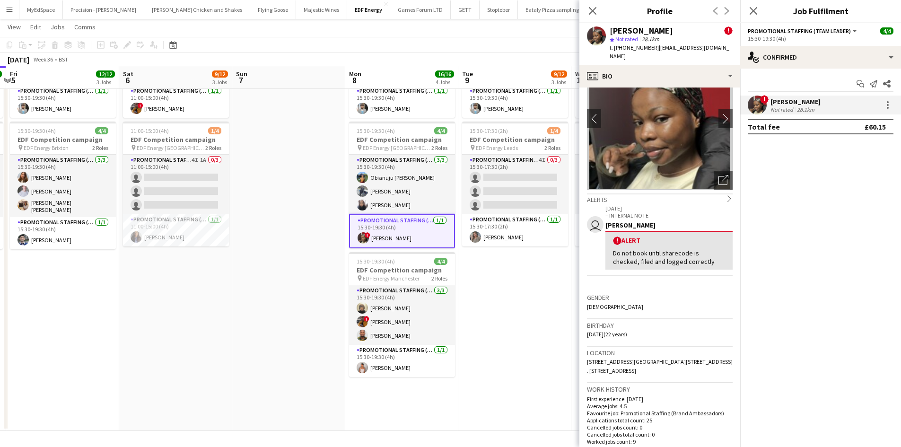
click at [311, 325] on app-date-cell at bounding box center [288, 145] width 113 height 570
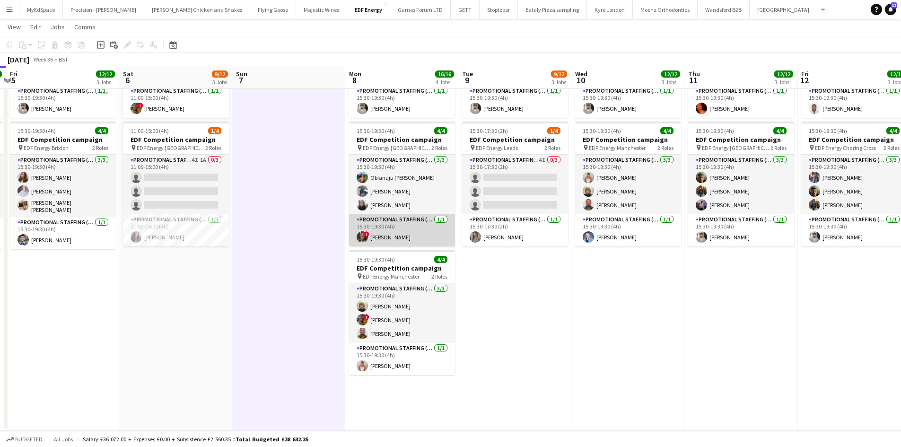
click at [379, 228] on app-card-role "Promotional Staffing (Team Leader) 1/1 15:30-19:30 (4h) ! Sadia Mustapha" at bounding box center [402, 230] width 106 height 32
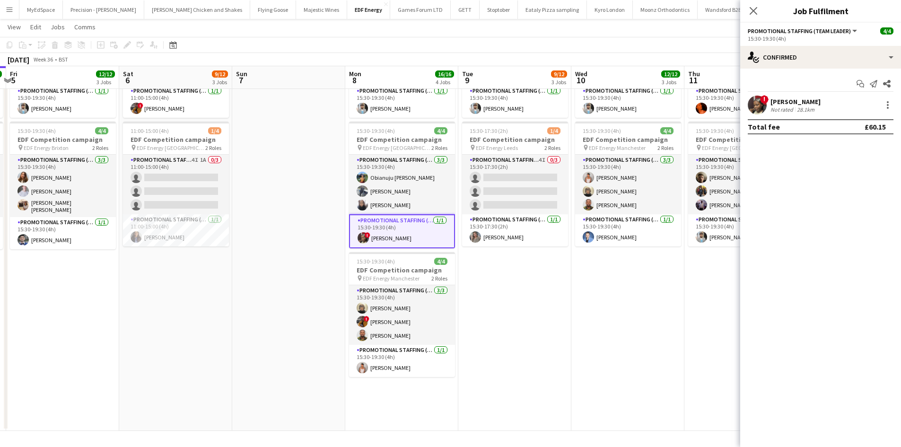
click at [795, 98] on div "Sadia Mustapha" at bounding box center [795, 101] width 50 height 9
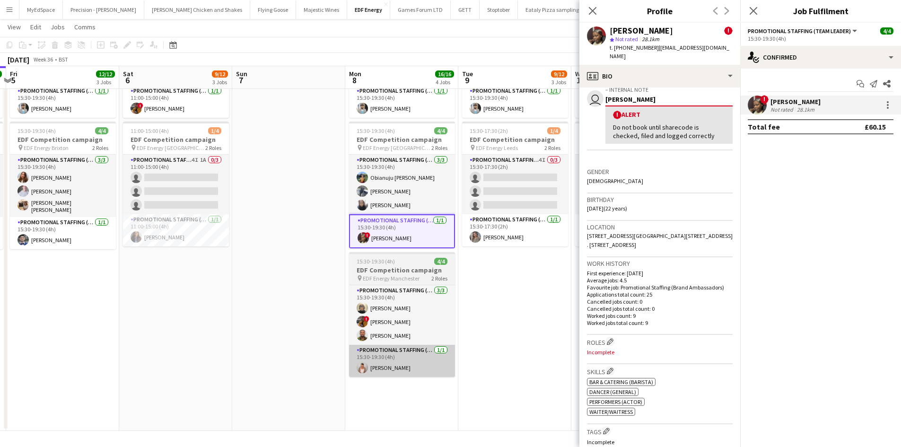
scroll to position [189, 0]
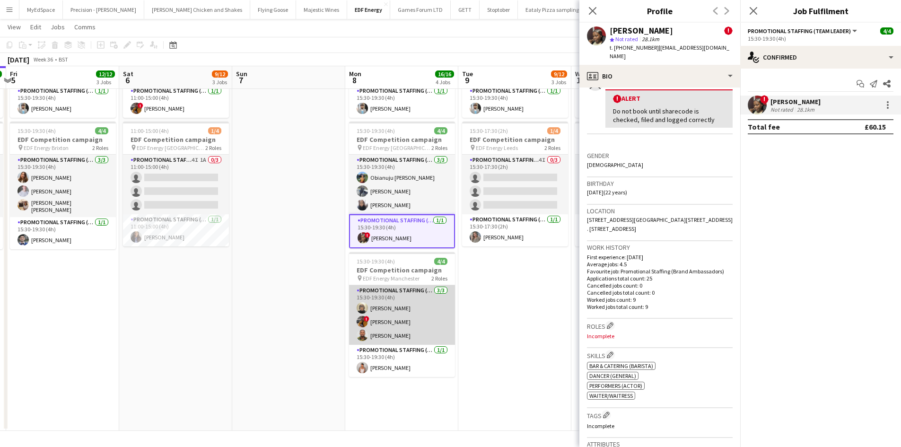
click at [394, 310] on app-card-role "Promotional Staffing (Flyering Staff) 3/3 15:30-19:30 (4h) Caroline Brownlee ! …" at bounding box center [402, 315] width 106 height 60
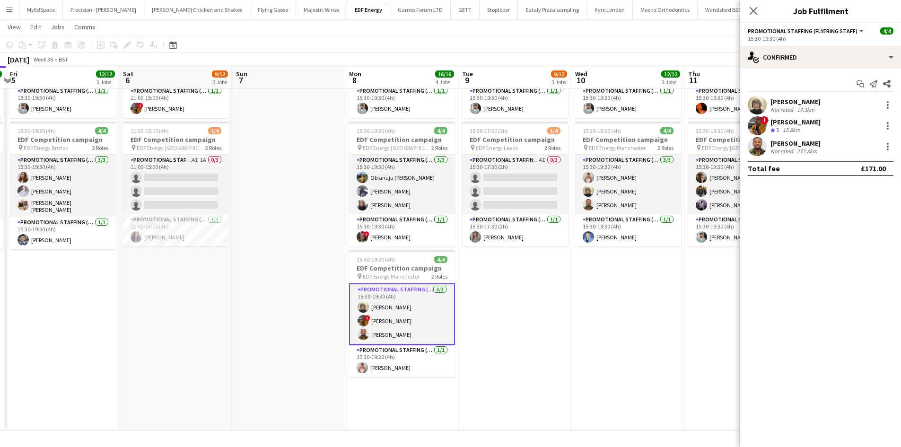
click at [781, 138] on div "Isaac Esu Not rated 272.8km" at bounding box center [820, 146] width 161 height 19
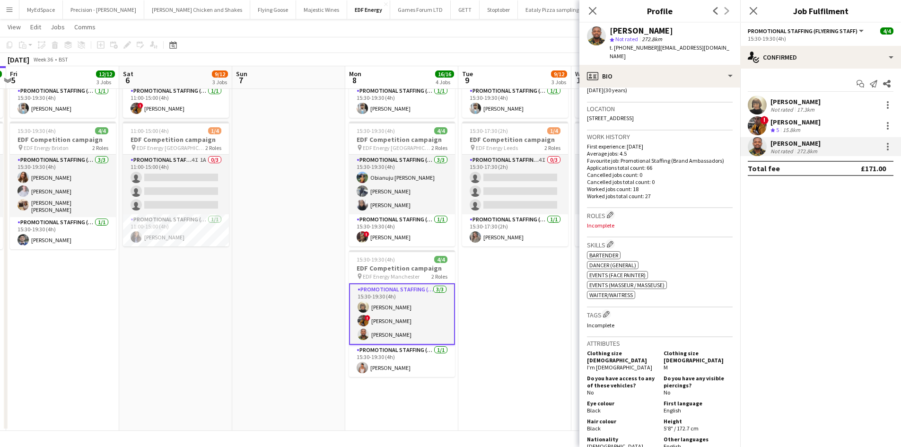
click at [787, 127] on div "15.8km" at bounding box center [791, 130] width 21 height 8
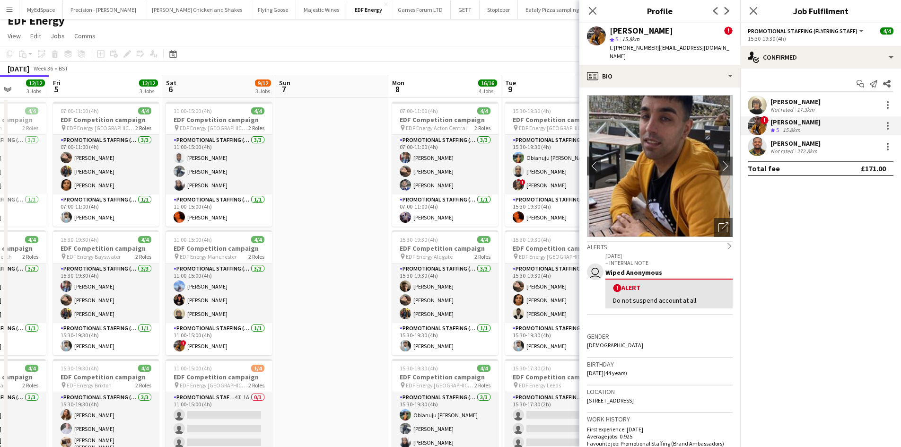
scroll to position [0, 282]
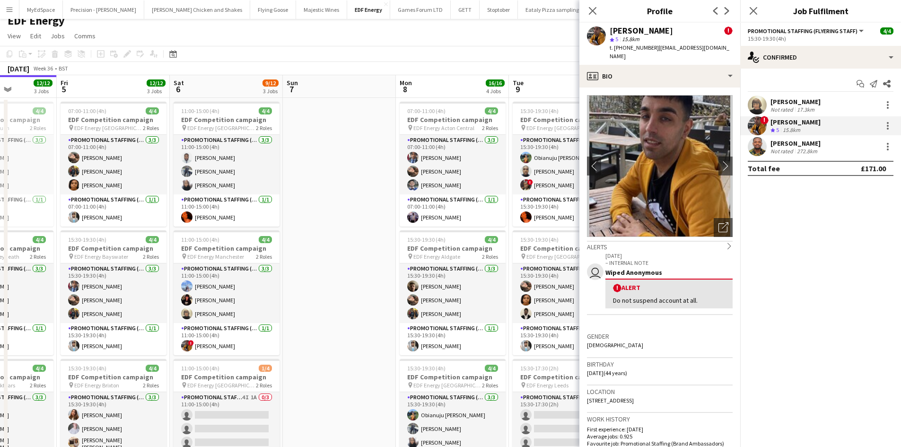
drag, startPoint x: 291, startPoint y: 320, endPoint x: 341, endPoint y: 315, distance: 50.8
click at [341, 315] on app-calendar-viewport "Tue 2 12/12 3 Jobs Wed 3 12/12 3 Jobs Thu 4 12/12 3 Jobs Fri 5 12/12 3 Jobs Sat…" at bounding box center [450, 371] width 901 height 593
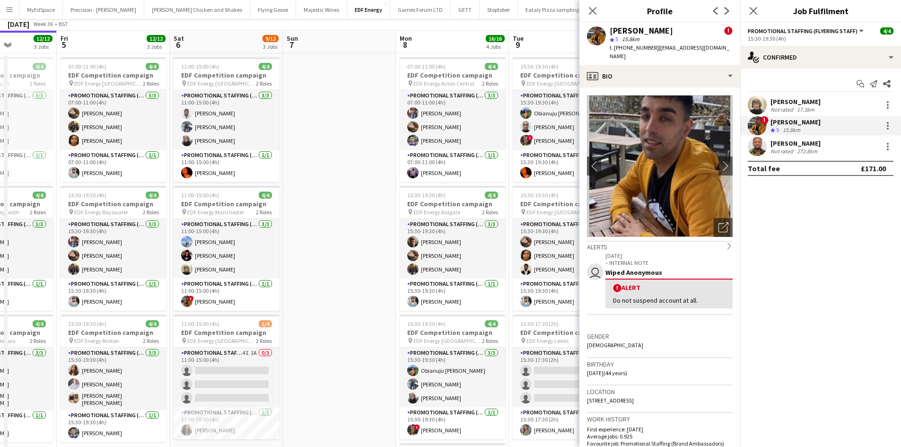
scroll to position [0, 0]
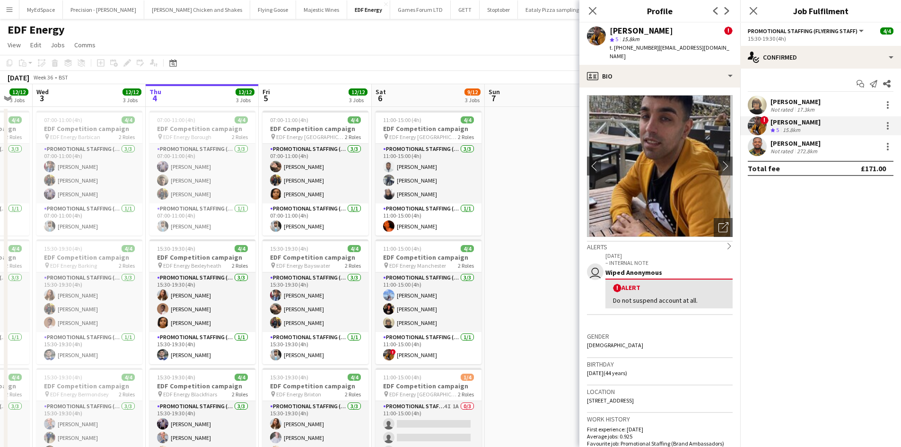
drag, startPoint x: 346, startPoint y: 271, endPoint x: 548, endPoint y: 272, distance: 202.0
click at [548, 272] on app-calendar-viewport "Mon 1 12/12 3 Jobs Tue 2 12/12 3 Jobs Wed 3 12/12 3 Jobs Thu 4 12/12 3 Jobs Fri…" at bounding box center [450, 380] width 901 height 593
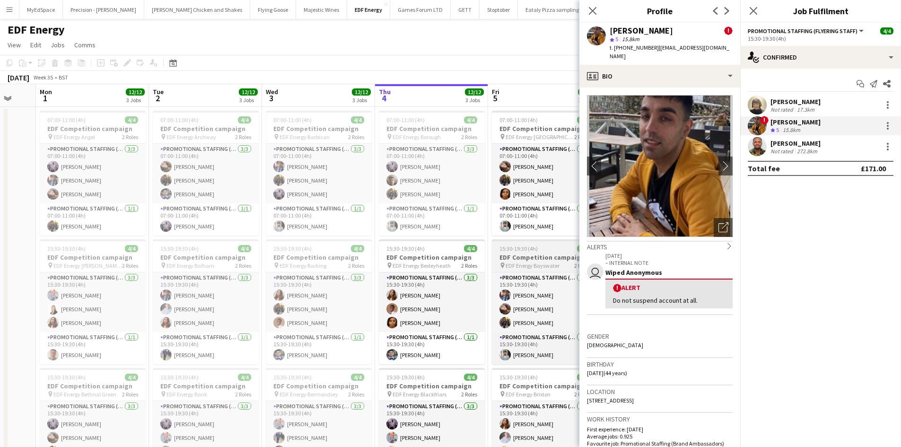
scroll to position [0, 193]
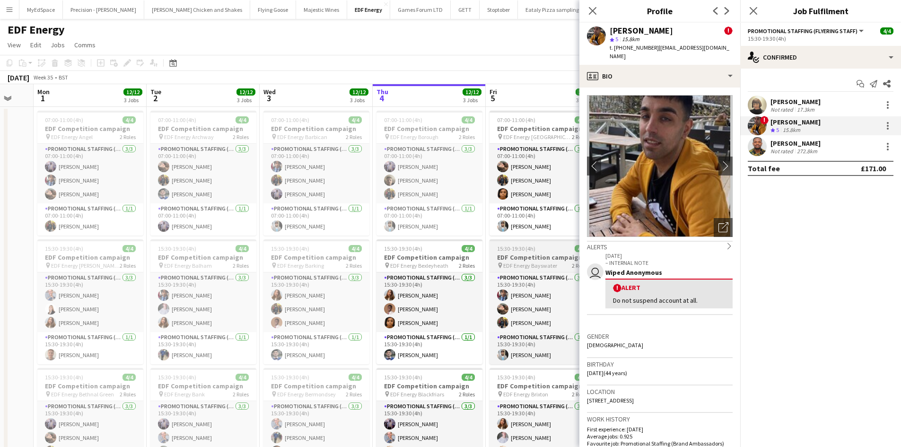
drag, startPoint x: 362, startPoint y: 289, endPoint x: 562, endPoint y: 264, distance: 201.6
click at [571, 264] on app-calendar-viewport "Sat 30 Sun 31 Mon 1 12/12 3 Jobs Tue 2 12/12 3 Jobs Wed 3 12/12 3 Jobs Thu 4 12…" at bounding box center [450, 380] width 901 height 593
click at [595, 11] on icon "Close pop-in" at bounding box center [592, 10] width 9 height 9
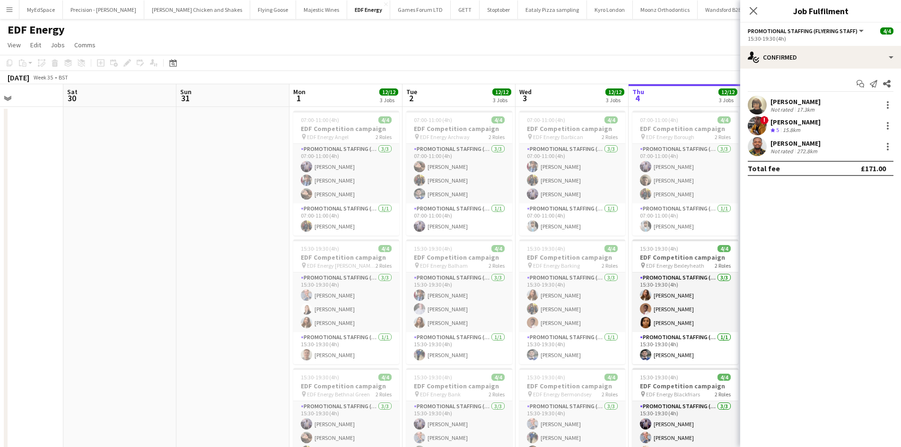
drag, startPoint x: 376, startPoint y: 222, endPoint x: 575, endPoint y: 235, distance: 198.6
click at [575, 235] on app-calendar-viewport "Wed 27 Thu 28 Fri 29 Sat 30 Sun 31 Mon 1 12/12 3 Jobs Tue 2 12/12 3 Jobs Wed 3 …" at bounding box center [450, 380] width 901 height 593
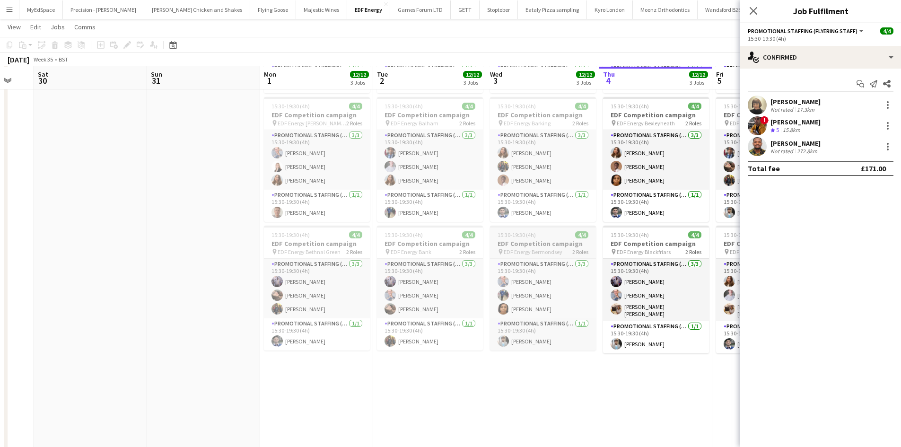
scroll to position [0, 0]
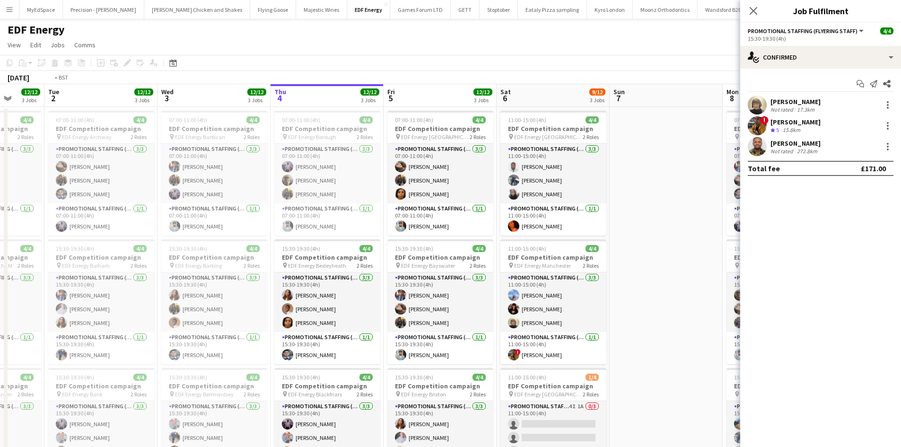
drag, startPoint x: 625, startPoint y: 248, endPoint x: 336, endPoint y: 228, distance: 290.2
click at [339, 228] on app-calendar-viewport "Fri 29 Sat 30 Sun 31 Mon 1 12/12 3 Jobs Tue 2 12/12 3 Jobs Wed 3 12/12 3 Jobs T…" at bounding box center [450, 380] width 901 height 593
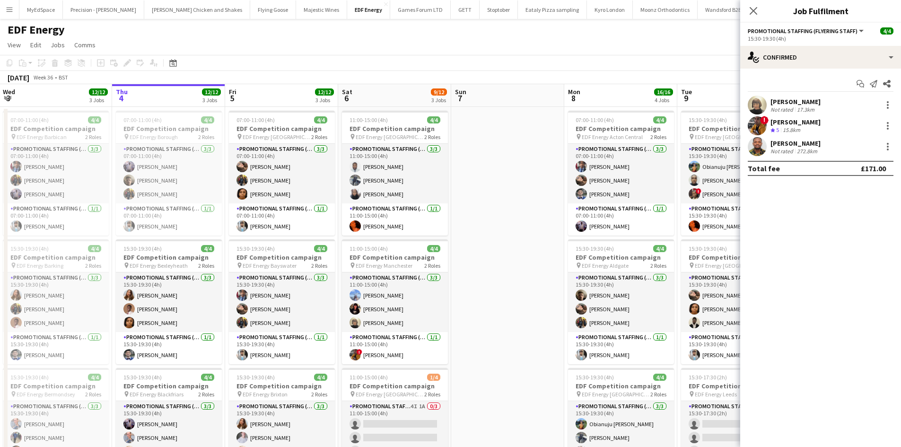
drag, startPoint x: 603, startPoint y: 245, endPoint x: 436, endPoint y: 251, distance: 167.0
click at [431, 251] on app-calendar-viewport "Sun 31 Mon 1 12/12 3 Jobs Tue 2 12/12 3 Jobs Wed 3 12/12 3 Jobs Thu 4 12/12 3 J…" at bounding box center [450, 380] width 901 height 593
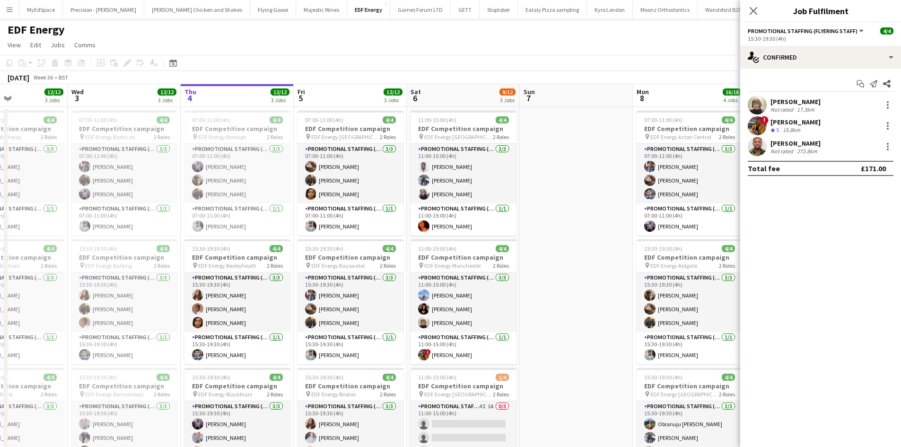
drag, startPoint x: 489, startPoint y: 247, endPoint x: 575, endPoint y: 245, distance: 86.1
click at [575, 245] on app-calendar-viewport "Sun 31 Mon 1 12/12 3 Jobs Tue 2 12/12 3 Jobs Wed 3 12/12 3 Jobs Thu 4 12/12 3 J…" at bounding box center [450, 380] width 901 height 593
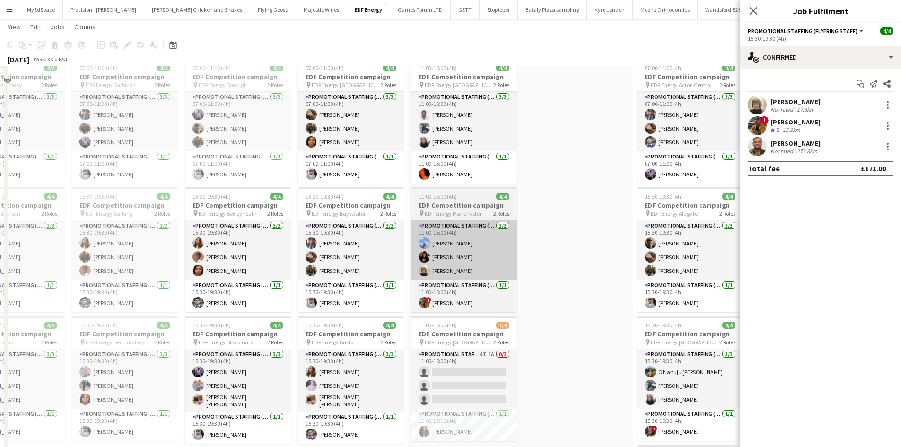
scroll to position [0, 0]
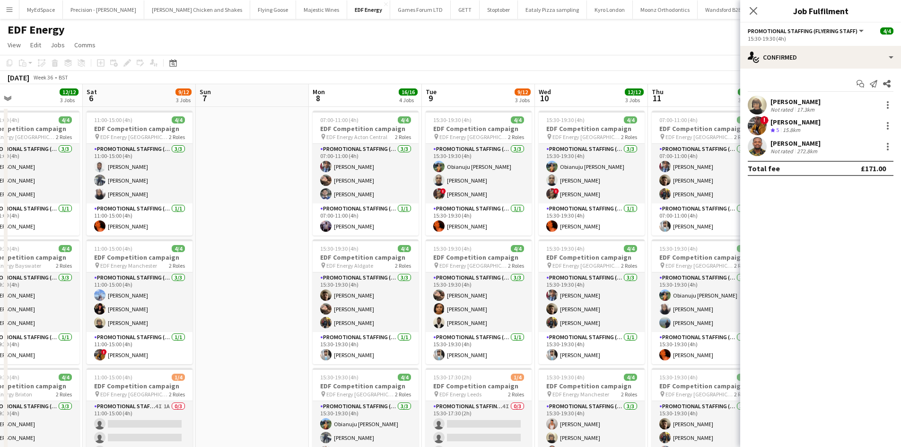
drag, startPoint x: 489, startPoint y: 271, endPoint x: 293, endPoint y: 253, distance: 196.2
click at [293, 253] on app-calendar-viewport "Tue 2 12/12 3 Jobs Wed 3 12/12 3 Jobs Thu 4 12/12 3 Jobs Fri 5 12/12 3 Jobs Sat…" at bounding box center [450, 380] width 901 height 593
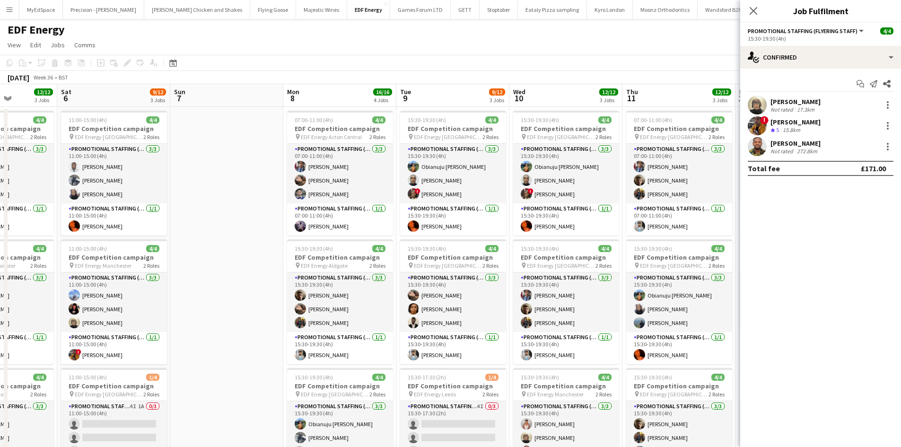
click at [245, 163] on app-date-cell at bounding box center [226, 392] width 113 height 570
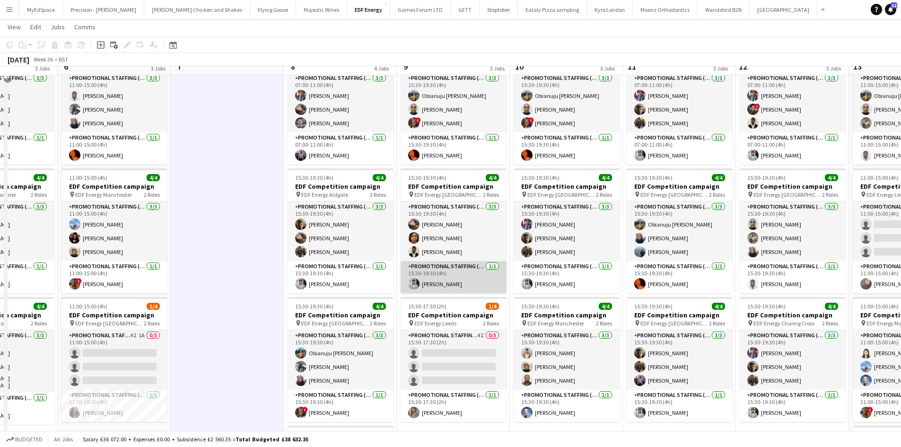
scroll to position [56, 0]
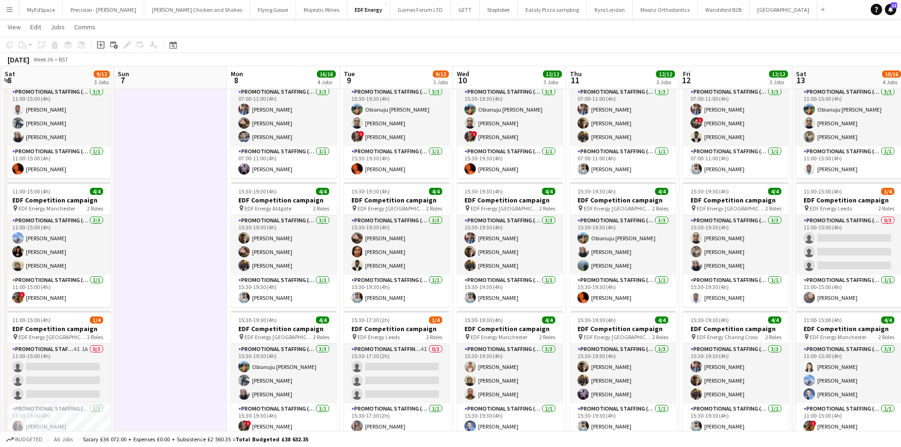
drag, startPoint x: 451, startPoint y: 285, endPoint x: 387, endPoint y: 287, distance: 64.4
click at [390, 286] on app-calendar-viewport "Tue 2 12/12 3 Jobs Wed 3 12/12 3 Jobs Thu 4 12/12 3 Jobs Fri 5 12/12 3 Jobs Sat…" at bounding box center [450, 300] width 901 height 639
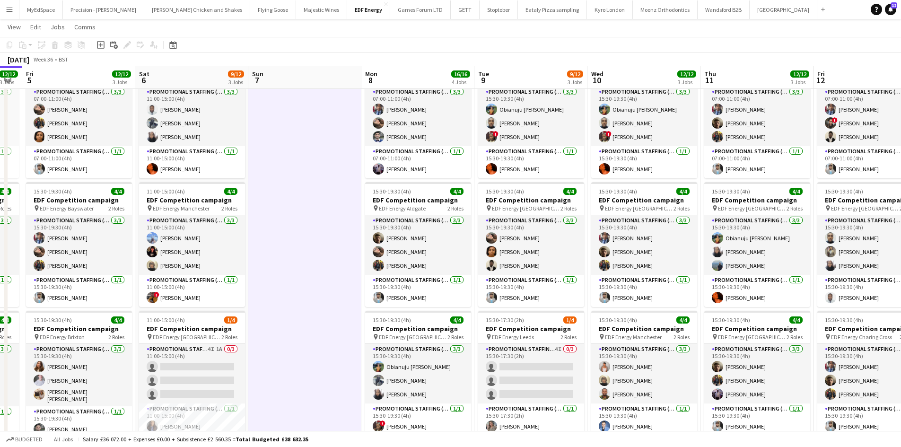
drag, startPoint x: 614, startPoint y: 287, endPoint x: 529, endPoint y: 288, distance: 84.7
click at [529, 288] on app-calendar-viewport "Tue 2 12/12 3 Jobs Wed 3 12/12 3 Jobs Thu 4 12/12 3 Jobs Fri 5 12/12 3 Jobs Sat…" at bounding box center [450, 300] width 901 height 639
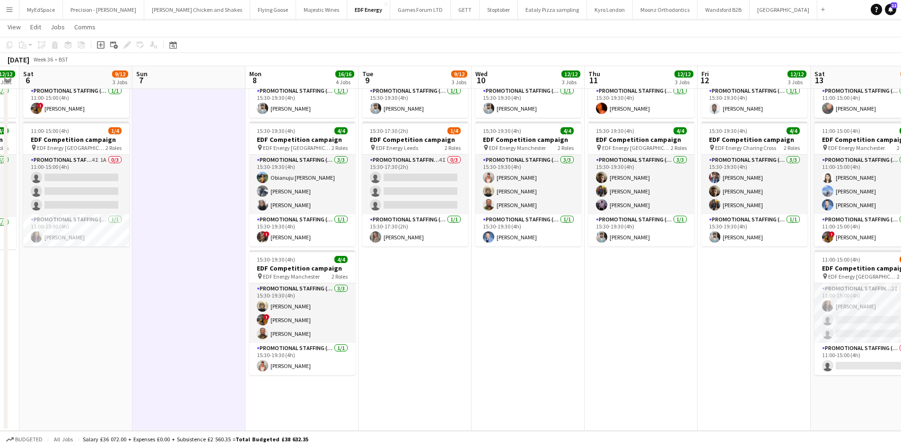
scroll to position [0, 200]
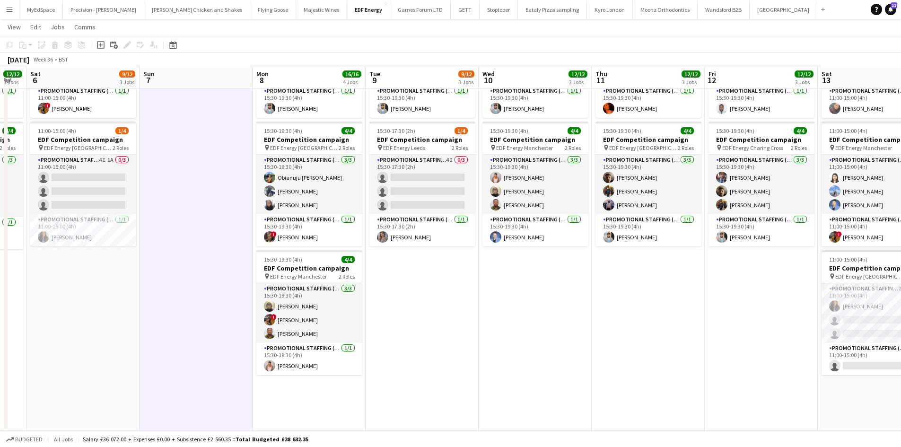
drag, startPoint x: 275, startPoint y: 275, endPoint x: 393, endPoint y: 280, distance: 117.8
click at [393, 280] on app-calendar-viewport "Thu 4 12/12 3 Jobs Fri 5 12/12 3 Jobs Sat 6 9/12 3 Jobs Sun 7 Mon 8 16/16 4 Job…" at bounding box center [450, 110] width 901 height 639
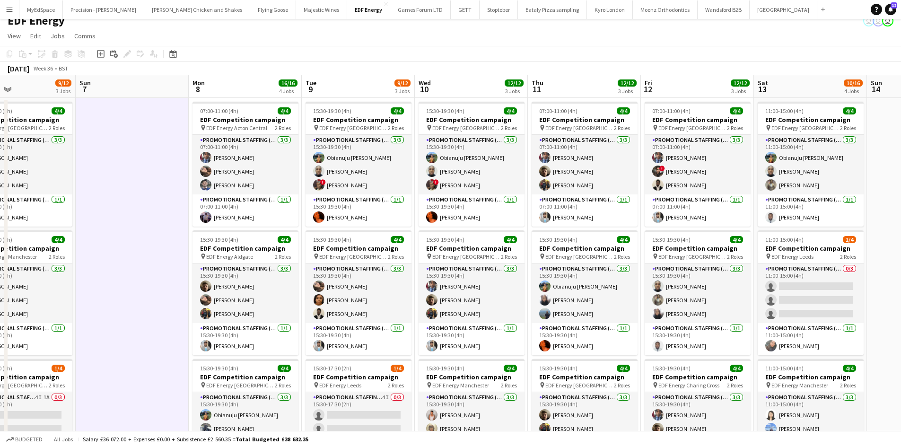
scroll to position [0, 285]
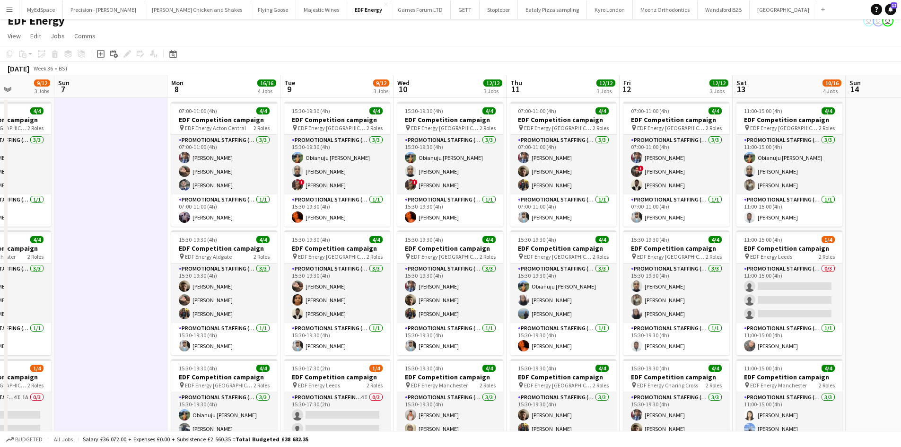
drag, startPoint x: 361, startPoint y: 339, endPoint x: 275, endPoint y: 337, distance: 85.6
click at [275, 337] on app-calendar-viewport "Thu 4 12/12 3 Jobs Fri 5 12/12 3 Jobs Sat 6 9/12 3 Jobs Sun 7 Mon 8 16/16 4 Job…" at bounding box center [450, 371] width 901 height 593
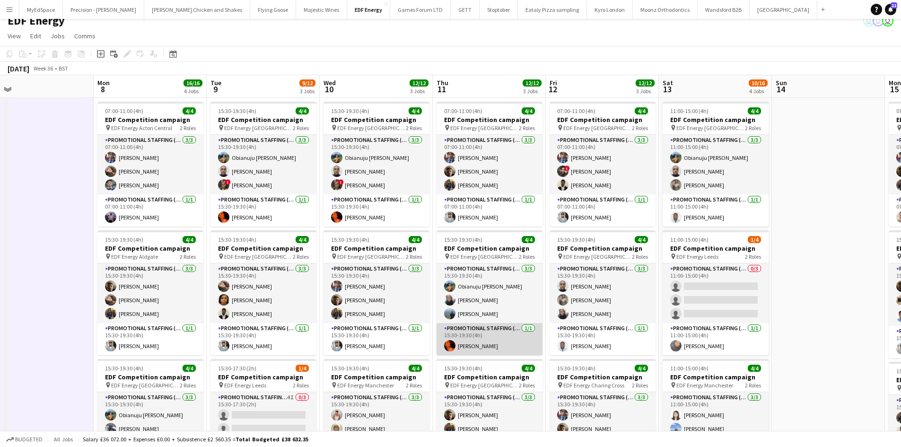
drag, startPoint x: 561, startPoint y: 331, endPoint x: 487, endPoint y: 331, distance: 74.3
click at [487, 331] on app-calendar-viewport "Thu 4 12/12 3 Jobs Fri 5 12/12 3 Jobs Sat 6 9/12 3 Jobs Sun 7 Mon 8 16/16 4 Job…" at bounding box center [450, 371] width 901 height 593
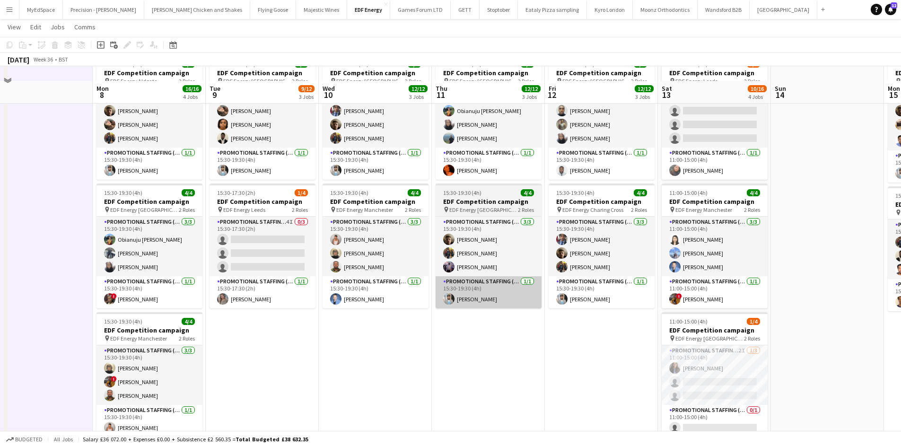
scroll to position [198, 0]
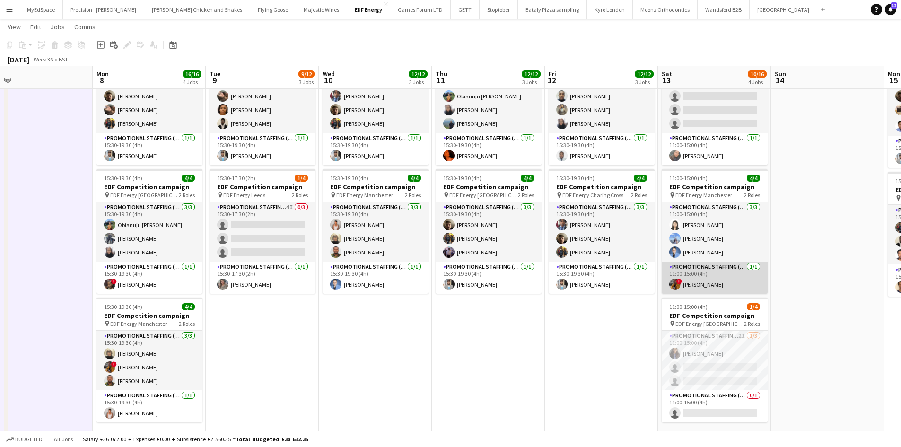
click at [693, 284] on app-card-role "Promotional Staffing (Team Leader) 1/1 11:00-15:00 (4h) ! Sean Porter" at bounding box center [715, 278] width 106 height 32
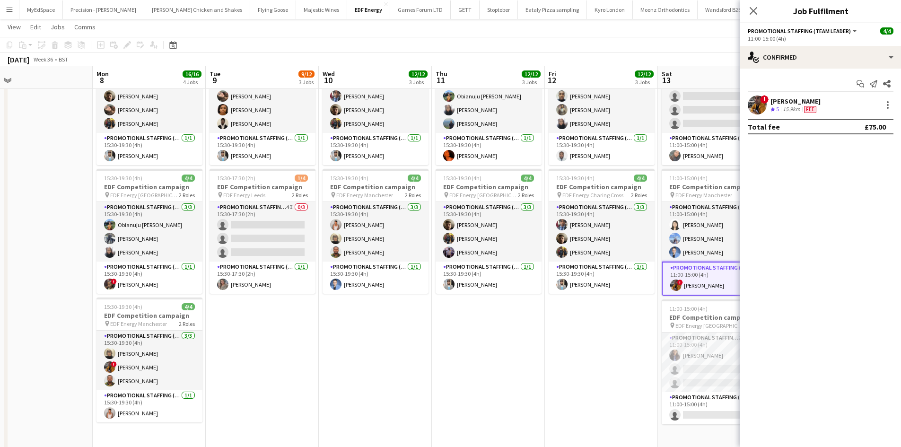
click at [790, 107] on div "15.9km" at bounding box center [791, 109] width 21 height 8
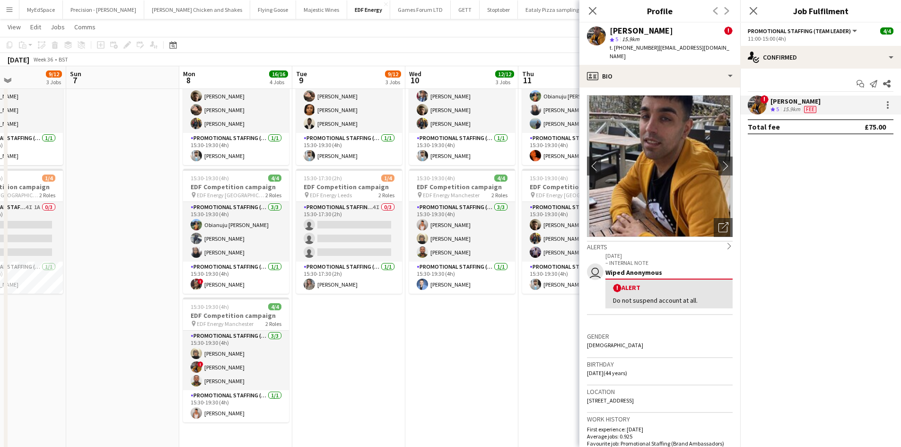
drag, startPoint x: 331, startPoint y: 330, endPoint x: 564, endPoint y: 307, distance: 234.3
click at [610, 316] on body "Menu Boards Boards Boards All jobs Status Workforce Workforce My Workforce Recr…" at bounding box center [450, 148] width 901 height 692
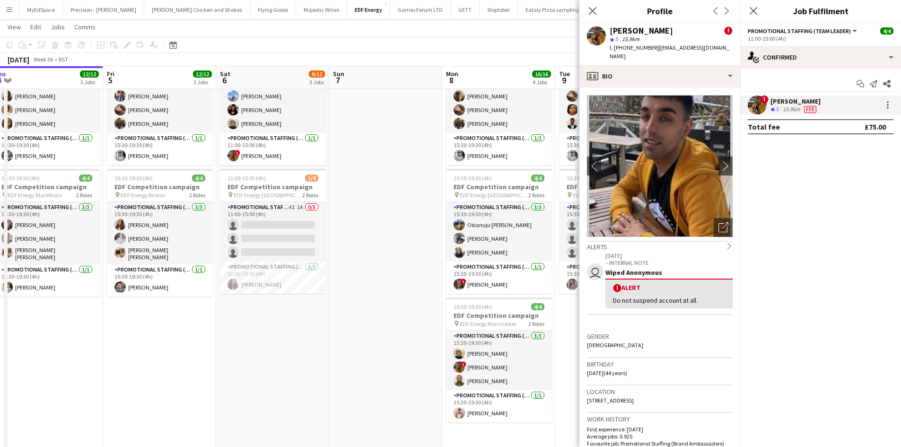
drag, startPoint x: 346, startPoint y: 285, endPoint x: 442, endPoint y: 277, distance: 96.4
click at [442, 277] on app-calendar-viewport "Tue 2 12/12 3 Jobs Wed 3 12/12 3 Jobs Thu 4 12/12 3 Jobs Fri 5 12/12 3 Jobs Sat…" at bounding box center [450, 158] width 901 height 639
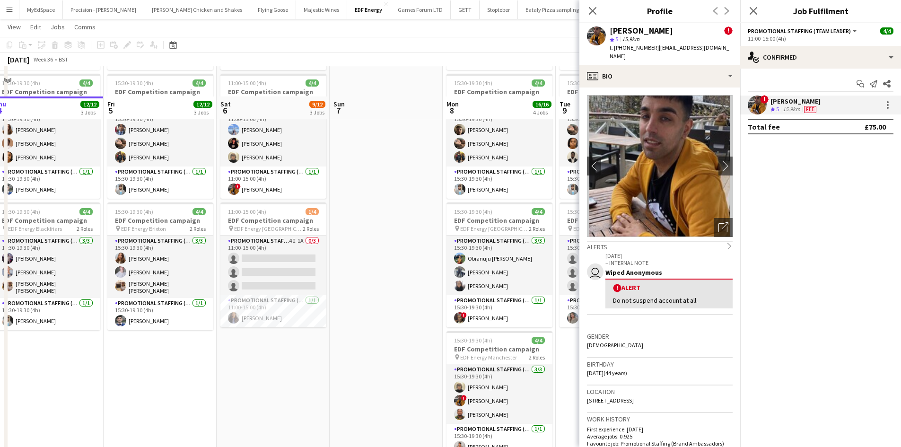
scroll to position [56, 0]
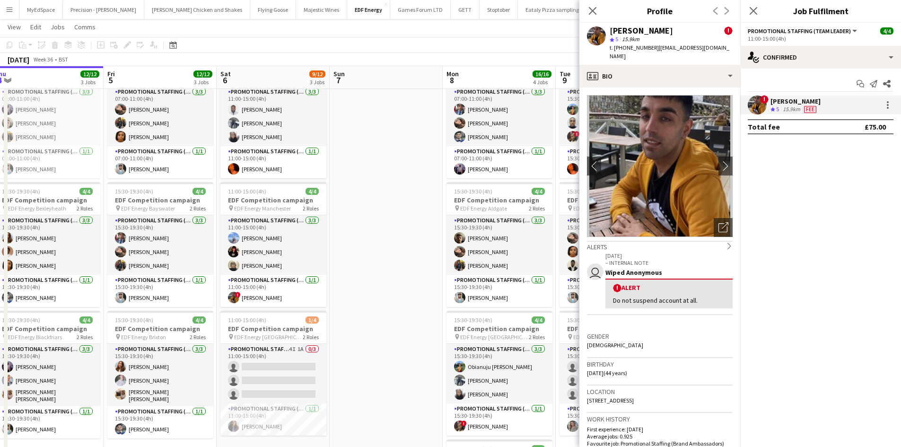
click at [435, 233] on app-date-cell at bounding box center [386, 335] width 113 height 570
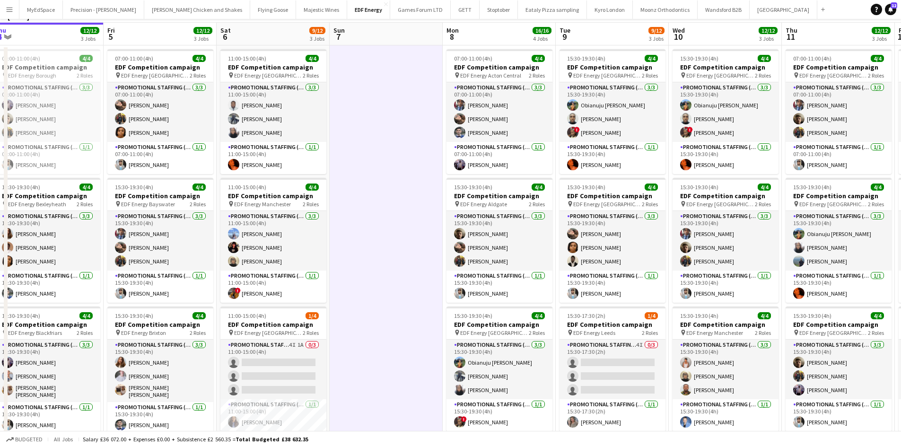
scroll to position [0, 0]
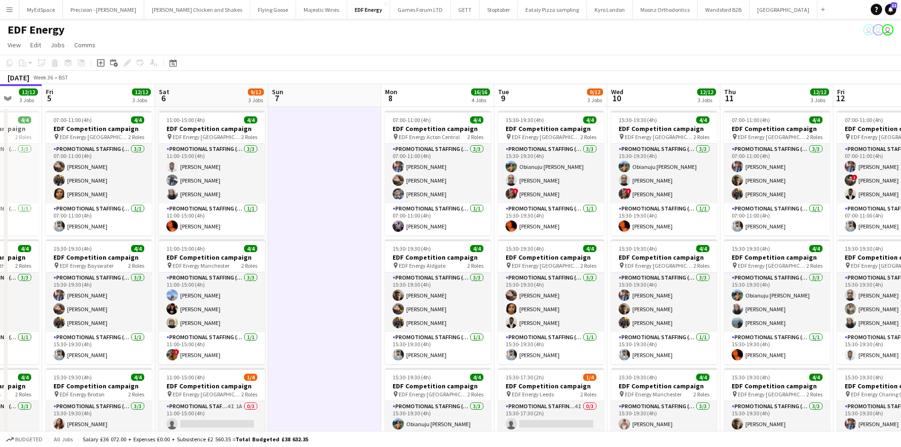
drag, startPoint x: 401, startPoint y: 267, endPoint x: 339, endPoint y: 260, distance: 62.4
click at [344, 260] on app-calendar-viewport "Tue 2 12/12 3 Jobs Wed 3 12/12 3 Jobs Thu 4 12/12 3 Jobs Fri 5 12/12 3 Jobs Sat…" at bounding box center [450, 380] width 901 height 593
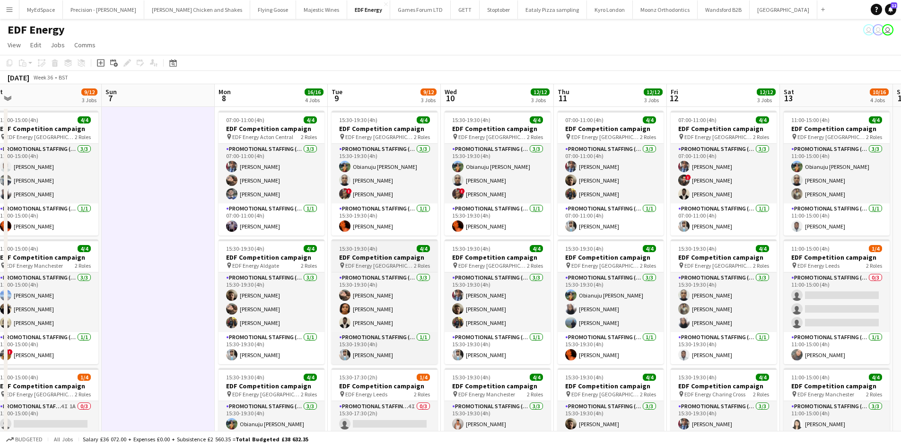
drag, startPoint x: 483, startPoint y: 263, endPoint x: 347, endPoint y: 260, distance: 135.8
click at [356, 261] on app-calendar-viewport "Tue 2 12/12 3 Jobs Wed 3 12/12 3 Jobs Thu 4 12/12 3 Jobs Fri 5 12/12 3 Jobs Sat…" at bounding box center [450, 380] width 901 height 593
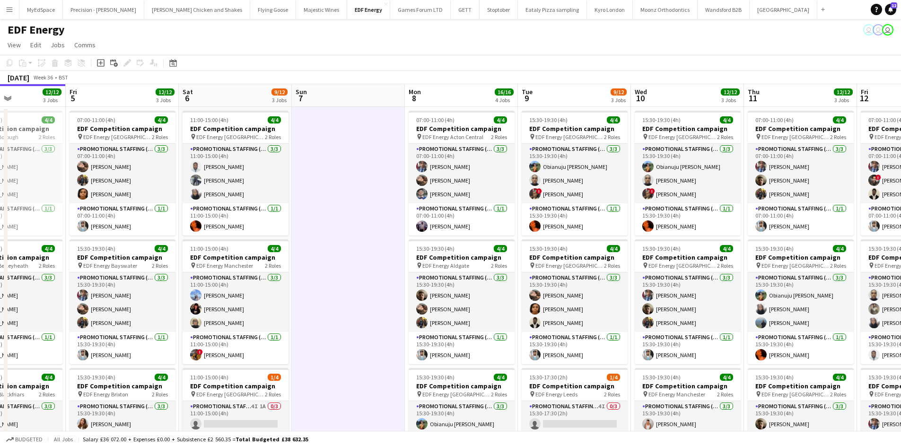
drag, startPoint x: 114, startPoint y: 242, endPoint x: 337, endPoint y: 239, distance: 223.7
click at [337, 239] on app-calendar-viewport "Tue 2 12/12 3 Jobs Wed 3 12/12 3 Jobs Thu 4 12/12 3 Jobs Fri 5 12/12 3 Jobs Sat…" at bounding box center [450, 380] width 901 height 593
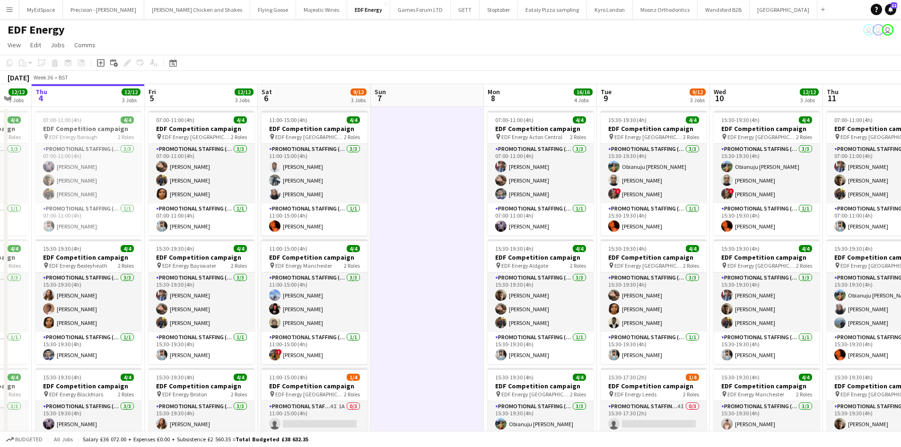
drag, startPoint x: 323, startPoint y: 242, endPoint x: 465, endPoint y: 242, distance: 141.9
click at [465, 242] on app-calendar-viewport "Tue 2 12/12 3 Jobs Wed 3 12/12 3 Jobs Thu 4 12/12 3 Jobs Fri 5 12/12 3 Jobs Sat…" at bounding box center [450, 380] width 901 height 593
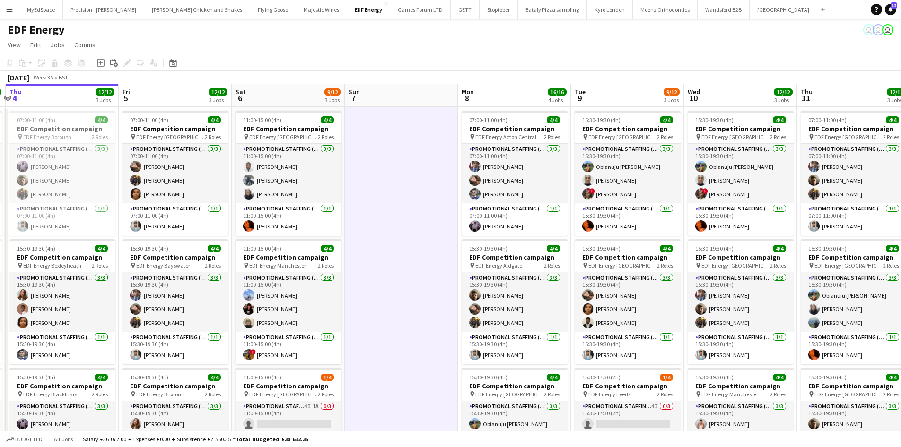
drag, startPoint x: 496, startPoint y: 248, endPoint x: 390, endPoint y: 236, distance: 106.6
click at [390, 236] on app-calendar-viewport "Mon 1 12/12 3 Jobs Tue 2 12/12 3 Jobs Wed 3 12/12 3 Jobs Thu 4 12/12 3 Jobs Fri…" at bounding box center [450, 380] width 901 height 593
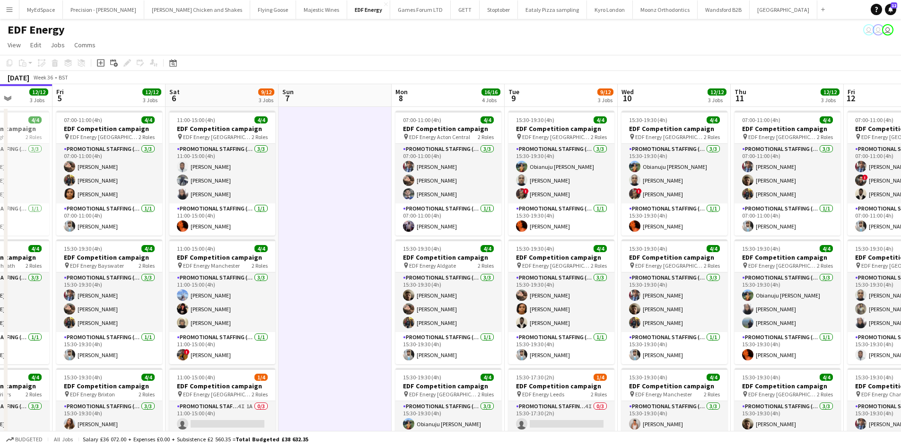
drag, startPoint x: 410, startPoint y: 266, endPoint x: 371, endPoint y: 259, distance: 39.4
click at [374, 259] on app-calendar-viewport "Mon 1 12/12 3 Jobs Tue 2 12/12 3 Jobs Wed 3 12/12 3 Jobs Thu 4 12/12 3 Jobs Fri…" at bounding box center [450, 380] width 901 height 593
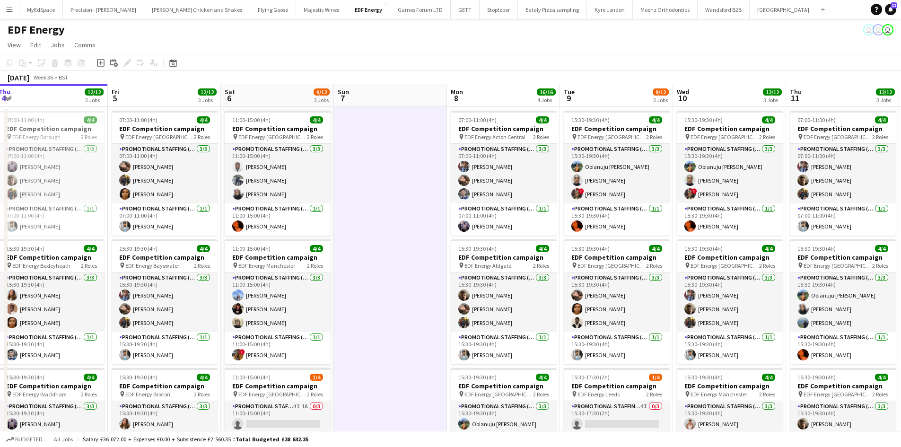
drag, startPoint x: 319, startPoint y: 253, endPoint x: 389, endPoint y: 253, distance: 69.5
click at [389, 253] on app-calendar-viewport "Mon 1 12/12 3 Jobs Tue 2 12/12 3 Jobs Wed 3 12/12 3 Jobs Thu 4 12/12 3 Jobs Fri…" at bounding box center [450, 380] width 901 height 593
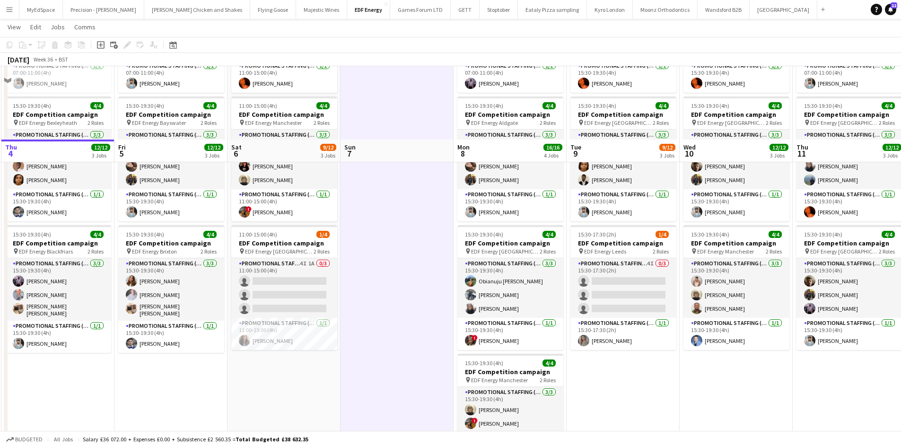
scroll to position [0, 0]
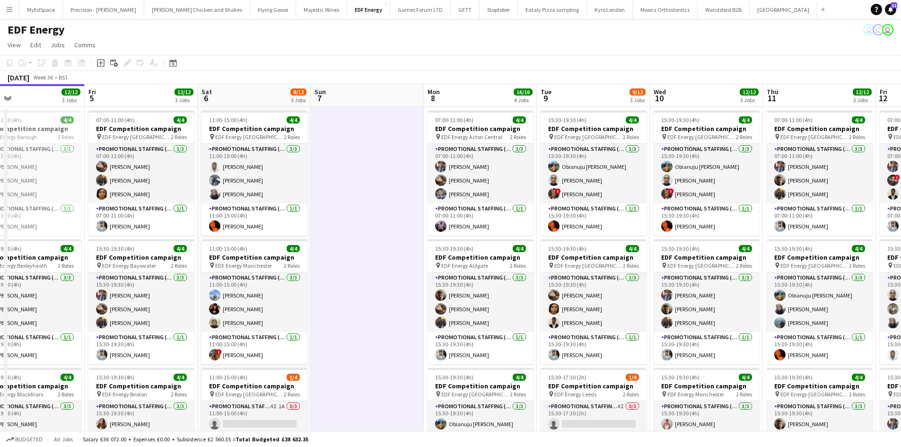
drag, startPoint x: 386, startPoint y: 255, endPoint x: 372, endPoint y: 253, distance: 14.4
click at [372, 253] on app-calendar-viewport "Mon 1 12/12 3 Jobs Tue 2 12/12 3 Jobs Wed 3 12/12 3 Jobs Thu 4 12/12 3 Jobs Fri…" at bounding box center [450, 380] width 901 height 593
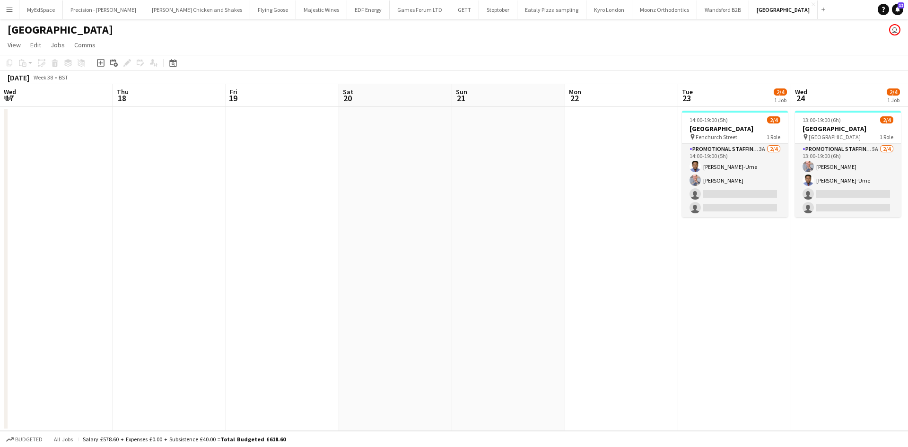
scroll to position [0, 450]
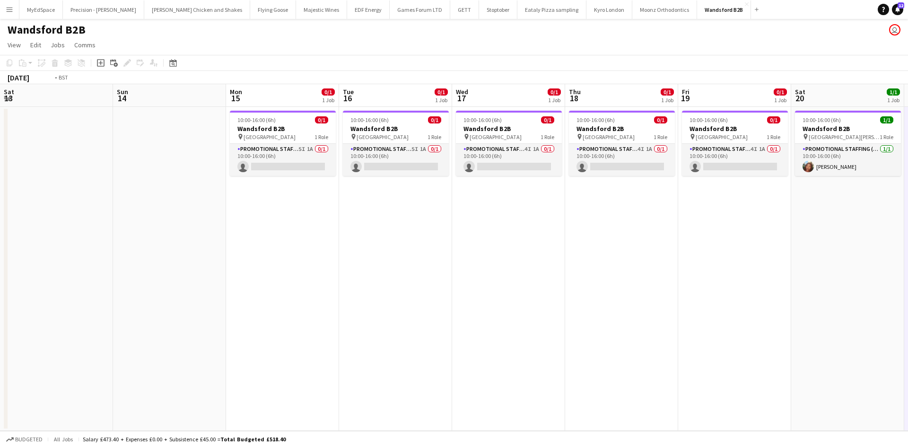
click at [377, 265] on app-calendar-viewport "Sat 13 Sun 14 Mon 15 0/1 1 Job Tue 16 0/1 1 Job Wed 17 0/1 1 Job Thu 18 0/1 1 J…" at bounding box center [454, 257] width 908 height 347
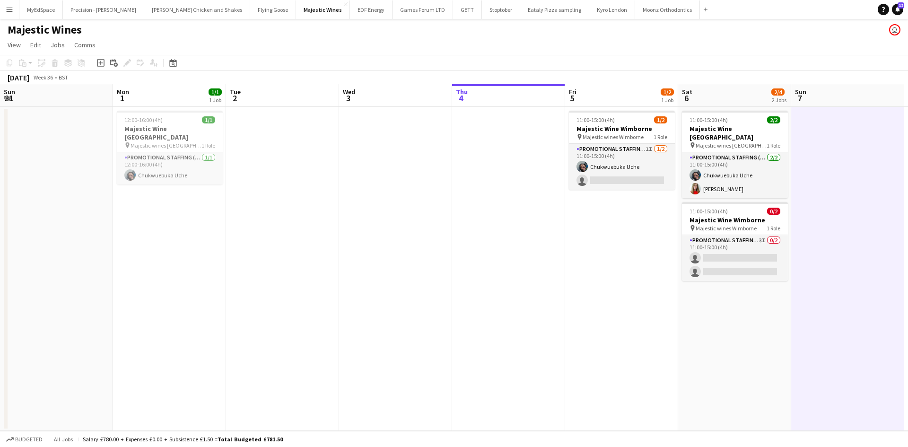
scroll to position [0, 322]
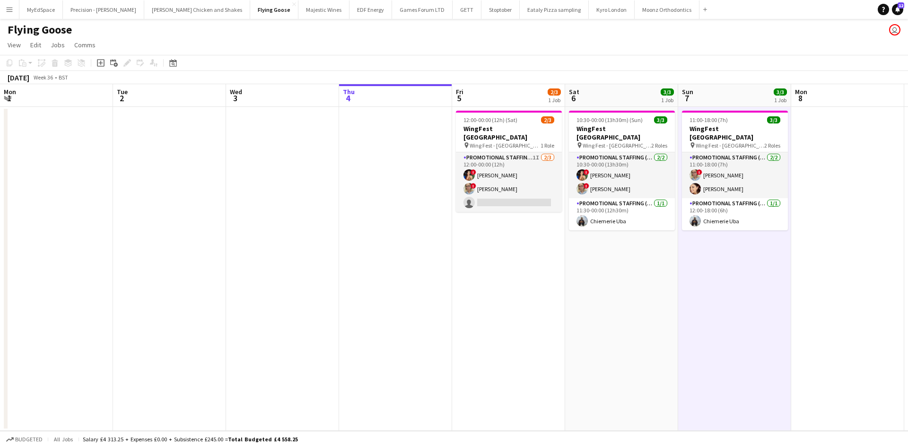
scroll to position [0, 310]
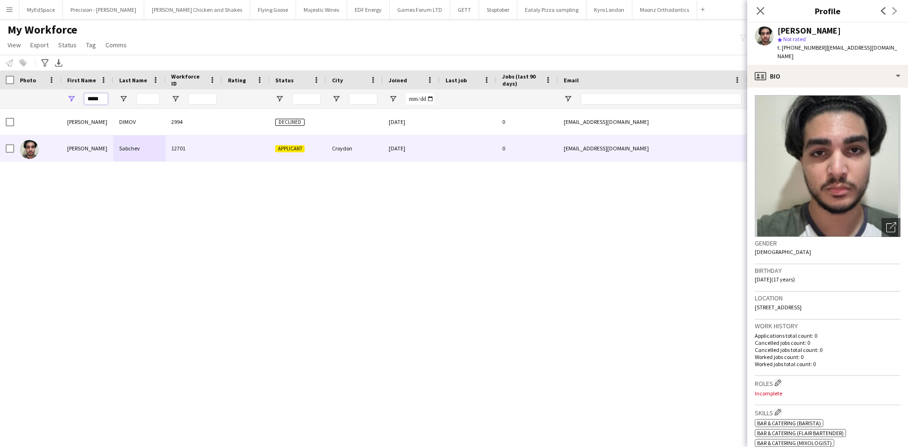
click at [96, 97] on input "*****" at bounding box center [96, 98] width 24 height 11
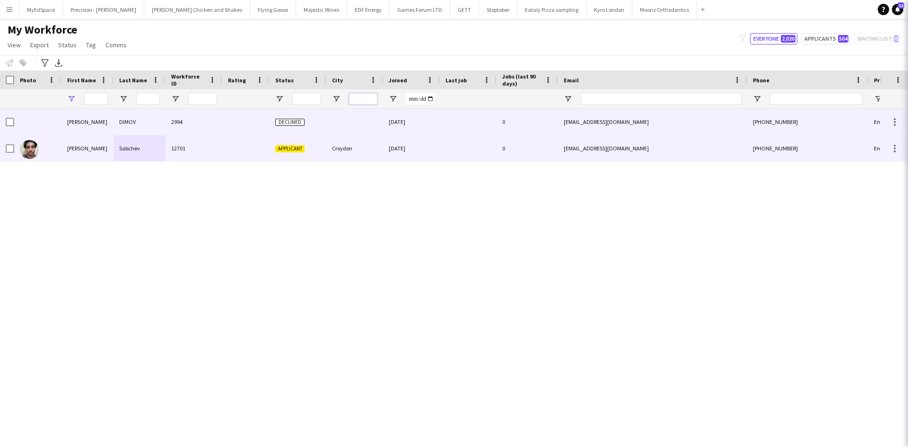
click at [364, 100] on input "City Filter Input" at bounding box center [363, 98] width 28 height 11
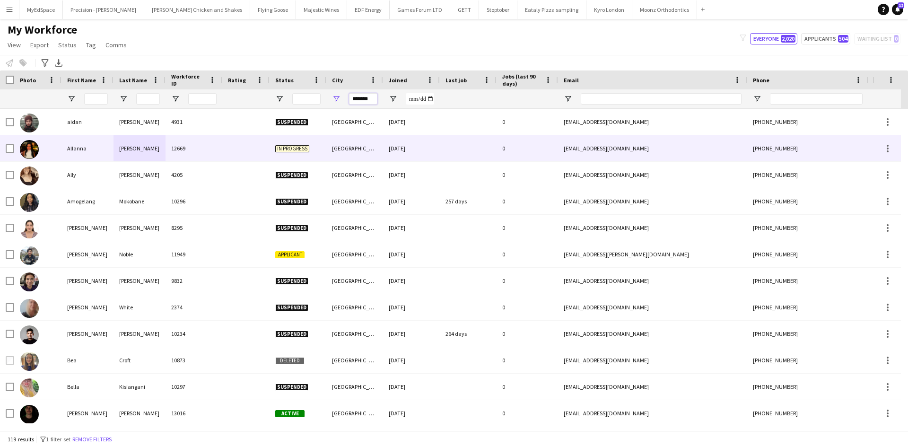
type input "*******"
click at [61, 142] on div at bounding box center [37, 148] width 47 height 26
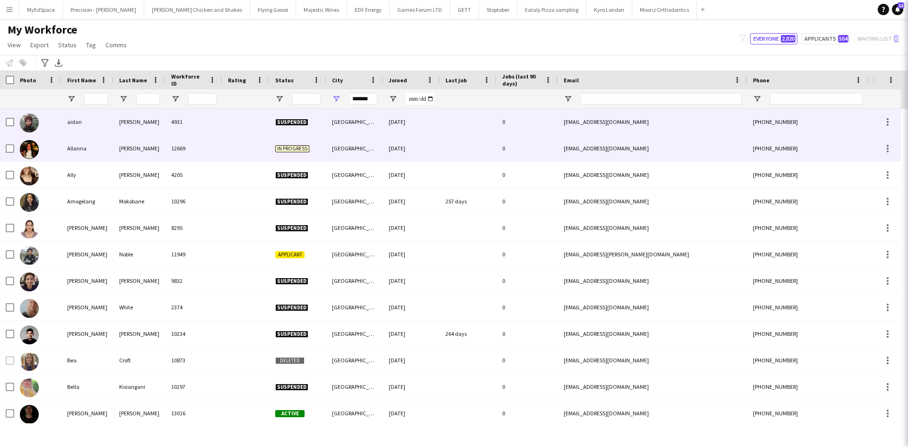
drag, startPoint x: 78, startPoint y: 109, endPoint x: 123, endPoint y: 166, distance: 73.3
click at [78, 110] on div "aidan" at bounding box center [87, 122] width 52 height 26
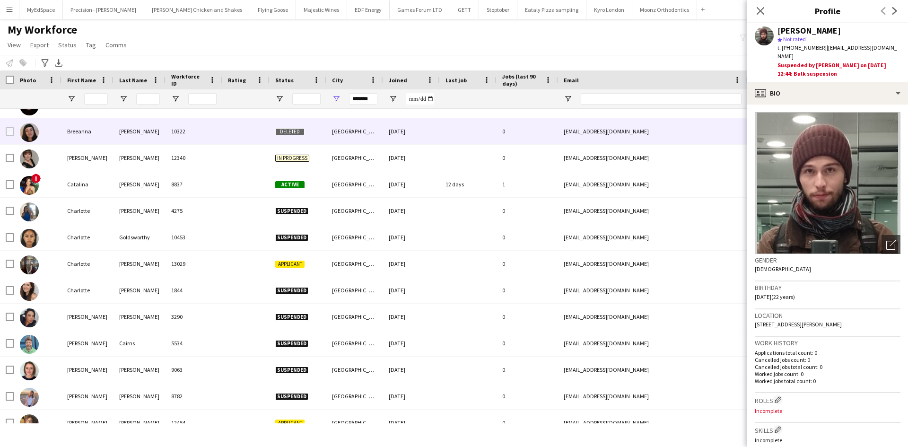
scroll to position [331, 0]
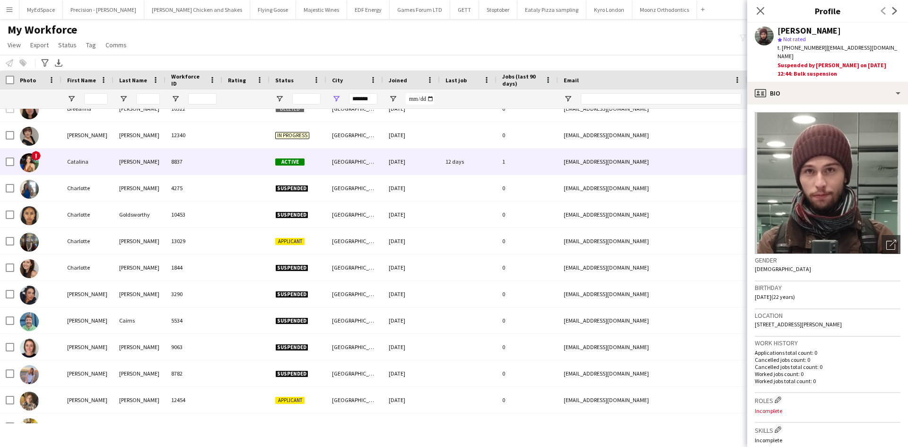
click at [79, 140] on div "[PERSON_NAME]" at bounding box center [87, 135] width 52 height 26
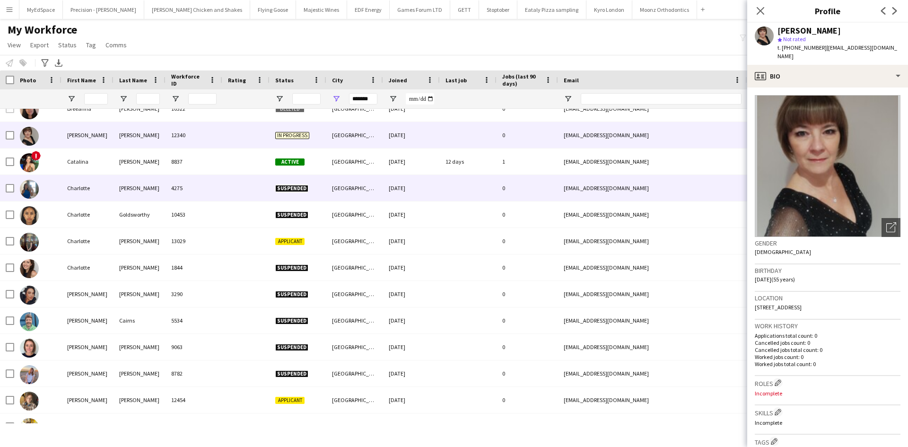
scroll to position [426, 0]
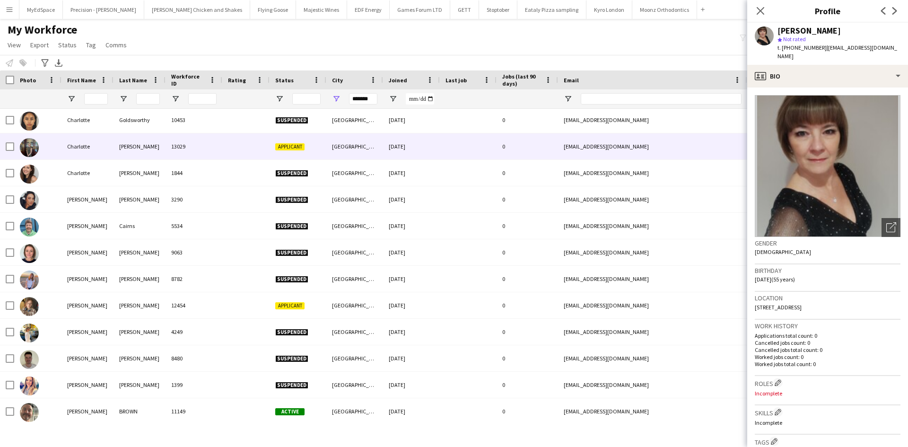
click at [71, 152] on div "Charlotte" at bounding box center [87, 146] width 52 height 26
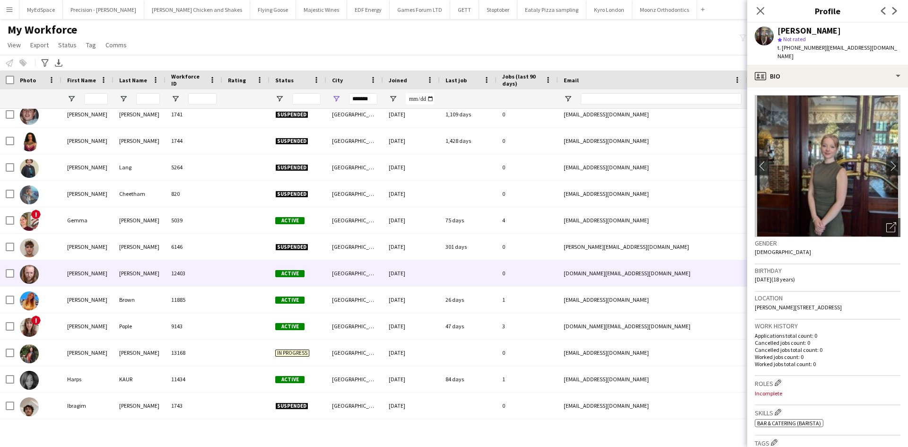
scroll to position [0, 0]
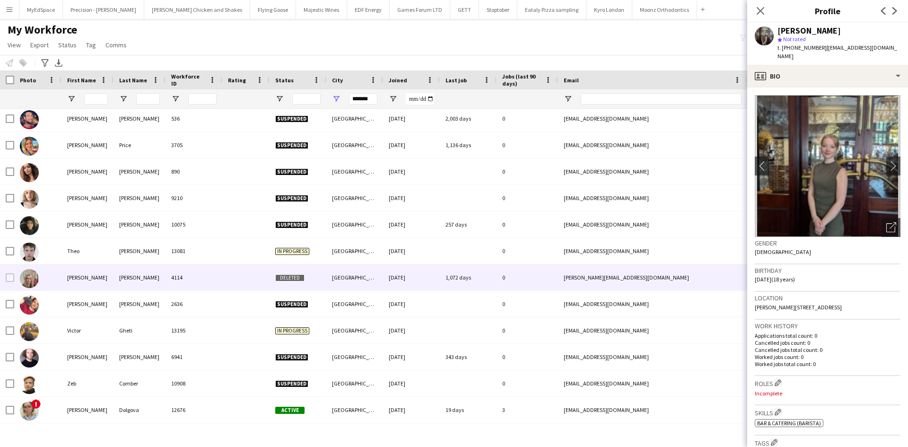
click at [88, 277] on div "tracy" at bounding box center [87, 277] width 52 height 26
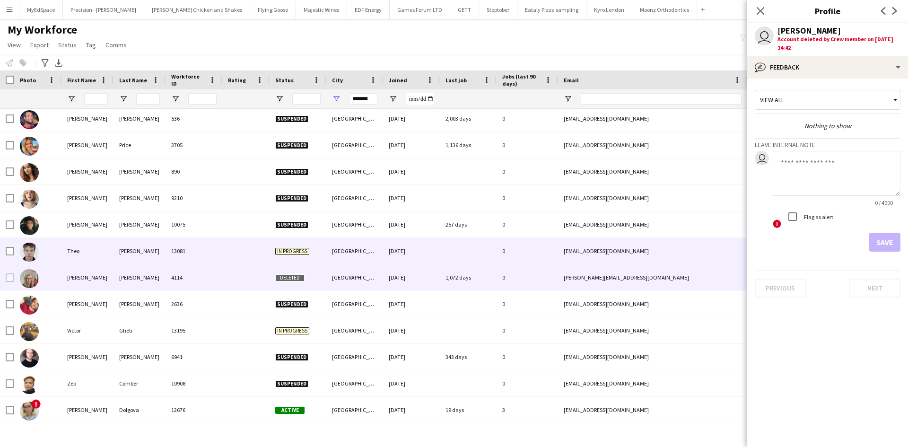
click at [61, 251] on div at bounding box center [37, 251] width 47 height 26
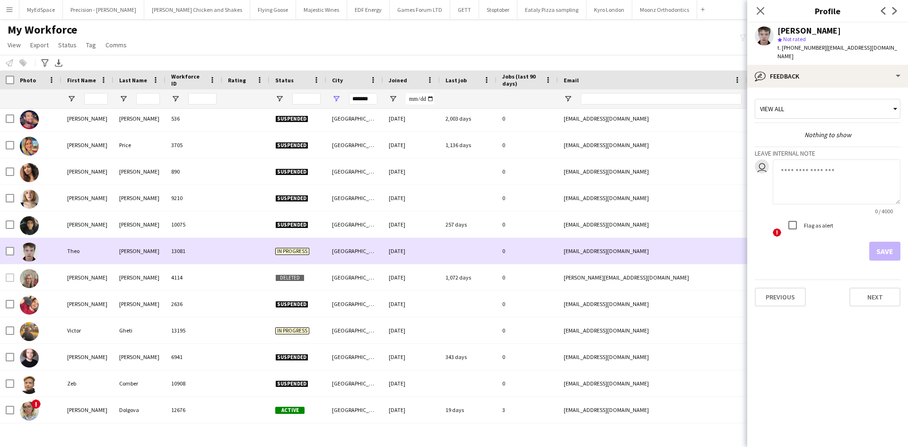
click at [96, 250] on div "Theo" at bounding box center [87, 251] width 52 height 26
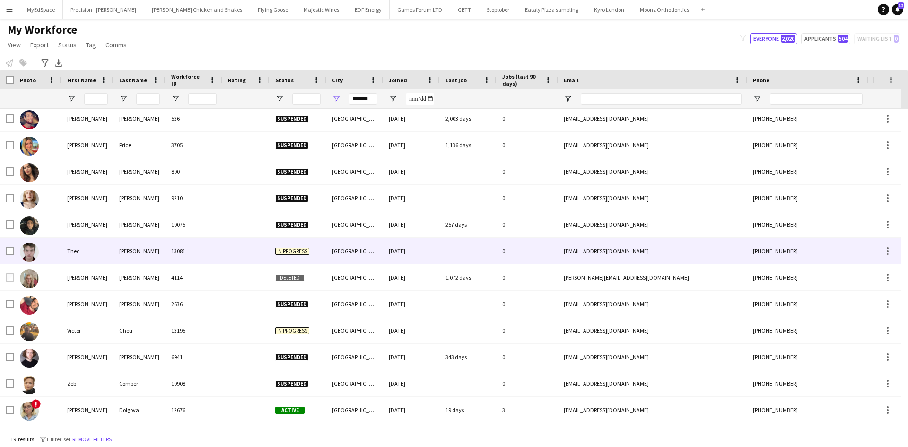
click at [95, 248] on div "Theo" at bounding box center [87, 251] width 52 height 26
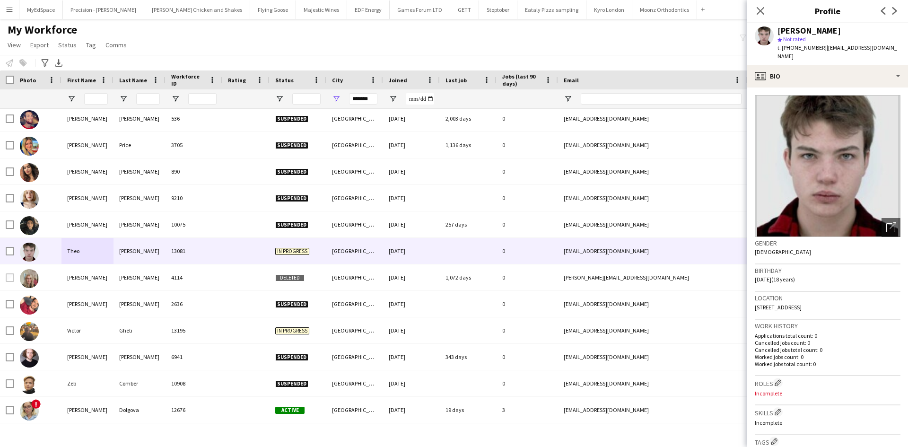
drag, startPoint x: 793, startPoint y: 48, endPoint x: 822, endPoint y: 48, distance: 28.9
click at [822, 48] on span "t. +4407392788462" at bounding box center [802, 47] width 49 height 7
copy span "7392788462"
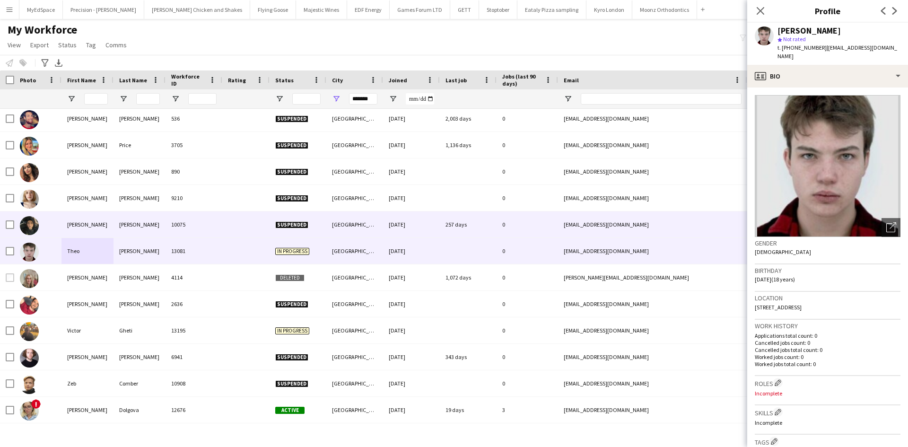
click at [61, 221] on div "Tanaaz" at bounding box center [87, 224] width 52 height 26
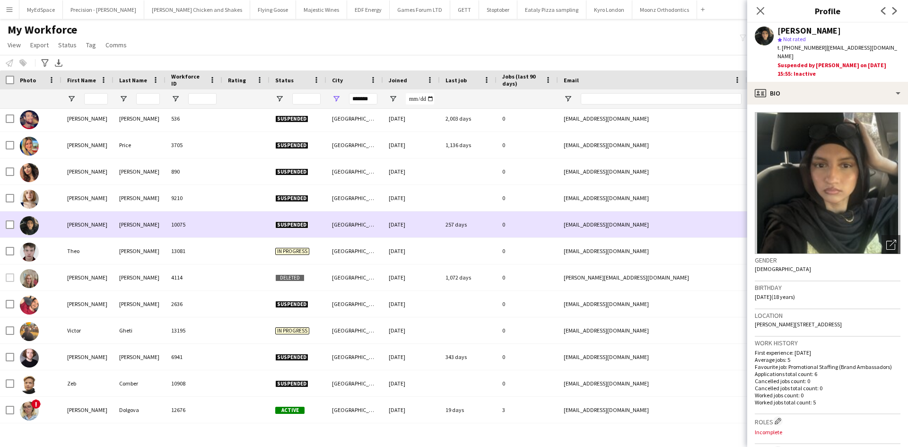
click at [72, 199] on div "Talitha" at bounding box center [87, 198] width 52 height 26
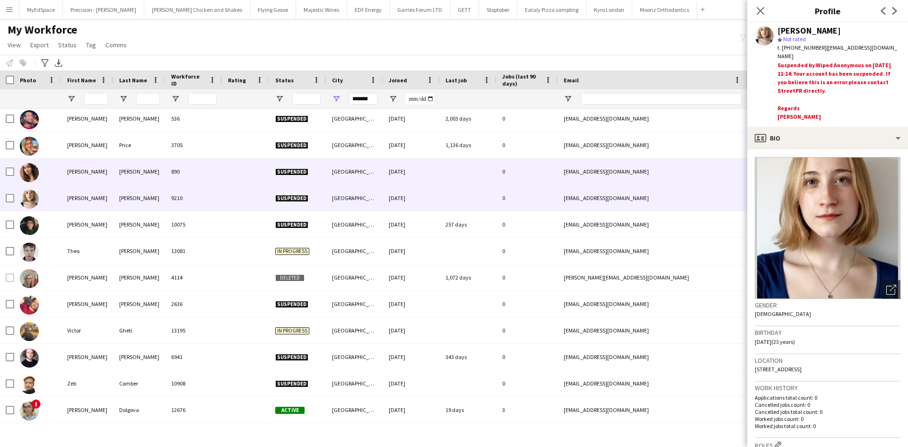
click at [81, 172] on div "Sophie" at bounding box center [87, 171] width 52 height 26
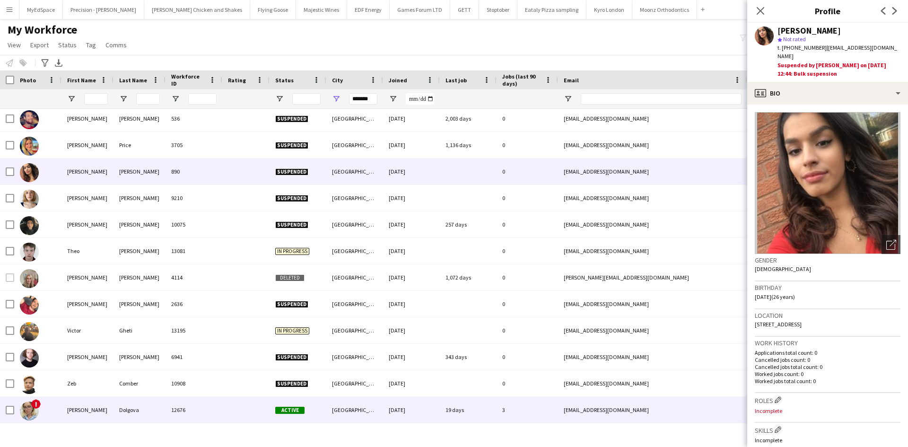
click at [258, 409] on div at bounding box center [245, 410] width 47 height 26
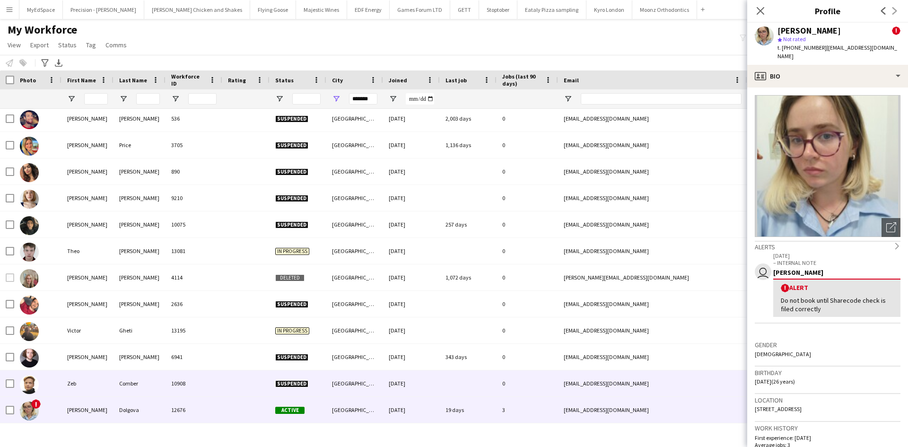
click at [255, 385] on div at bounding box center [245, 383] width 47 height 26
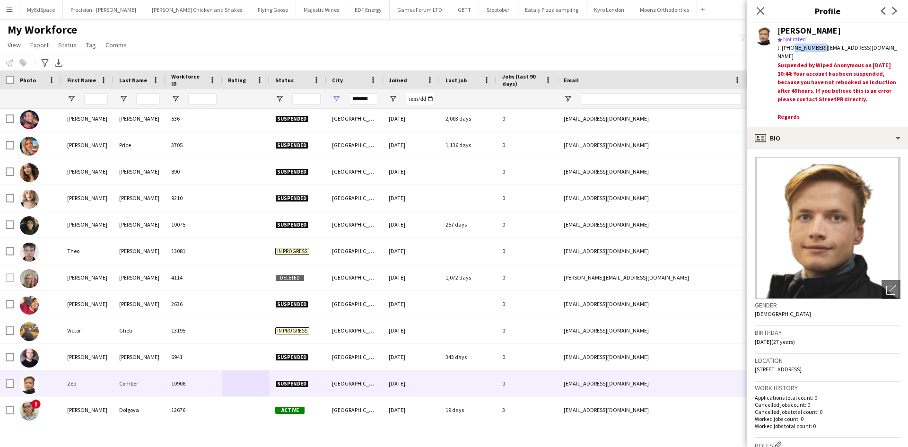
drag, startPoint x: 791, startPoint y: 48, endPoint x: 818, endPoint y: 49, distance: 27.0
click at [818, 49] on span "t. +447598859851" at bounding box center [802, 47] width 49 height 7
copy span "7598859851"
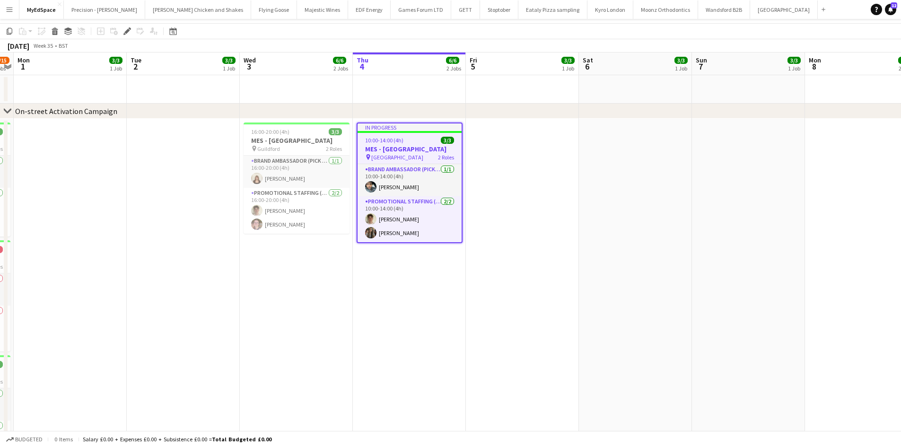
scroll to position [47, 0]
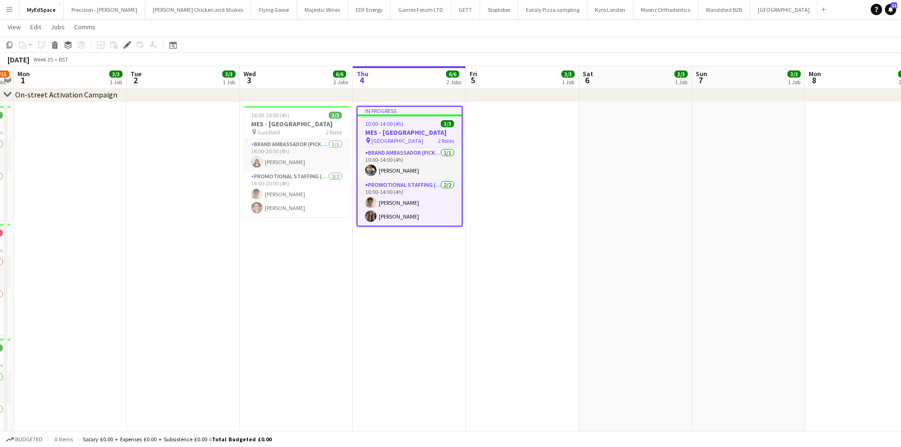
drag, startPoint x: 243, startPoint y: 184, endPoint x: 465, endPoint y: 203, distance: 223.1
click at [481, 201] on app-calendar-viewport "Fri 29 12/12 4 Jobs Sat 30 7/9 3 Jobs Sun 31 11/15 5 Jobs Mon 1 3/3 1 Job Tue 2…" at bounding box center [450, 436] width 901 height 893
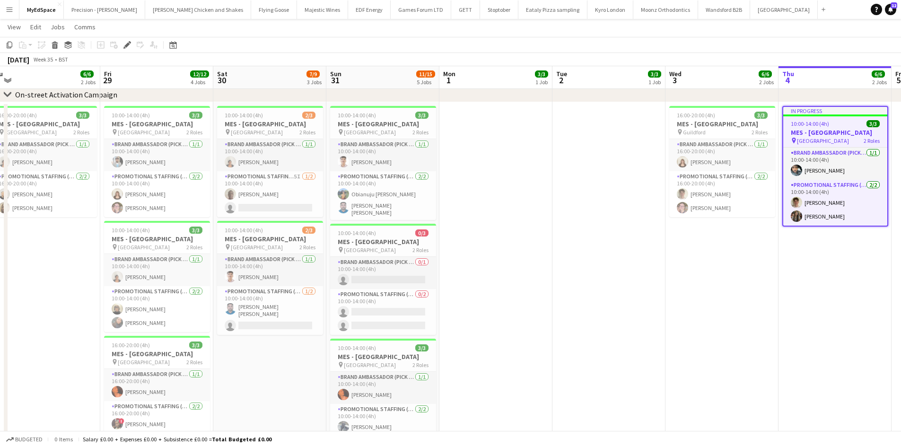
drag, startPoint x: 303, startPoint y: 211, endPoint x: 490, endPoint y: 198, distance: 187.3
click at [490, 198] on app-calendar-viewport "Wed 27 Thu 28 6/6 2 Jobs Fri 29 12/12 4 Jobs Sat 30 7/9 3 Jobs Sun 31 11/15 5 J…" at bounding box center [450, 436] width 901 height 893
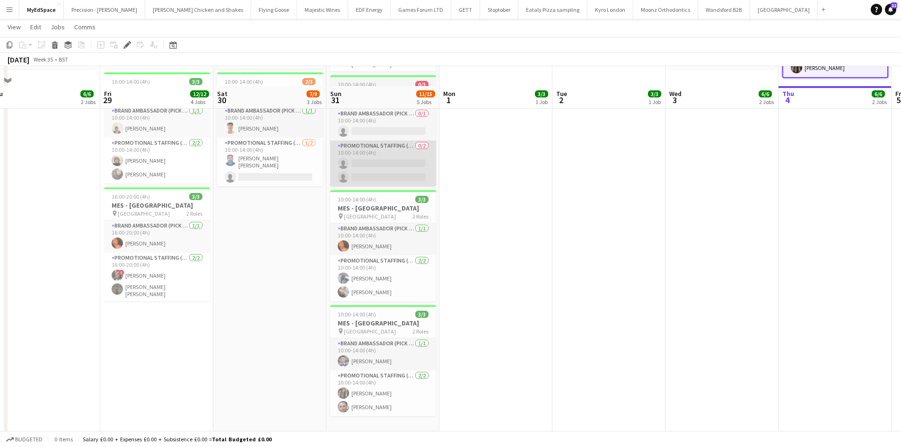
scroll to position [189, 0]
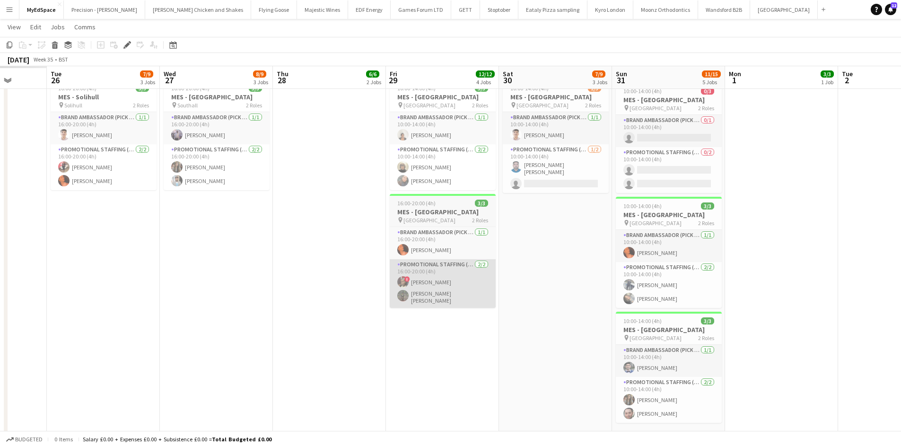
drag, startPoint x: 498, startPoint y: 289, endPoint x: 477, endPoint y: 289, distance: 20.8
click at [554, 289] on app-calendar-viewport "Sun 24 Mon 25 Tue 26 7/9 3 Jobs Wed 27 8/9 3 Jobs Thu 28 6/6 2 Jobs Fri 29 12/1…" at bounding box center [450, 294] width 901 height 893
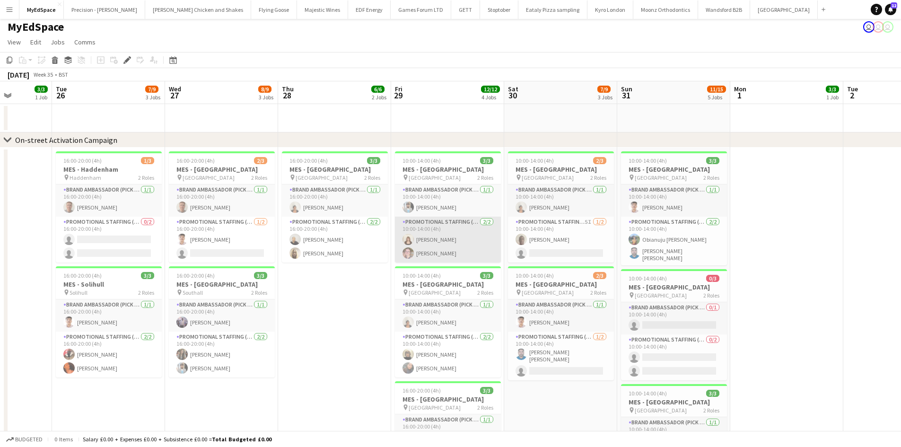
scroll to position [0, 0]
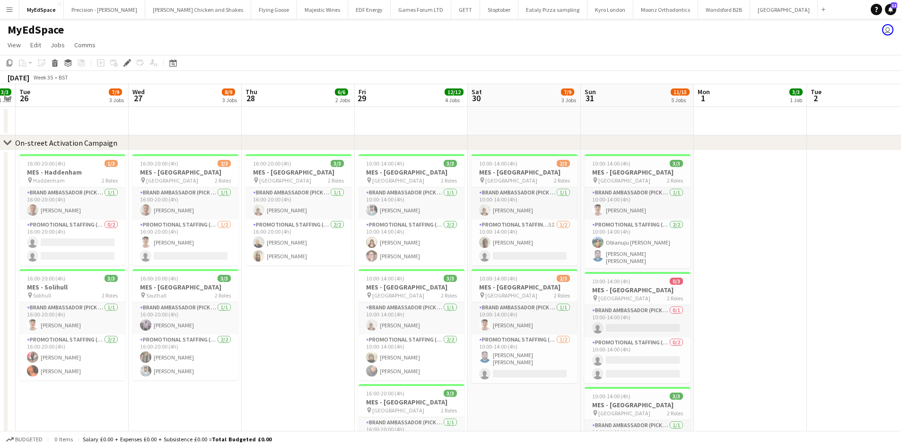
drag, startPoint x: 350, startPoint y: 322, endPoint x: 329, endPoint y: 321, distance: 20.8
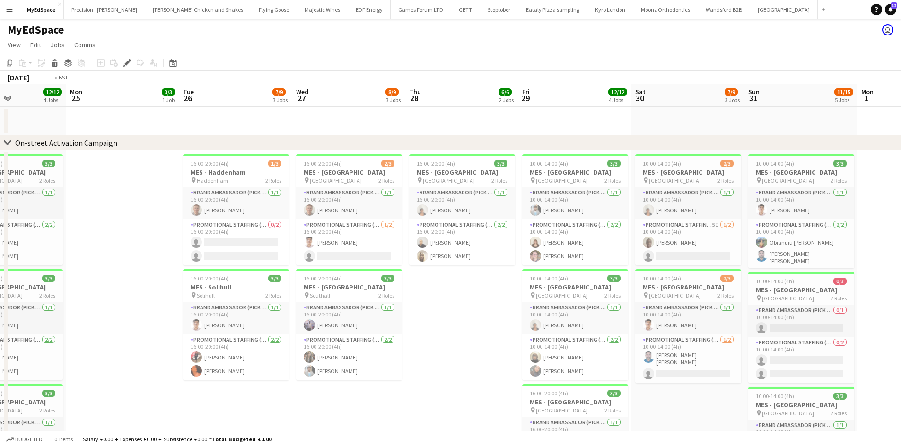
drag, startPoint x: 295, startPoint y: 313, endPoint x: 442, endPoint y: 283, distance: 150.1
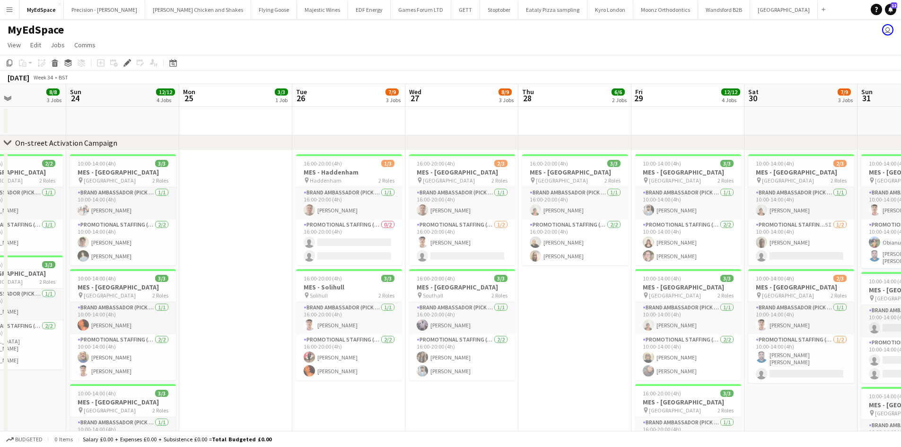
scroll to position [0, 259]
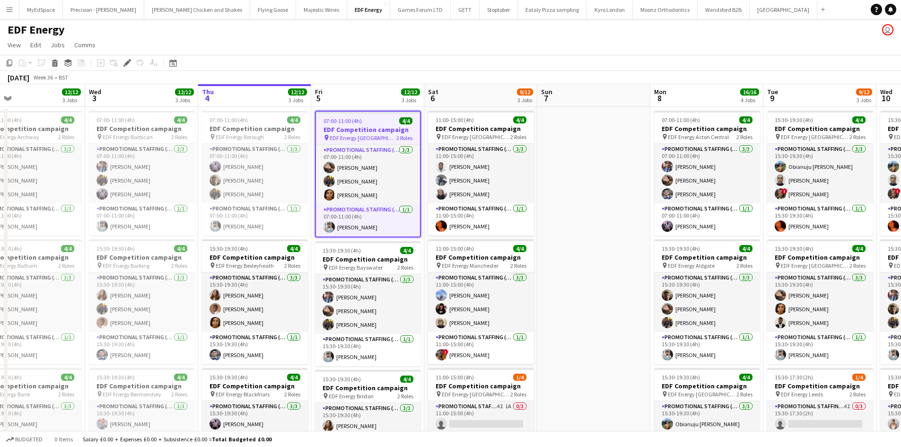
scroll to position [0, 367]
drag, startPoint x: 392, startPoint y: 333, endPoint x: 350, endPoint y: 330, distance: 42.2
click at [350, 330] on app-calendar-viewport "Sat 30 Sun 31 Mon 1 12/12 3 Jobs Tue 2 12/12 3 Jobs Wed 3 12/12 3 Jobs Thu 4 12…" at bounding box center [450, 380] width 901 height 593
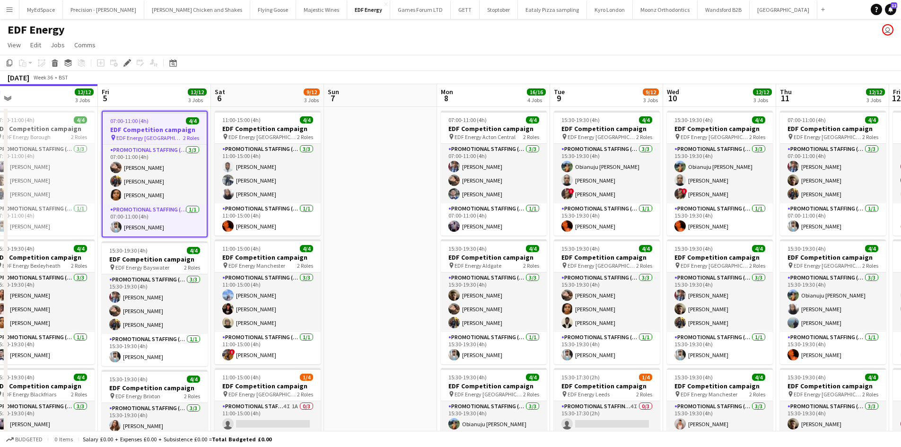
scroll to position [0, 409]
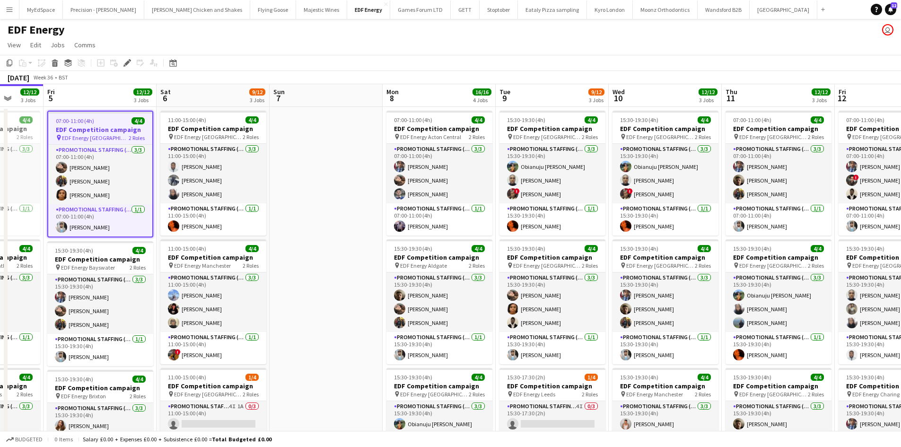
drag, startPoint x: 551, startPoint y: 368, endPoint x: 321, endPoint y: 332, distance: 233.2
click at [301, 335] on app-calendar-viewport "Mon 1 12/12 3 Jobs Tue 2 12/12 3 Jobs Wed 3 12/12 3 Jobs Thu 4 12/12 3 Jobs Fri…" at bounding box center [450, 380] width 901 height 593
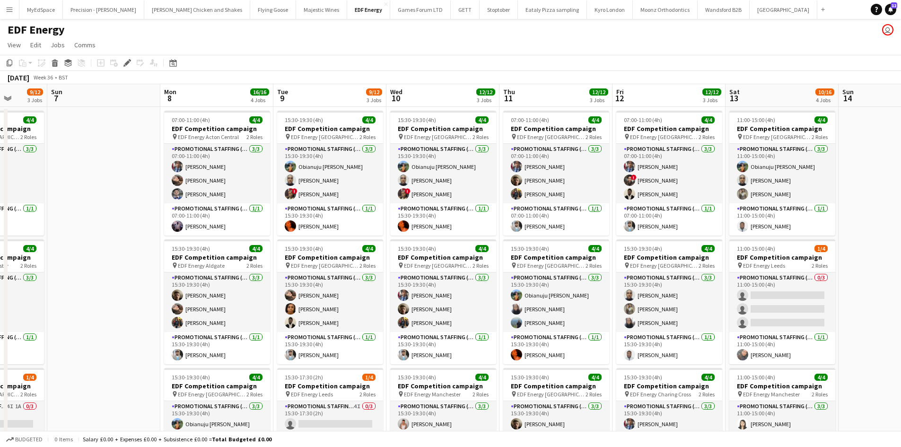
scroll to position [0, 296]
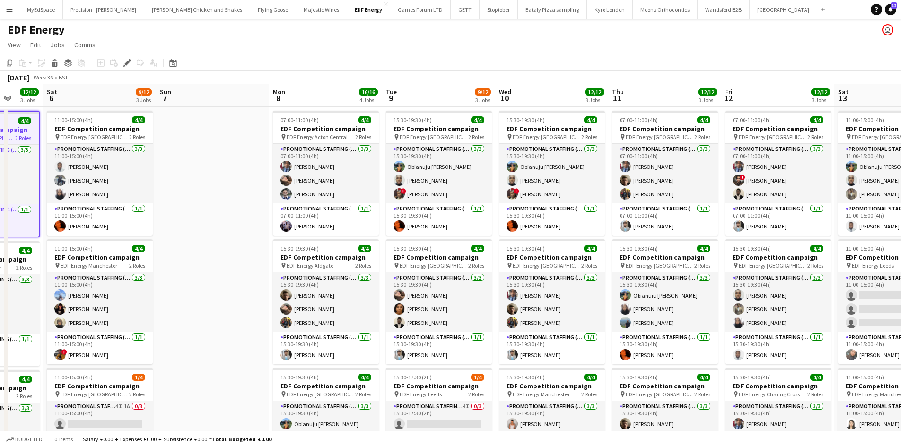
drag, startPoint x: 621, startPoint y: 347, endPoint x: 286, endPoint y: 302, distance: 337.9
click at [286, 302] on app-calendar-viewport "Wed 3 12/12 3 Jobs Thu 4 12/12 3 Jobs Fri 5 12/12 3 Jobs Sat 6 9/12 3 Jobs Sun …" at bounding box center [450, 380] width 901 height 593
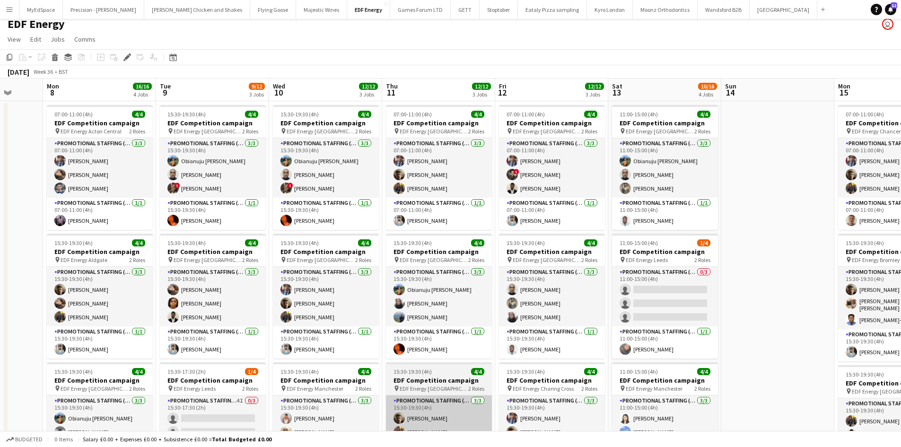
scroll to position [0, 0]
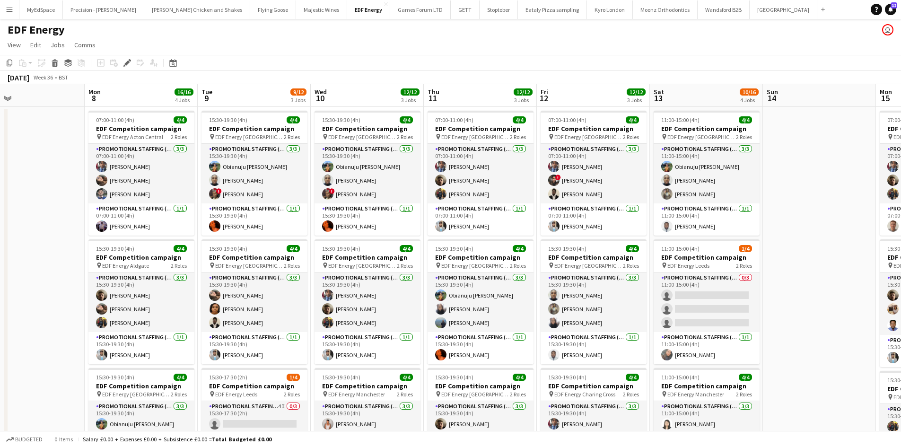
drag, startPoint x: 340, startPoint y: 340, endPoint x: 499, endPoint y: 314, distance: 161.5
click at [499, 314] on app-calendar-viewport "Fri 5 12/12 3 Jobs Sat 6 9/12 3 Jobs Sun 7 Mon 8 16/16 4 Jobs Tue 9 9/12 3 Jobs…" at bounding box center [450, 380] width 901 height 593
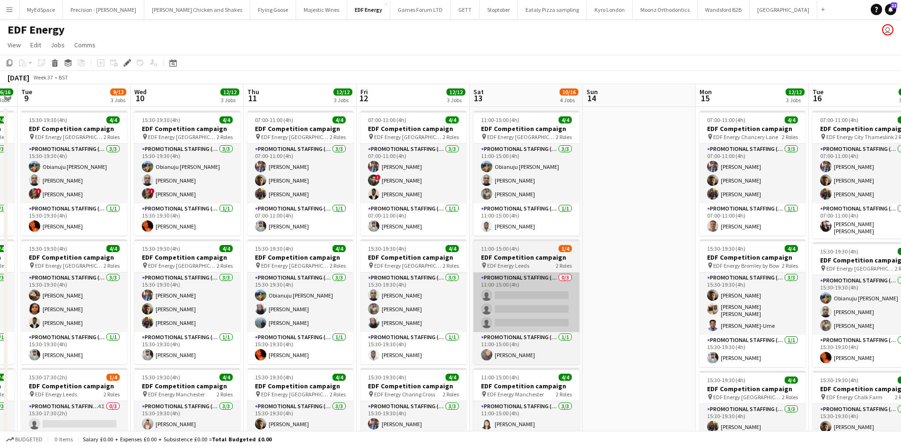
drag, startPoint x: 560, startPoint y: 307, endPoint x: 465, endPoint y: 297, distance: 95.1
click at [236, 308] on app-calendar-viewport "Sat 6 9/12 3 Jobs Sun 7 Mon 8 16/16 4 Jobs Tue 9 9/12 3 Jobs Wed 10 12/12 3 Job…" at bounding box center [450, 380] width 901 height 593
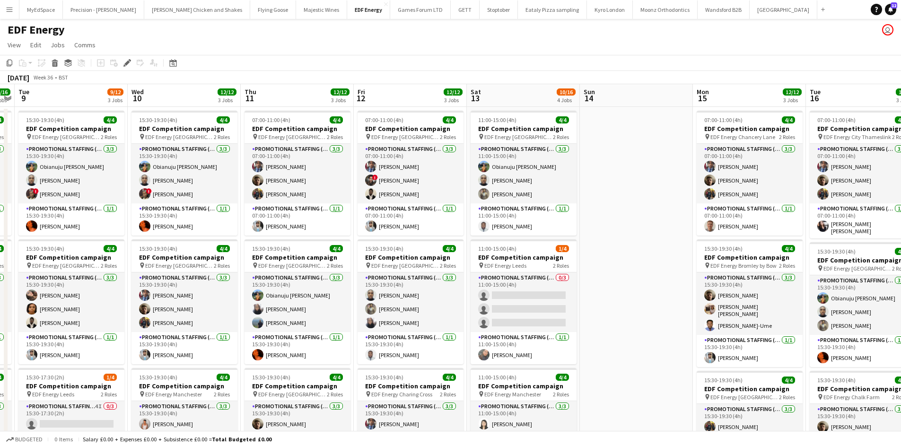
drag, startPoint x: 509, startPoint y: 299, endPoint x: 307, endPoint y: 293, distance: 202.0
click at [302, 294] on app-calendar-viewport "Sat 6 9/12 3 Jobs Sun 7 Mon 8 16/16 4 Jobs Tue 9 9/12 3 Jobs Wed 10 12/12 3 Job…" at bounding box center [450, 380] width 901 height 593
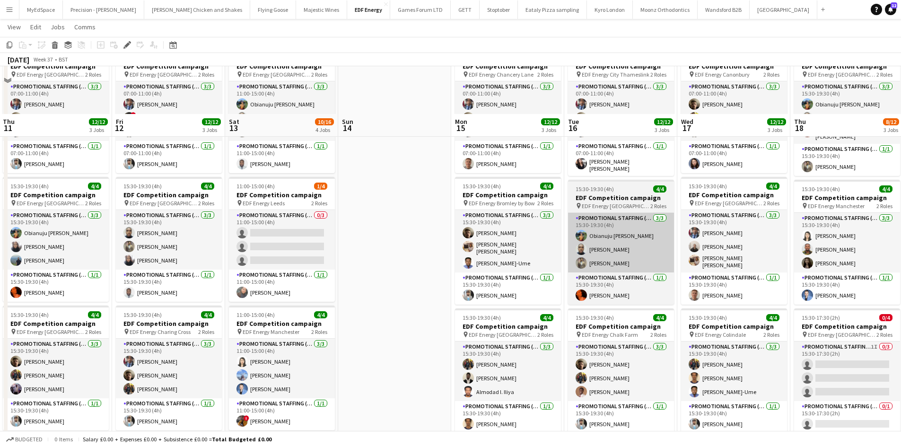
scroll to position [47, 0]
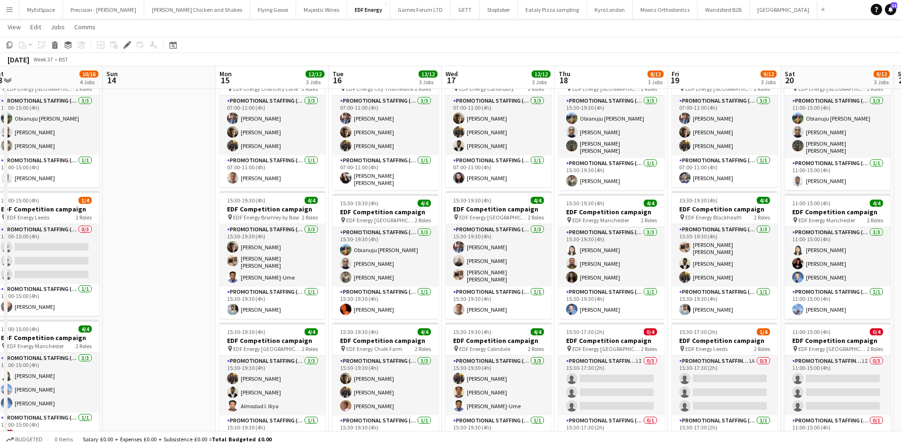
drag, startPoint x: 455, startPoint y: 292, endPoint x: 369, endPoint y: 292, distance: 85.1
click at [369, 292] on app-calendar-viewport "Wed 10 12/12 3 Jobs Thu 11 12/12 3 Jobs Fri 12 12/12 3 Jobs Sat 13 10/16 4 Jobs…" at bounding box center [450, 309] width 901 height 639
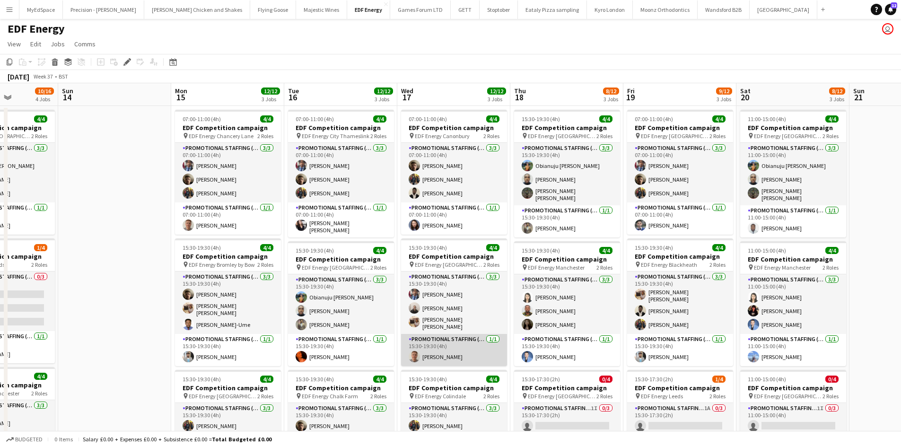
scroll to position [0, 0]
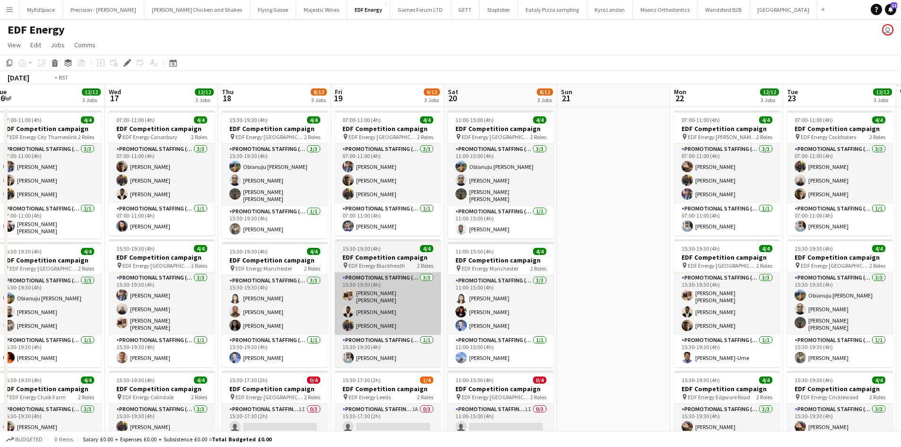
drag, startPoint x: 486, startPoint y: 335, endPoint x: 400, endPoint y: 328, distance: 85.9
click at [400, 330] on app-calendar-viewport "Fri 12 12/12 3 Jobs Sat 13 10/16 4 Jobs Sun 14 Mon 15 12/12 3 Jobs Tue 16 12/12…" at bounding box center [450, 380] width 901 height 593
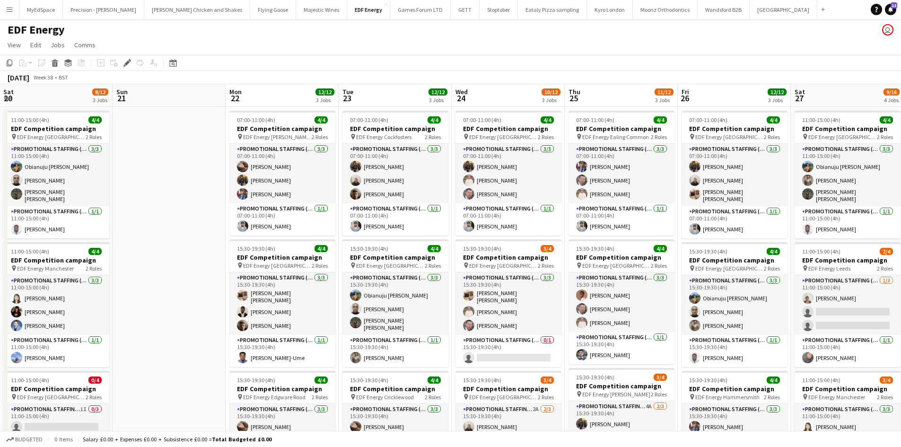
scroll to position [0, 370]
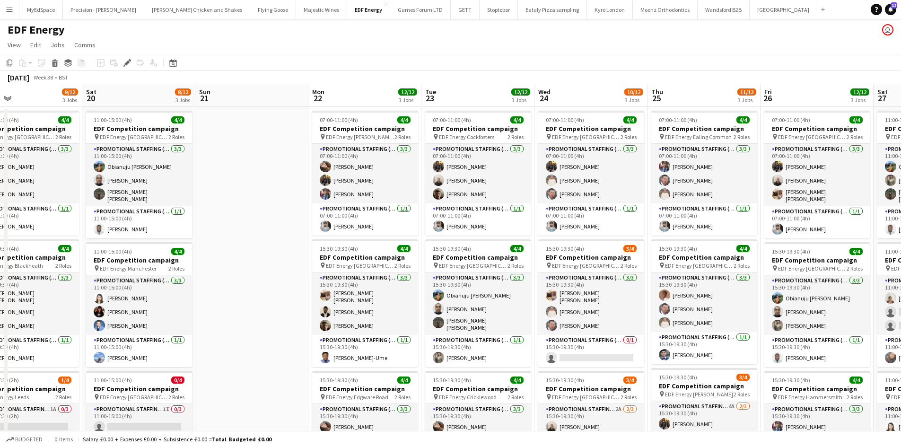
drag, startPoint x: 685, startPoint y: 306, endPoint x: 336, endPoint y: 275, distance: 350.5
click at [336, 275] on app-calendar-viewport "Tue 16 12/12 3 Jobs Wed 17 12/12 3 Jobs Thu 18 8/12 3 Jobs Fri 19 9/12 3 Jobs S…" at bounding box center [450, 380] width 901 height 593
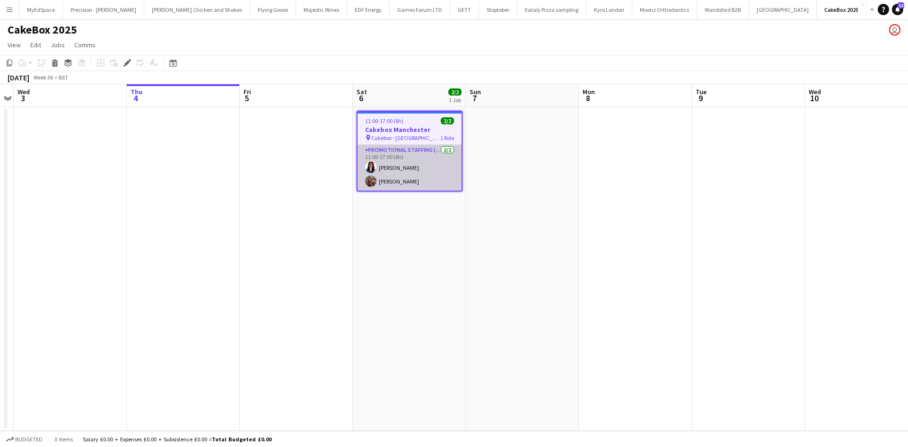
drag, startPoint x: 397, startPoint y: 168, endPoint x: 394, endPoint y: 162, distance: 7.2
click at [398, 167] on app-card-role "Promotional Staffing (Brand Ambassadors) [DATE] 11:00-17:00 (6h) [PERSON_NAME] …" at bounding box center [410, 168] width 104 height 46
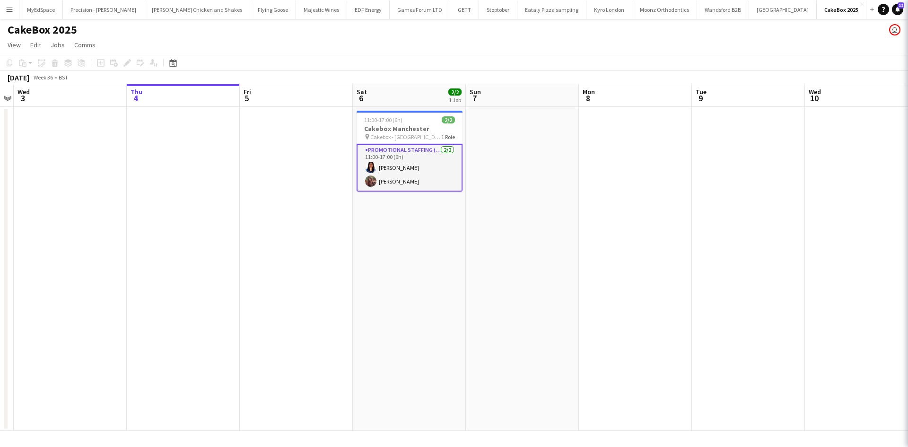
scroll to position [0, 325]
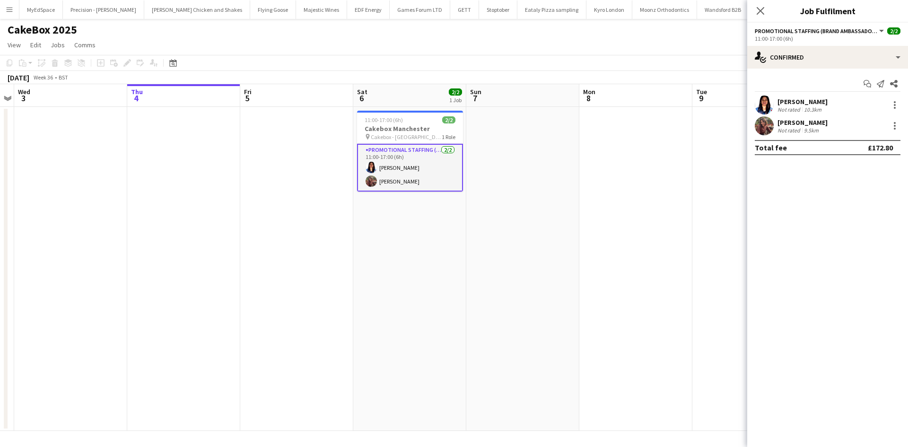
click at [809, 95] on div "Start chat Send notification Share [PERSON_NAME] Not rated 10.3km [PERSON_NAME]…" at bounding box center [827, 116] width 161 height 94
click at [817, 102] on div "Manasa Amarnath" at bounding box center [803, 101] width 50 height 9
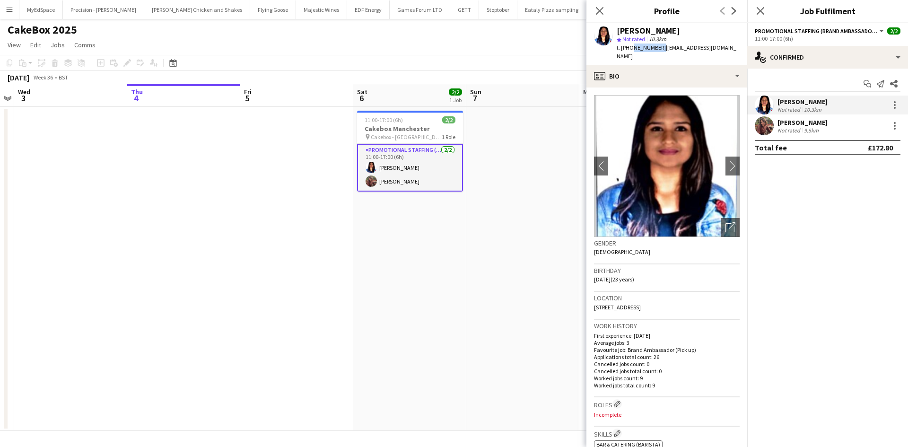
drag, startPoint x: 630, startPoint y: 48, endPoint x: 657, endPoint y: 52, distance: 27.7
click at [657, 52] on div "t. +447360150347 | manasa.amarnath2002@gmail.com" at bounding box center [678, 52] width 123 height 17
copy span "7360150347"
click at [779, 122] on div "[PERSON_NAME]" at bounding box center [803, 122] width 50 height 9
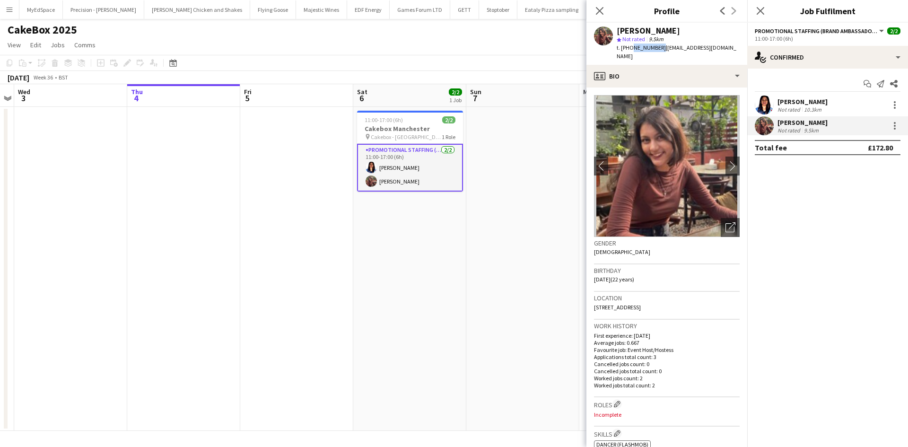
drag, startPoint x: 631, startPoint y: 46, endPoint x: 658, endPoint y: 45, distance: 27.0
click at [658, 45] on span "t. +447771053354" at bounding box center [641, 47] width 49 height 7
copy span "7771053354"
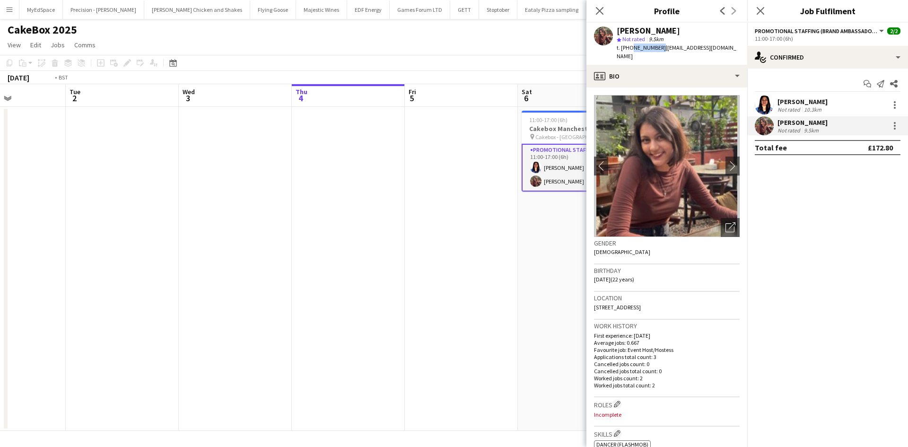
drag, startPoint x: 407, startPoint y: 262, endPoint x: 714, endPoint y: 264, distance: 307.0
click at [714, 264] on body "Menu Boards Boards Boards All jobs Status Workforce Workforce My Workforce Recr…" at bounding box center [454, 223] width 908 height 447
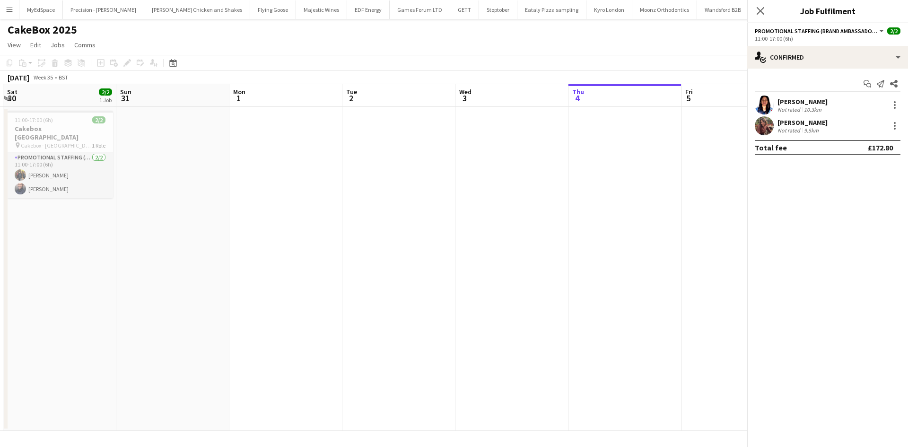
drag, startPoint x: 502, startPoint y: 266, endPoint x: 689, endPoint y: 266, distance: 186.8
click at [685, 266] on app-calendar-viewport "Thu 28 Fri 29 Sat 30 2/2 1 Job Sun 31 Mon 1 Tue 2 Wed 3 Thu 4 Fri 5 Sat 6 2/2 1…" at bounding box center [454, 257] width 908 height 347
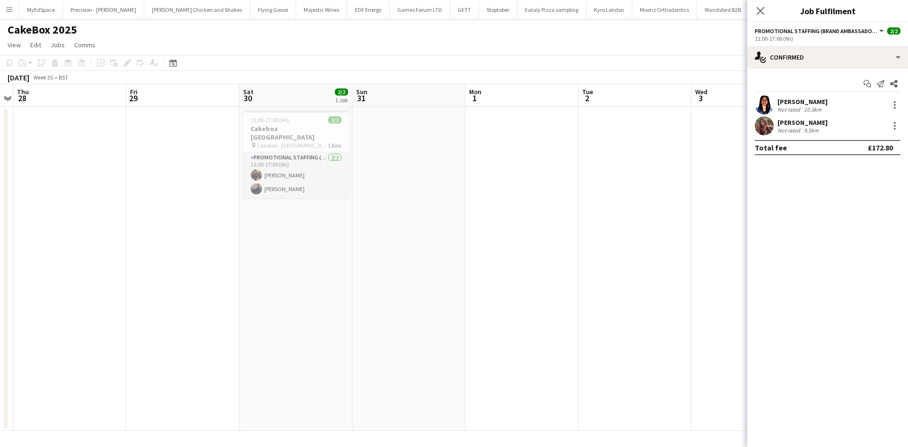
scroll to position [0, 240]
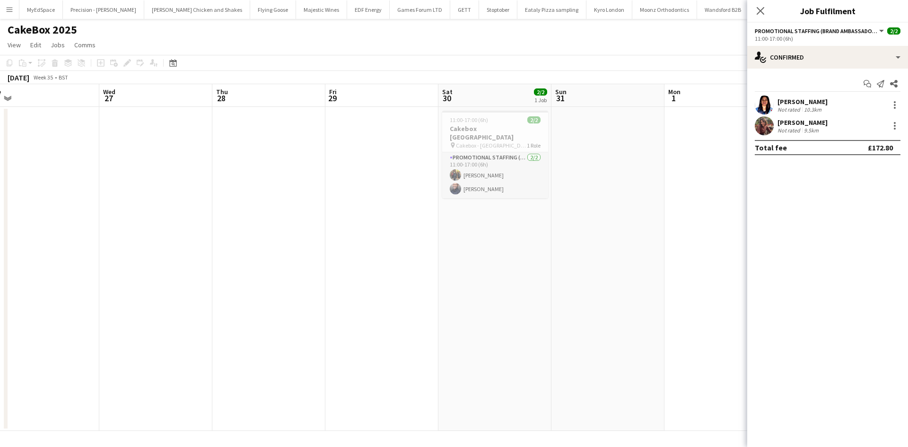
drag, startPoint x: 350, startPoint y: 269, endPoint x: 549, endPoint y: 274, distance: 199.2
click at [549, 274] on app-calendar-viewport "Sun 24 Mon 25 Tue 26 Wed 27 Thu 28 Fri 29 Sat 30 2/2 1 Job Sun 31 Mon 1 Tue 2 W…" at bounding box center [454, 257] width 908 height 347
drag, startPoint x: 279, startPoint y: 265, endPoint x: 487, endPoint y: 267, distance: 207.6
click at [684, 269] on app-calendar-viewport "Sun 24 Mon 25 Tue 26 Wed 27 Thu 28 Fri 29 Sat 30 2/2 1 Job Sun 31 Mon 1 Tue 2 W…" at bounding box center [454, 257] width 908 height 347
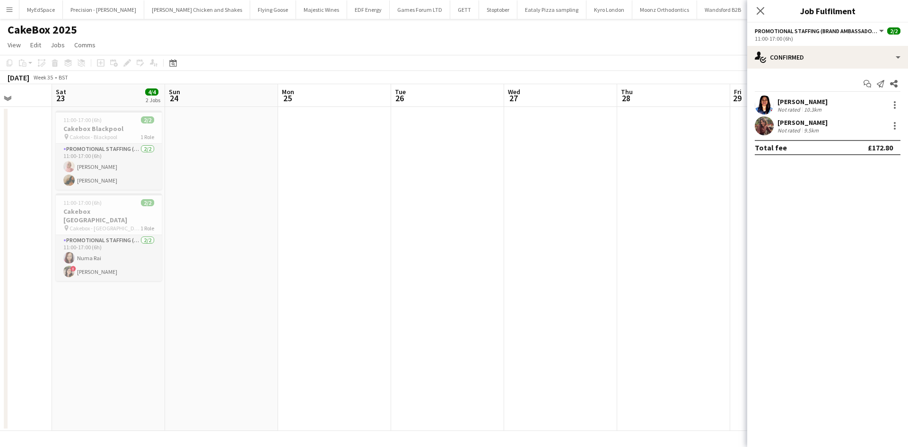
scroll to position [0, 295]
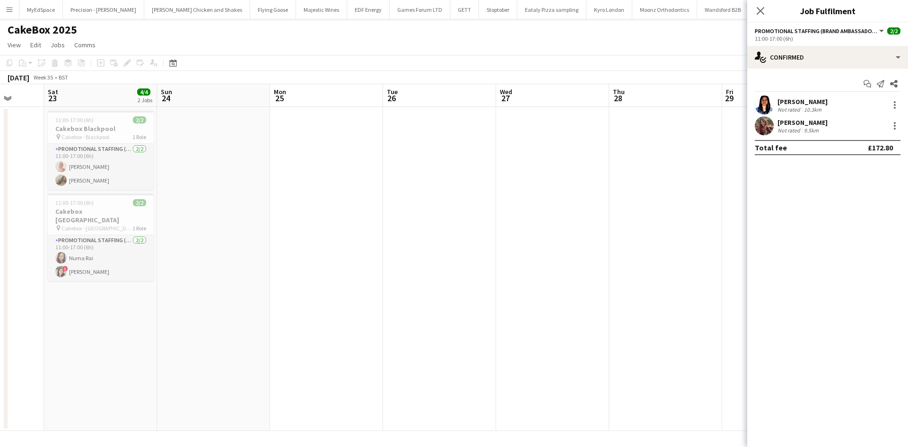
drag, startPoint x: 574, startPoint y: 266, endPoint x: 604, endPoint y: 265, distance: 30.7
click at [606, 266] on app-calendar-viewport "Wed 20 Thu 21 Fri 22 Sat 23 4/4 2 Jobs Sun 24 Mon 25 Tue 26 Wed 27 Thu 28 Fri 2…" at bounding box center [454, 257] width 908 height 347
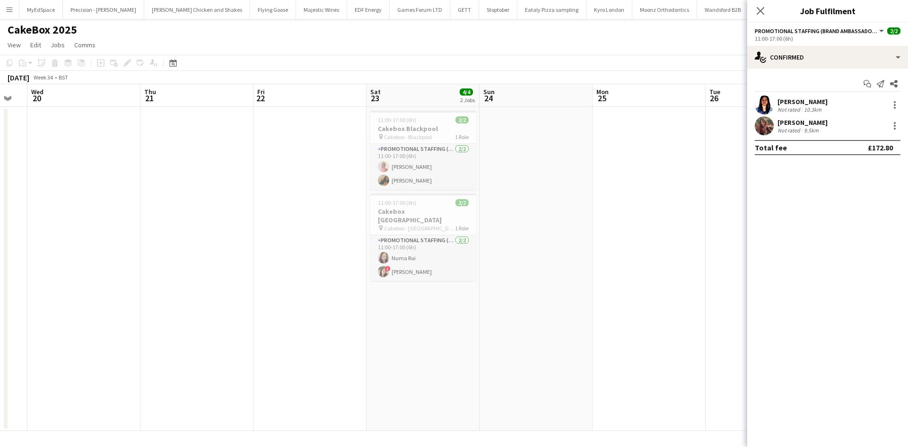
drag, startPoint x: 643, startPoint y: 256, endPoint x: 150, endPoint y: 210, distance: 494.5
click at [189, 217] on app-calendar-viewport "Sun 17 Mon 18 Tue 19 Wed 20 Thu 21 Fri 22 Sat 23 4/4 2 Jobs Sun 24 Mon 25 Tue 2…" at bounding box center [454, 257] width 908 height 347
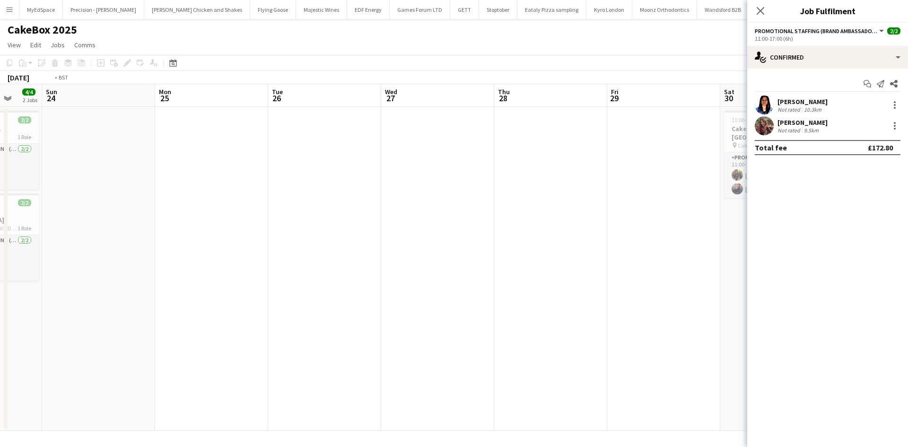
click at [248, 233] on app-calendar-viewport "Wed 20 Thu 21 Fri 22 Sat 23 4/4 2 Jobs Sun 24 Mon 25 Tue 26 Wed 27 Thu 28 Fri 2…" at bounding box center [454, 257] width 908 height 347
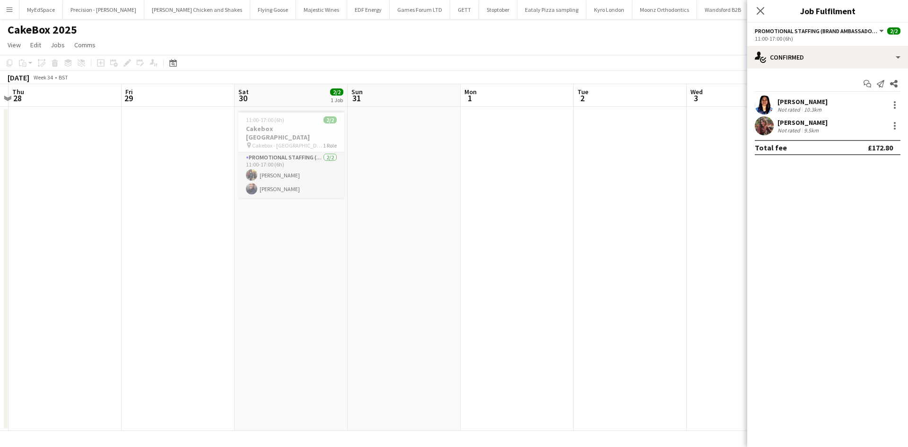
drag, startPoint x: 316, startPoint y: 223, endPoint x: 580, endPoint y: 271, distance: 268.2
click at [165, 209] on app-calendar-viewport "Mon 25 Tue 26 Wed 27 Thu 28 Fri 29 Sat 30 2/2 1 Job Sun 31 Mon 1 Tue 2 Wed 3 Th…" at bounding box center [454, 257] width 908 height 347
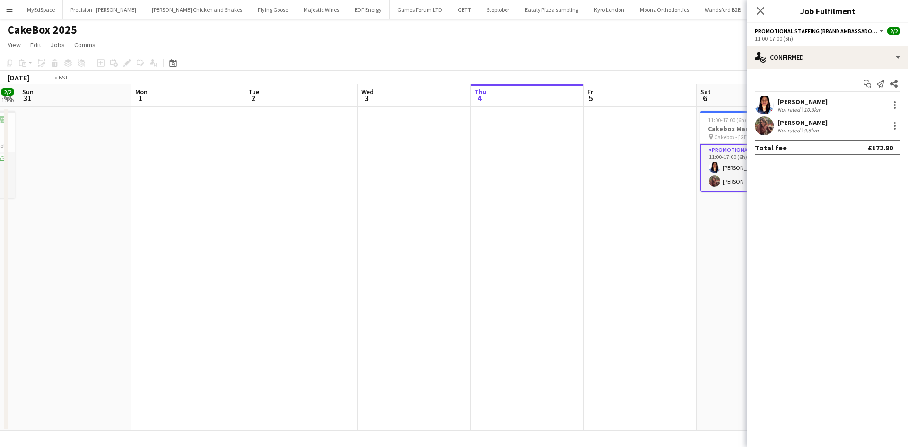
drag, startPoint x: 552, startPoint y: 280, endPoint x: 374, endPoint y: 262, distance: 179.7
click at [374, 262] on app-calendar-viewport "Thu 28 Fri 29 Sat 30 2/2 1 Job Sun 31 Mon 1 Tue 2 Wed 3 Thu 4 Fri 5 Sat 6 2/2 1…" at bounding box center [454, 257] width 908 height 347
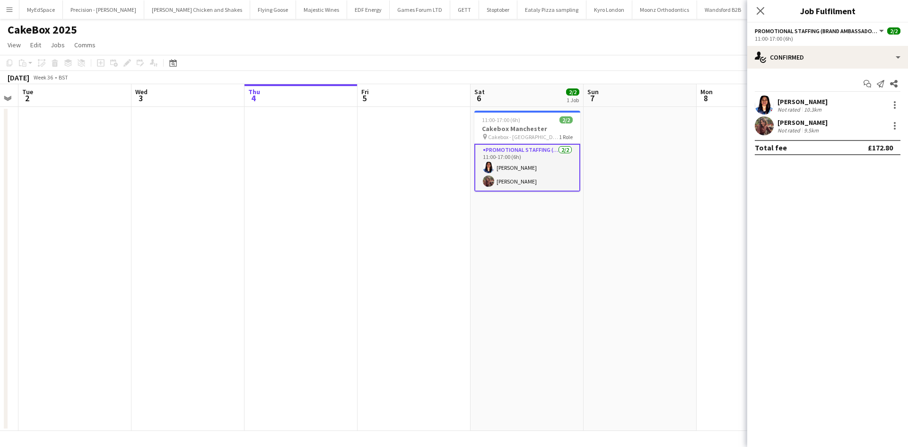
scroll to position [0, 405]
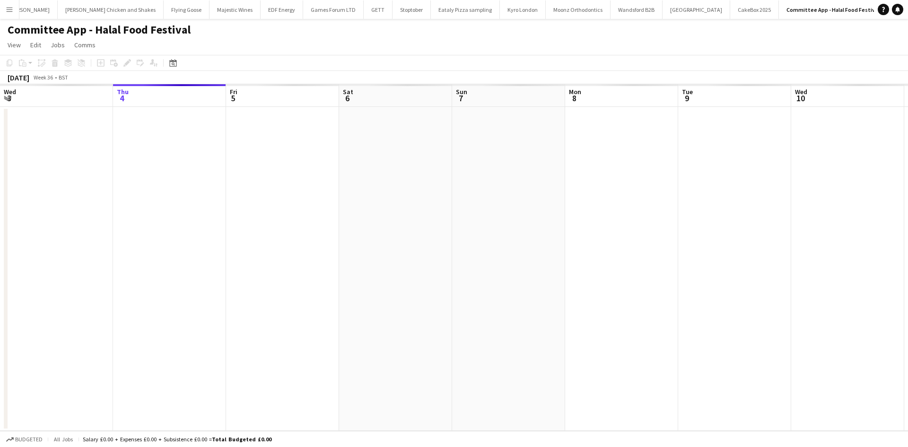
scroll to position [0, 325]
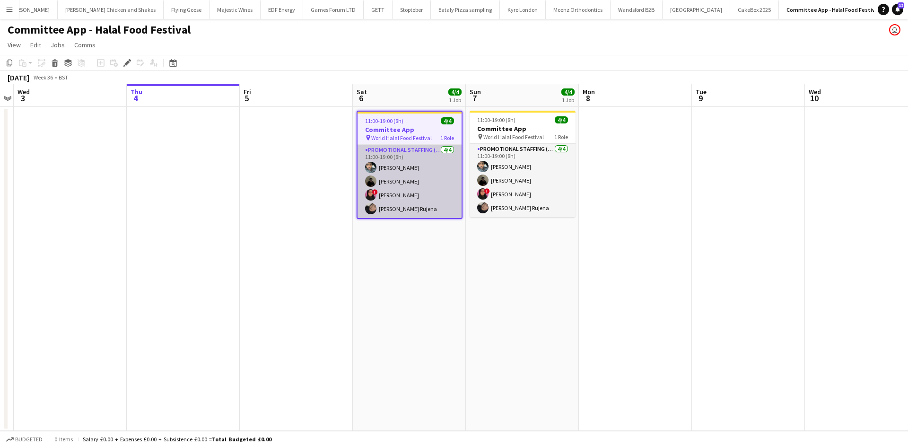
click at [394, 168] on app-card-role "Promotional Staffing (Brand Ambassadors) [DATE] 11:00-19:00 (8h) [PERSON_NAME] …" at bounding box center [410, 181] width 104 height 73
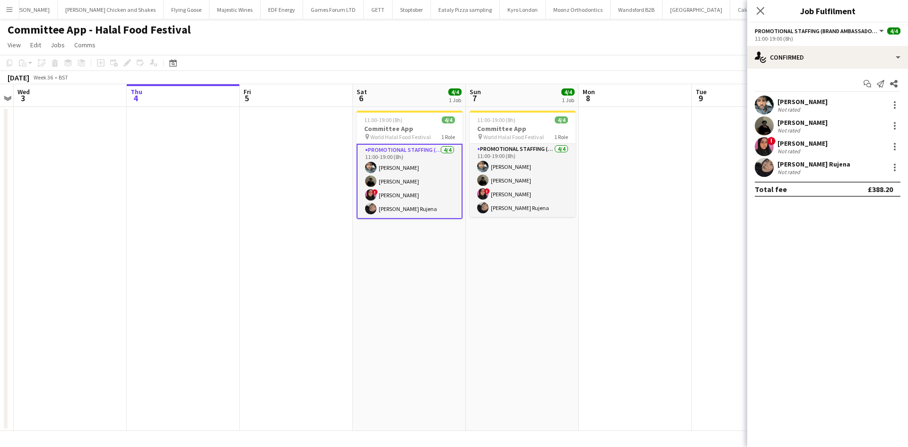
scroll to position [0, 324]
click at [786, 99] on div "[PERSON_NAME]" at bounding box center [803, 101] width 50 height 9
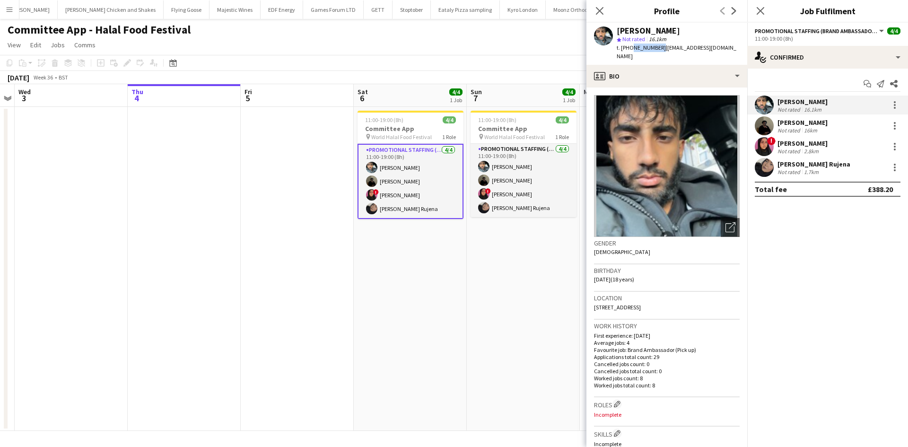
drag, startPoint x: 631, startPoint y: 47, endPoint x: 657, endPoint y: 49, distance: 26.5
click at [657, 49] on span "t. [PHONE_NUMBER]" at bounding box center [641, 47] width 49 height 7
copy span "7842427033"
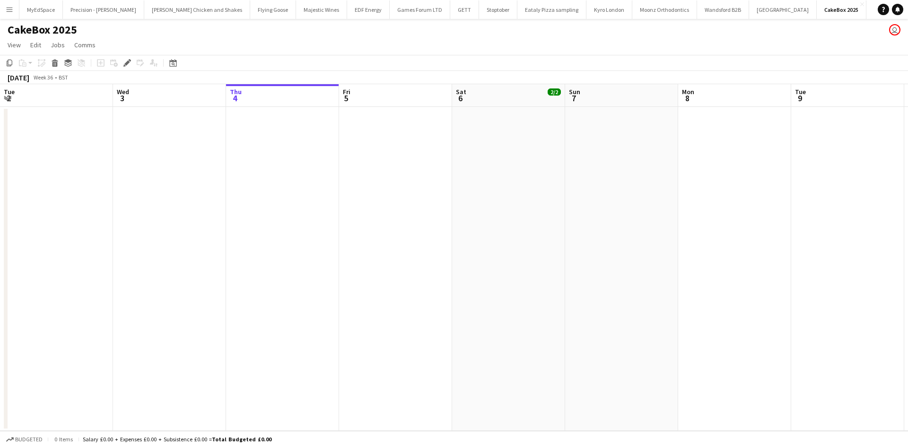
scroll to position [0, 325]
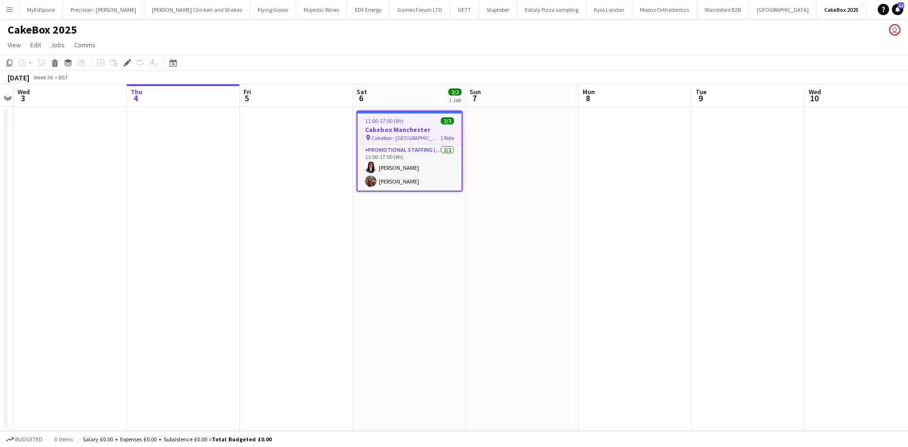
click at [133, 62] on div "Add job Add linked Job Edit Edit linked Job Applicants" at bounding box center [123, 62] width 72 height 11
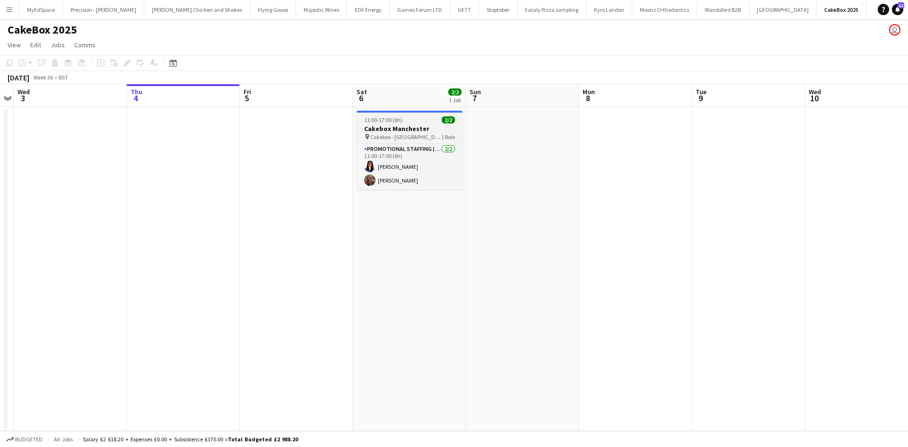
click at [397, 132] on h3 "Cakebox Manchester" at bounding box center [410, 128] width 106 height 9
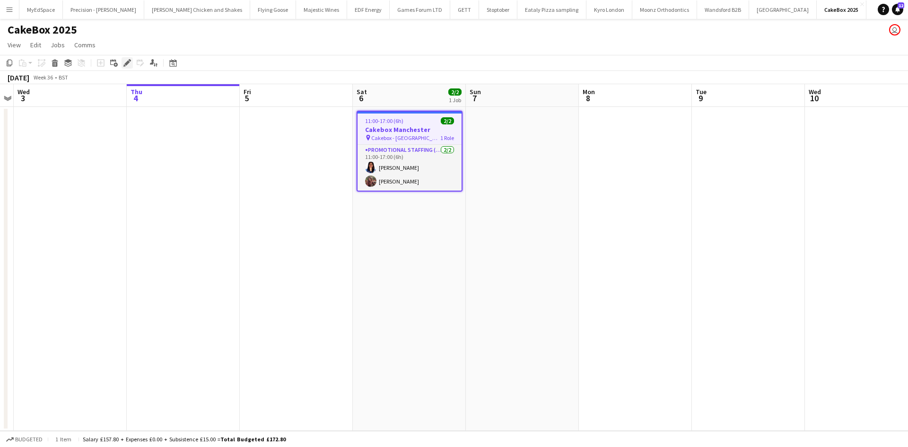
click at [124, 58] on div "Edit" at bounding box center [127, 62] width 11 height 11
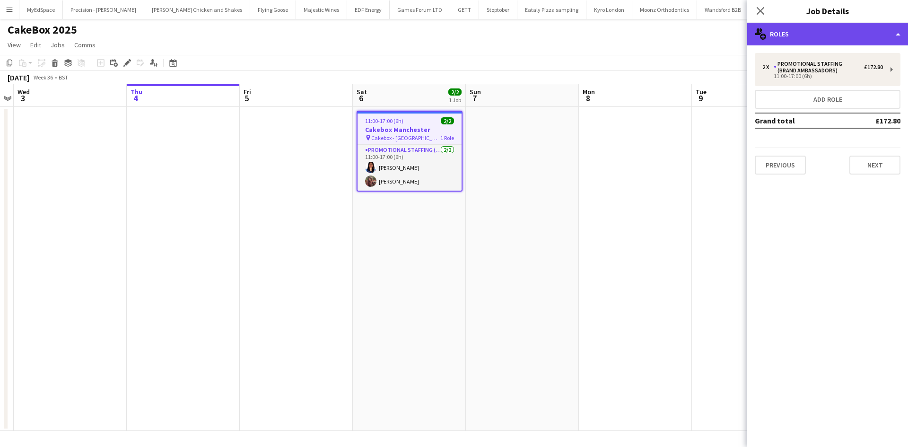
click at [808, 39] on div "multiple-users-add Roles" at bounding box center [827, 34] width 161 height 23
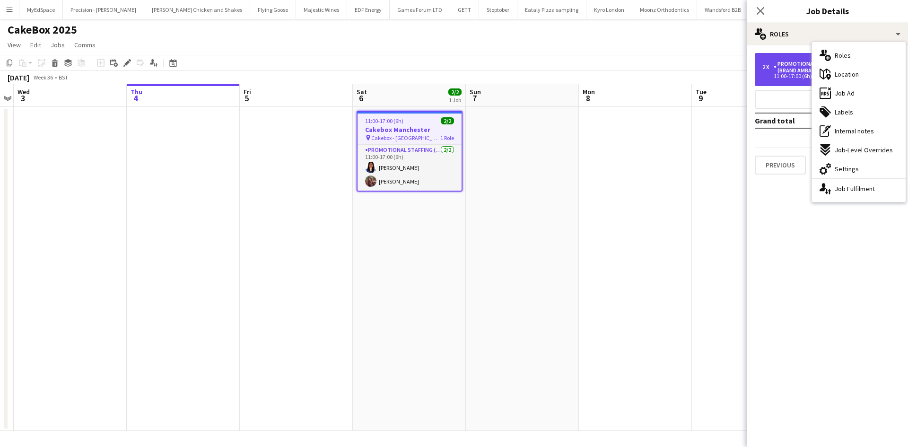
click at [772, 70] on div "2 x Promotional Staffing (Brand Ambassadors) £172.80" at bounding box center [822, 67] width 121 height 13
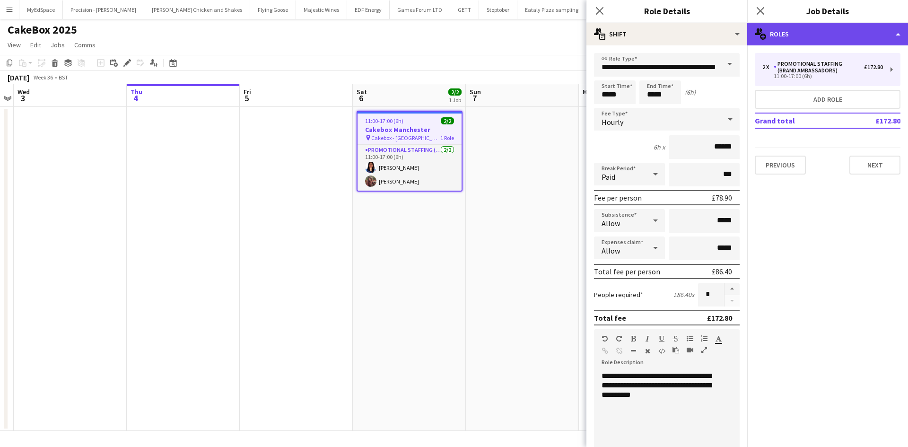
click at [841, 32] on div "multiple-users-add Roles" at bounding box center [827, 34] width 161 height 23
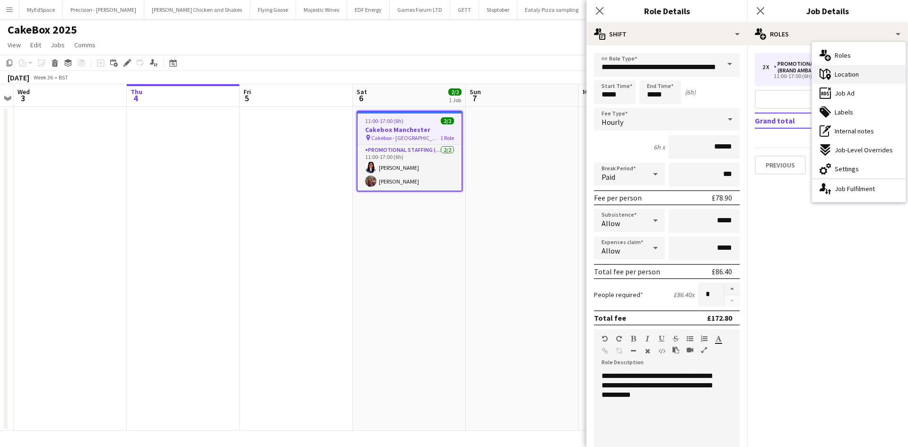
click at [854, 82] on div "maps-pin-1 Location" at bounding box center [859, 74] width 94 height 19
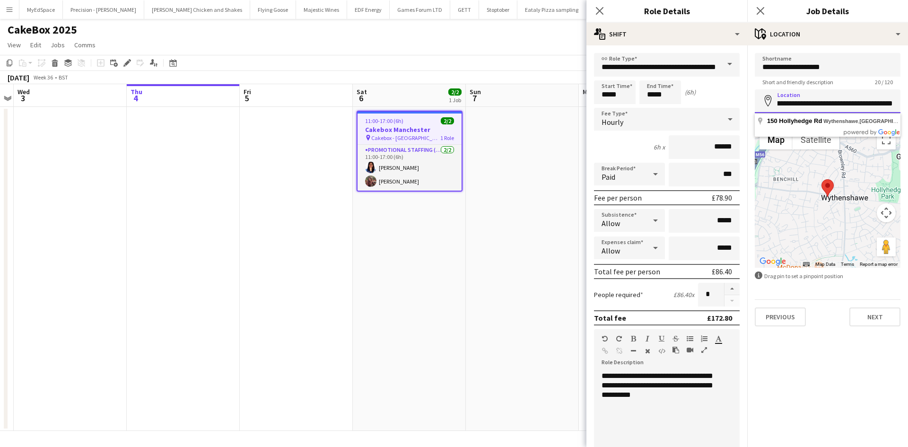
scroll to position [0, 72]
drag, startPoint x: 777, startPoint y: 105, endPoint x: 908, endPoint y: 102, distance: 130.6
click at [908, 102] on form "**********" at bounding box center [827, 189] width 161 height 273
click at [791, 18] on div "Close pop-in Job Details" at bounding box center [827, 11] width 161 height 23
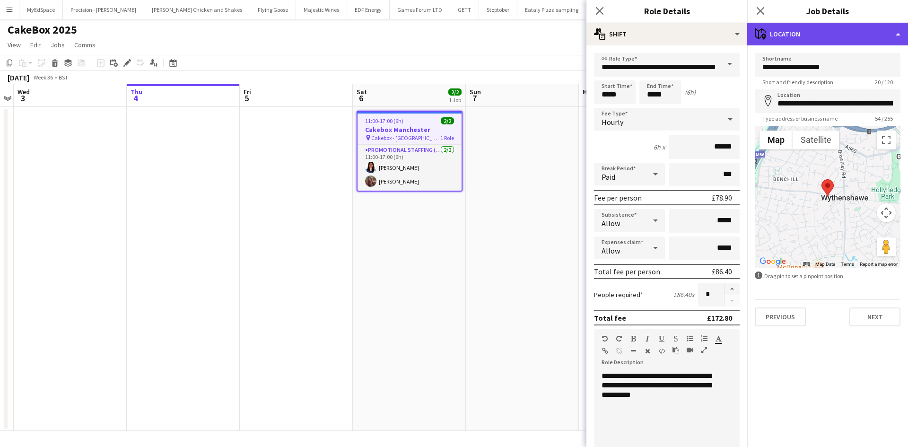
click at [792, 28] on div "maps-pin-1 Location" at bounding box center [827, 34] width 161 height 23
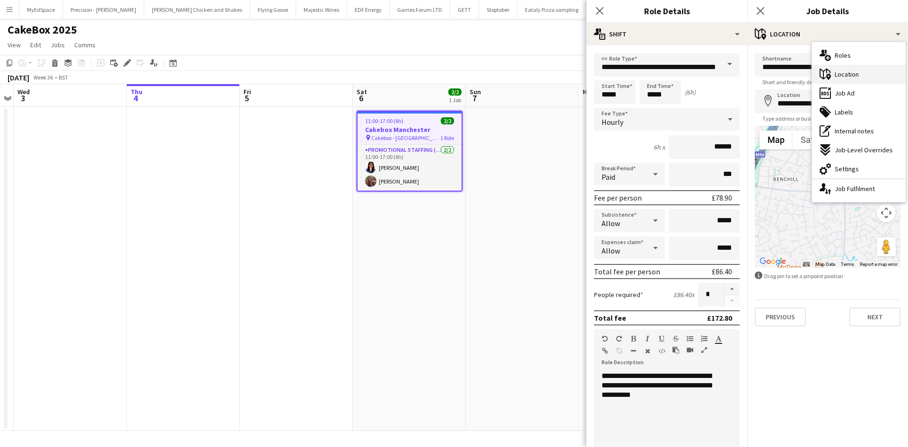
click at [843, 73] on span "Location" at bounding box center [847, 74] width 24 height 9
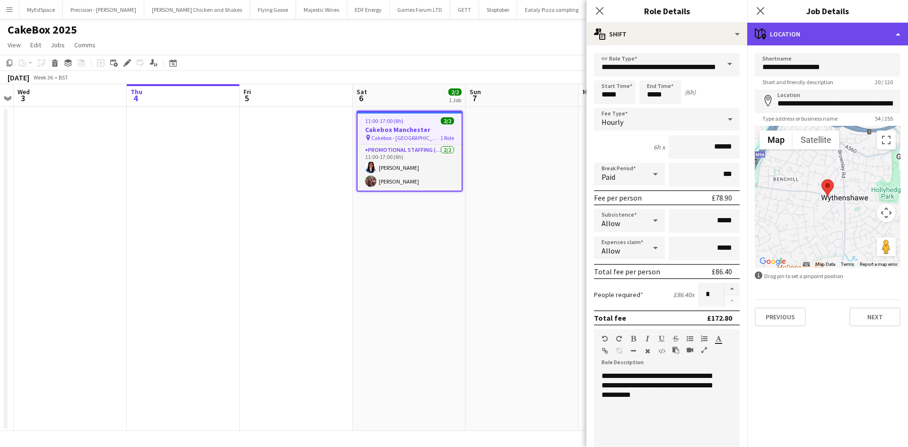
click at [834, 33] on div "maps-pin-1 Location" at bounding box center [827, 34] width 161 height 23
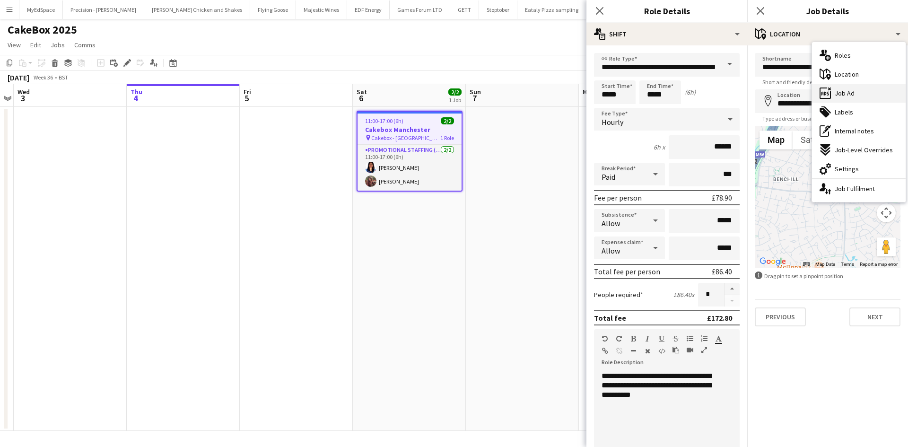
click at [852, 92] on span "Job Ad" at bounding box center [845, 93] width 20 height 9
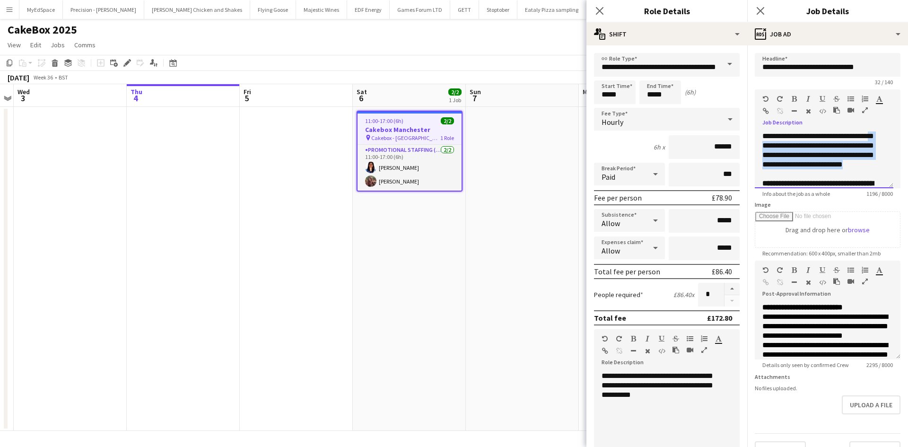
drag, startPoint x: 787, startPoint y: 175, endPoint x: 739, endPoint y: 114, distance: 77.1
click at [739, 114] on body "Menu Boards Boards Boards All jobs Status Workforce Workforce My Workforce Recr…" at bounding box center [454, 223] width 908 height 447
click at [794, 144] on div "**********" at bounding box center [824, 159] width 139 height 57
drag, startPoint x: 791, startPoint y: 177, endPoint x: 797, endPoint y: 146, distance: 31.8
click at [797, 146] on div "**********" at bounding box center [824, 159] width 139 height 57
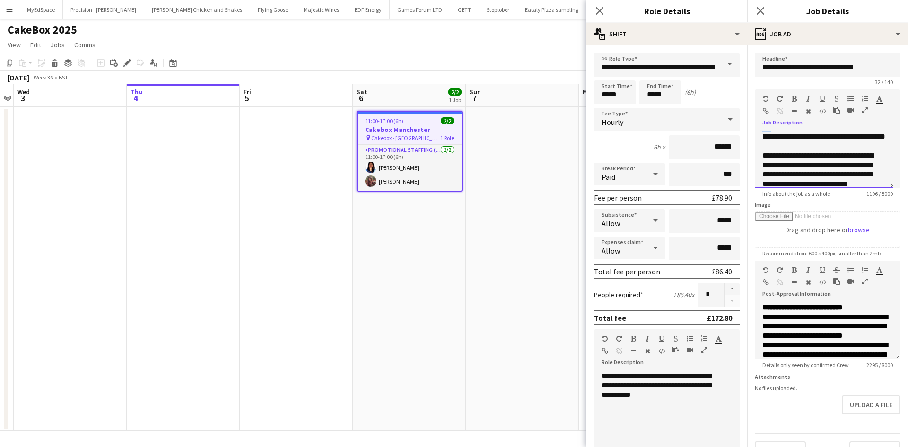
scroll to position [72, 0]
drag, startPoint x: 797, startPoint y: 145, endPoint x: 849, endPoint y: 163, distance: 55.6
click at [849, 163] on div "**********" at bounding box center [824, 159] width 139 height 57
copy b "**********"
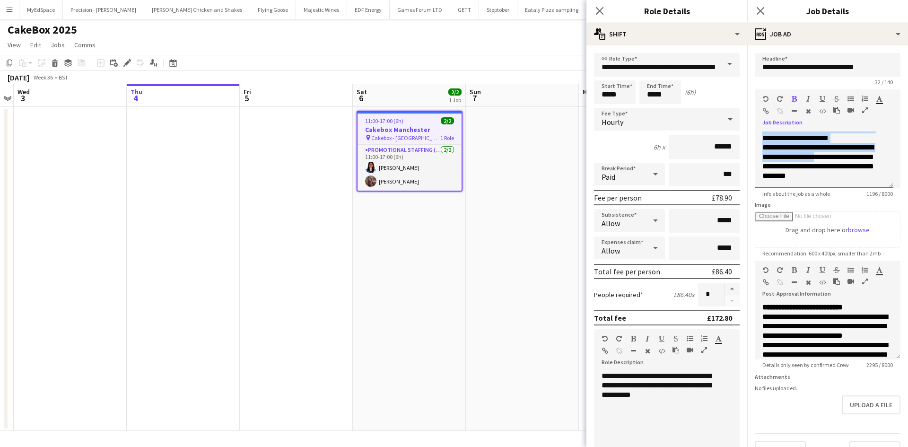
scroll to position [359, 0]
drag, startPoint x: 761, startPoint y: 148, endPoint x: 875, endPoint y: 186, distance: 120.7
click at [875, 186] on div "**********" at bounding box center [824, 159] width 139 height 57
copy div "**********"
click at [299, 191] on app-date-cell at bounding box center [296, 269] width 113 height 324
